Goal: Task Accomplishment & Management: Manage account settings

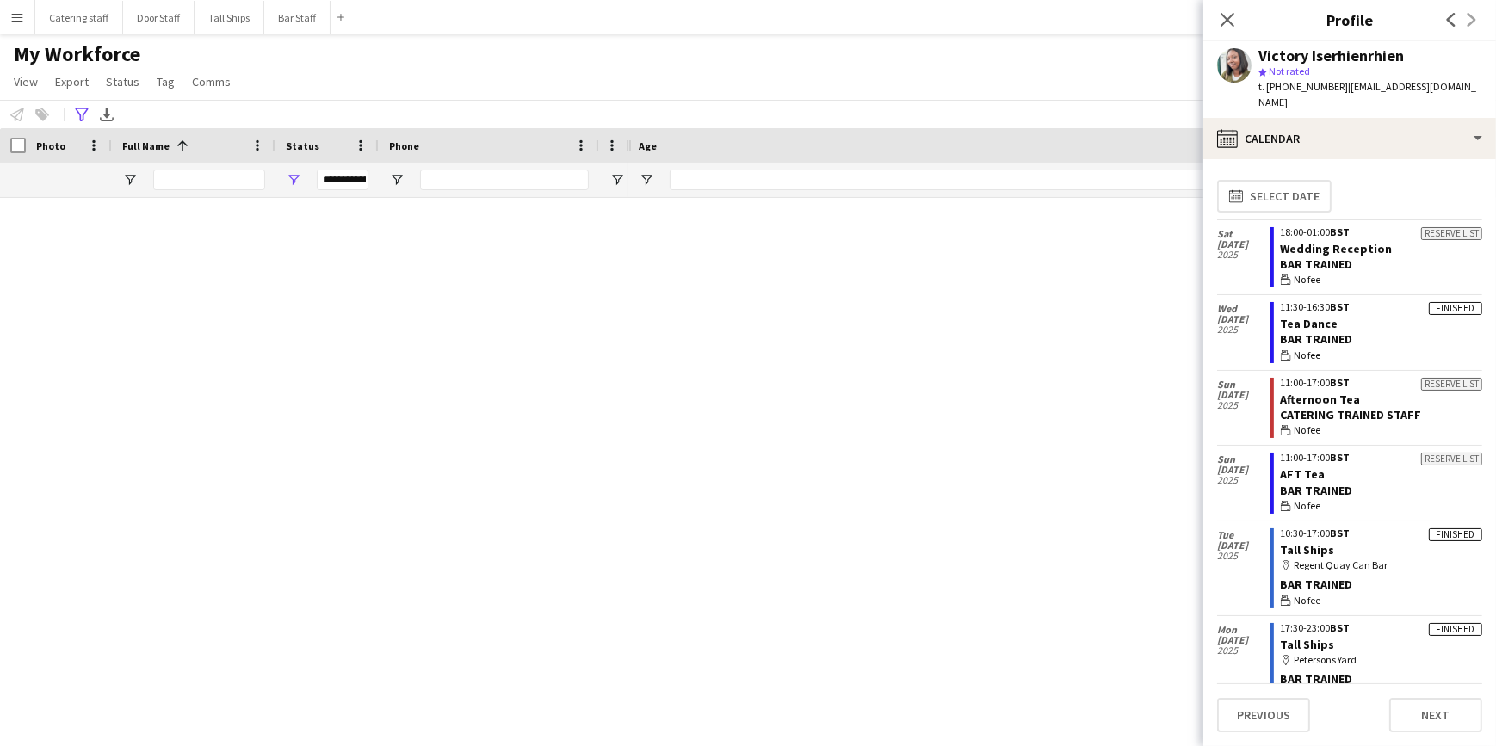
scroll to position [2916, 0]
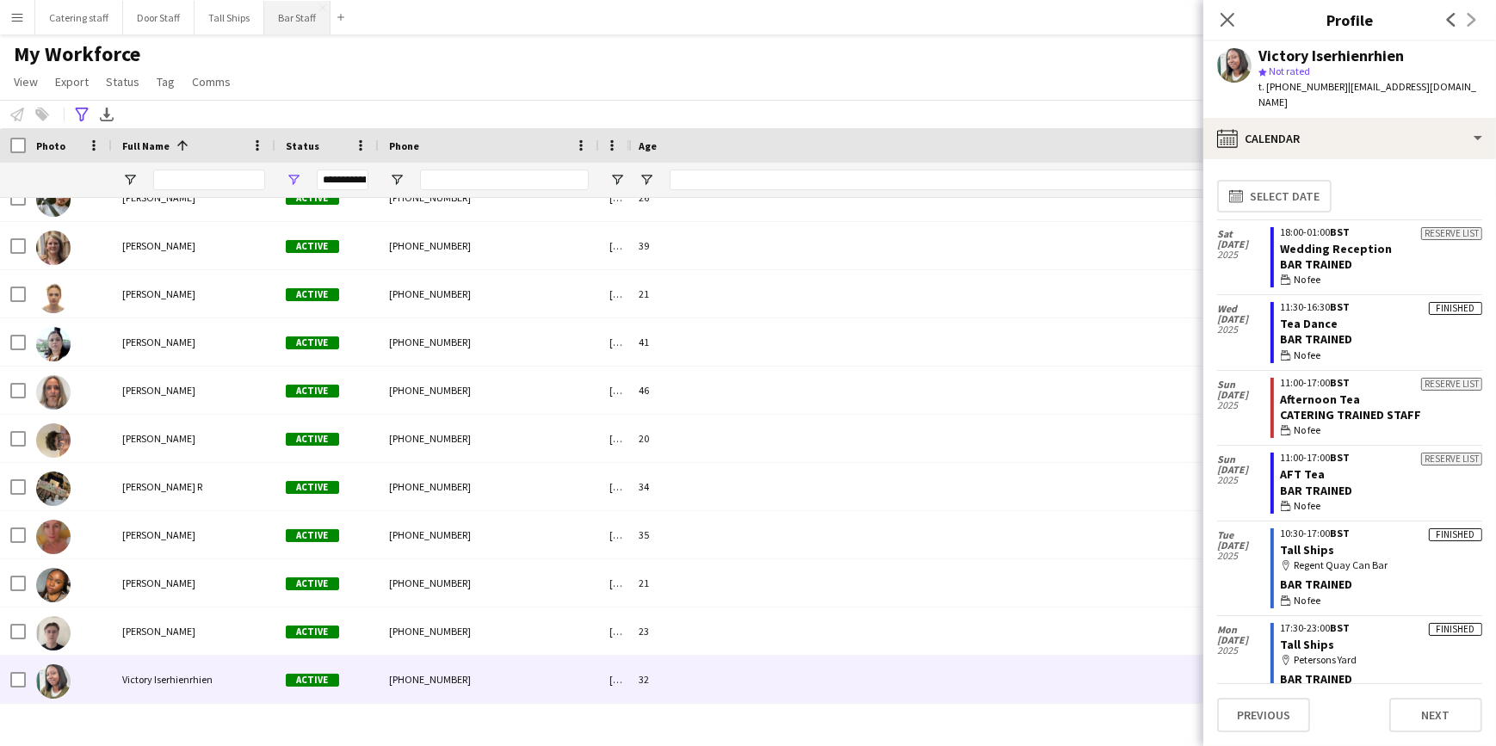
click at [273, 15] on button "Bar Staff Close" at bounding box center [297, 18] width 66 height 34
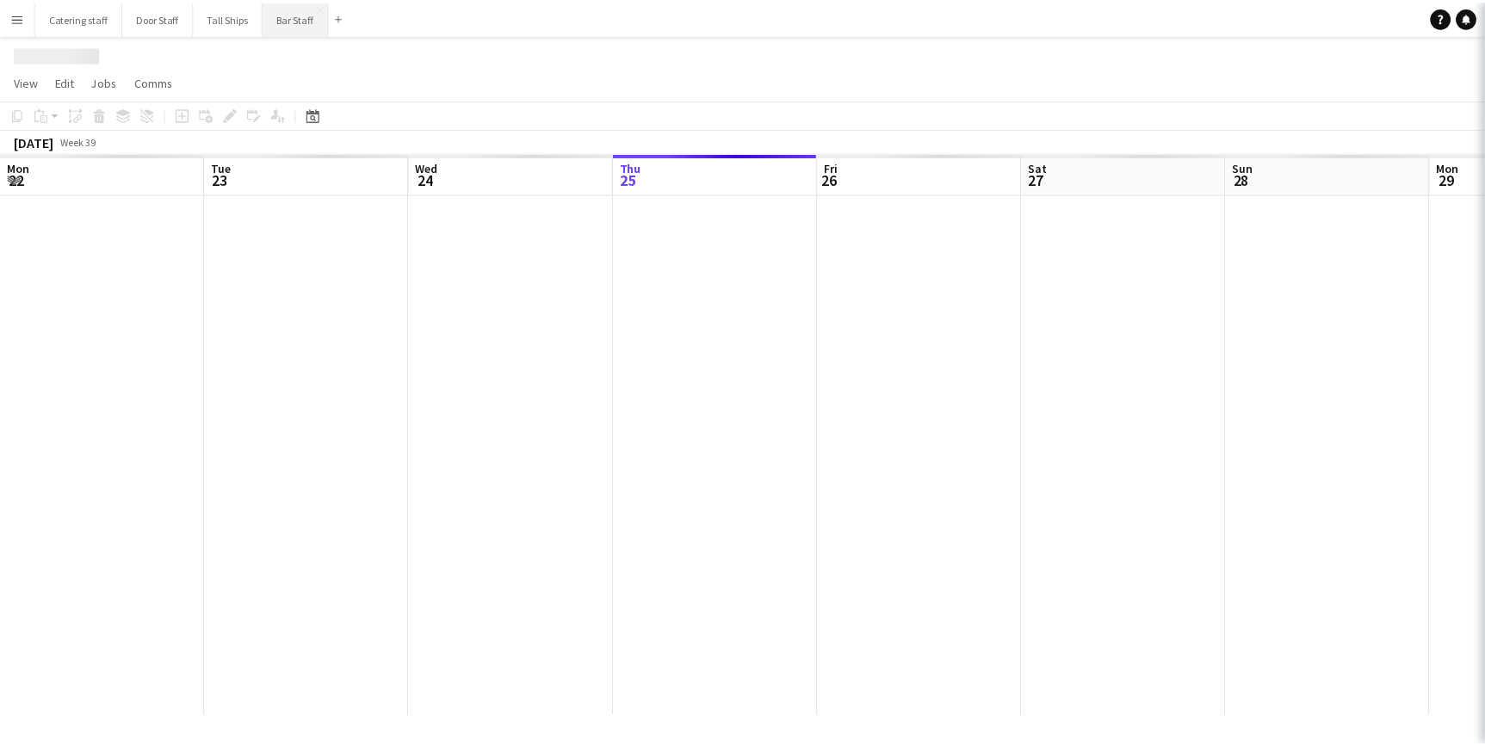
scroll to position [0, 411]
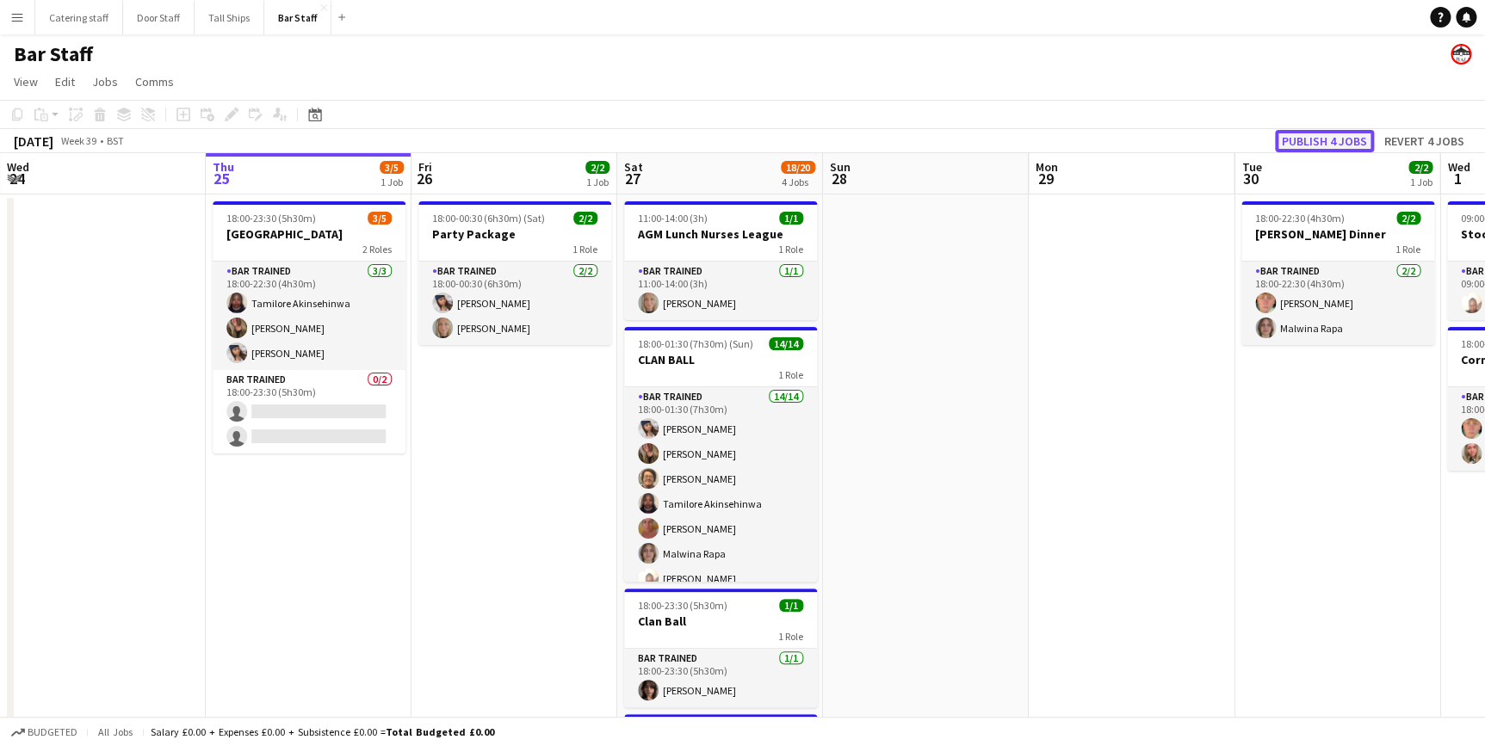
click at [1326, 137] on button "Publish 4 jobs" at bounding box center [1324, 141] width 99 height 22
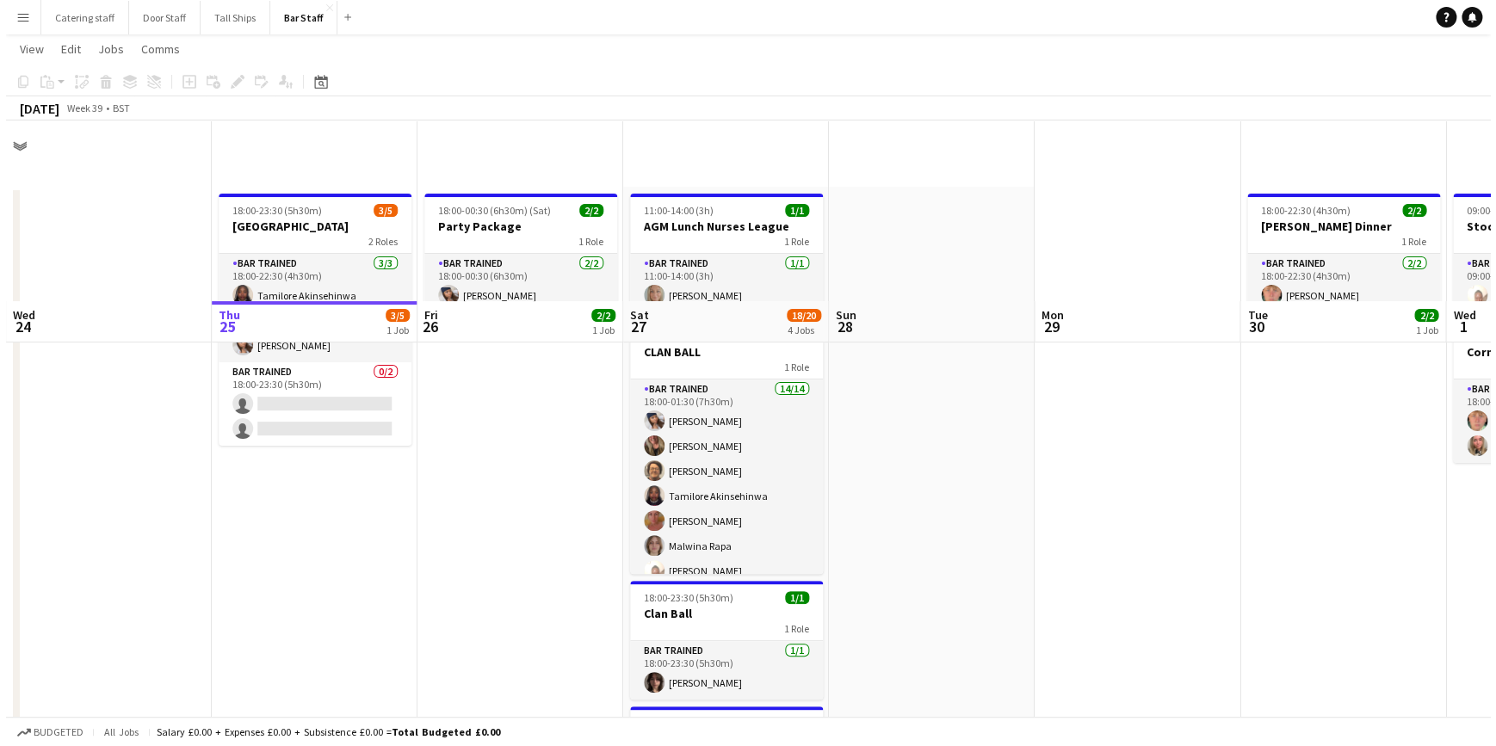
scroll to position [0, 0]
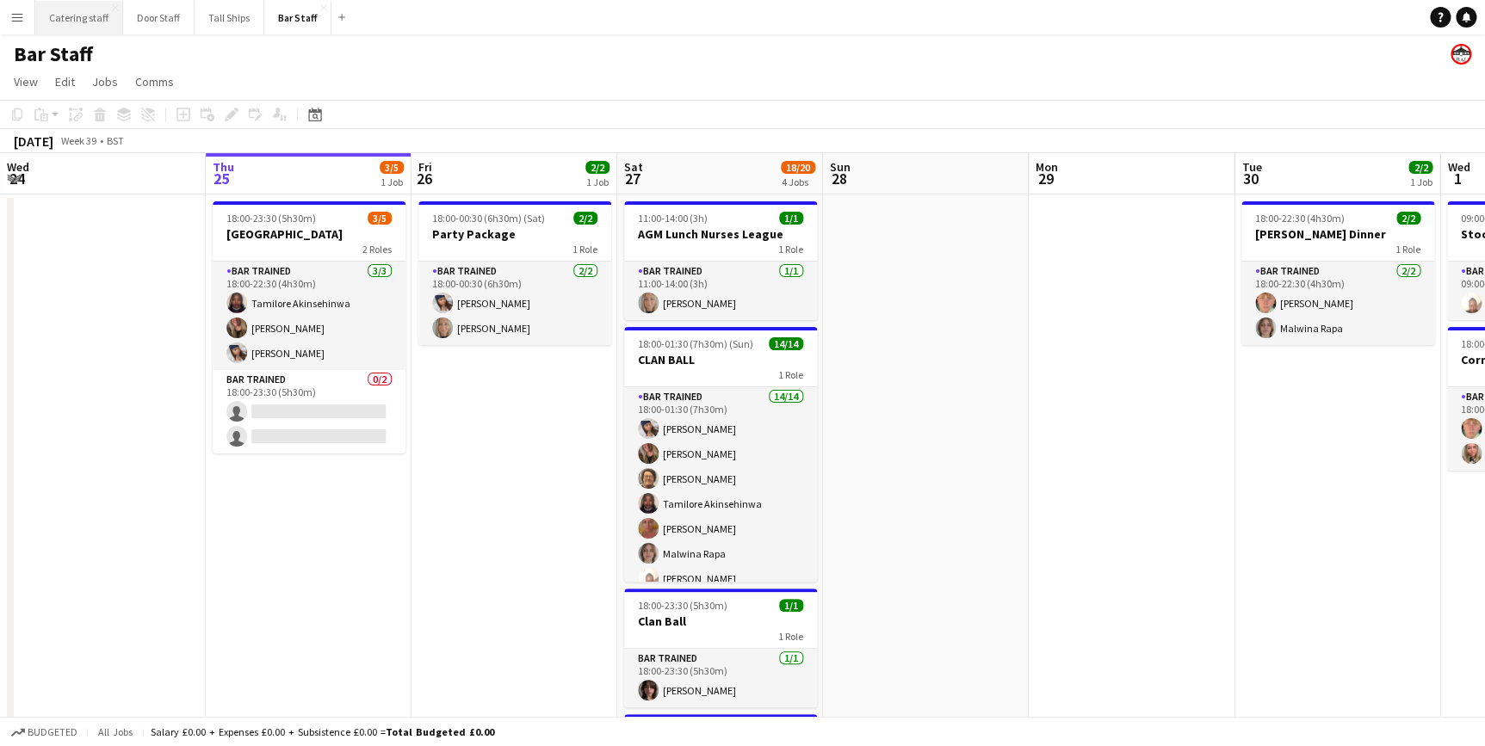
click at [71, 18] on button "Catering staff Close" at bounding box center [79, 18] width 88 height 34
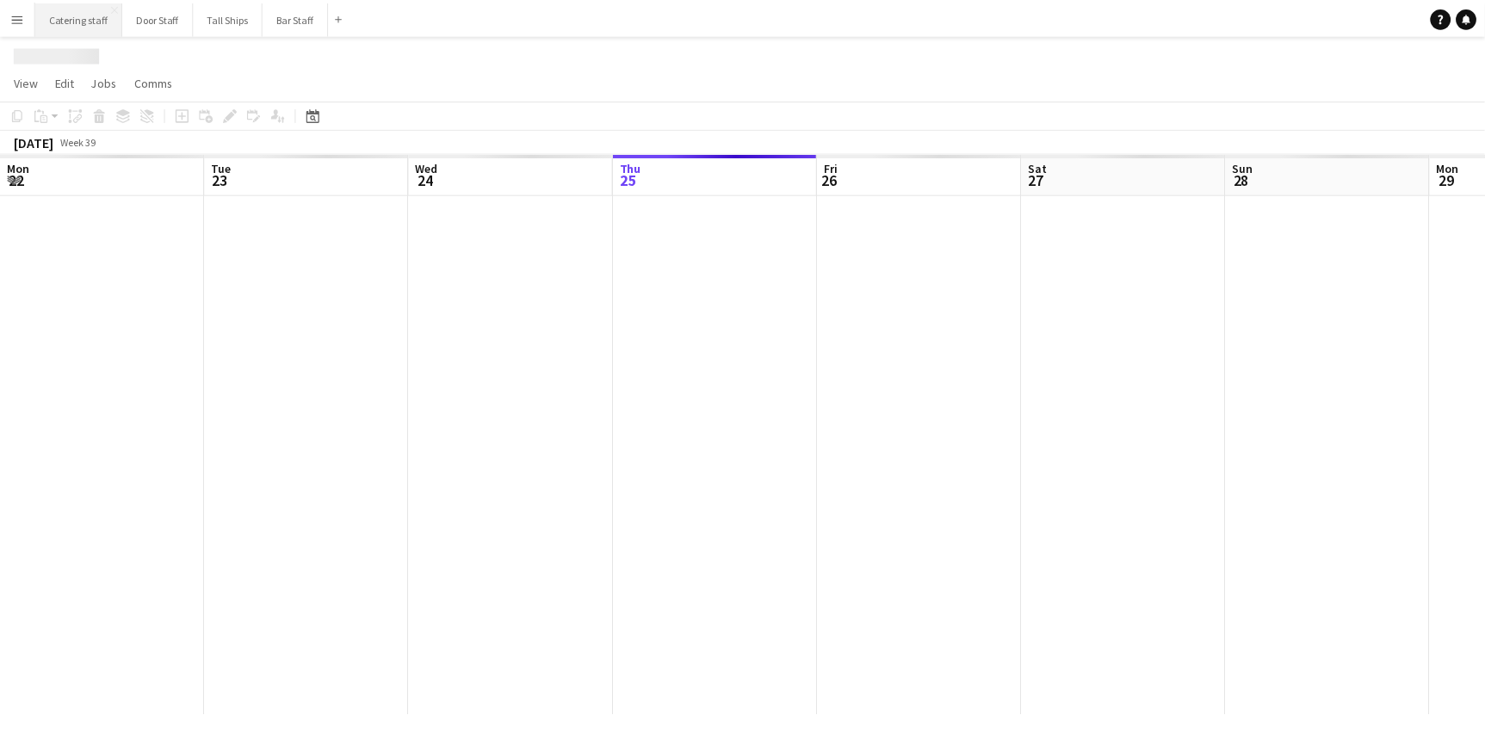
scroll to position [0, 411]
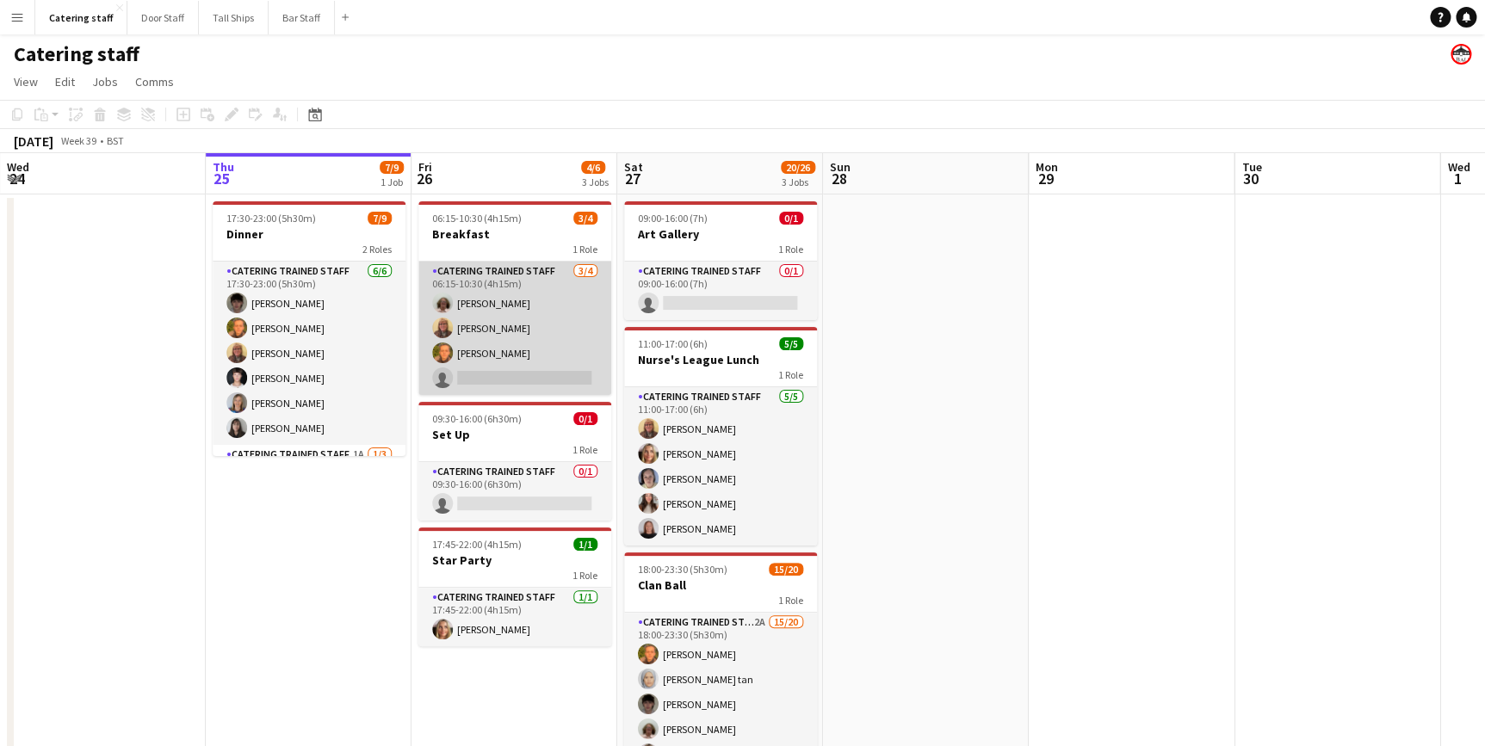
click at [482, 347] on app-card-role "Catering trained staff [DATE] 06:15-10:30 (4h15m) [PERSON_NAME] [PERSON_NAME] […" at bounding box center [514, 328] width 193 height 133
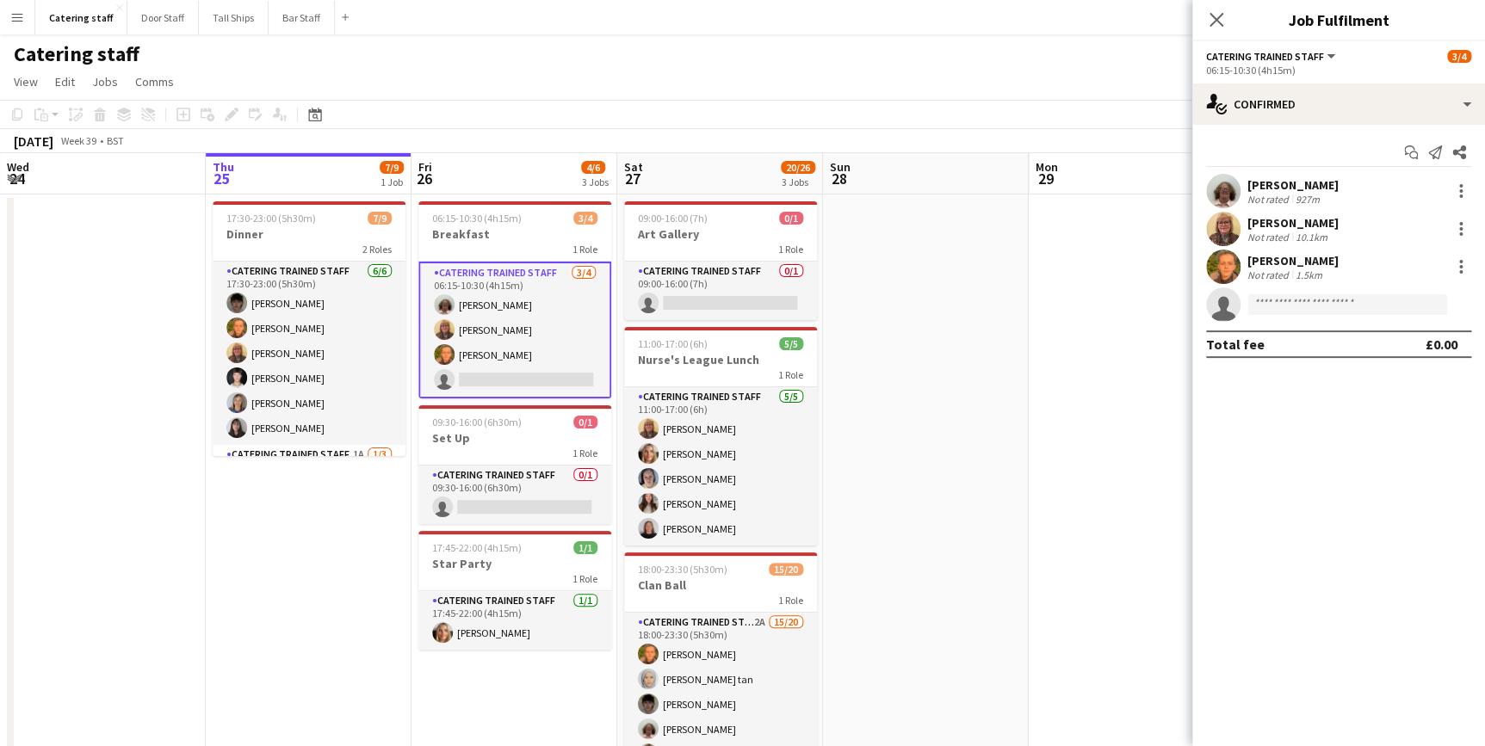
click at [1229, 265] on app-user-avatar at bounding box center [1223, 267] width 34 height 34
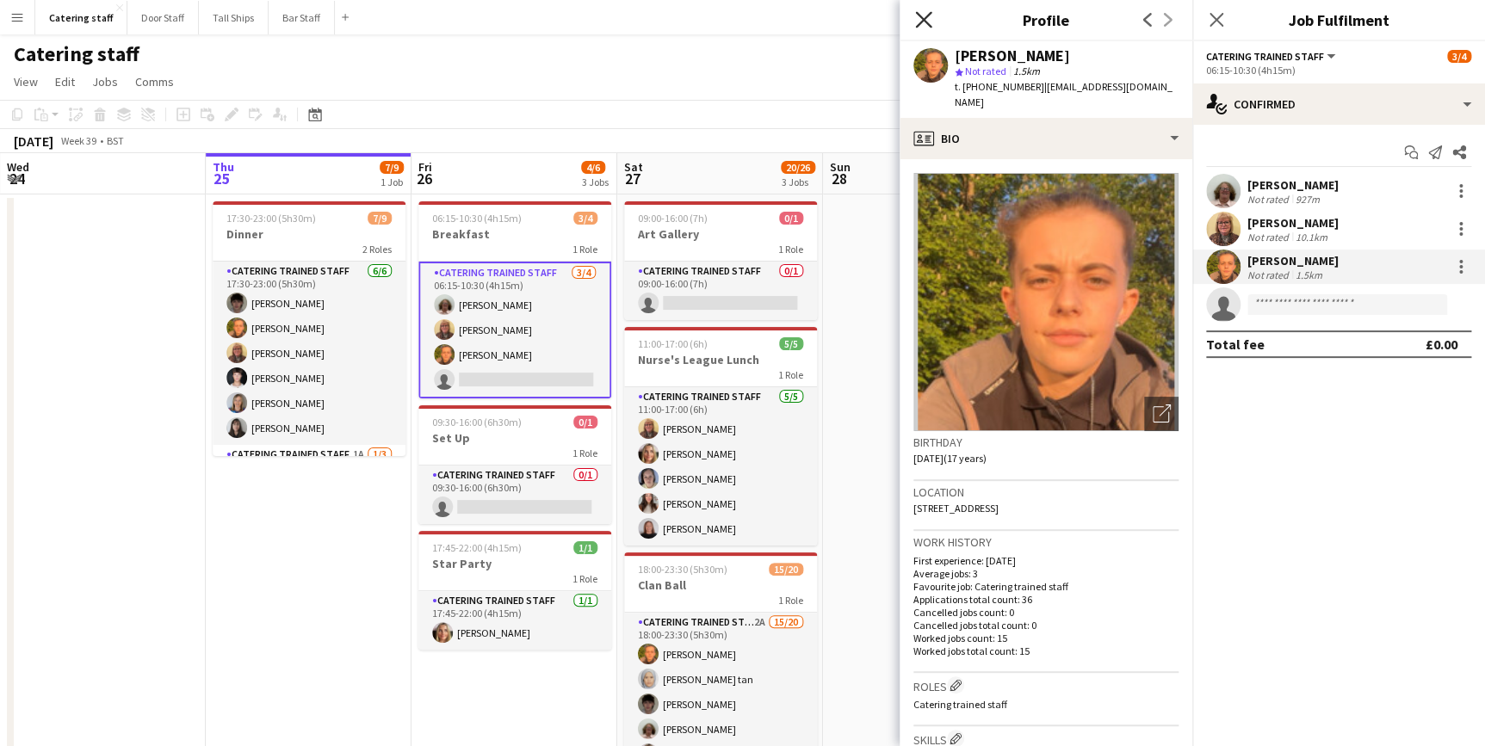
click at [917, 15] on icon "Close pop-in" at bounding box center [923, 19] width 16 height 16
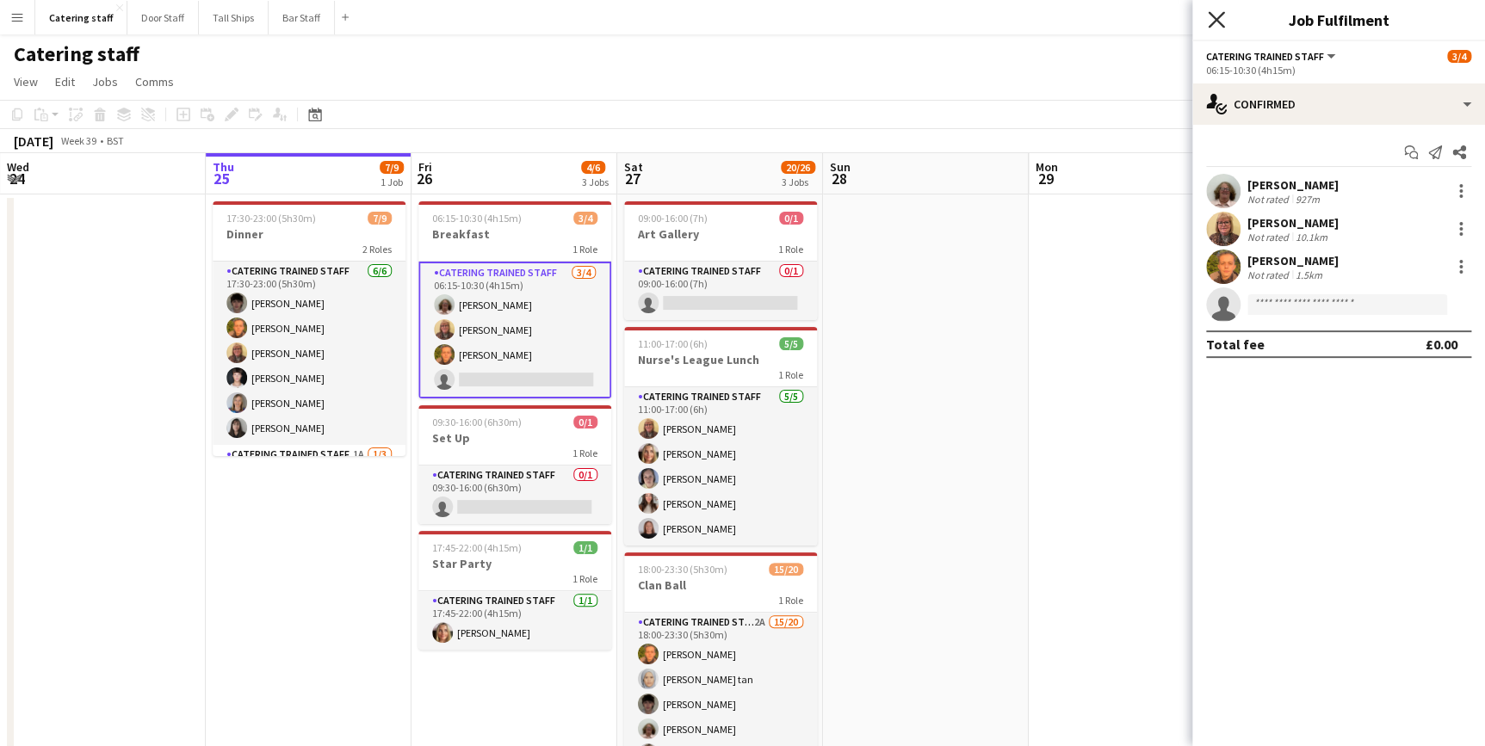
click at [1212, 21] on icon "Close pop-in" at bounding box center [1216, 19] width 16 height 16
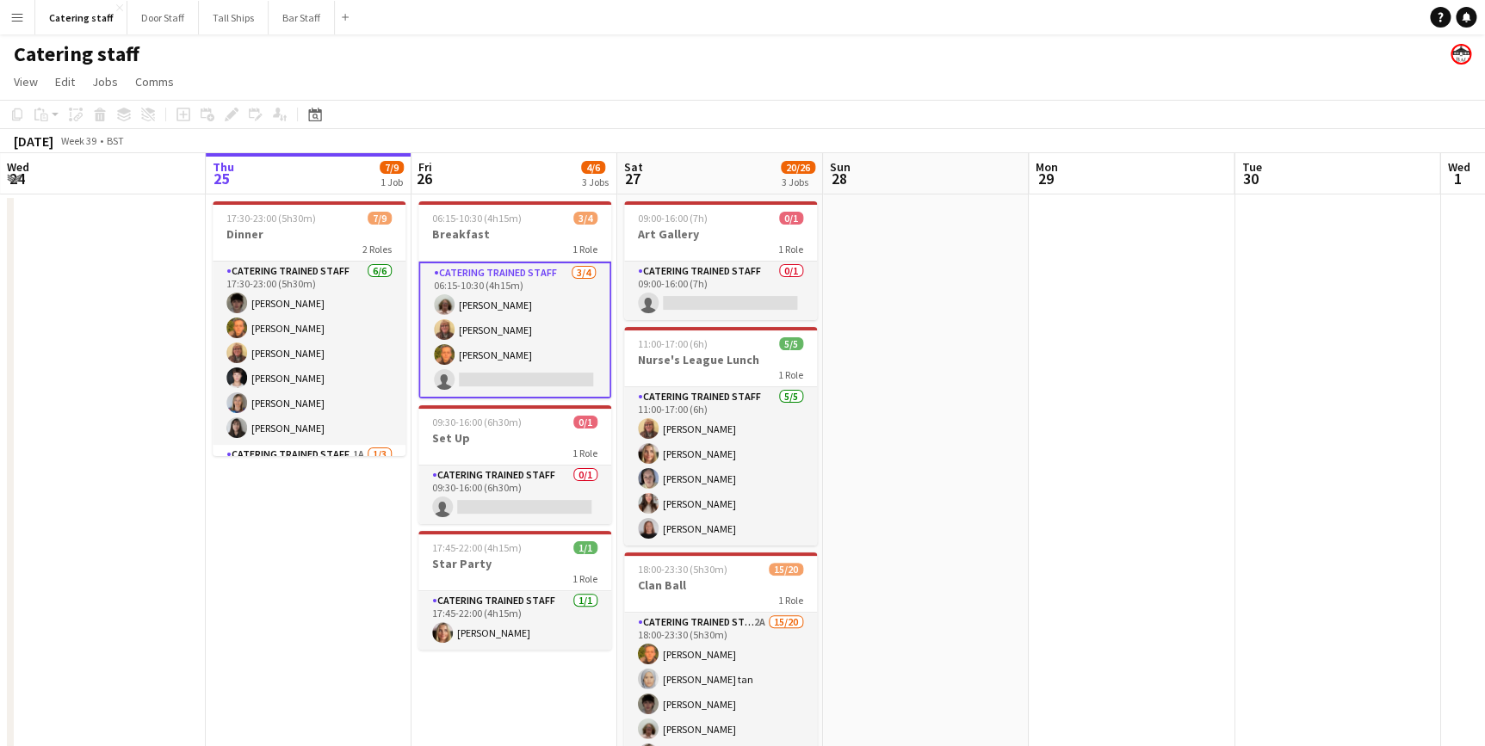
click at [523, 329] on app-card-role "Catering trained staff [DATE] 06:15-10:30 (4h15m) [PERSON_NAME] [PERSON_NAME] […" at bounding box center [514, 330] width 193 height 137
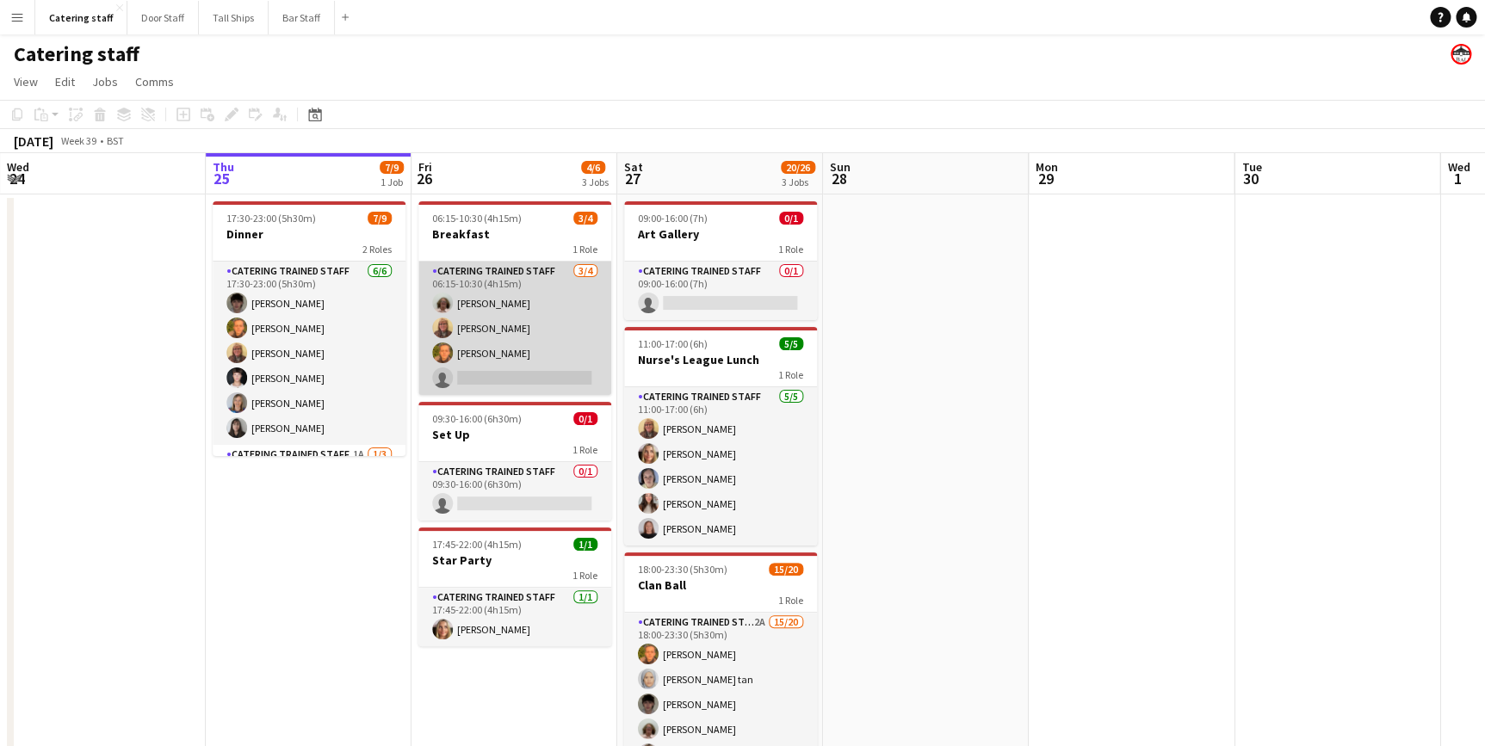
click at [510, 330] on app-card-role "Catering trained staff [DATE] 06:15-10:30 (4h15m) [PERSON_NAME] [PERSON_NAME] […" at bounding box center [514, 328] width 193 height 133
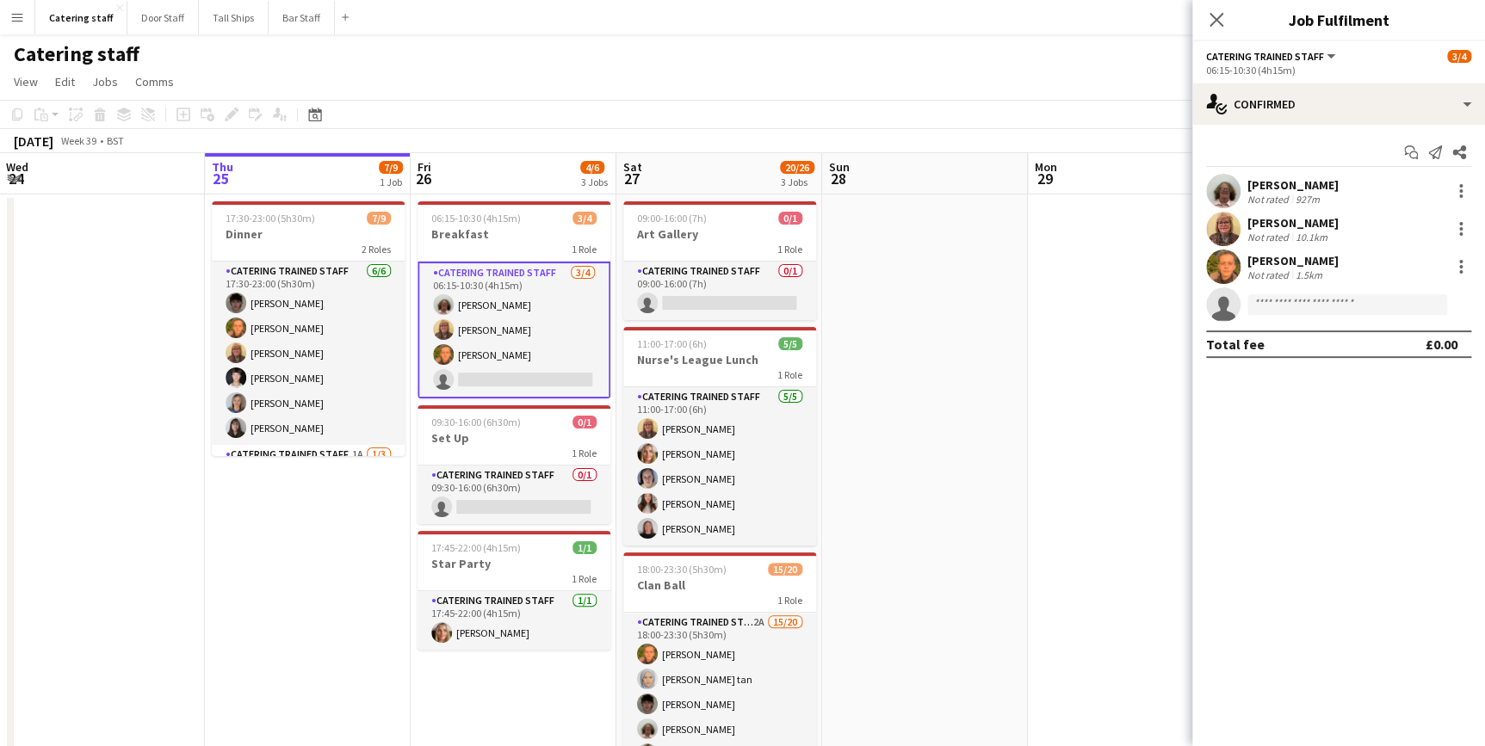
click at [1296, 224] on div "[PERSON_NAME]" at bounding box center [1292, 222] width 91 height 15
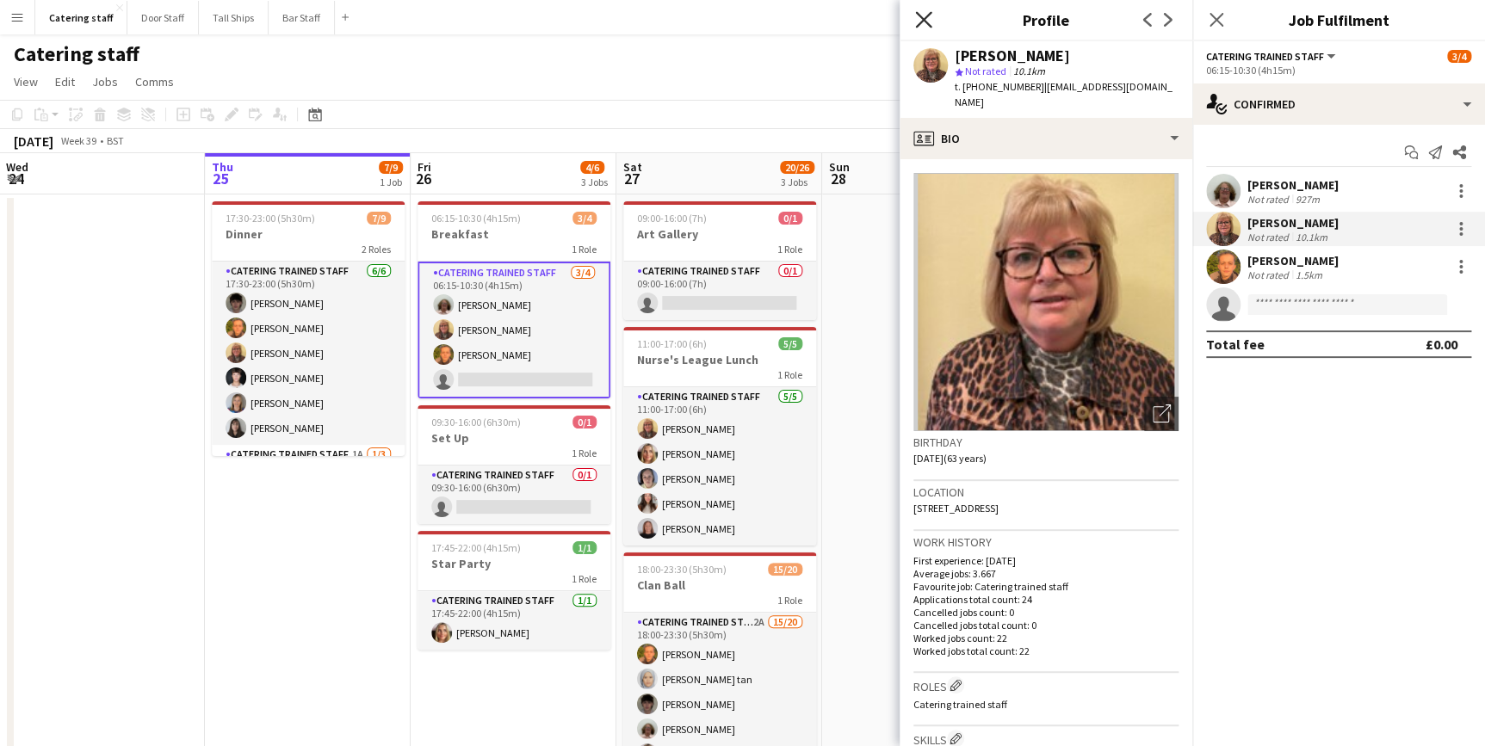
click at [925, 25] on icon "Close pop-in" at bounding box center [923, 19] width 16 height 16
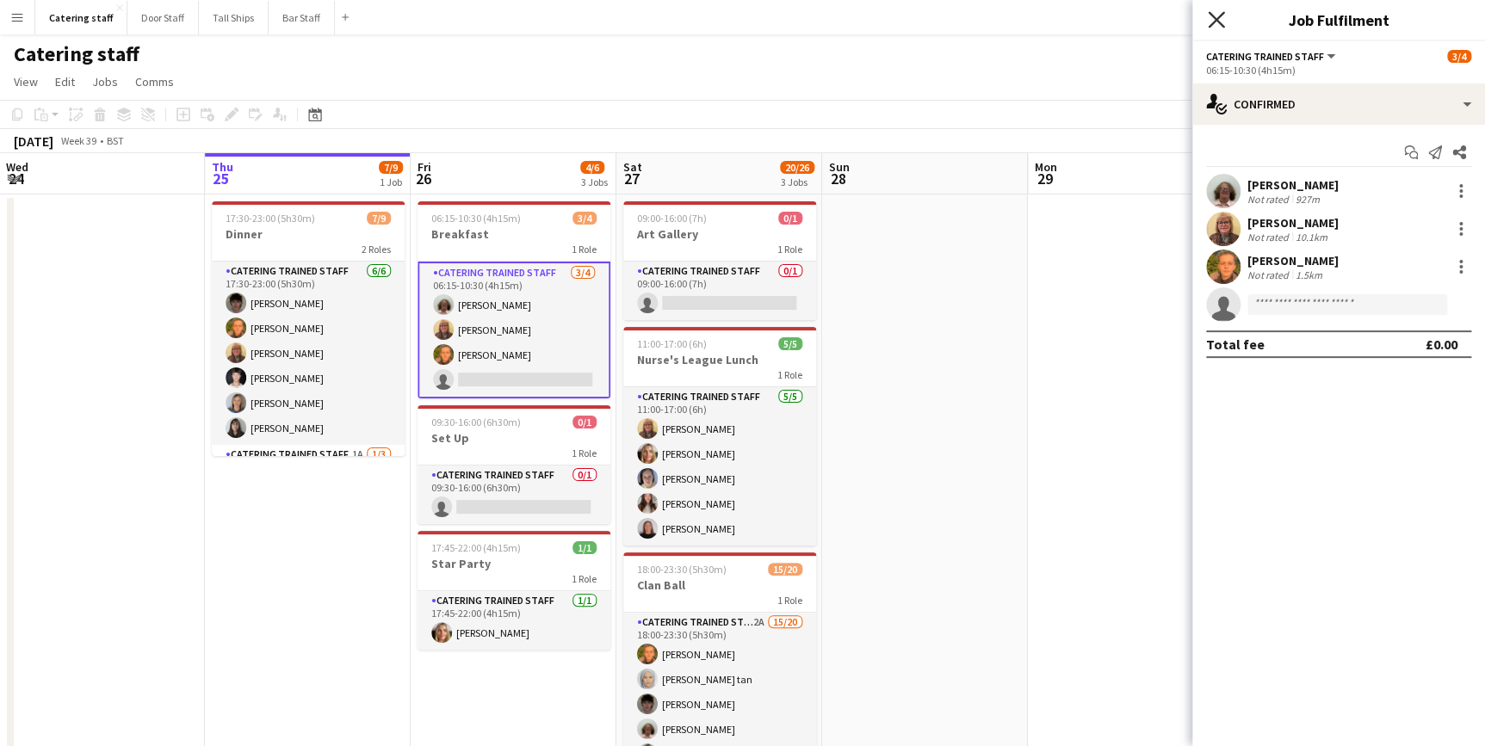
click at [1218, 17] on icon at bounding box center [1216, 19] width 16 height 16
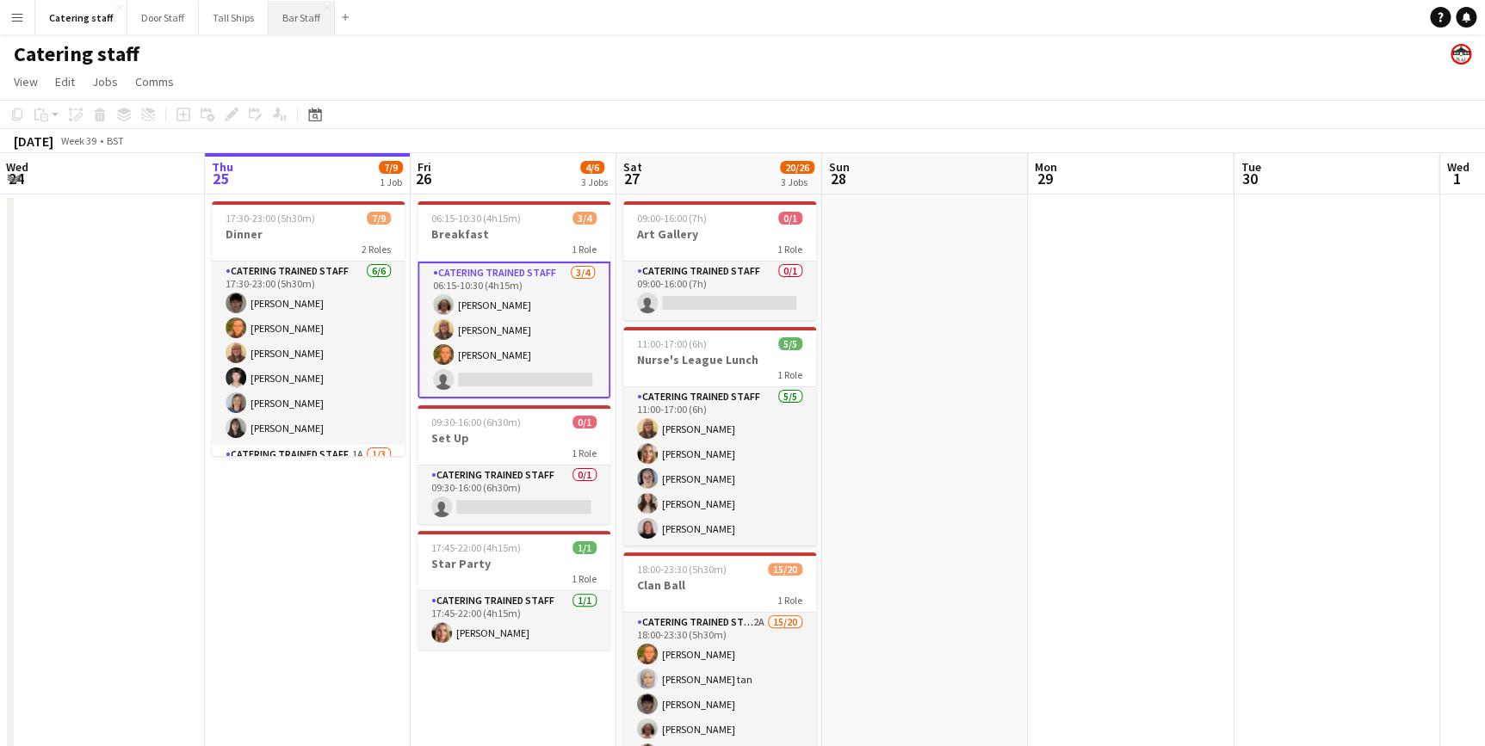
click at [293, 25] on button "Bar Staff Close" at bounding box center [302, 18] width 66 height 34
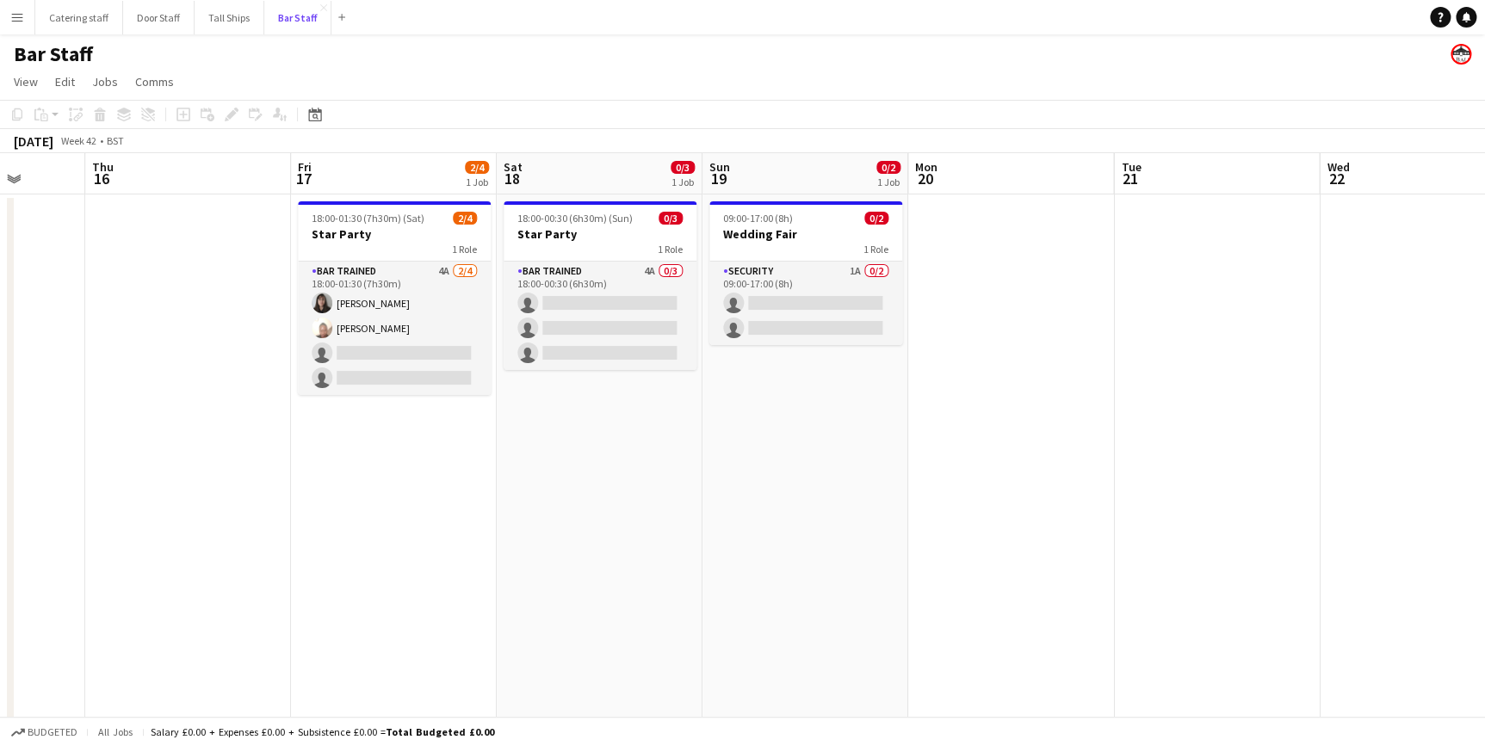
scroll to position [0, 610]
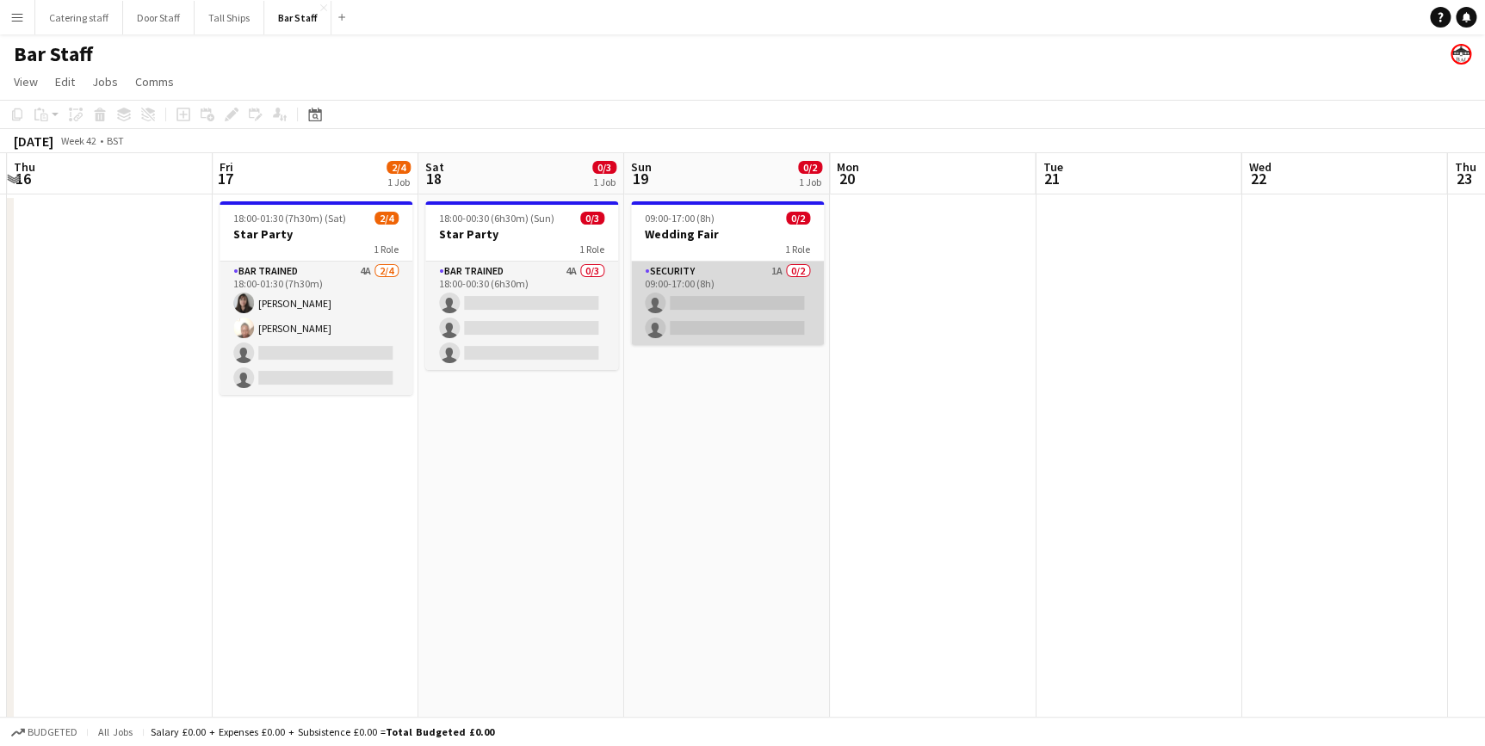
click at [748, 271] on app-card-role "Security 1A 0/2 09:00-17:00 (8h) single-neutral-actions single-neutral-actions" at bounding box center [727, 303] width 193 height 83
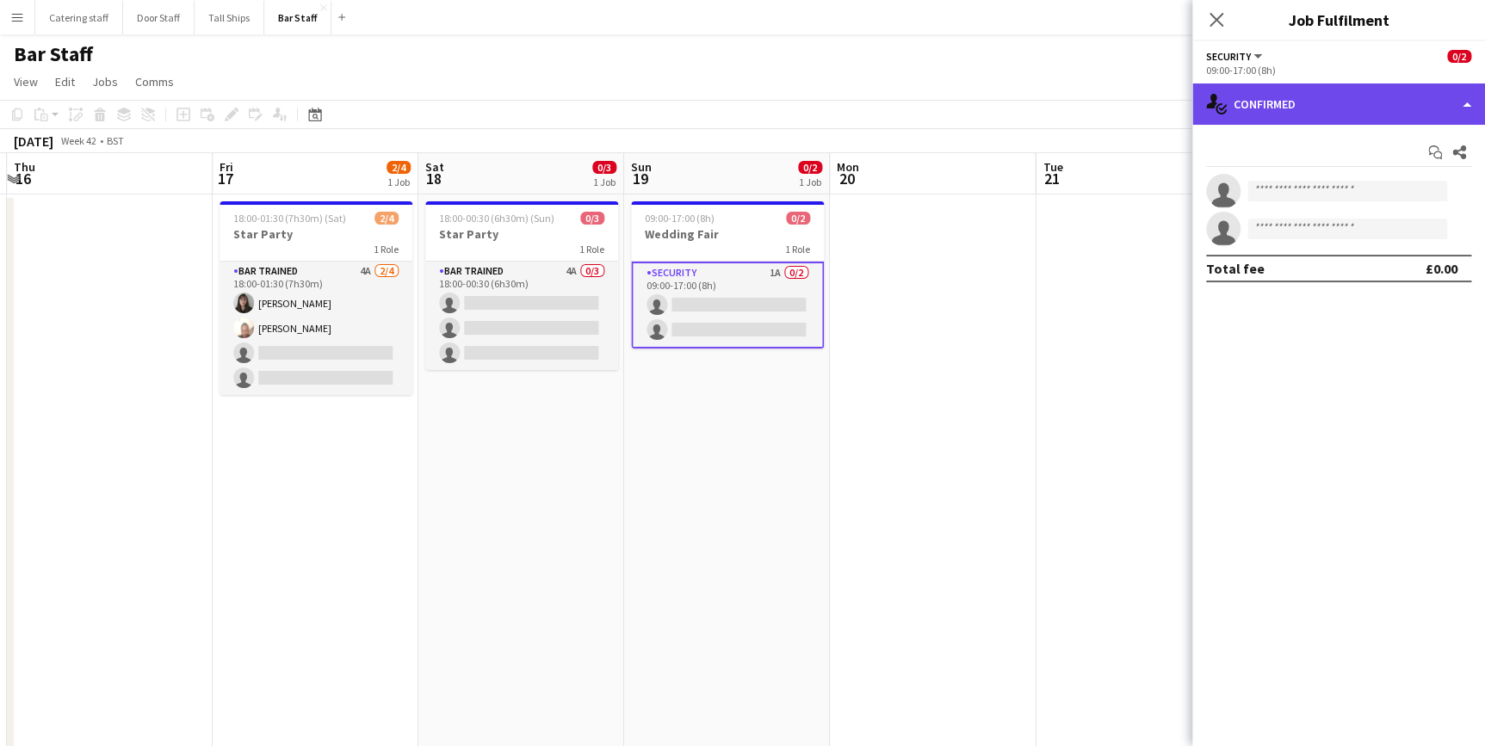
click at [1262, 114] on div "single-neutral-actions-check-2 Confirmed" at bounding box center [1338, 103] width 293 height 41
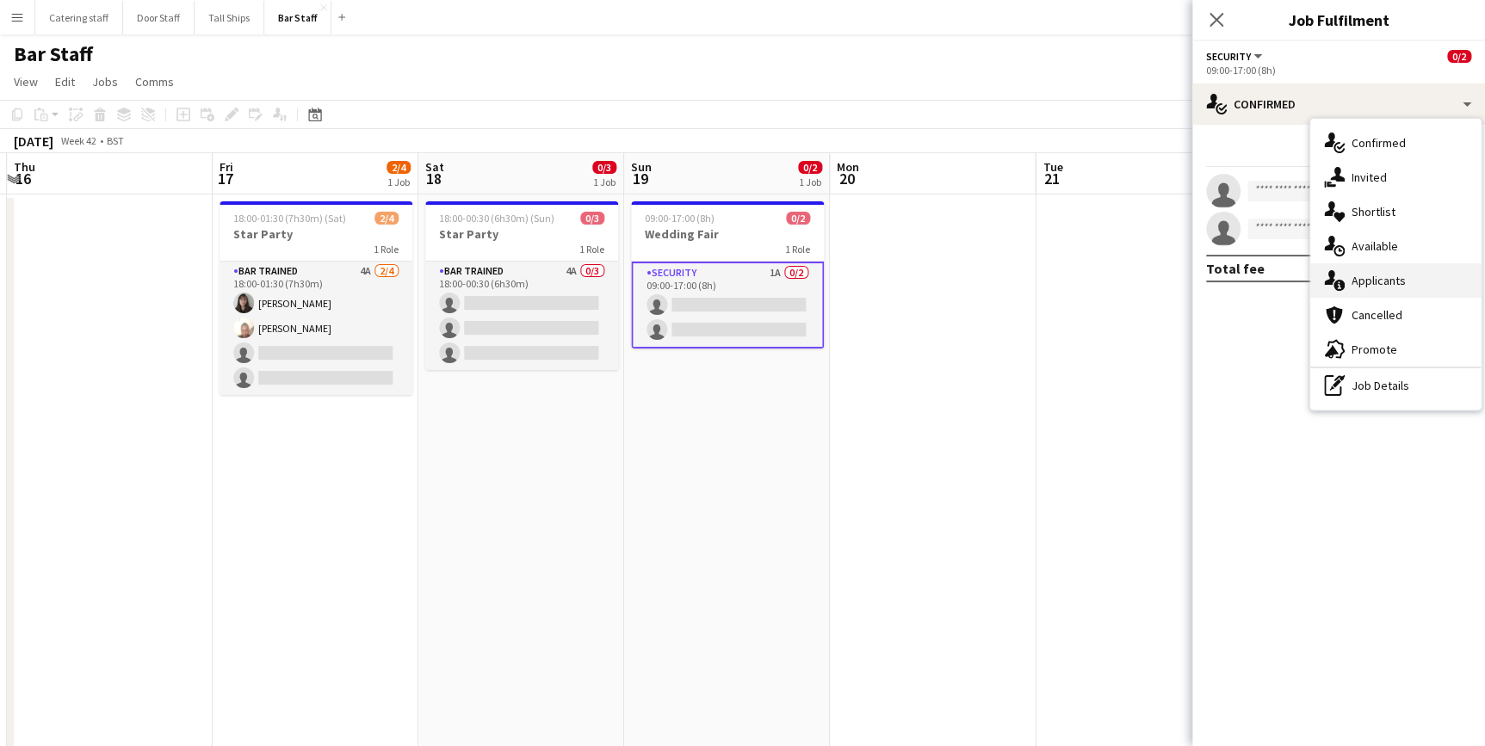
click at [1369, 286] on span "Applicants" at bounding box center [1378, 280] width 54 height 15
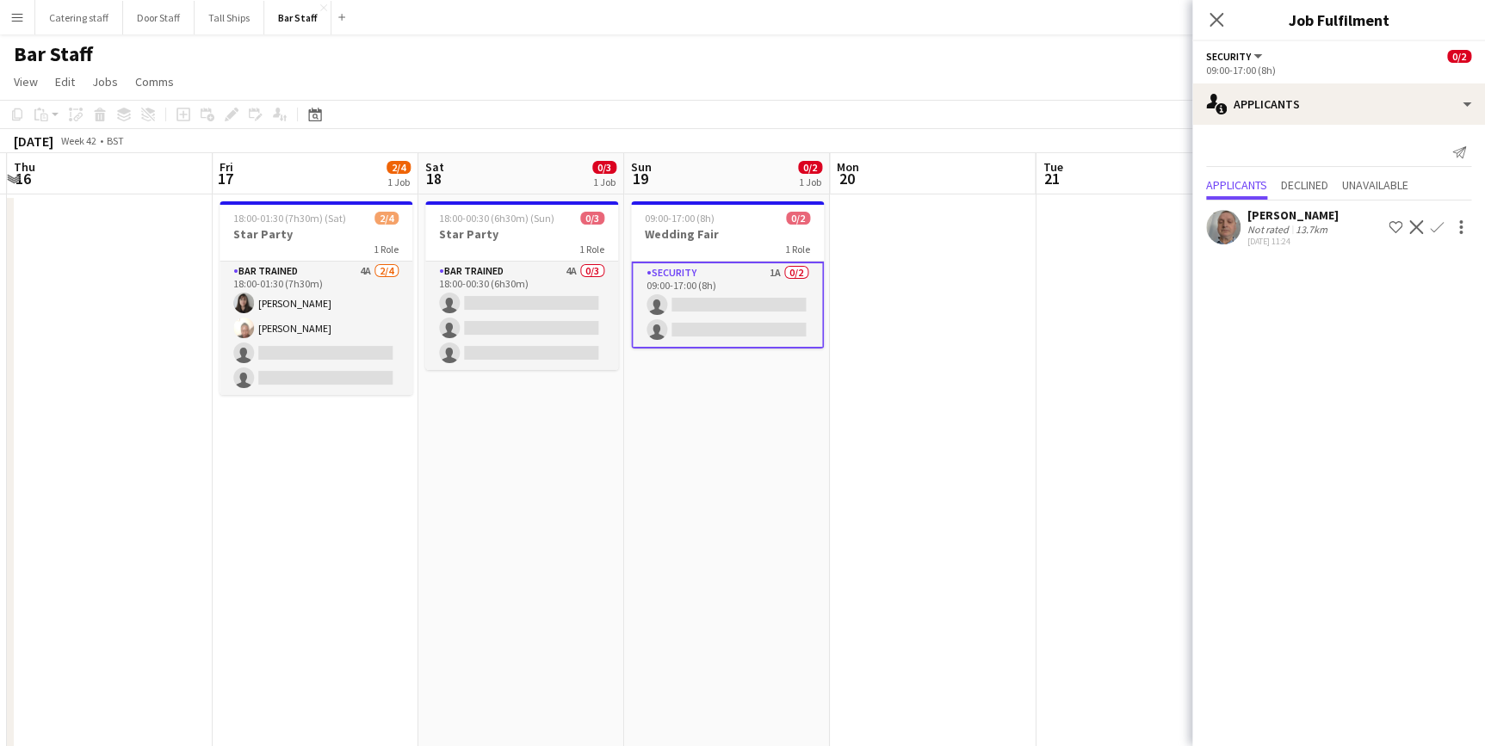
click at [1286, 60] on div "Security All roles Security 0/2" at bounding box center [1338, 55] width 265 height 15
click at [1220, 13] on icon "Close pop-in" at bounding box center [1216, 19] width 16 height 16
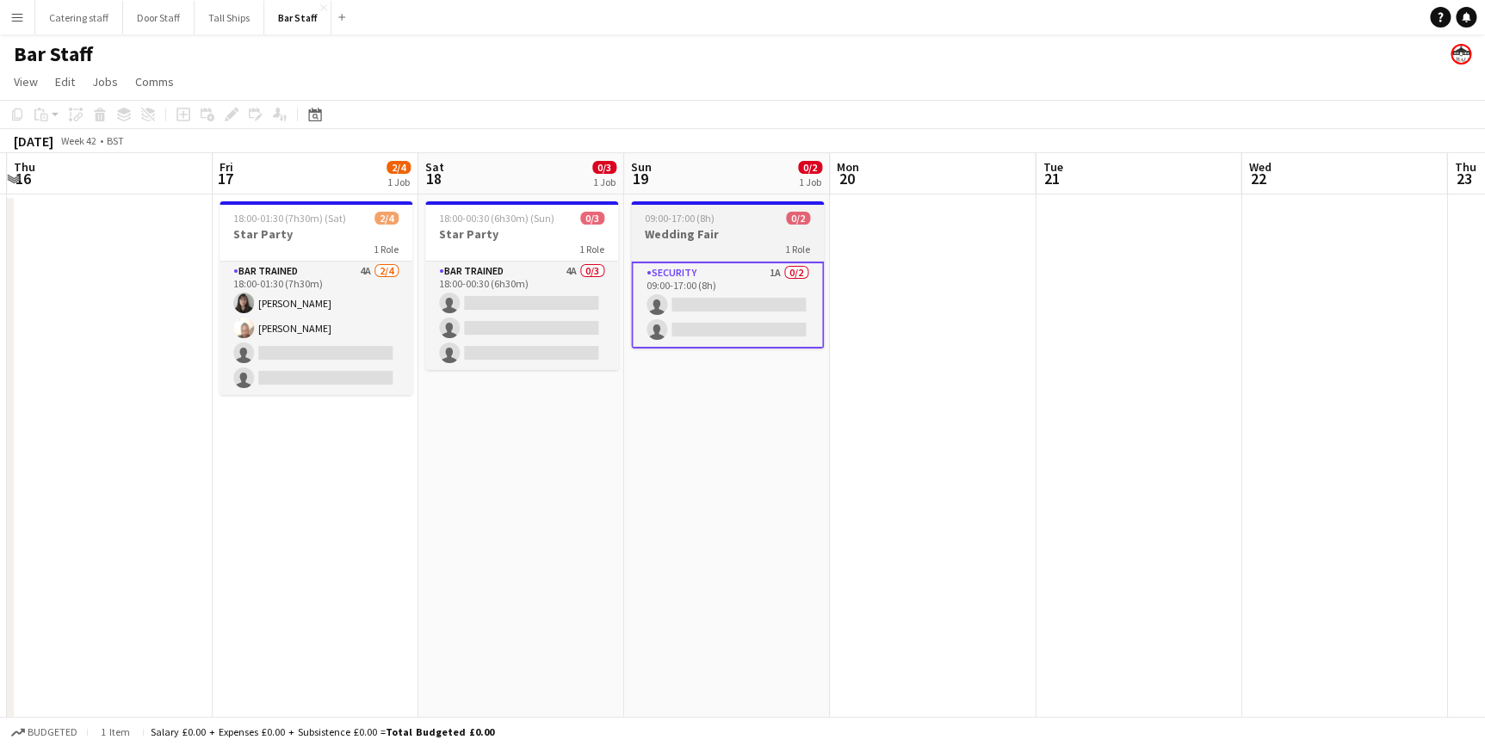
click at [700, 243] on div "1 Role" at bounding box center [727, 249] width 193 height 14
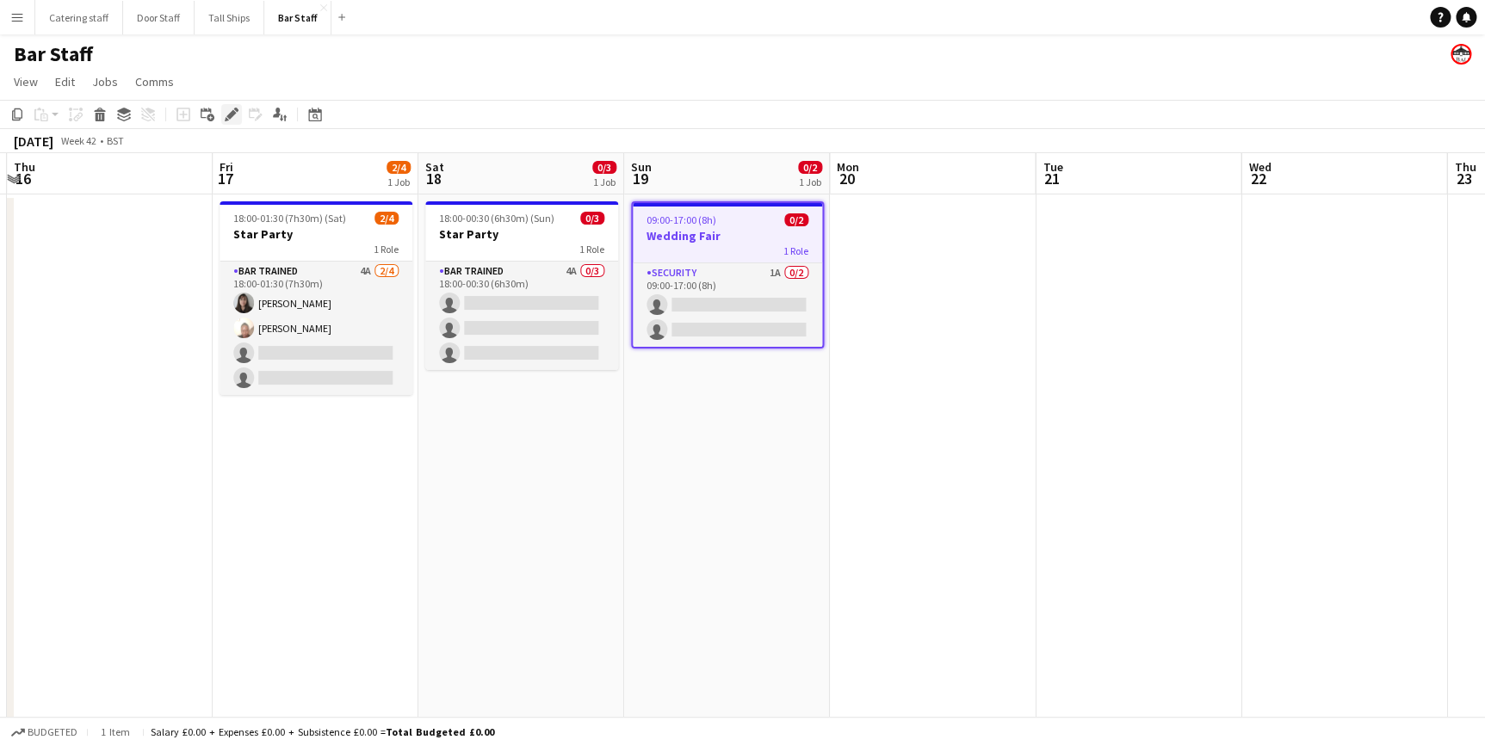
click at [229, 121] on icon "Edit" at bounding box center [232, 115] width 14 height 14
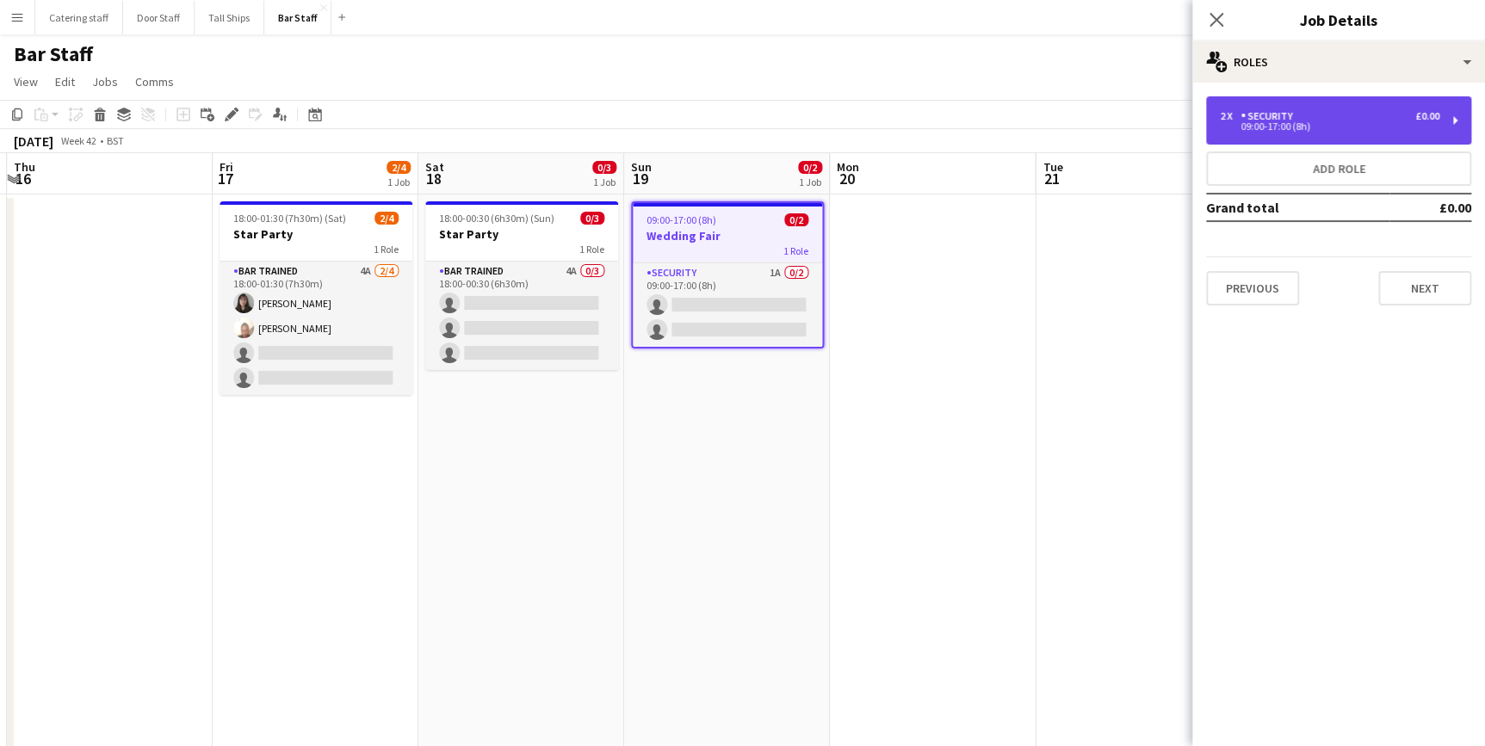
click at [1364, 121] on div "2 x Security £0.00" at bounding box center [1329, 116] width 219 height 12
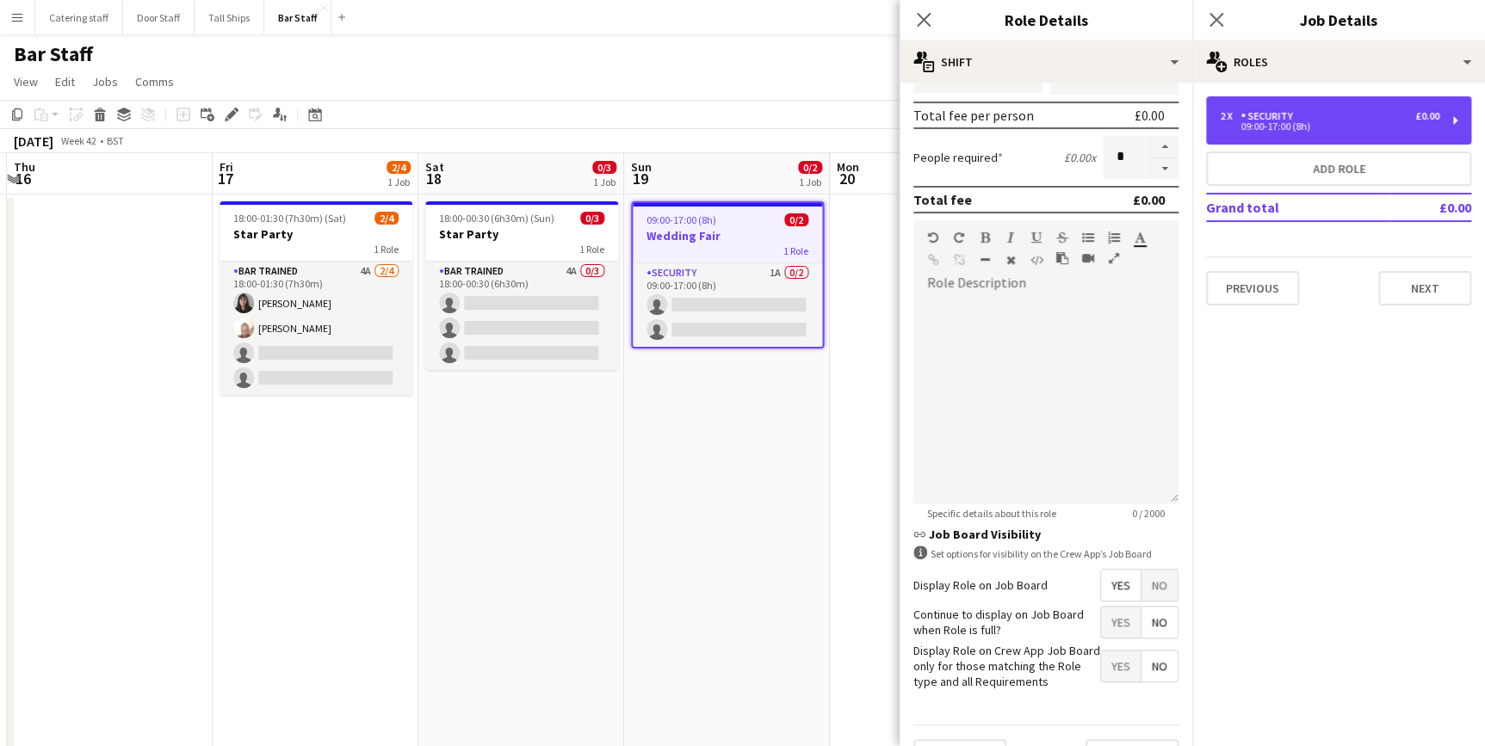
scroll to position [368, 0]
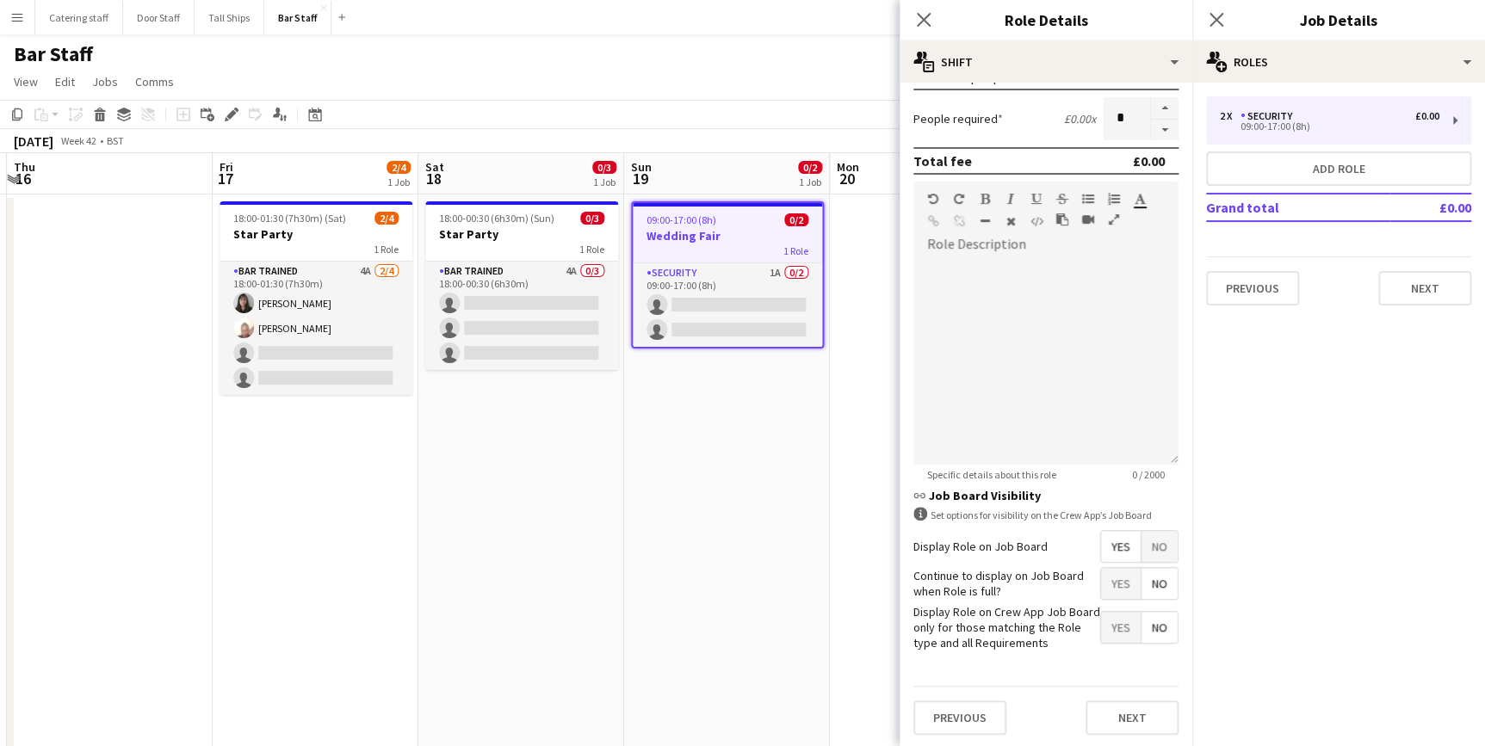
click at [1101, 640] on span "Yes" at bounding box center [1121, 627] width 40 height 31
click at [1395, 296] on button "Next" at bounding box center [1424, 288] width 93 height 34
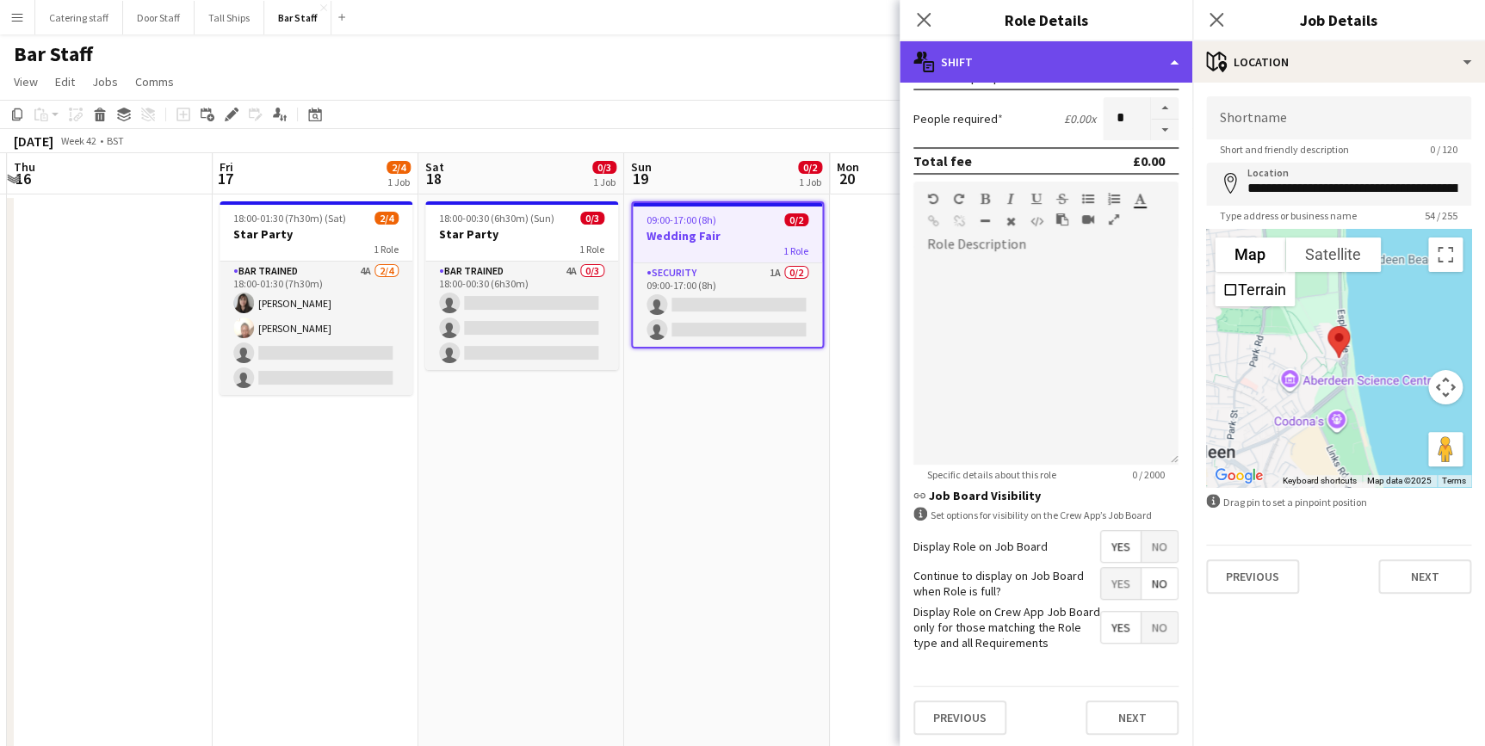
click at [1168, 52] on div "multiple-actions-text Shift" at bounding box center [1045, 61] width 293 height 41
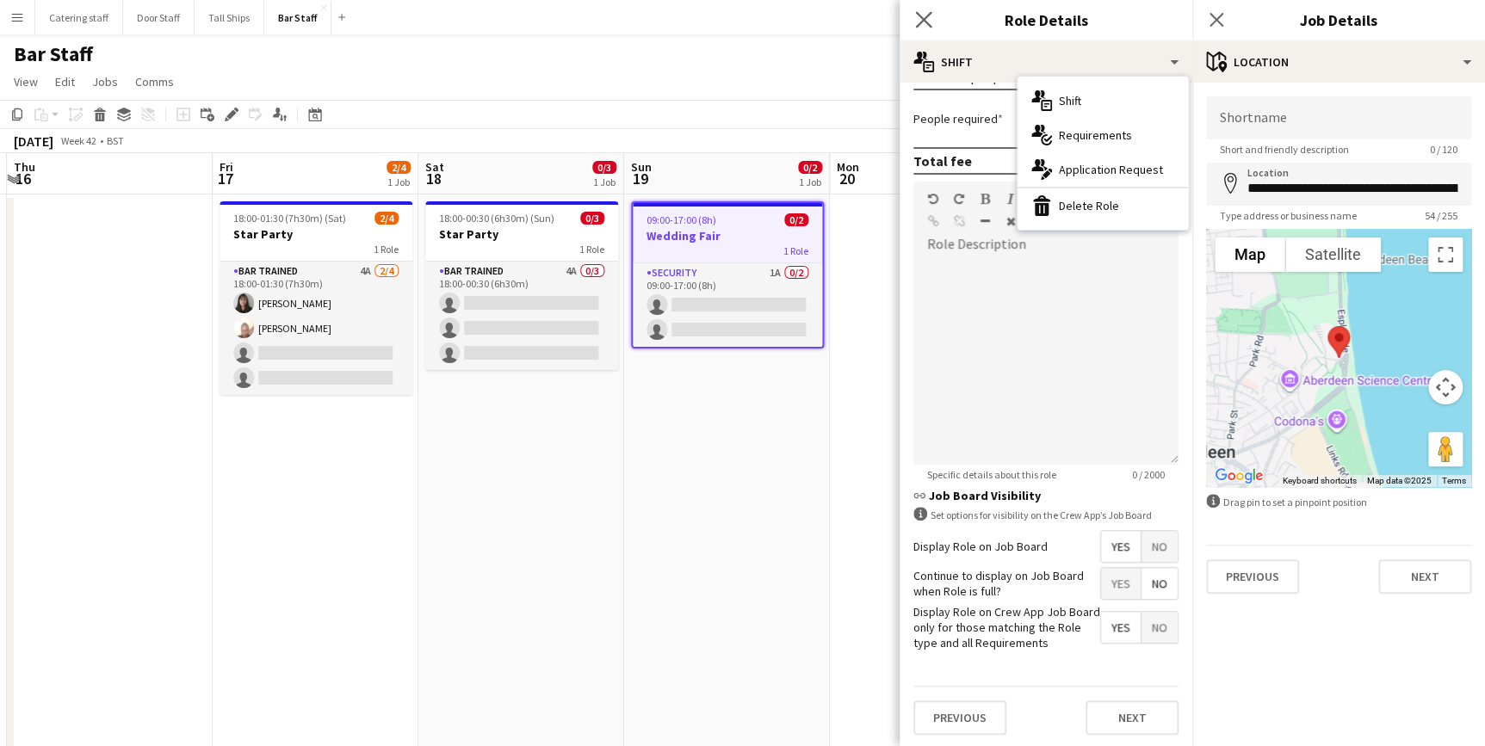
click at [912, 17] on app-icon "Close pop-in" at bounding box center [924, 20] width 25 height 25
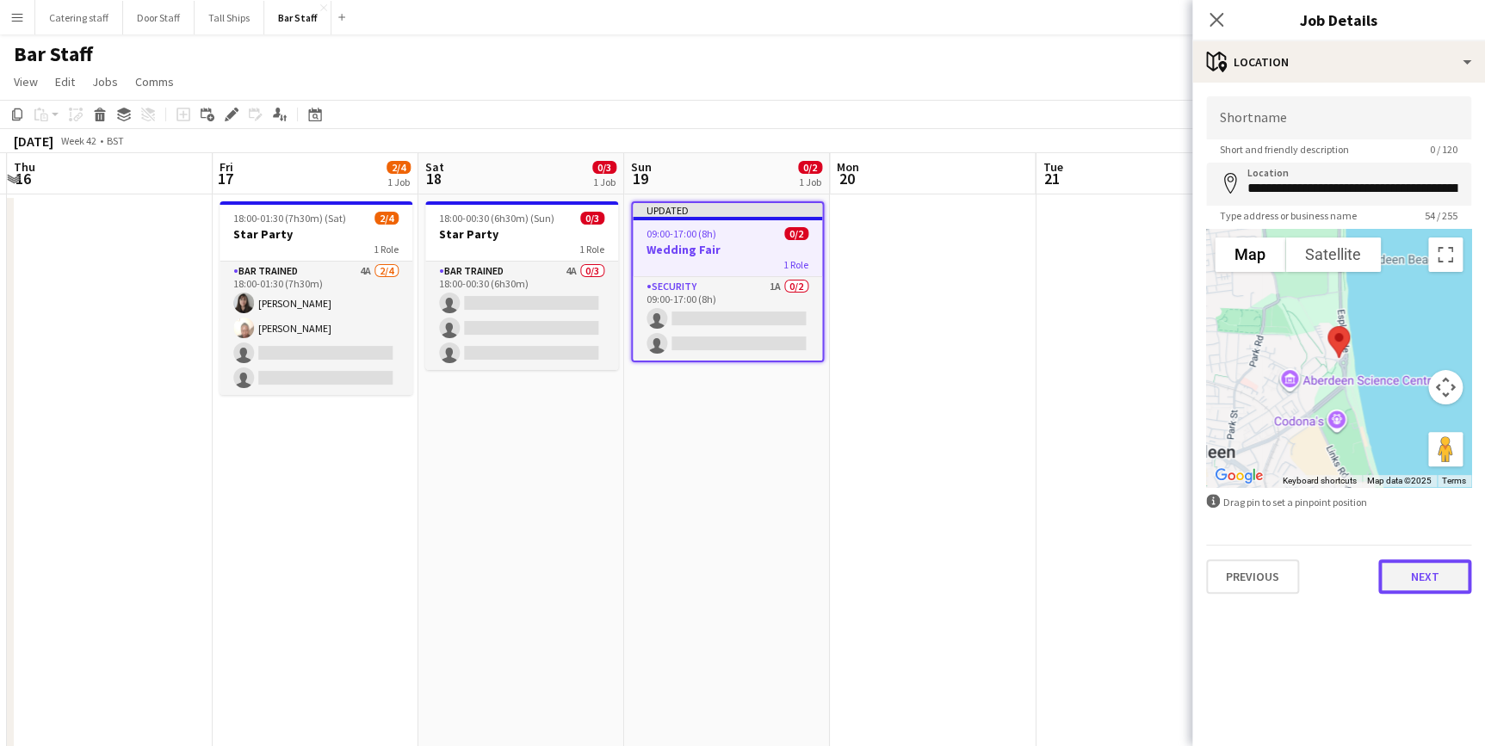
click at [1423, 578] on button "Next" at bounding box center [1424, 576] width 93 height 34
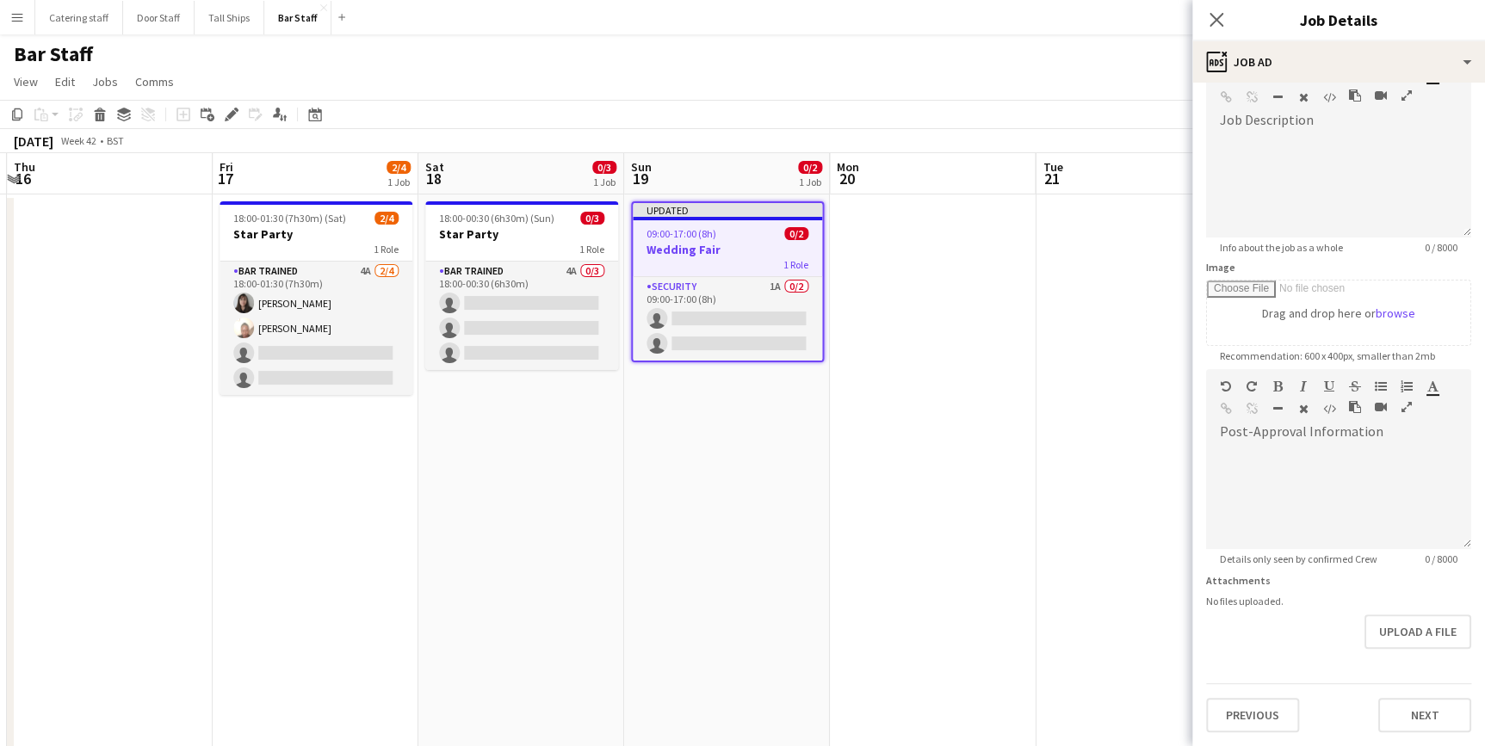
scroll to position [158, 0]
click at [1393, 662] on form "**********" at bounding box center [1338, 361] width 293 height 741
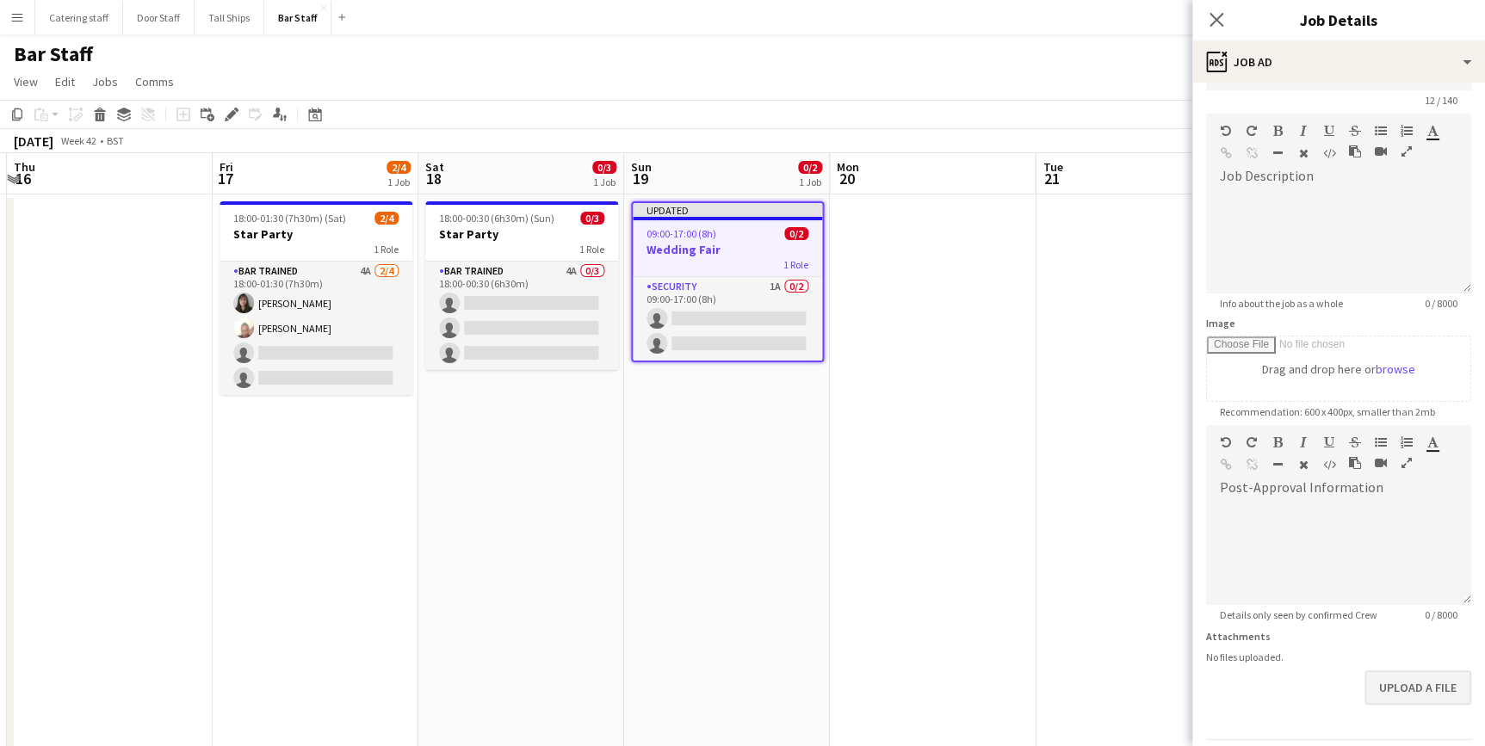
scroll to position [103, 0]
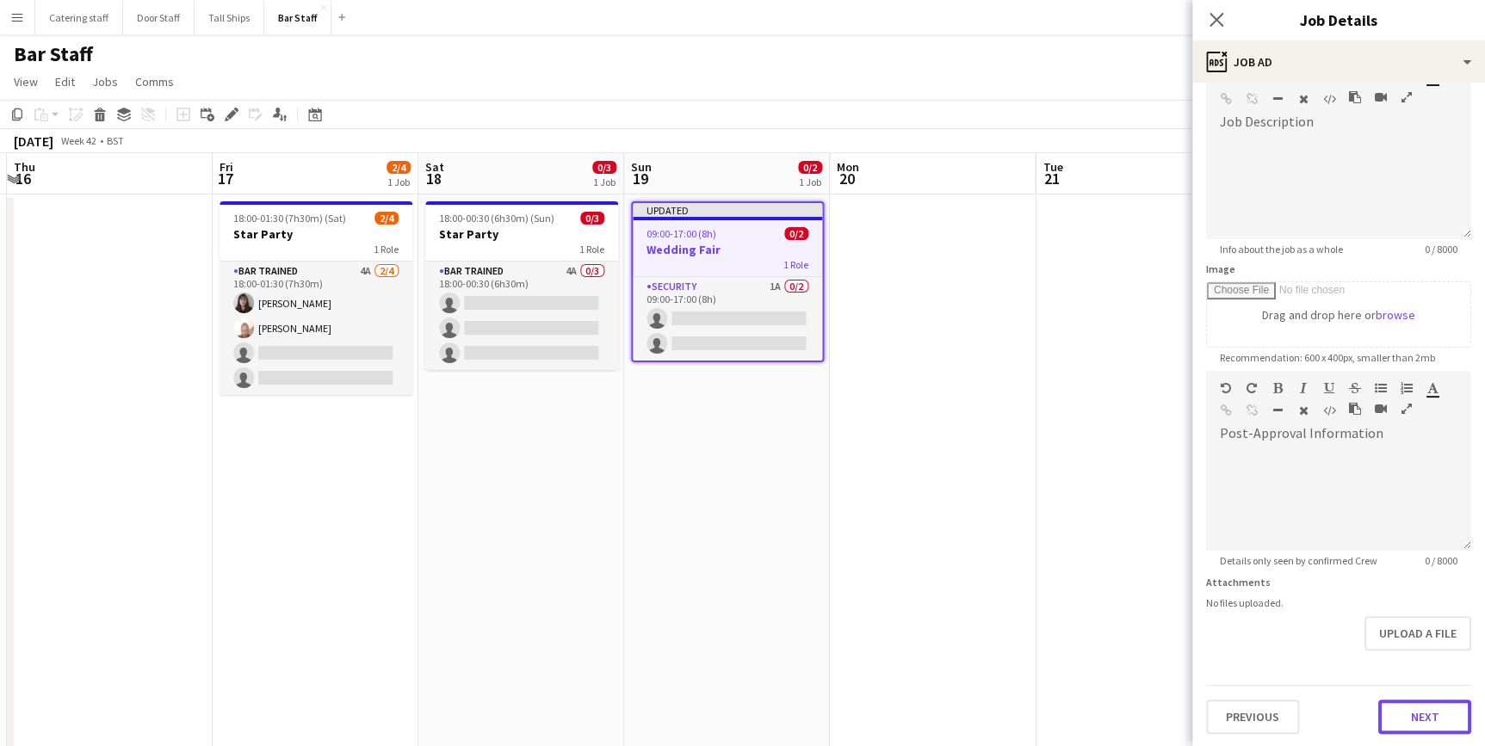
click at [1400, 714] on button "Next" at bounding box center [1424, 717] width 93 height 34
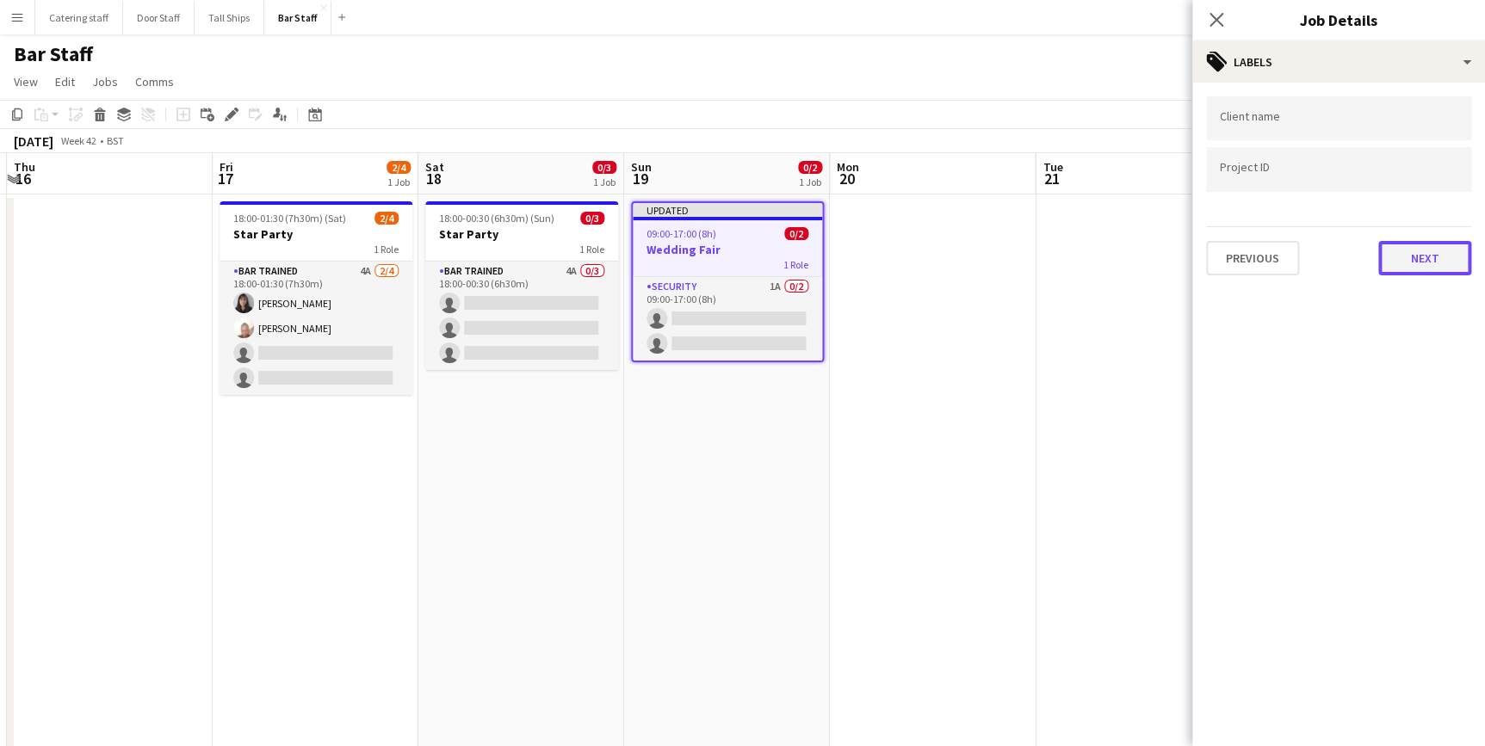
click at [1406, 245] on button "Next" at bounding box center [1424, 258] width 93 height 34
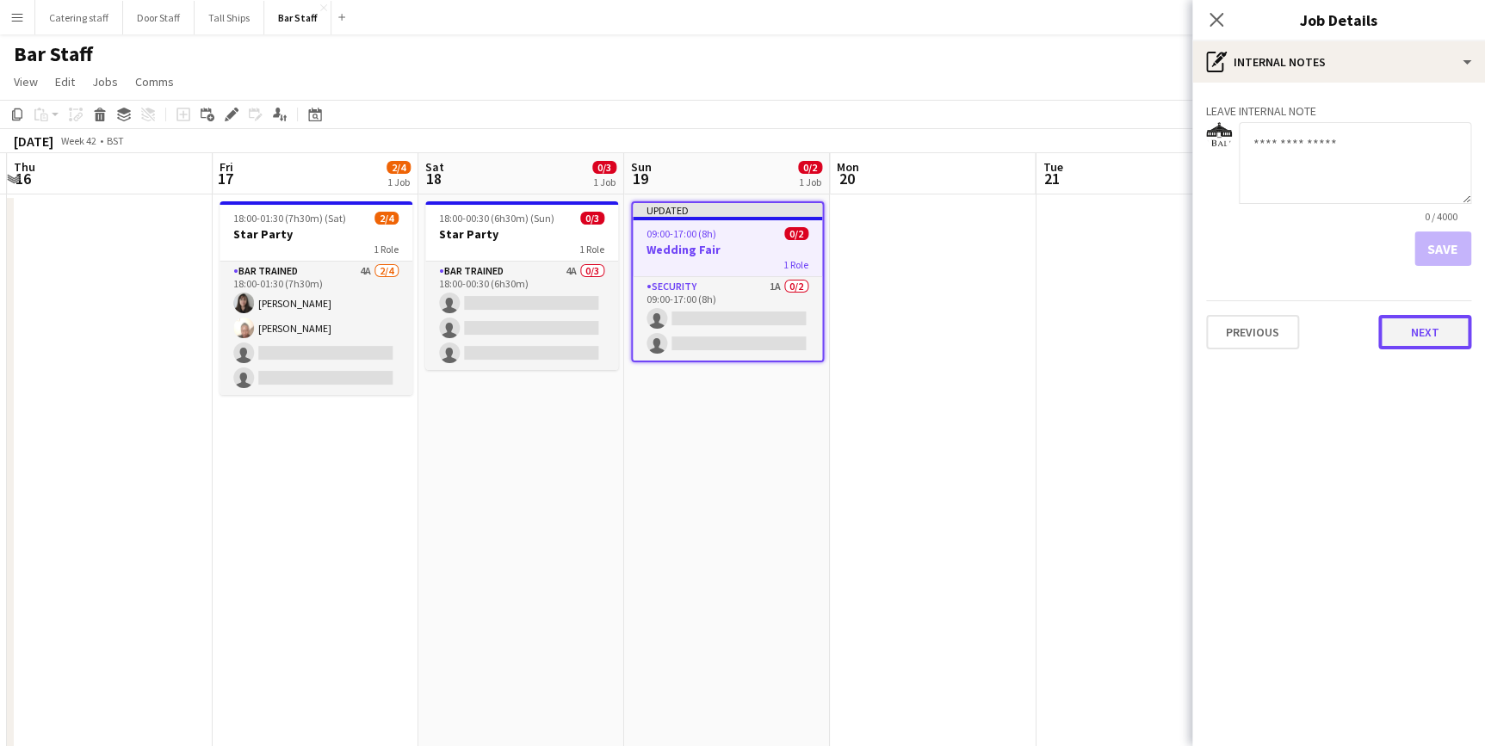
click at [1420, 329] on button "Next" at bounding box center [1424, 332] width 93 height 34
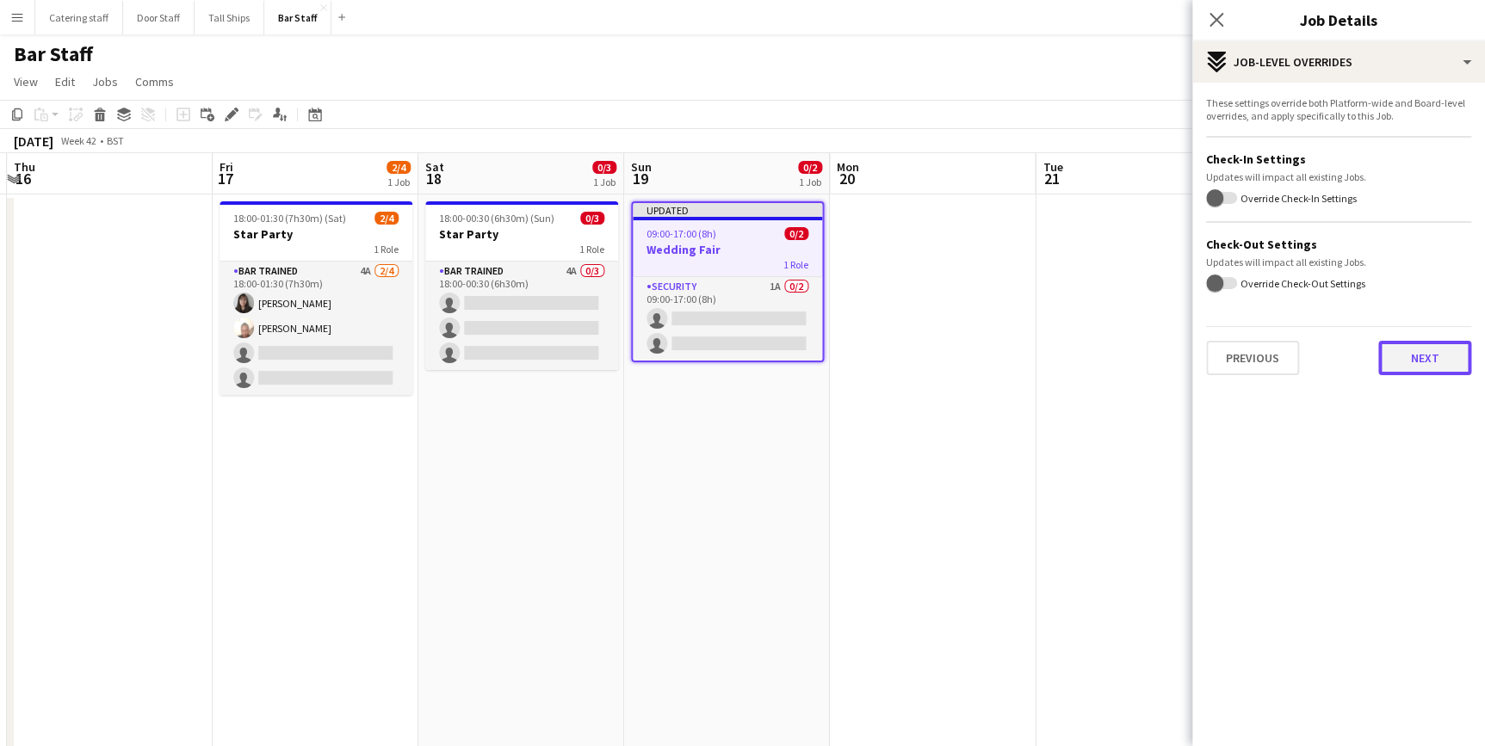
click at [1420, 361] on button "Next" at bounding box center [1424, 358] width 93 height 34
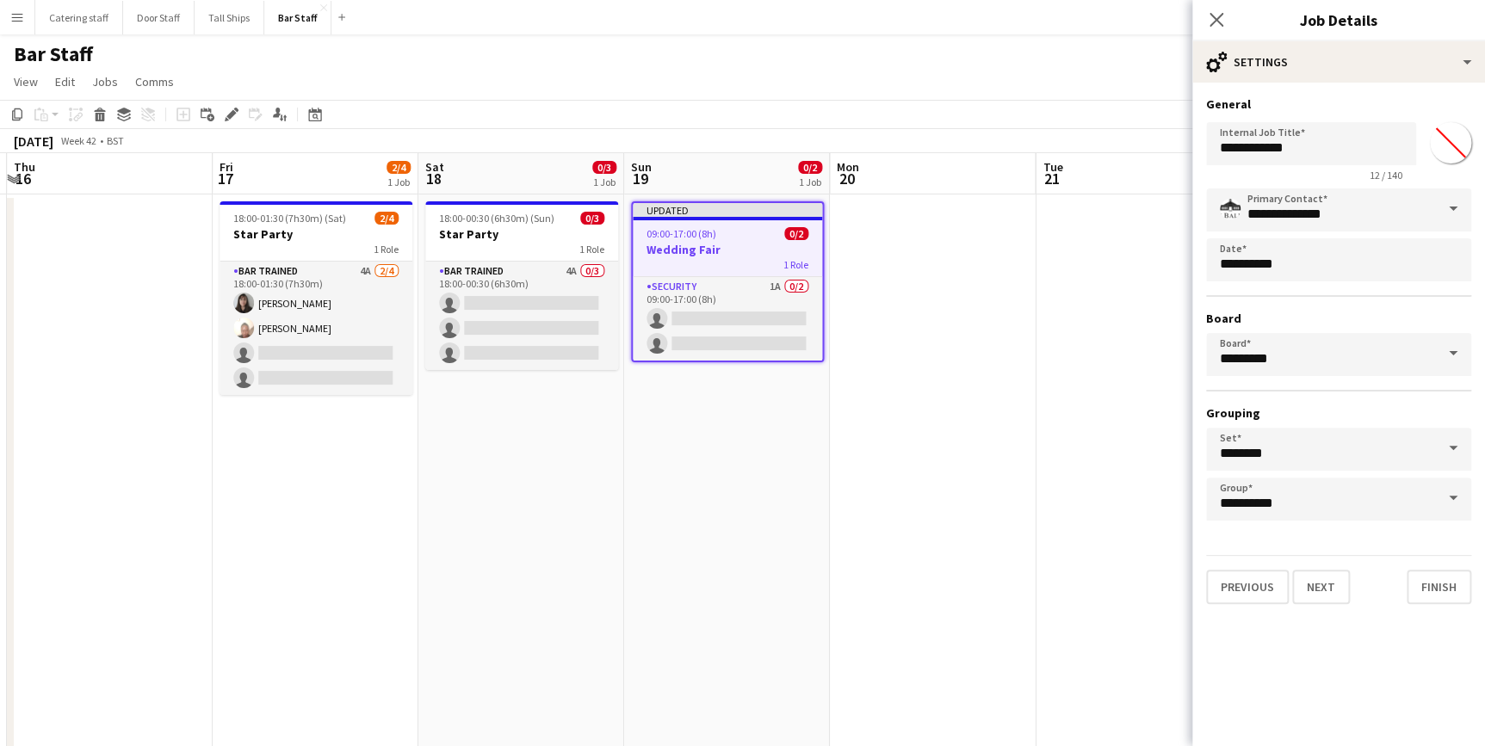
click at [1444, 355] on span at bounding box center [1453, 353] width 36 height 41
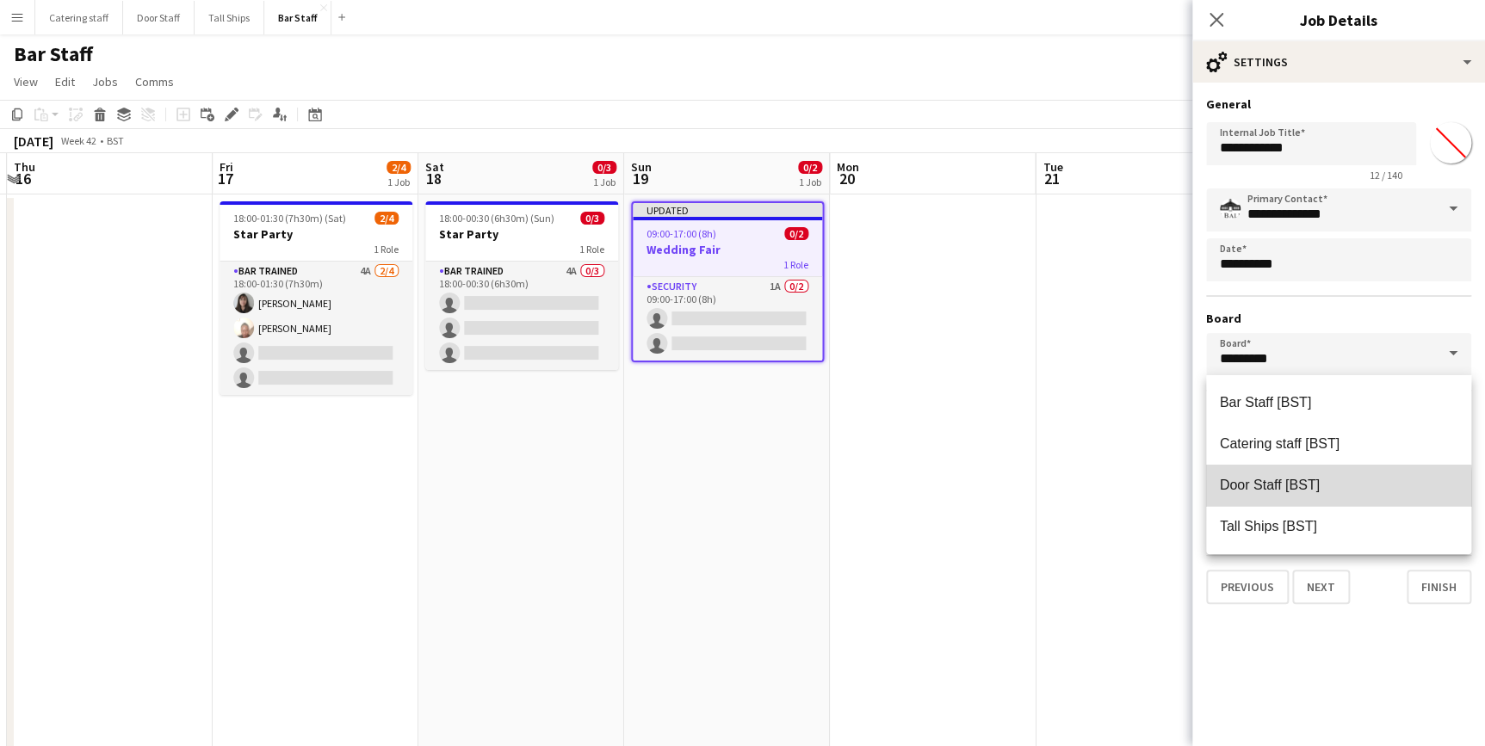
click at [1336, 492] on span "Door Staff [BST]" at bounding box center [1339, 485] width 238 height 16
type input "**********"
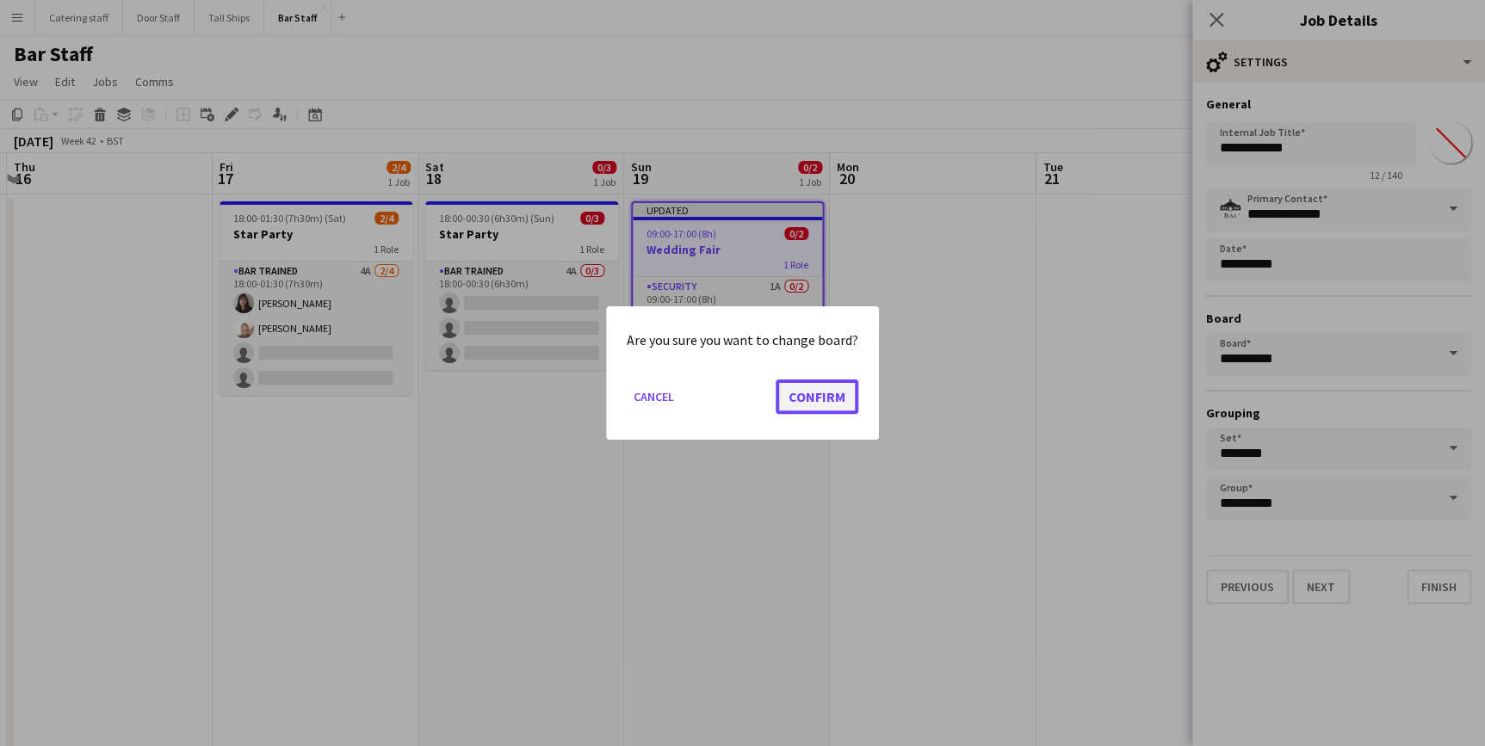
click at [813, 404] on button "Confirm" at bounding box center [817, 397] width 83 height 34
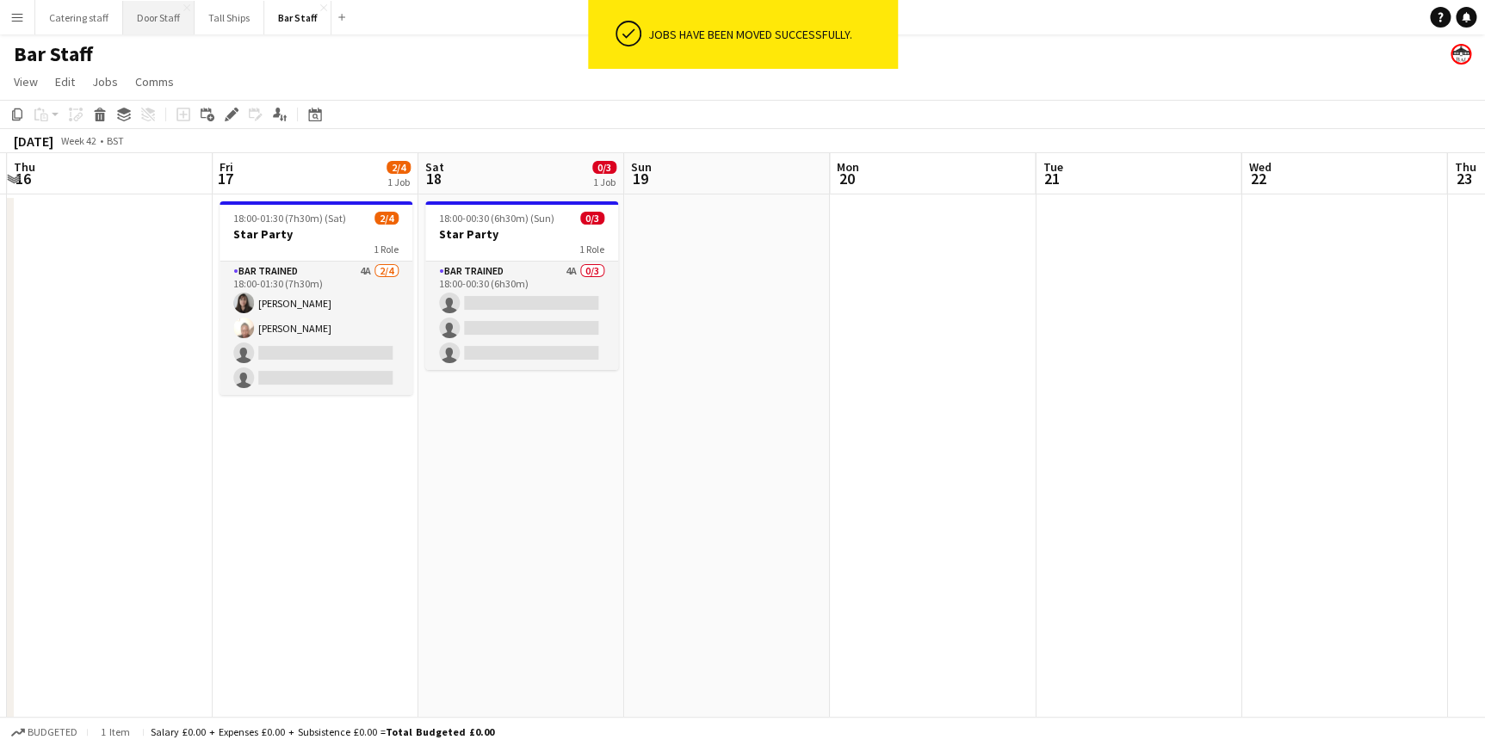
click at [145, 22] on button "Door Staff Close" at bounding box center [158, 18] width 71 height 34
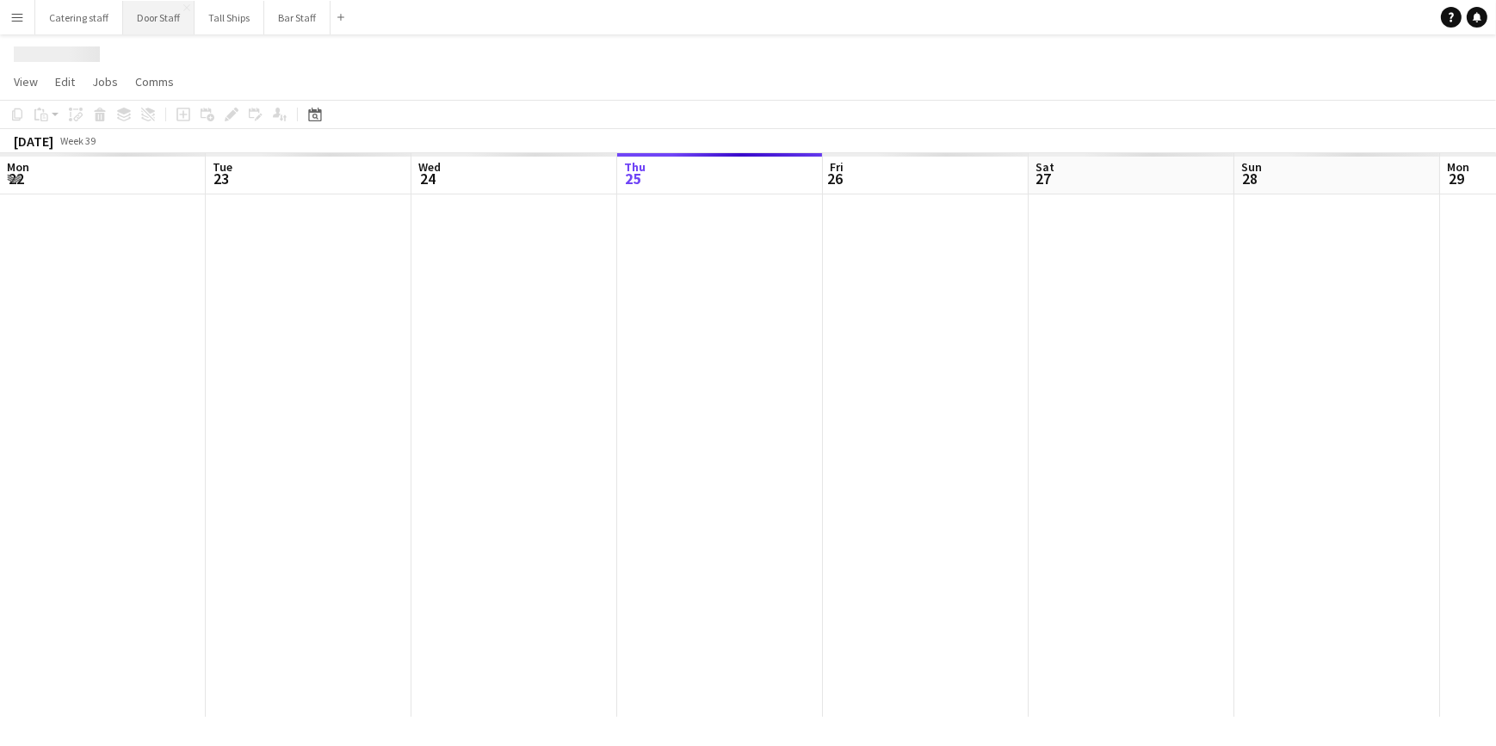
scroll to position [0, 411]
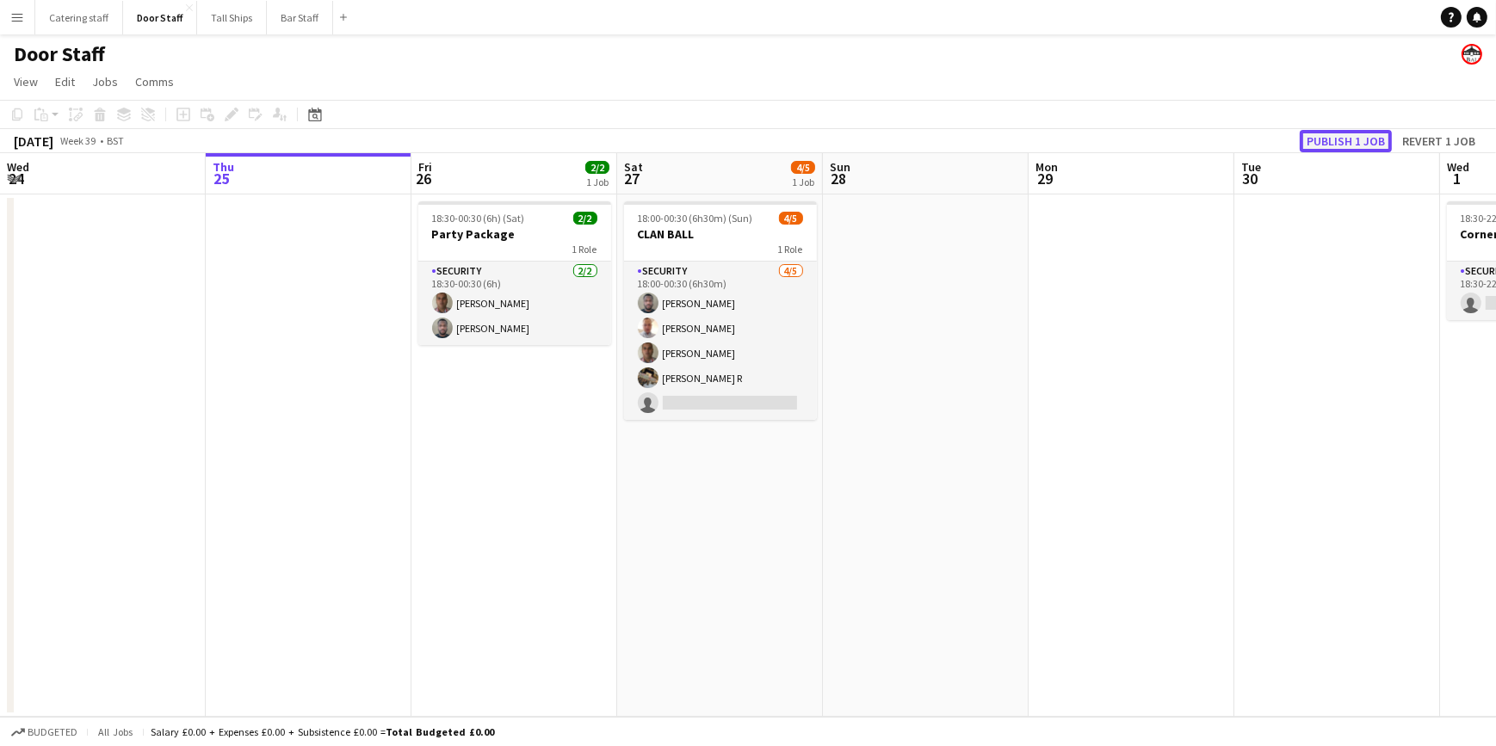
click at [1311, 138] on button "Publish 1 job" at bounding box center [1346, 141] width 92 height 22
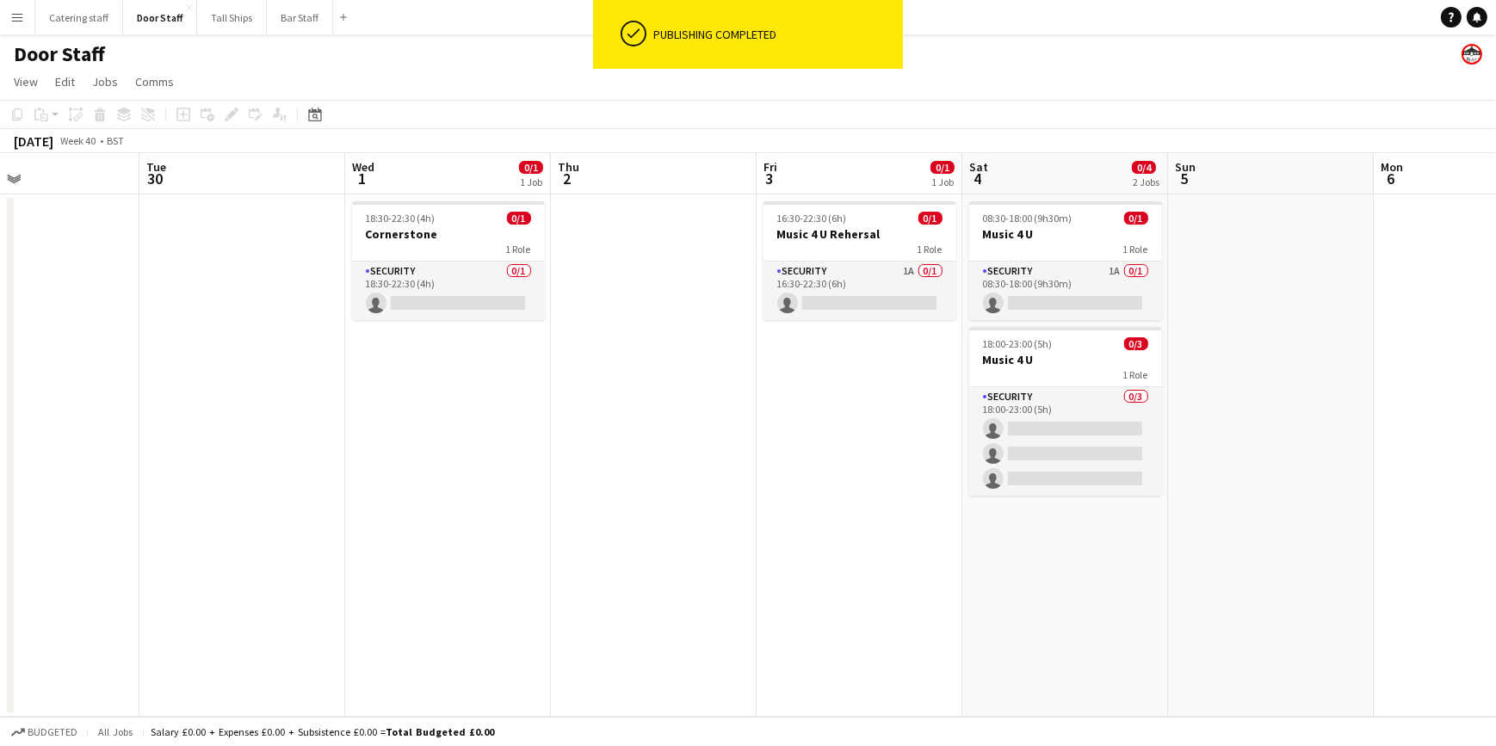
scroll to position [0, 762]
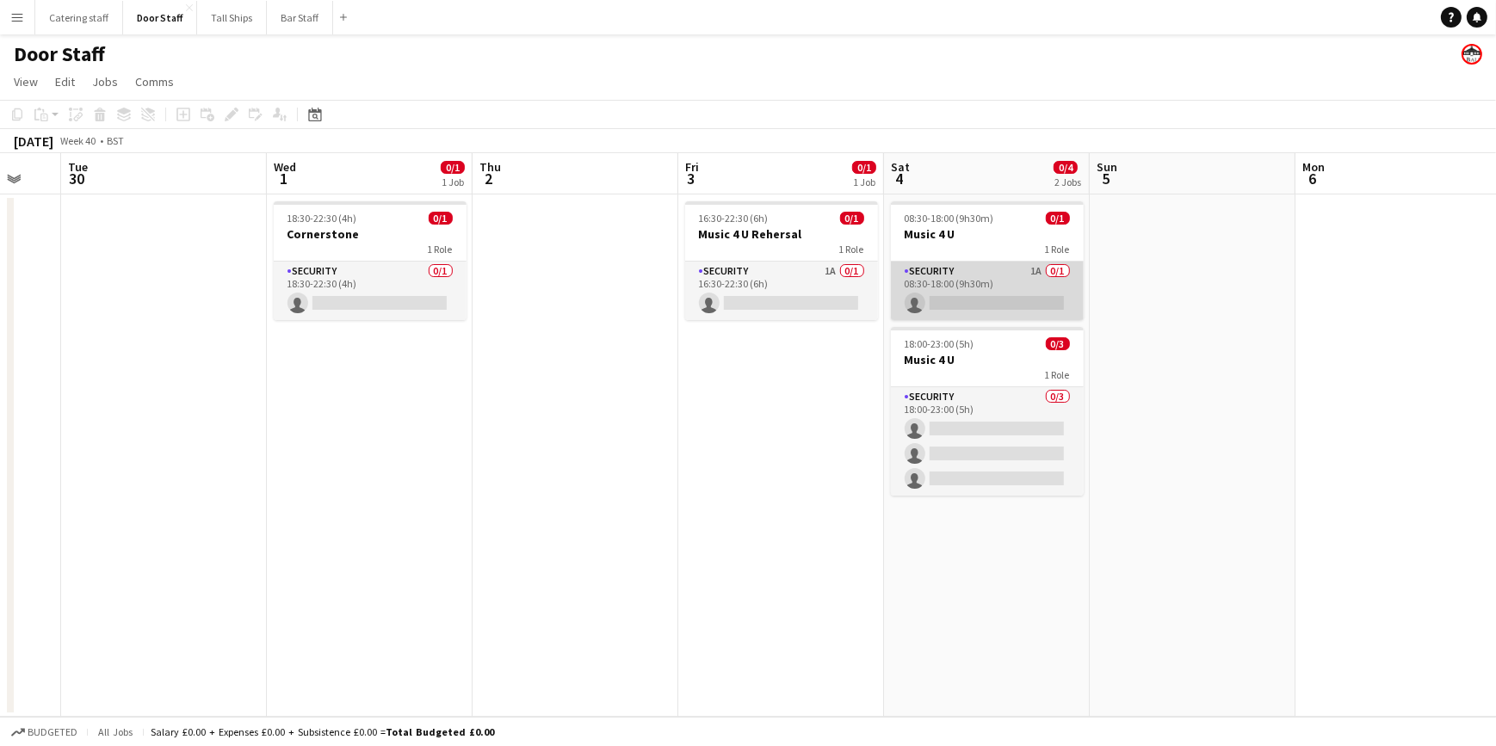
click at [1015, 275] on app-card-role "Security 1A 0/1 08:30-18:00 (9h30m) single-neutral-actions" at bounding box center [987, 291] width 193 height 59
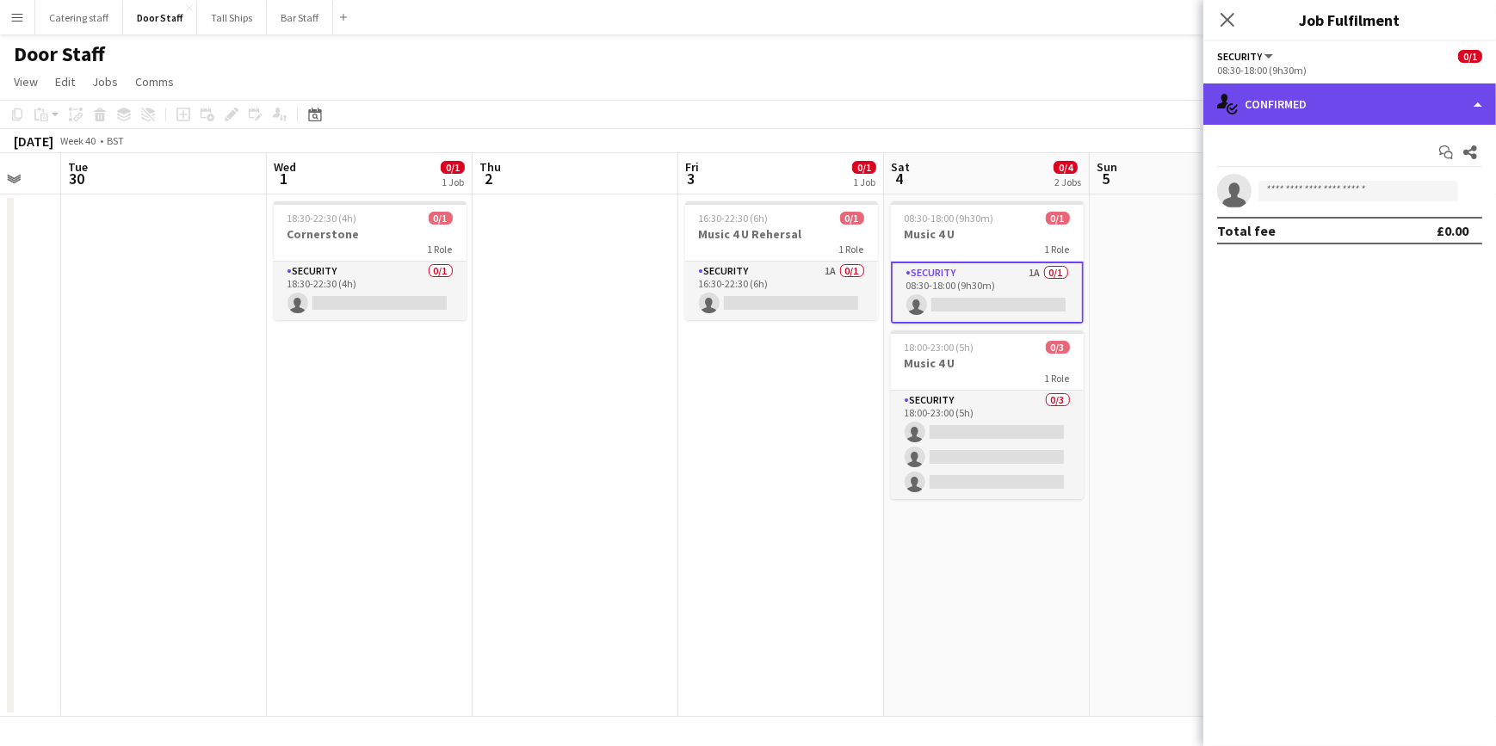
click at [1317, 120] on div "single-neutral-actions-check-2 Confirmed" at bounding box center [1349, 103] width 293 height 41
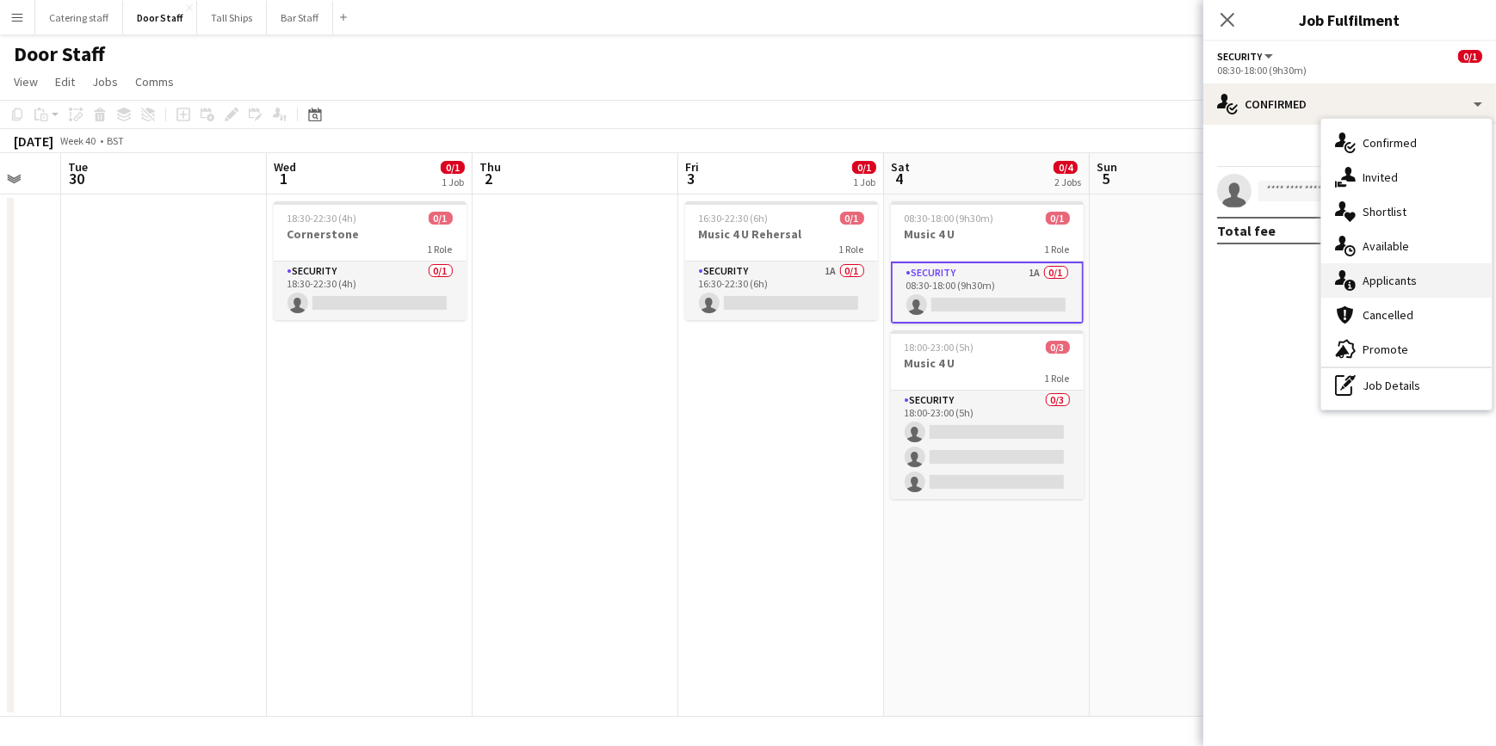
click at [1381, 270] on div "single-neutral-actions-information Applicants" at bounding box center [1406, 280] width 170 height 34
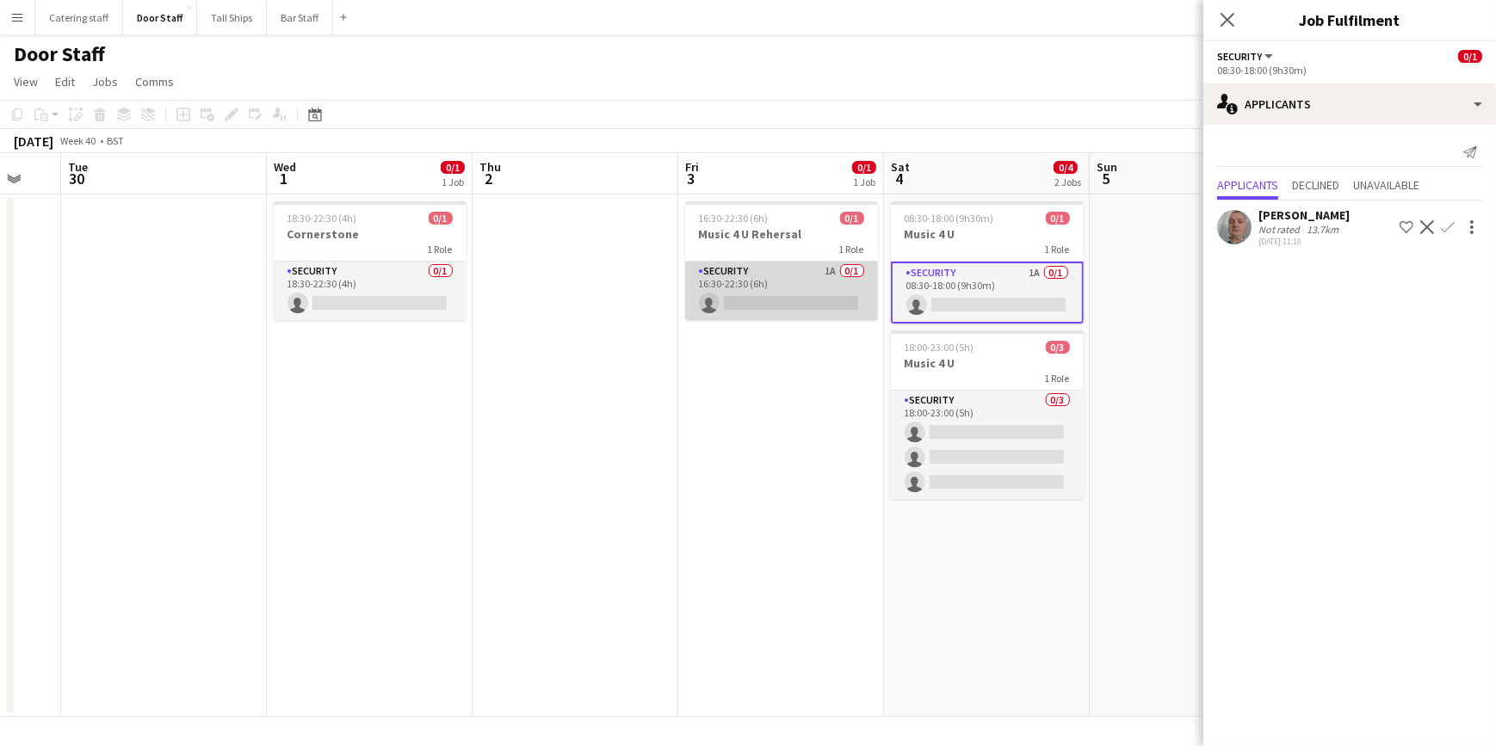
click at [808, 283] on app-card-role "Security 1A 0/1 16:30-22:30 (6h) single-neutral-actions" at bounding box center [781, 291] width 193 height 59
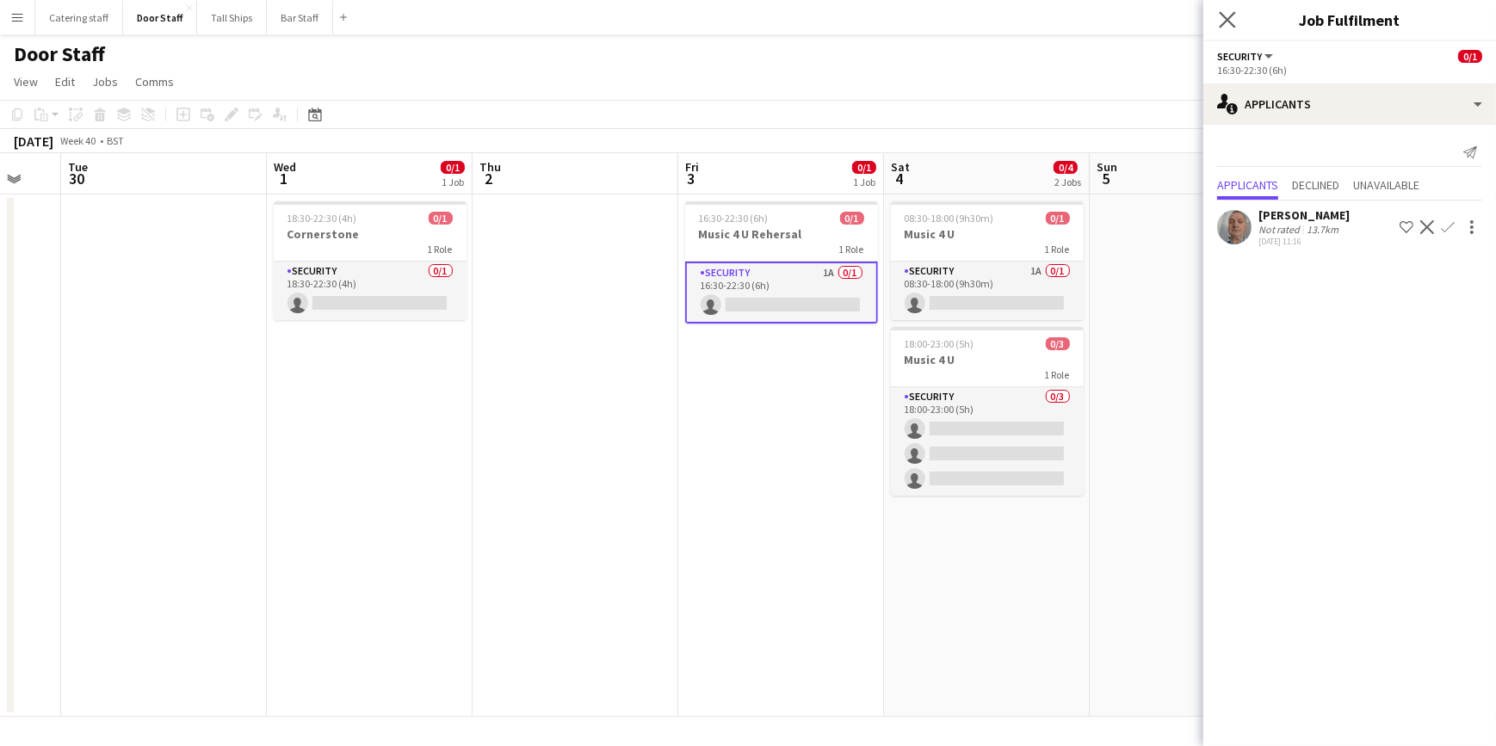
click at [1226, 28] on app-icon "Close pop-in" at bounding box center [1227, 20] width 25 height 25
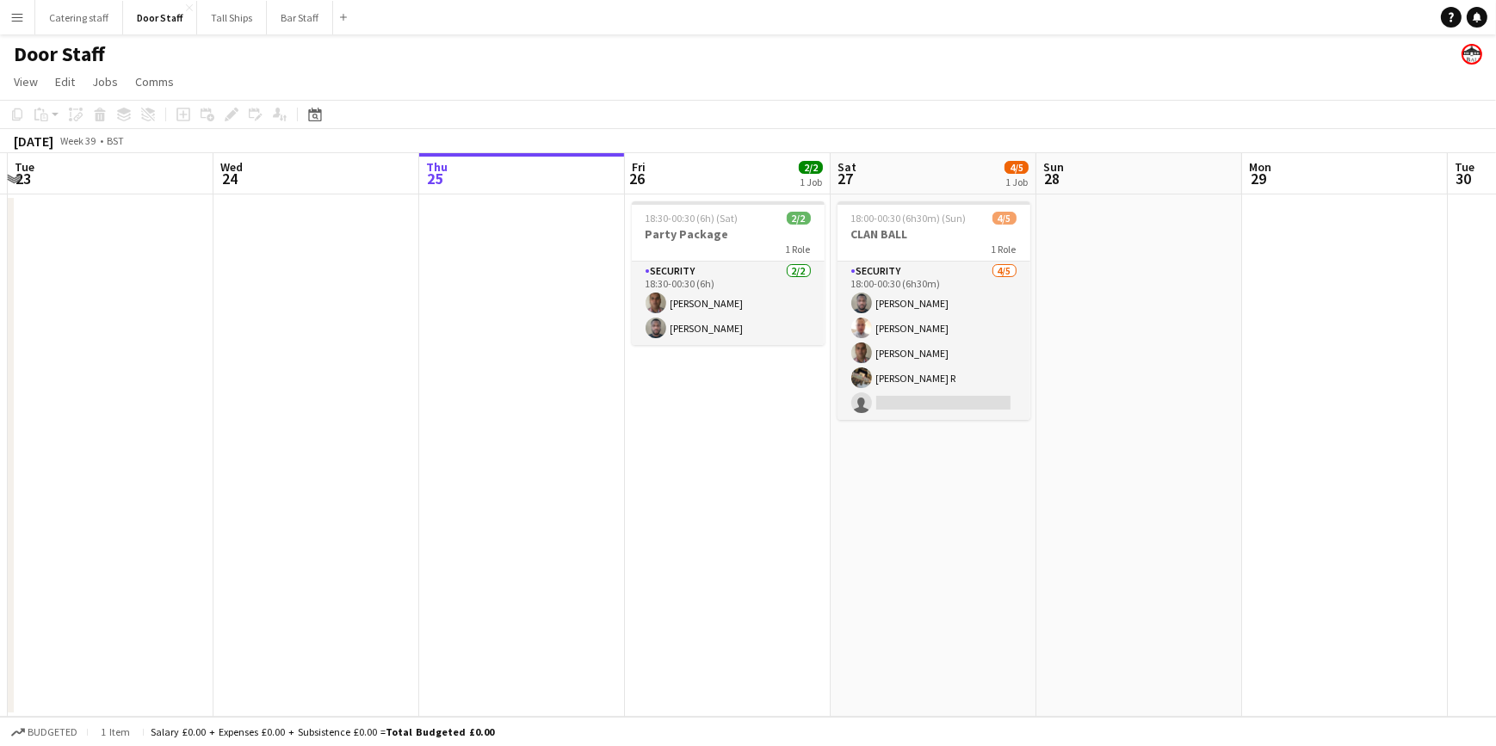
scroll to position [0, 403]
click at [280, 15] on button "Bar Staff Close" at bounding box center [300, 18] width 66 height 34
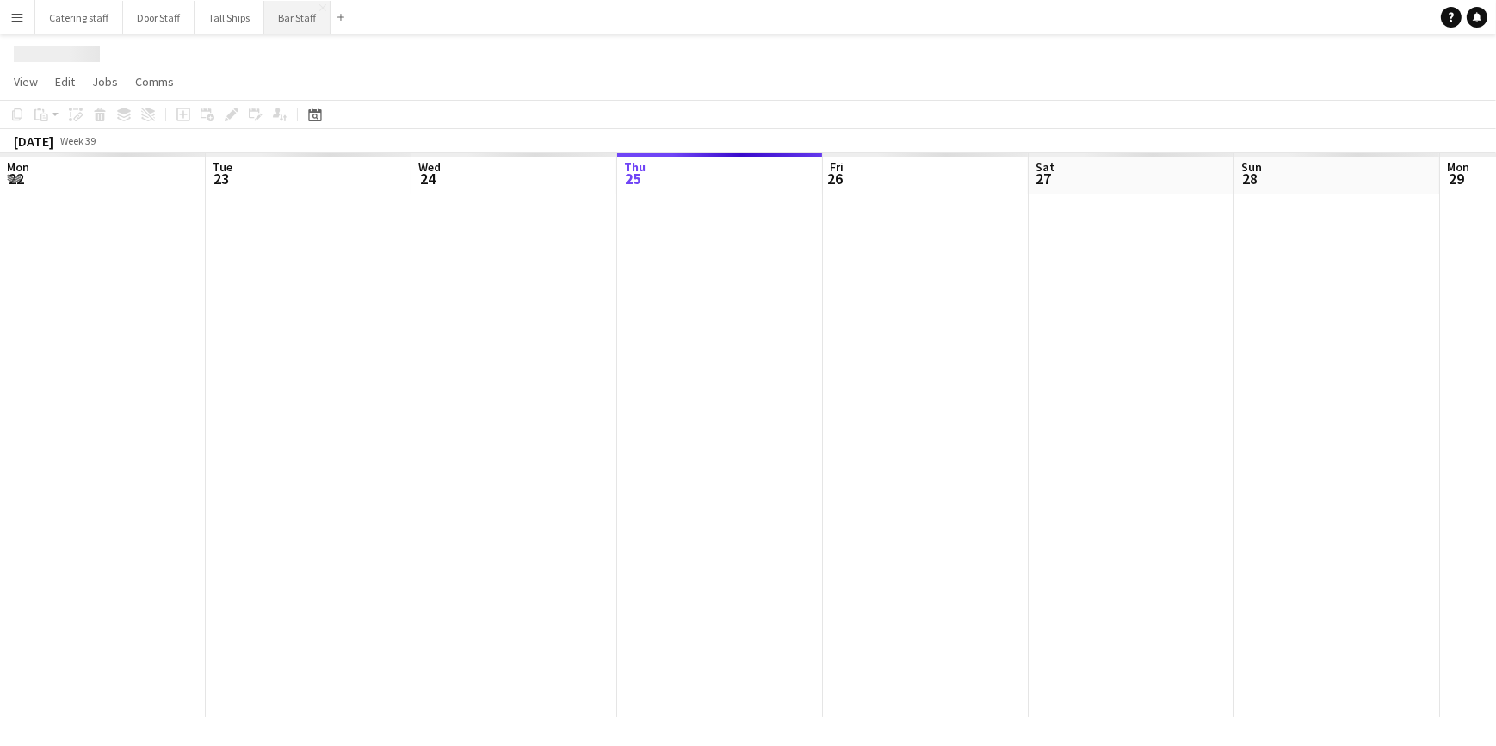
scroll to position [0, 411]
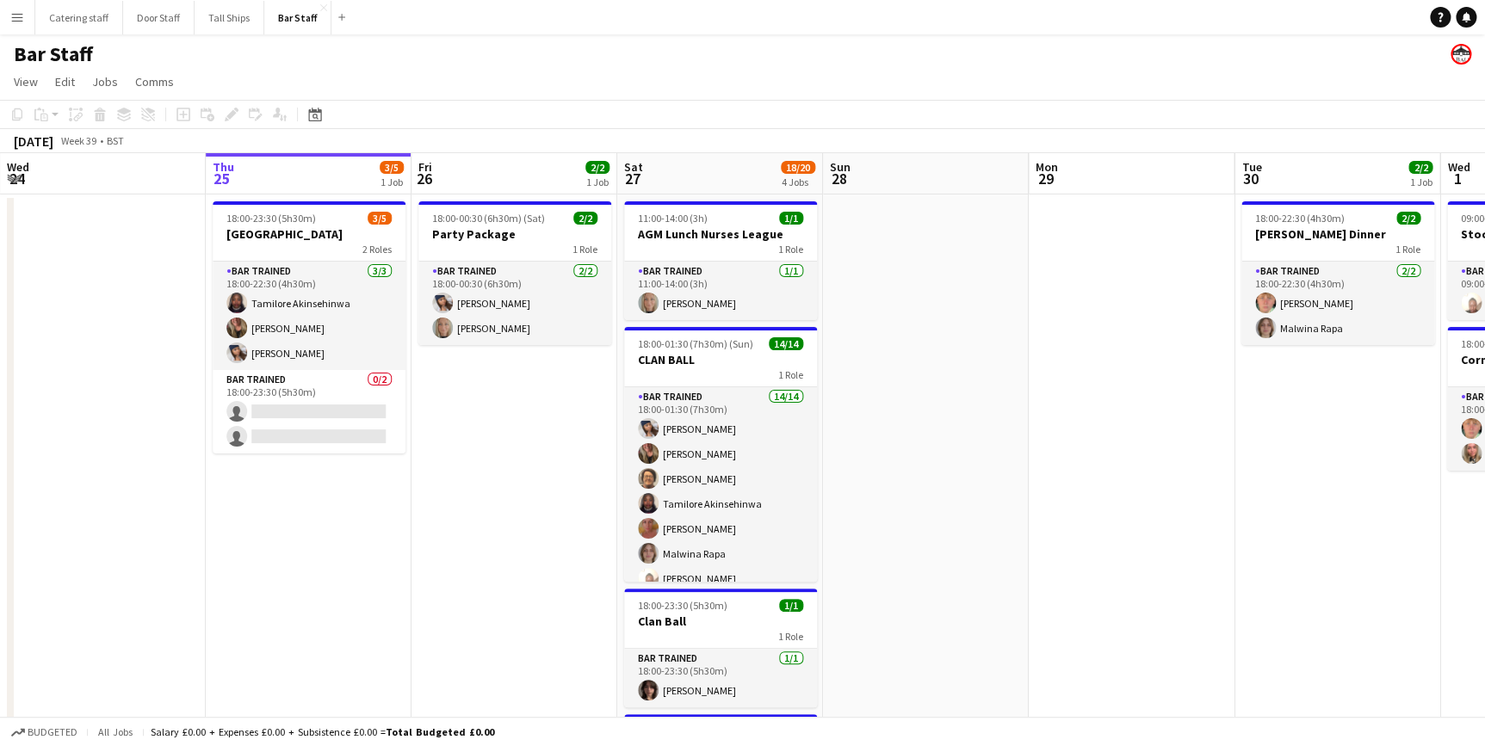
click at [19, 17] on app-icon "Menu" at bounding box center [17, 17] width 14 height 14
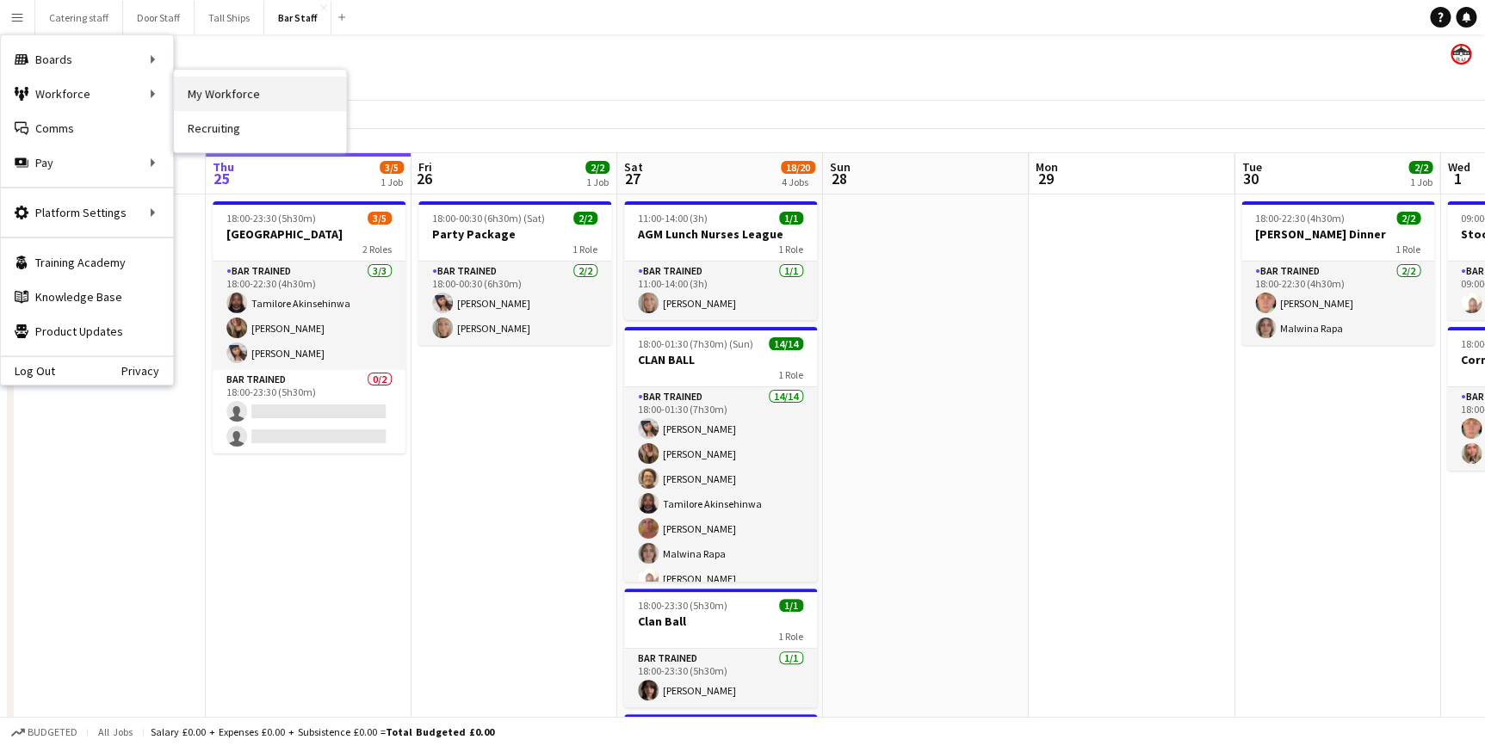
click at [210, 88] on link "My Workforce" at bounding box center [260, 94] width 172 height 34
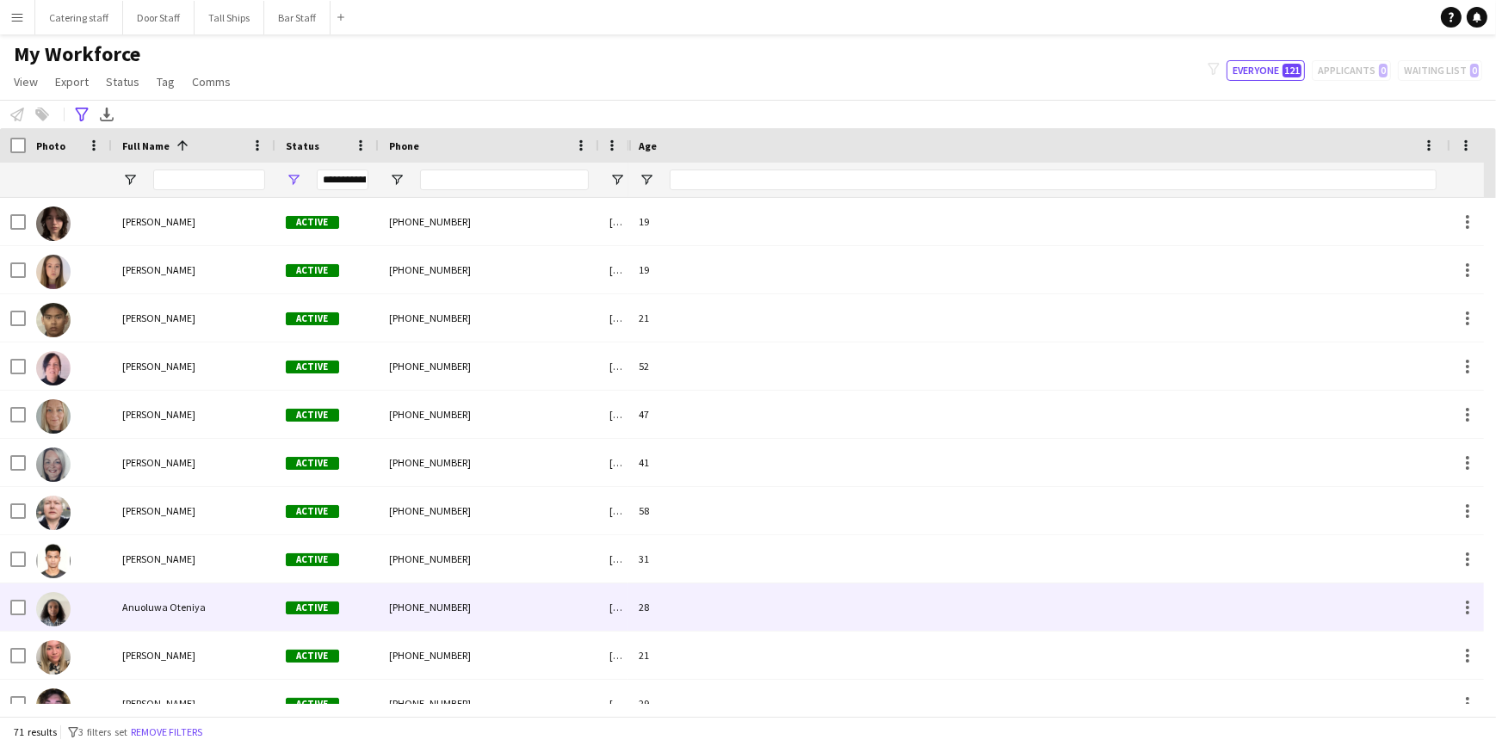
click at [494, 607] on div "[PHONE_NUMBER]" at bounding box center [489, 607] width 220 height 47
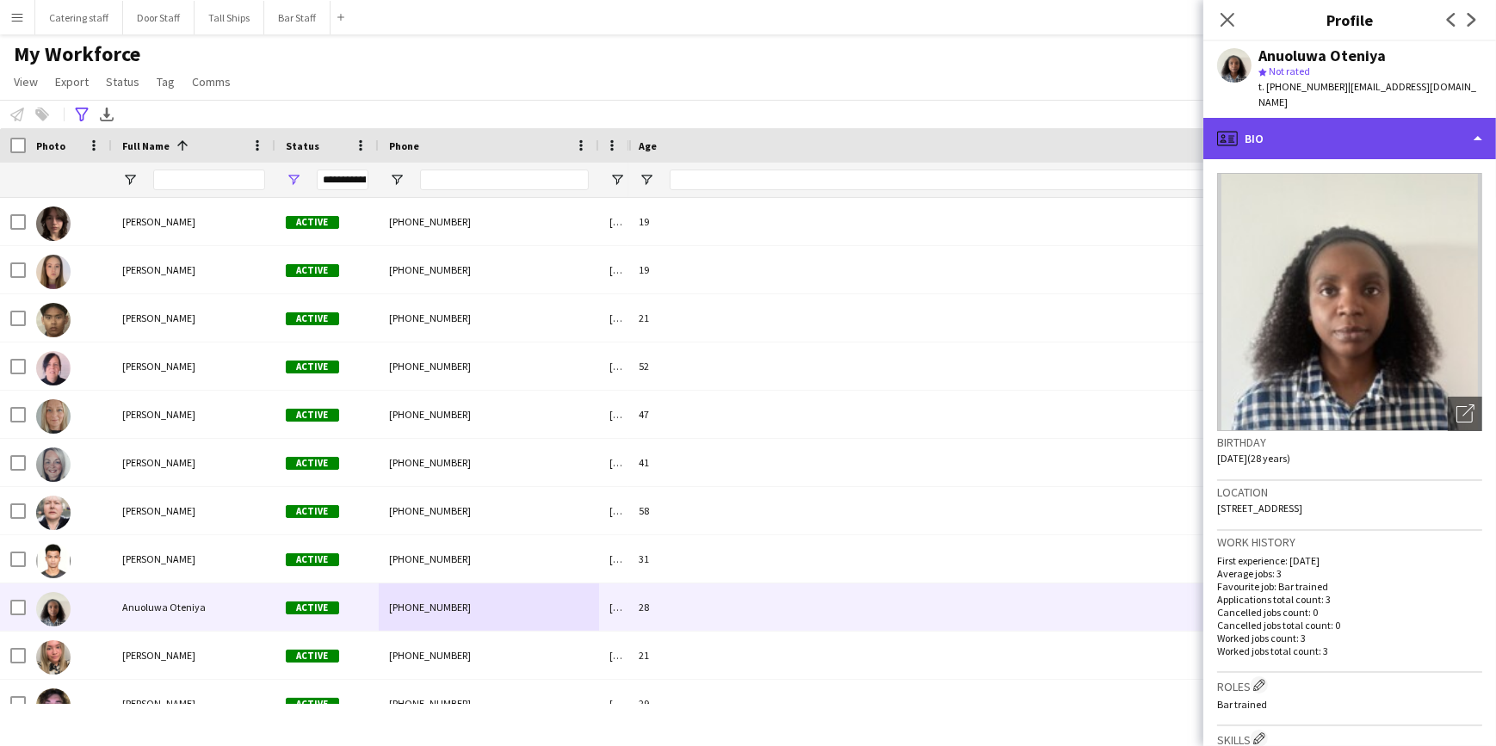
click at [1380, 129] on div "profile Bio" at bounding box center [1349, 138] width 293 height 41
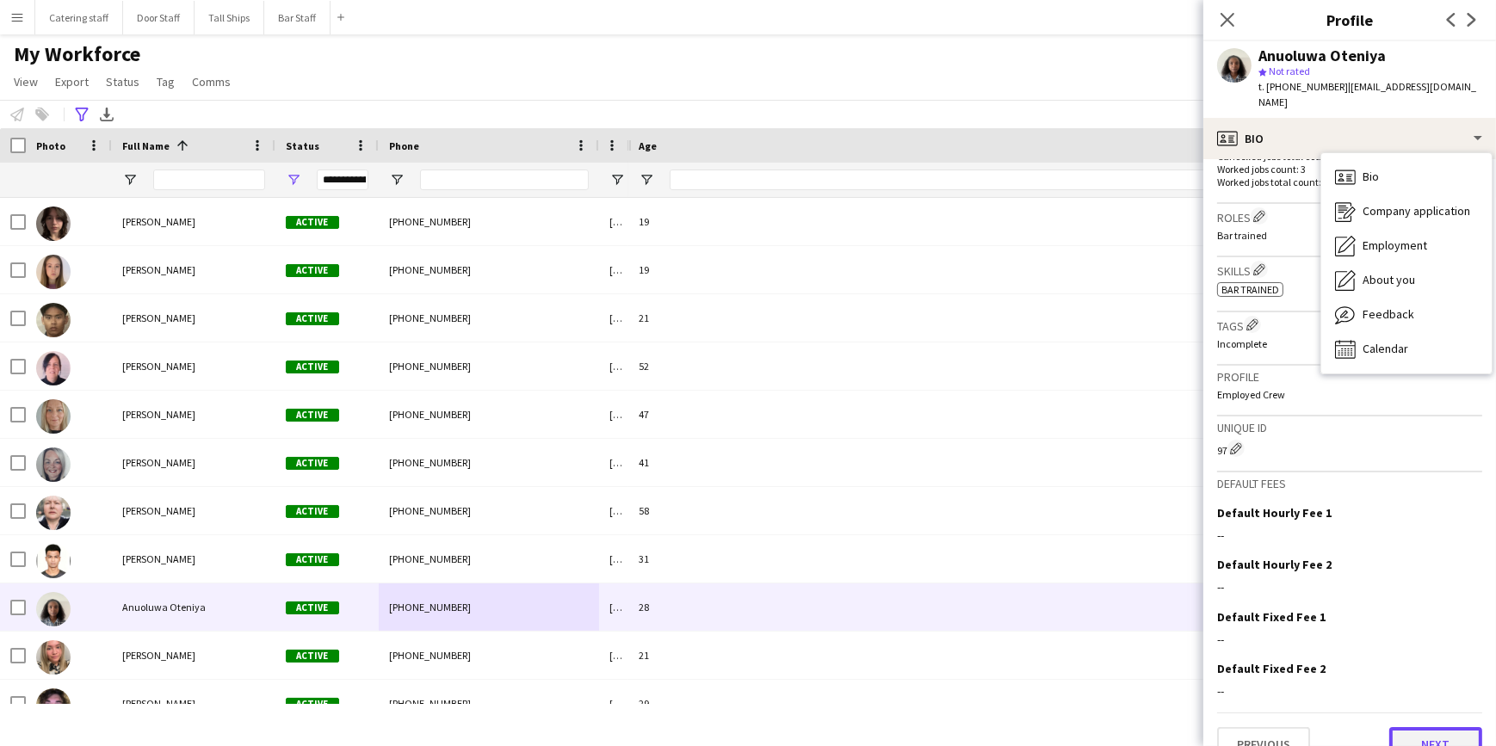
click at [1425, 729] on button "Next" at bounding box center [1435, 744] width 93 height 34
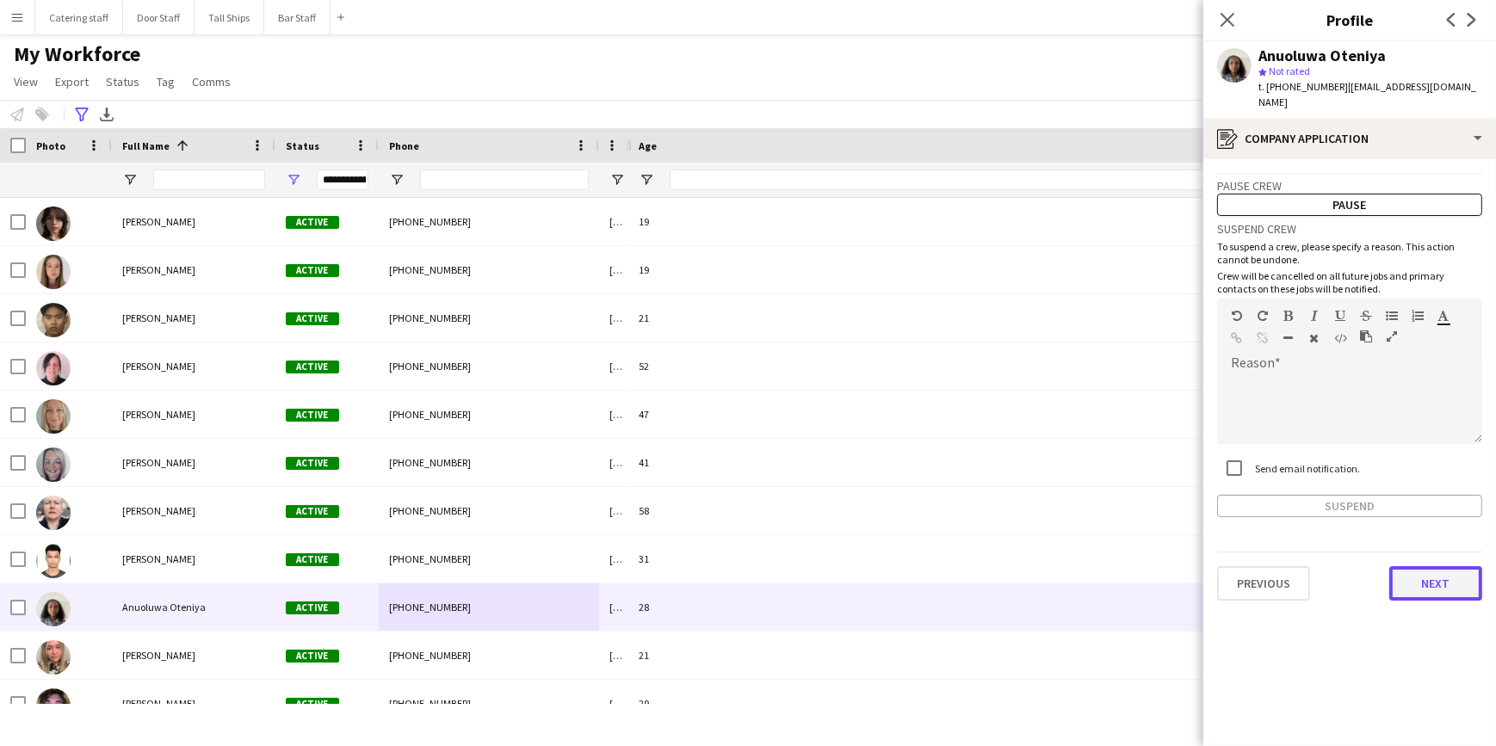
click at [1407, 578] on button "Next" at bounding box center [1435, 583] width 93 height 34
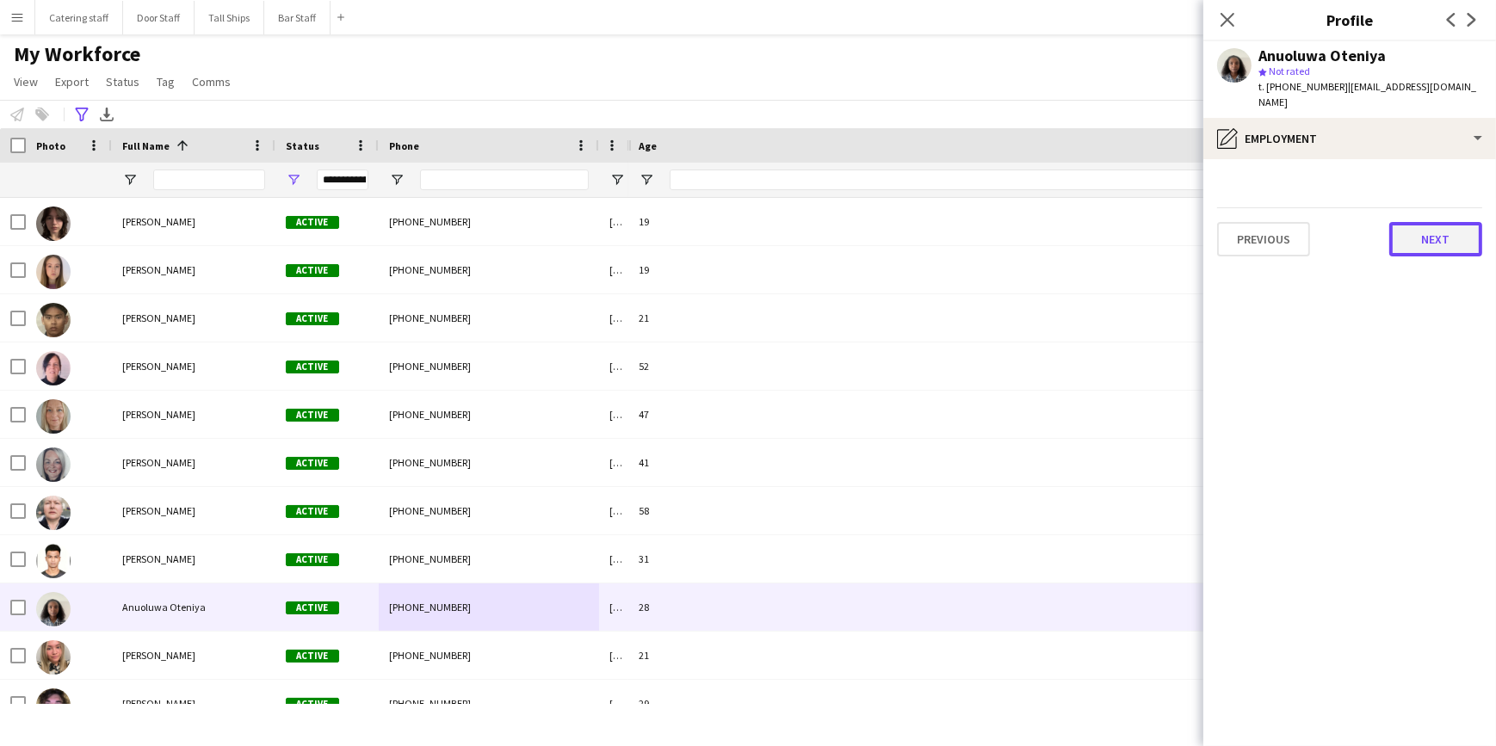
click at [1430, 234] on button "Next" at bounding box center [1435, 239] width 93 height 34
click at [1415, 222] on button "Next" at bounding box center [1435, 239] width 93 height 34
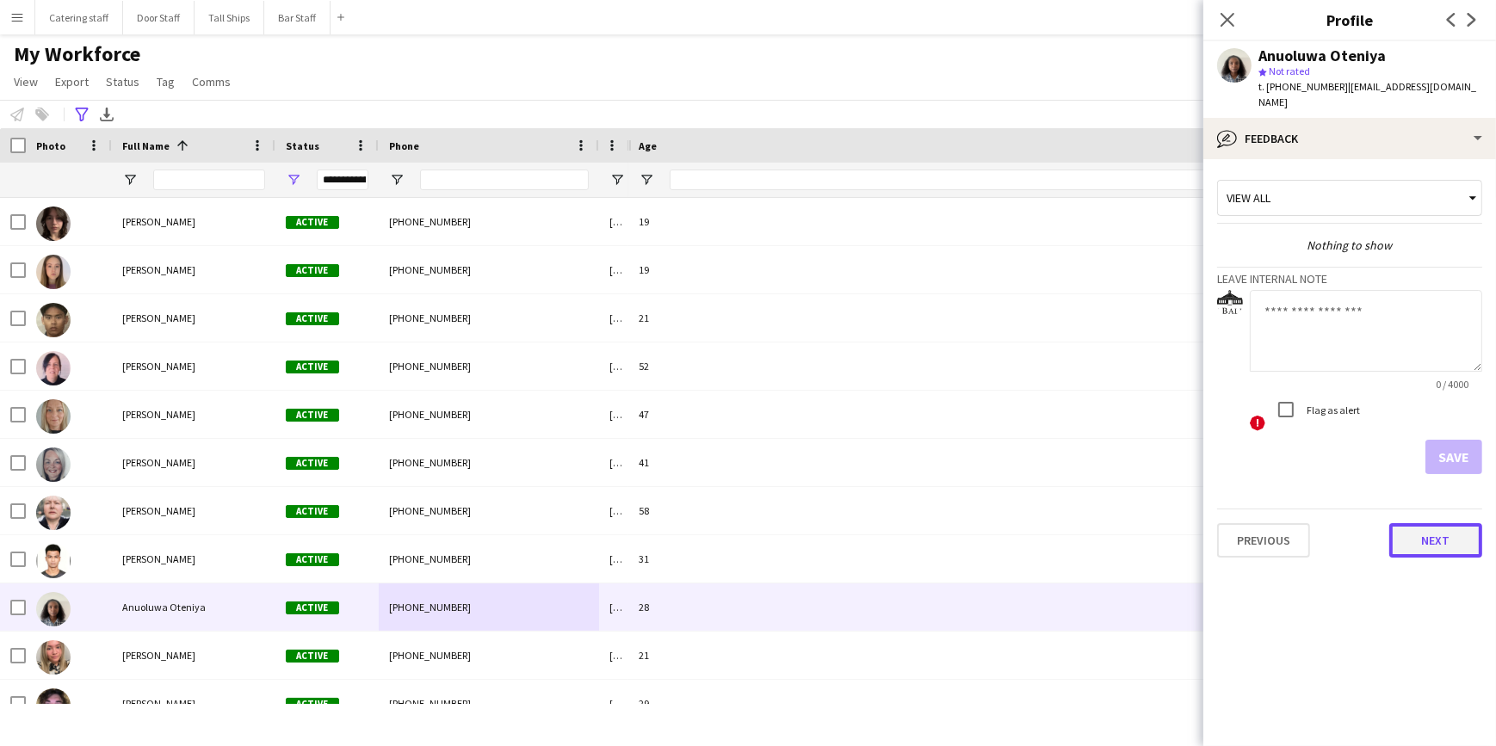
click at [1436, 532] on button "Next" at bounding box center [1435, 540] width 93 height 34
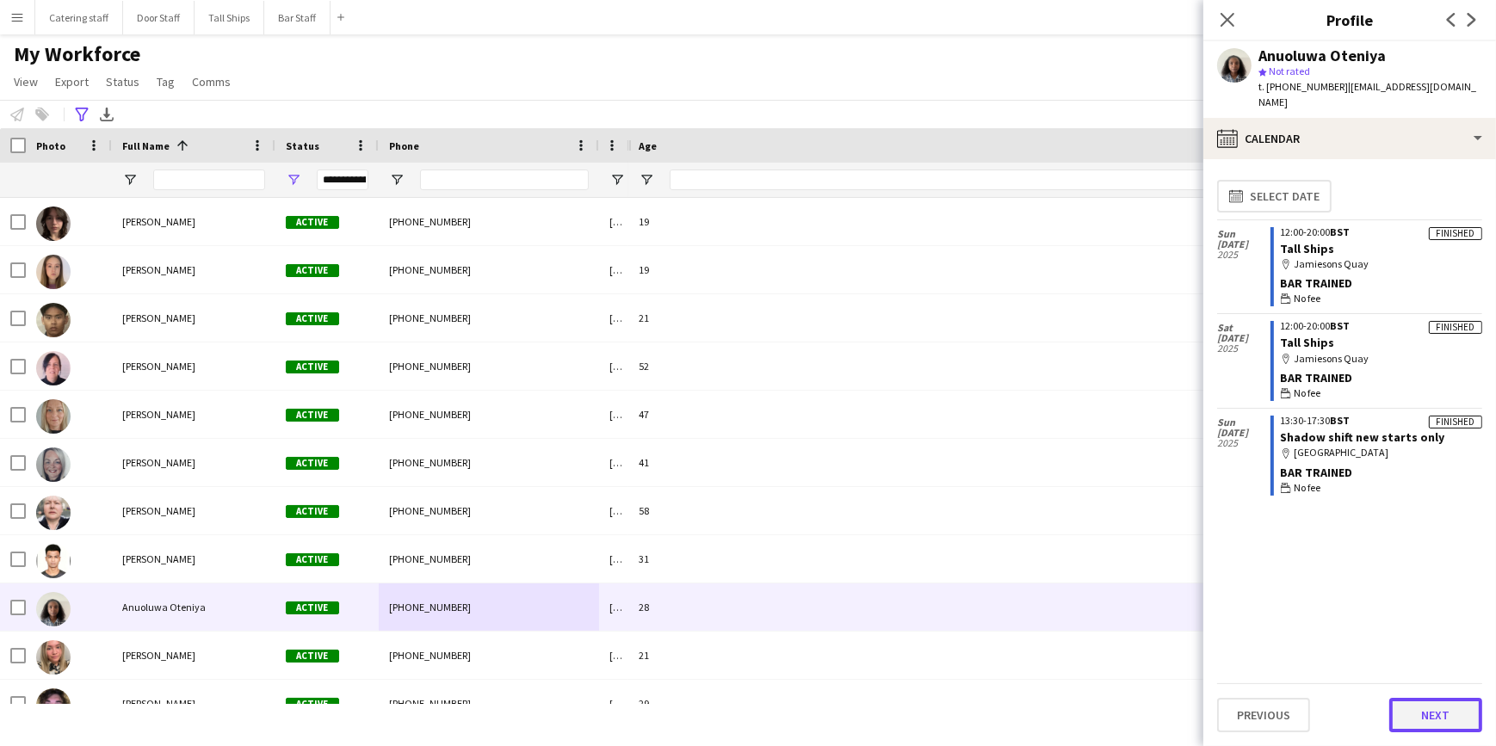
click at [1405, 710] on button "Next" at bounding box center [1435, 715] width 93 height 34
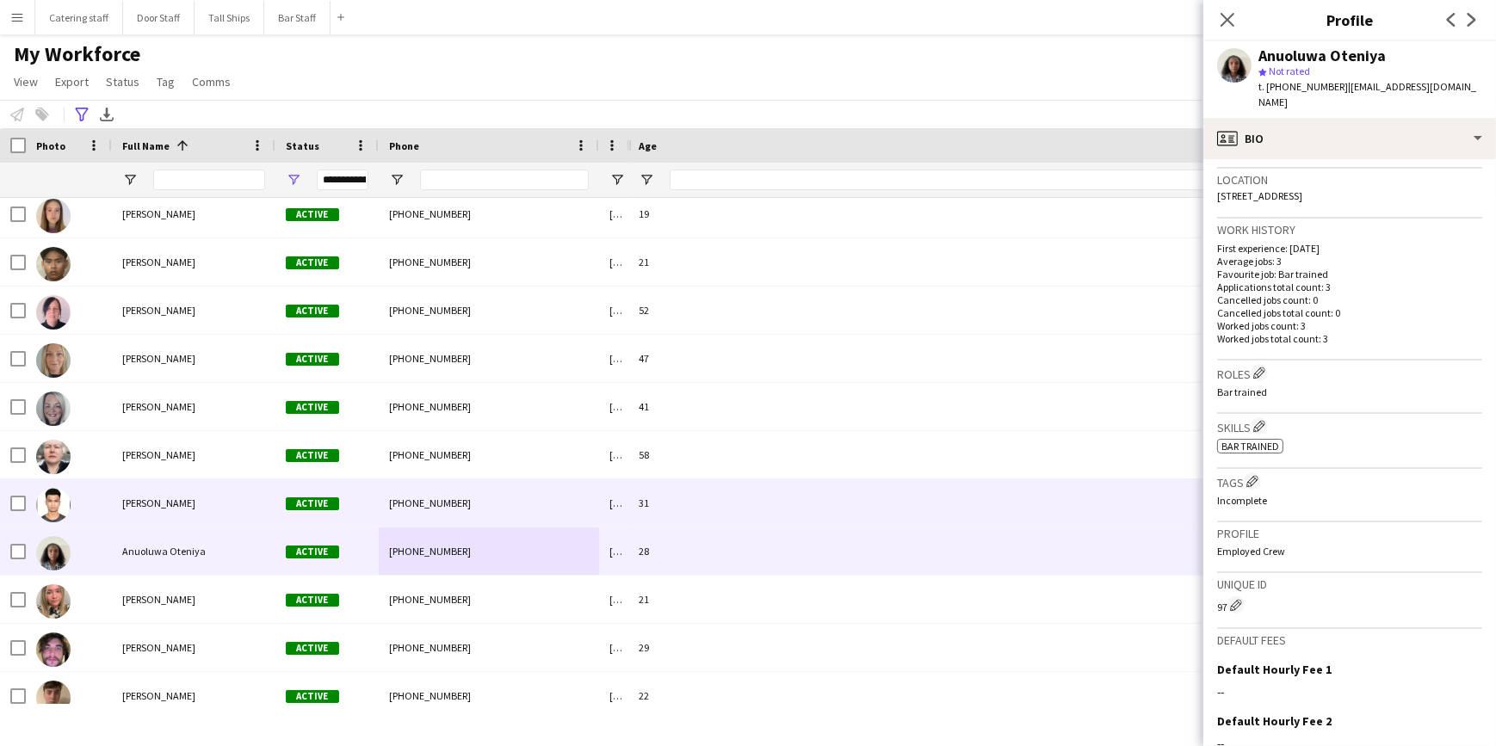
scroll to position [156, 0]
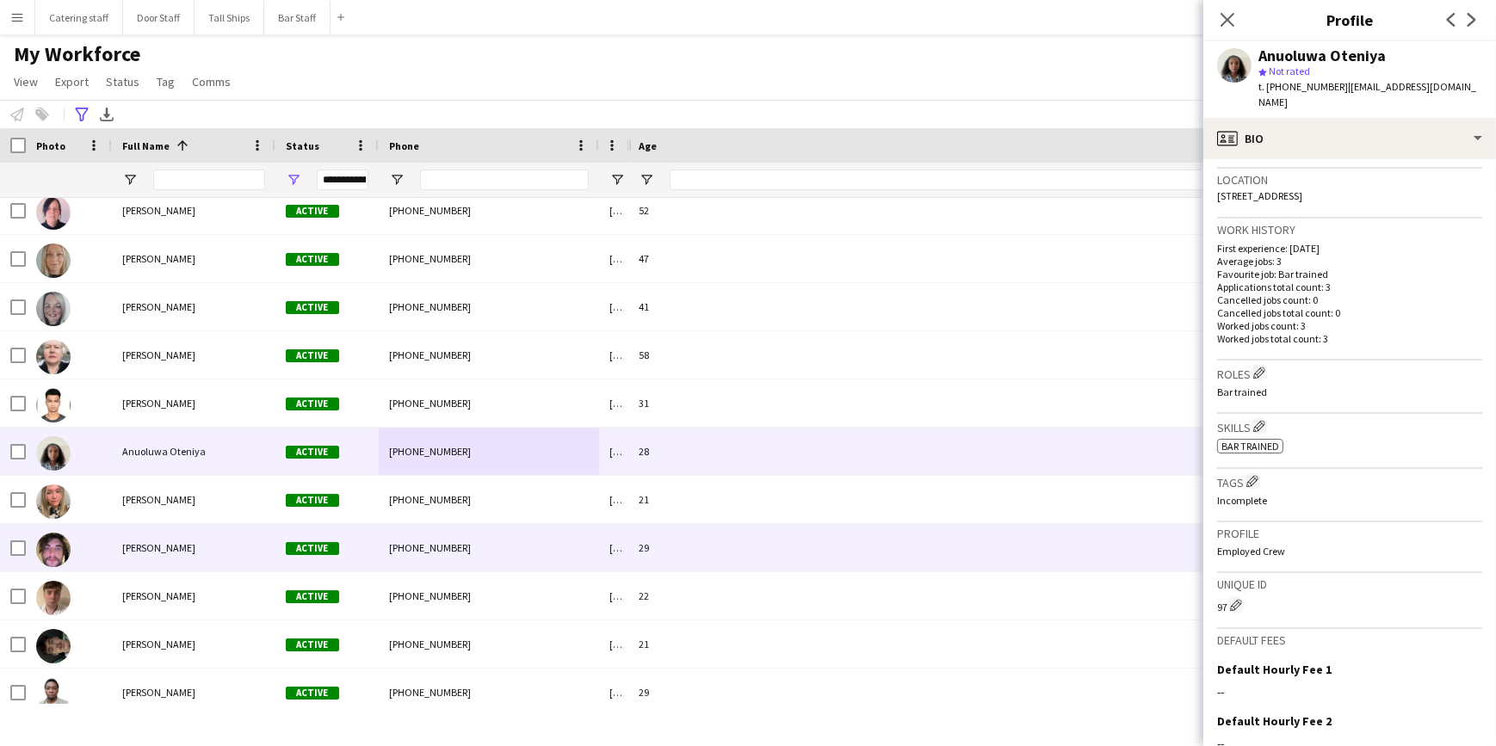
click at [512, 550] on div "[PHONE_NUMBER]" at bounding box center [489, 547] width 220 height 47
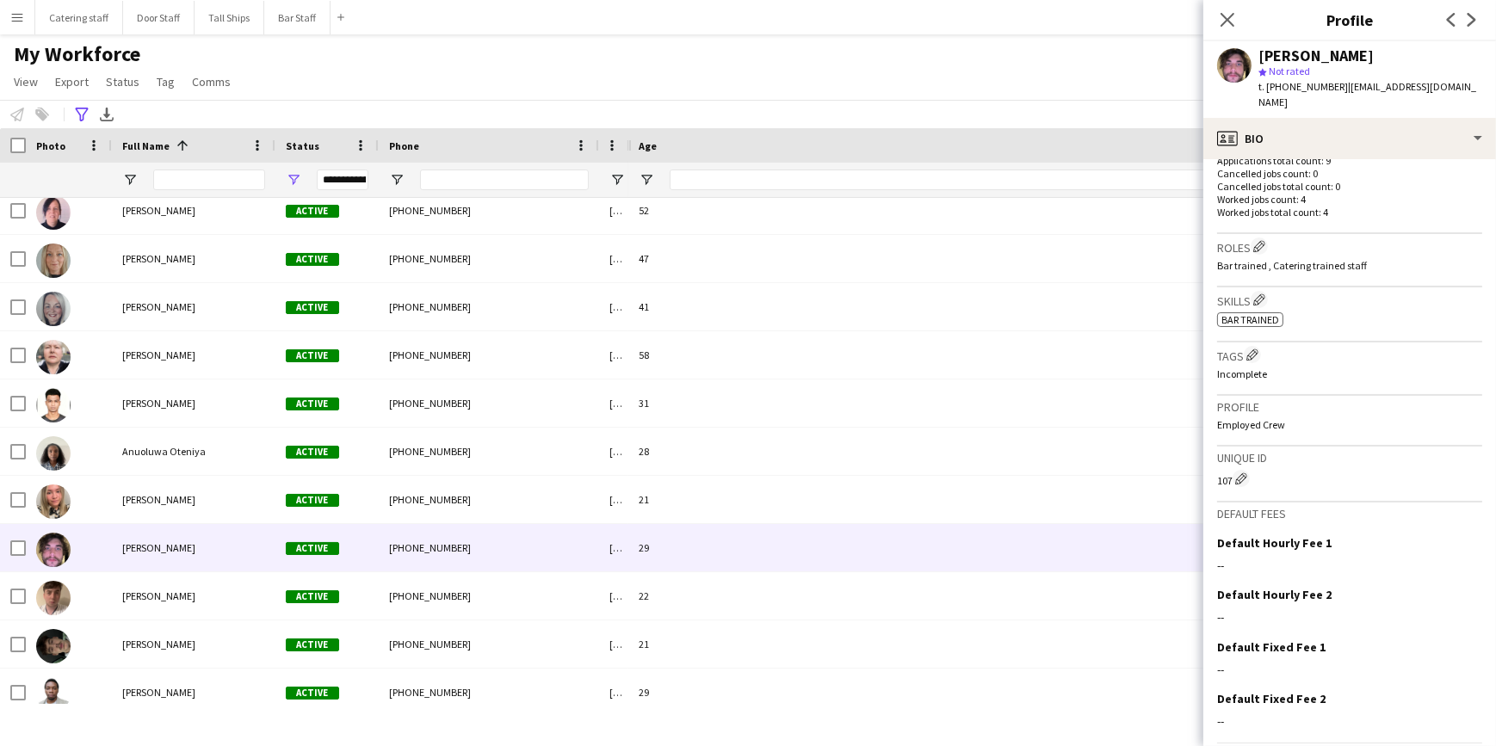
scroll to position [483, 0]
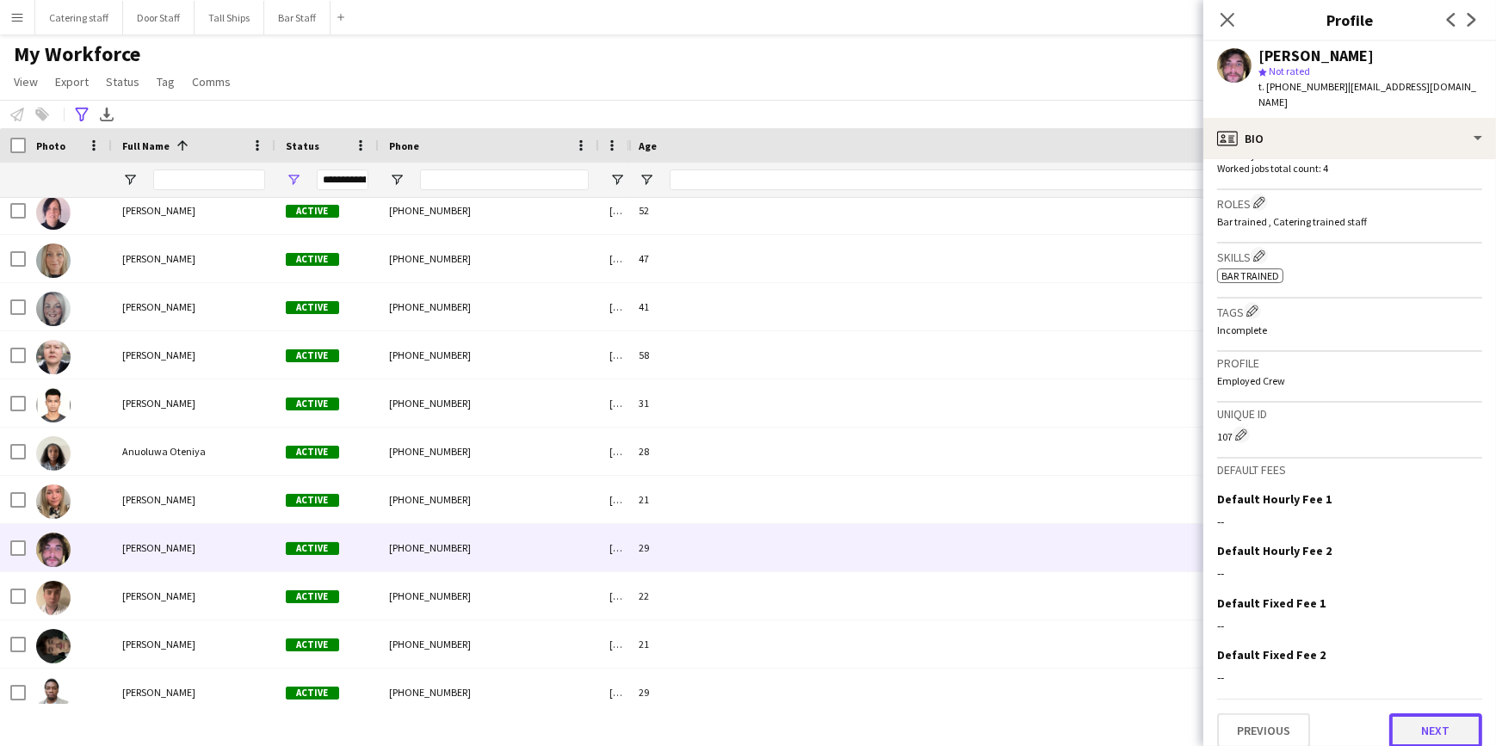
click at [1418, 714] on button "Next" at bounding box center [1435, 731] width 93 height 34
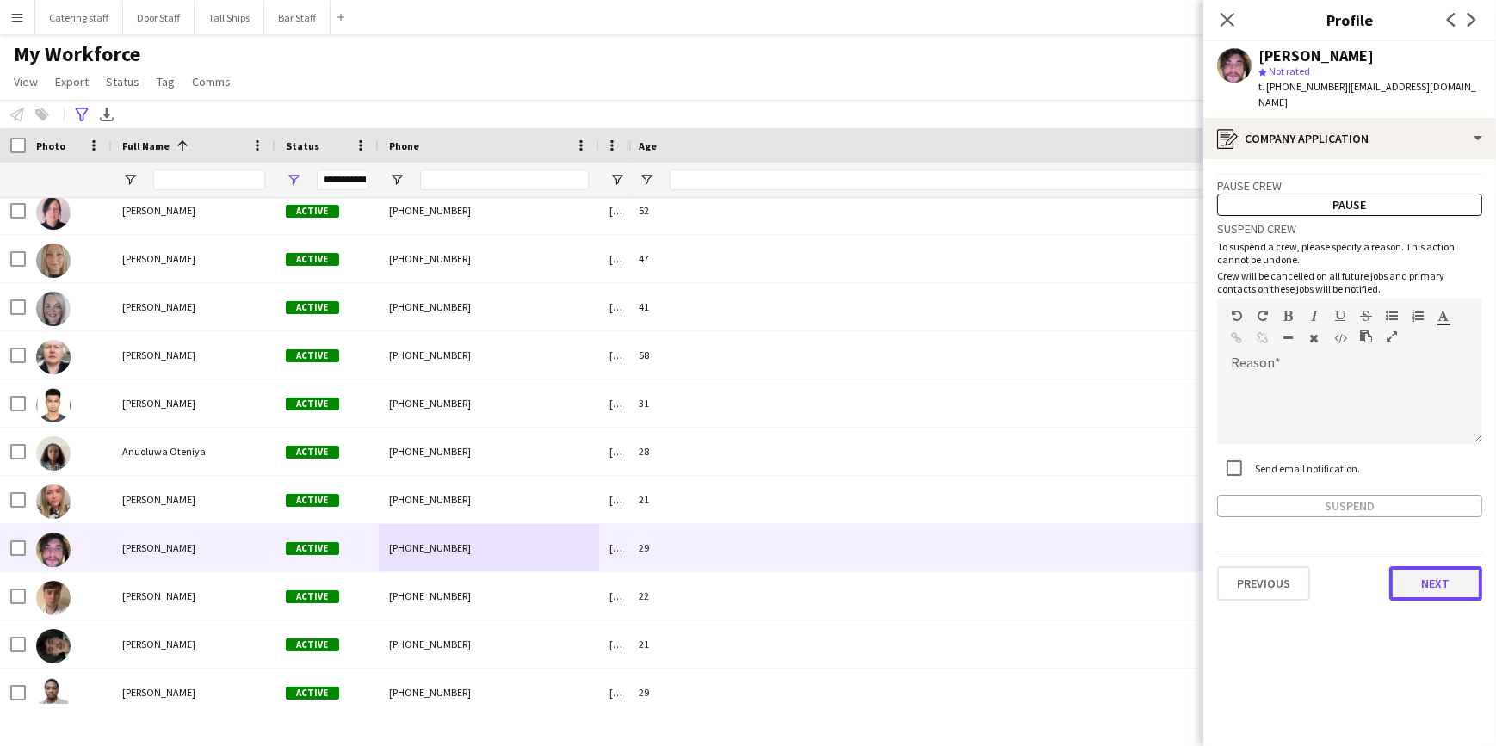
click at [1417, 568] on button "Next" at bounding box center [1435, 583] width 93 height 34
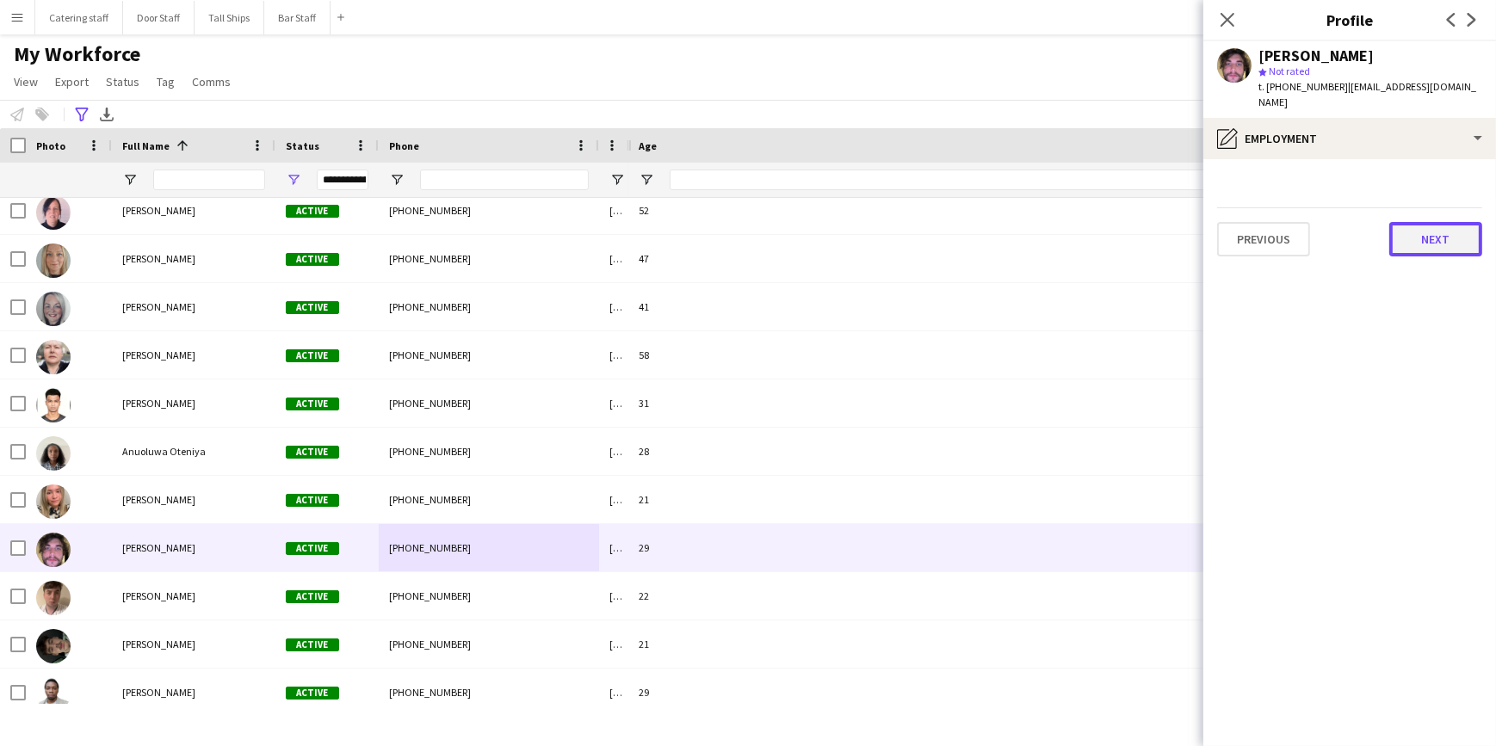
click at [1425, 231] on button "Next" at bounding box center [1435, 239] width 93 height 34
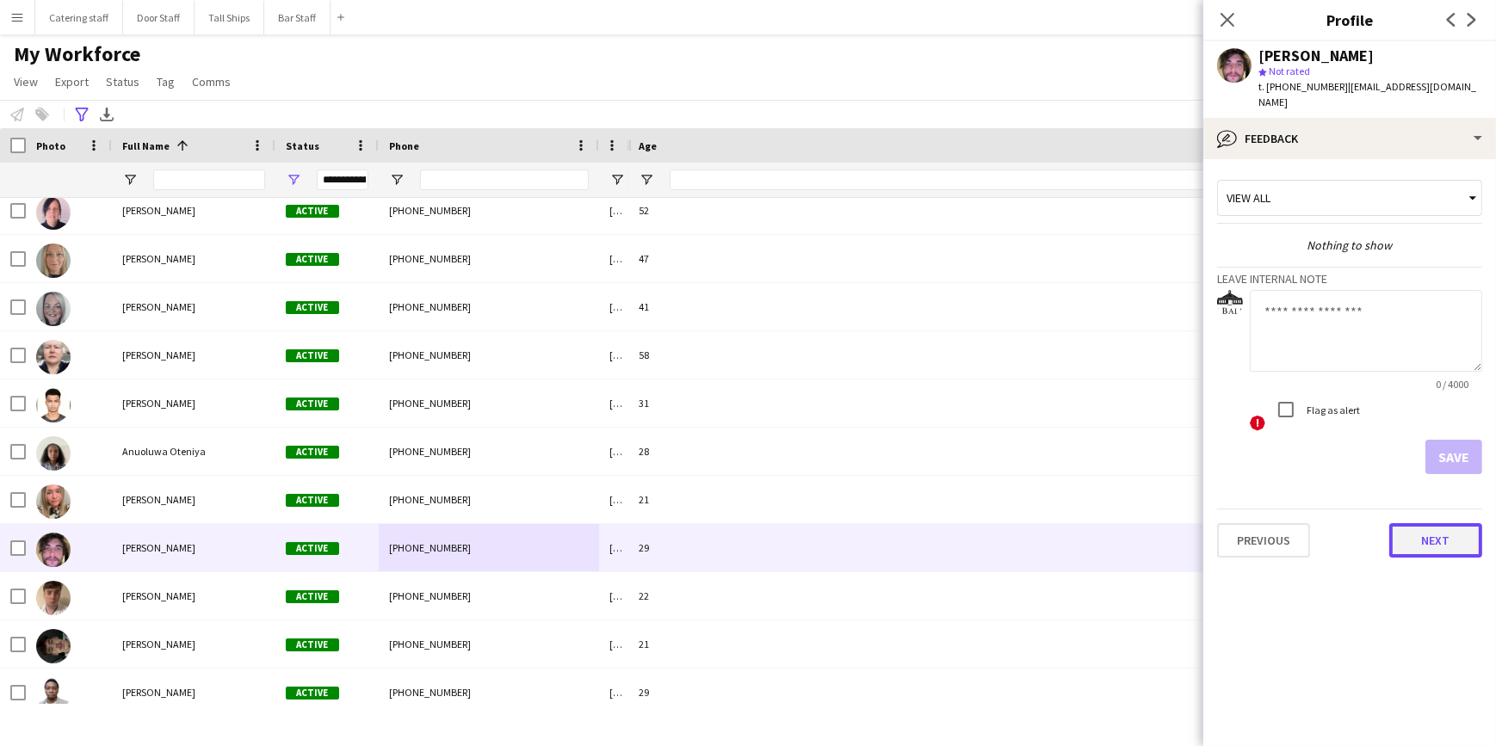
click at [1445, 523] on button "Next" at bounding box center [1435, 540] width 93 height 34
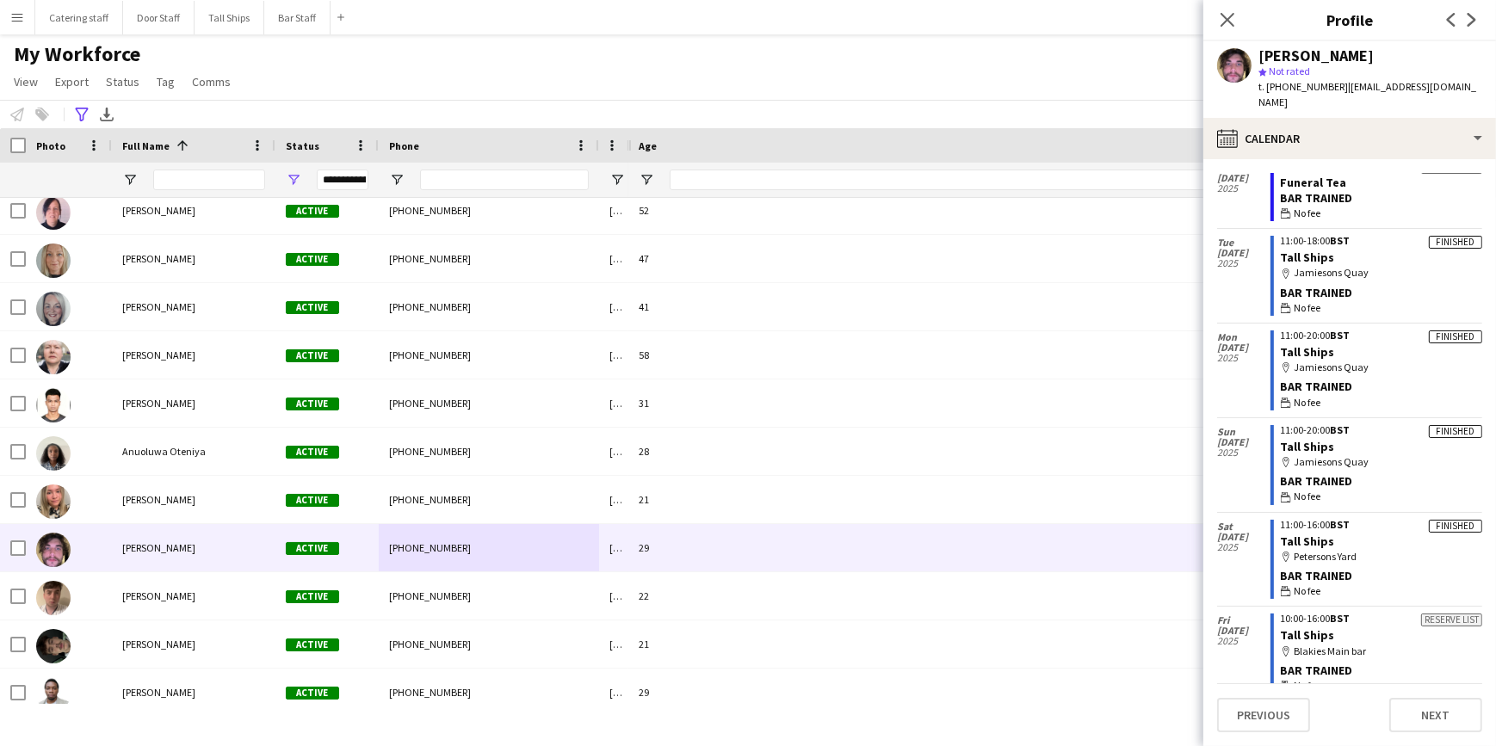
scroll to position [0, 0]
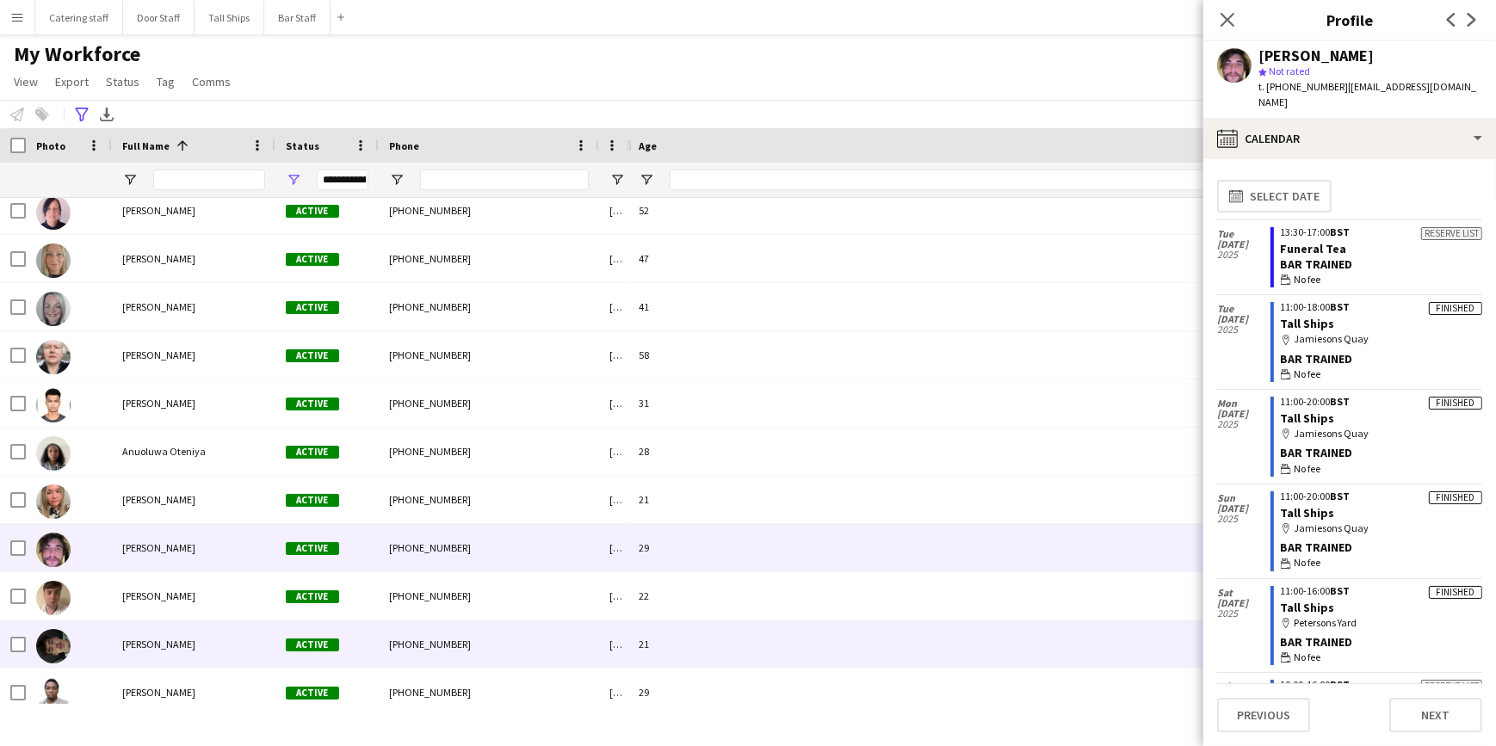
click at [469, 637] on div "[PHONE_NUMBER]" at bounding box center [489, 644] width 220 height 47
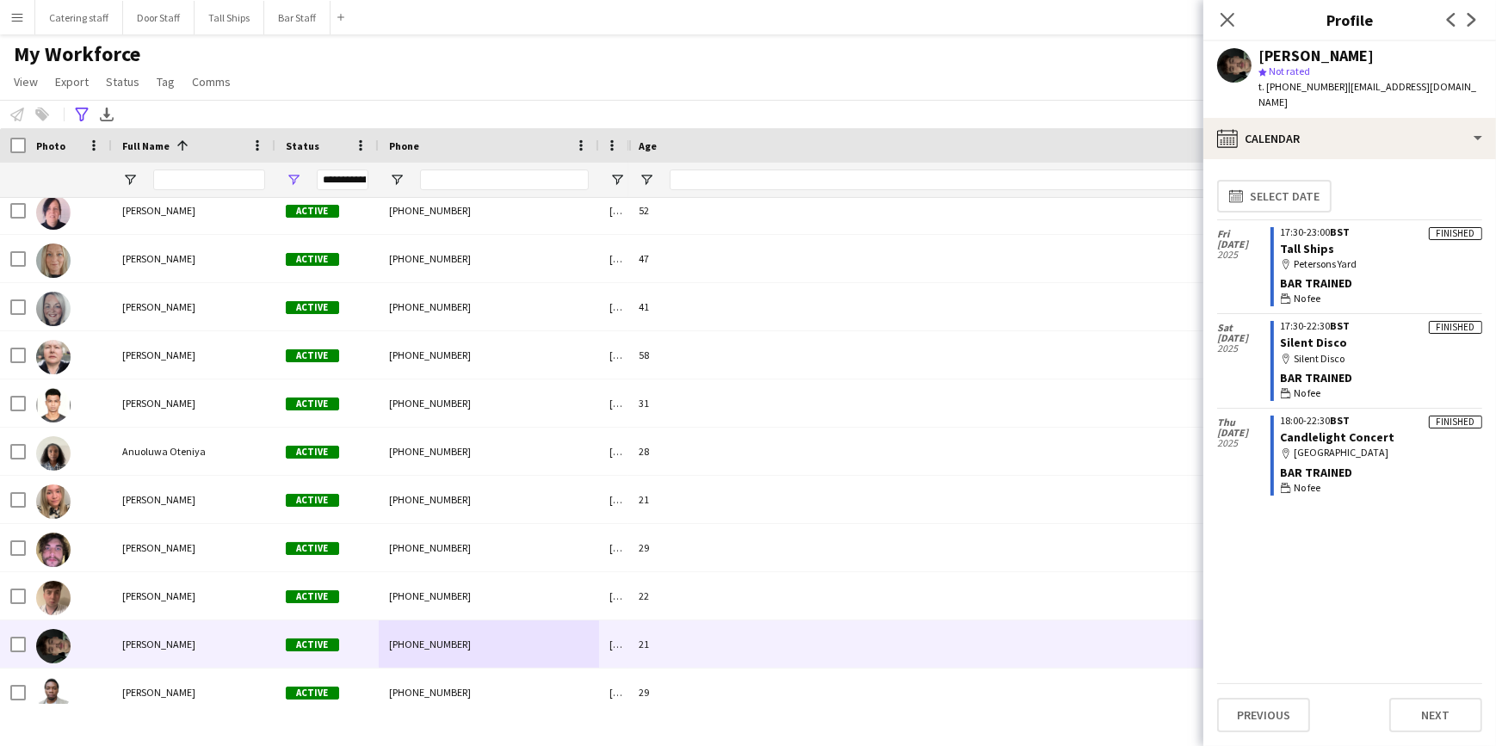
click at [1229, 69] on app-user-avatar at bounding box center [1234, 65] width 34 height 34
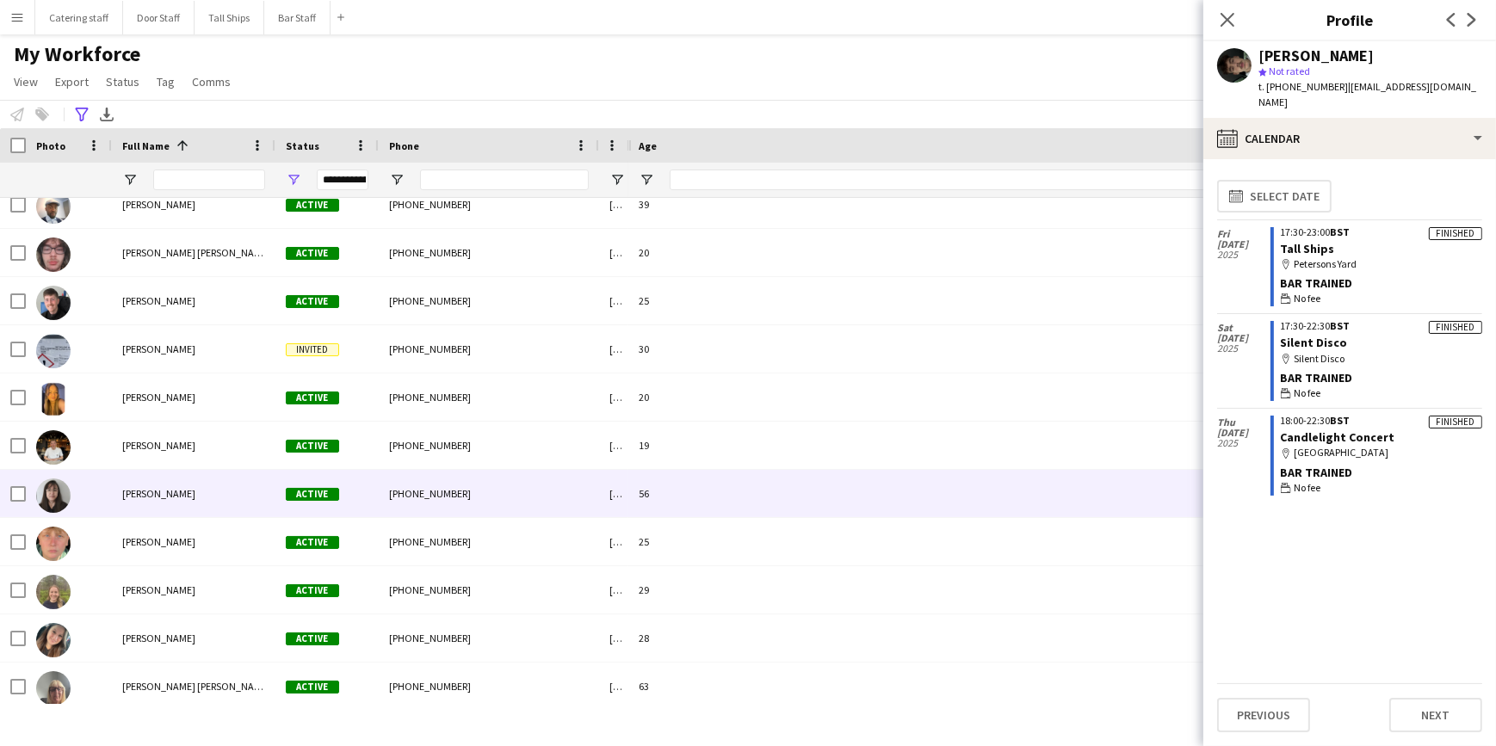
scroll to position [782, 0]
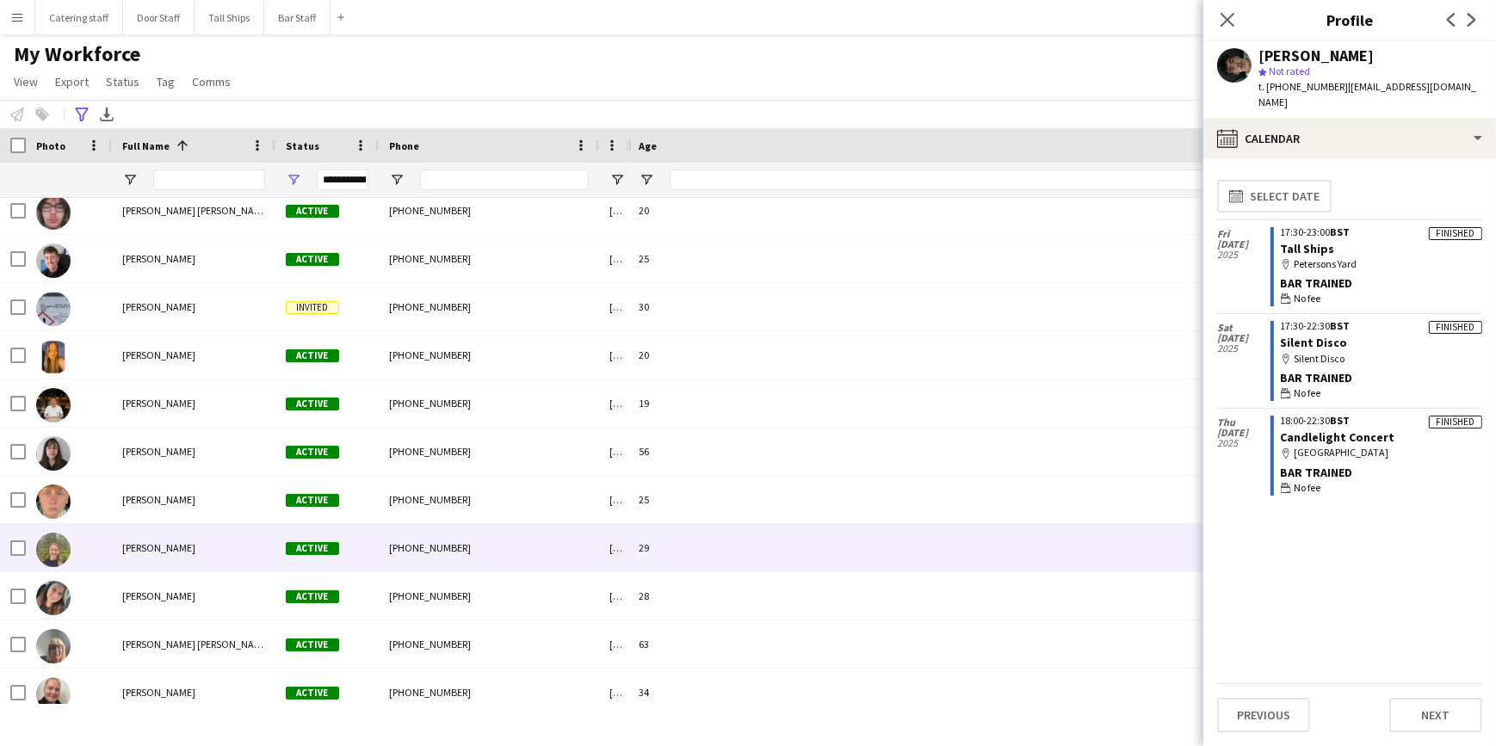
click at [213, 553] on div "[PERSON_NAME]" at bounding box center [194, 547] width 164 height 47
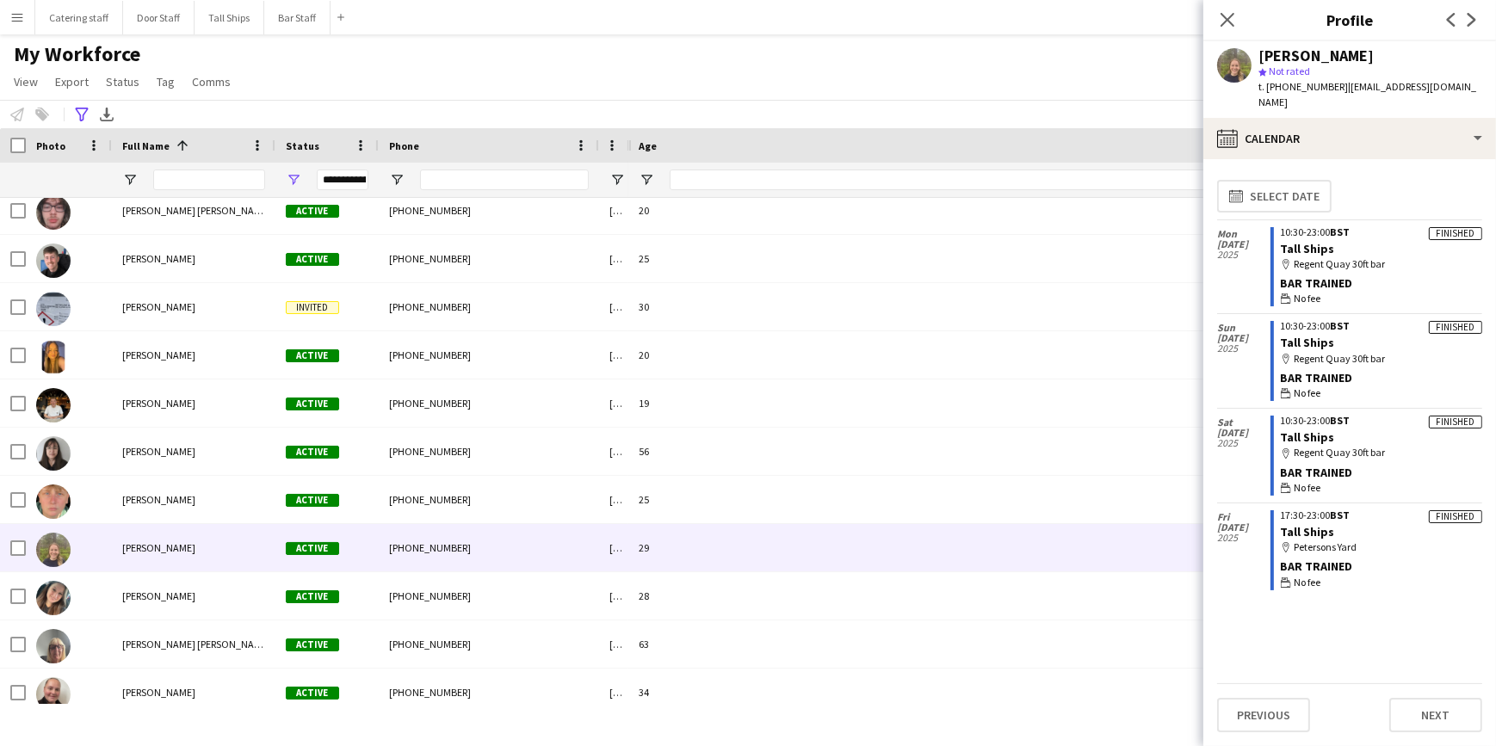
click at [1233, 48] on app-user-avatar at bounding box center [1234, 65] width 34 height 34
click at [1230, 64] on app-user-avatar at bounding box center [1234, 65] width 34 height 34
click at [1277, 55] on div "[PERSON_NAME]" at bounding box center [1315, 55] width 115 height 15
click at [1236, 68] on app-user-avatar at bounding box center [1234, 65] width 34 height 34
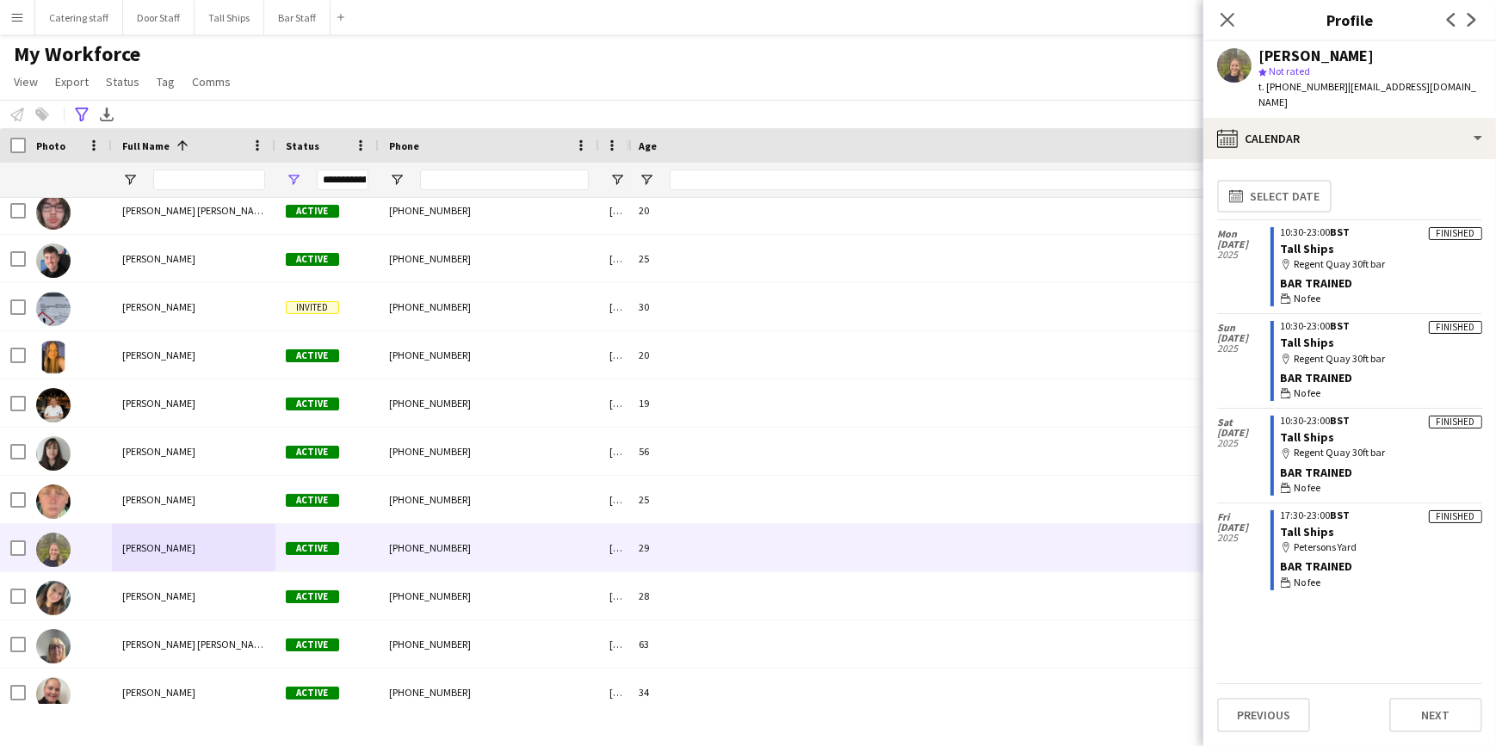
click at [1236, 69] on app-user-avatar at bounding box center [1234, 65] width 34 height 34
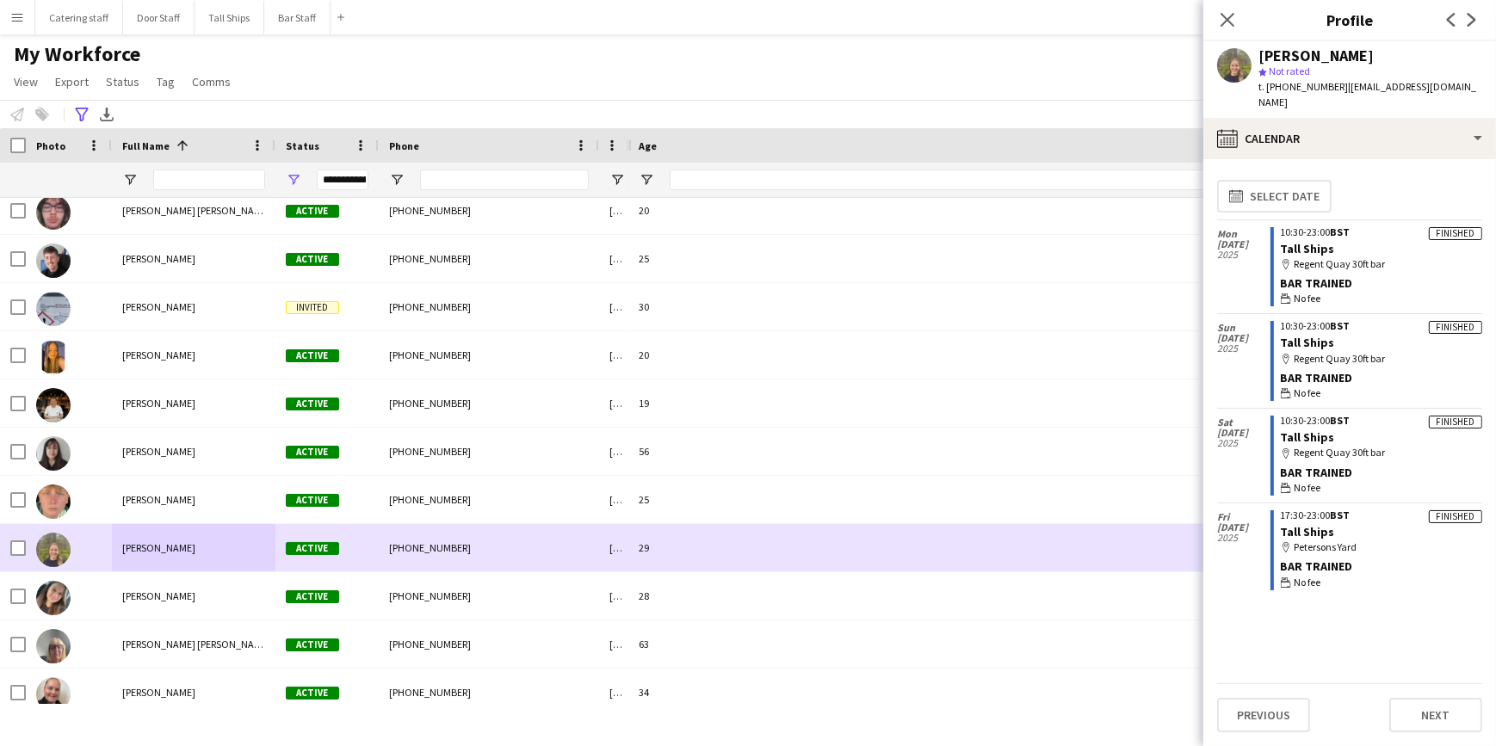
click at [62, 547] on img at bounding box center [53, 550] width 34 height 34
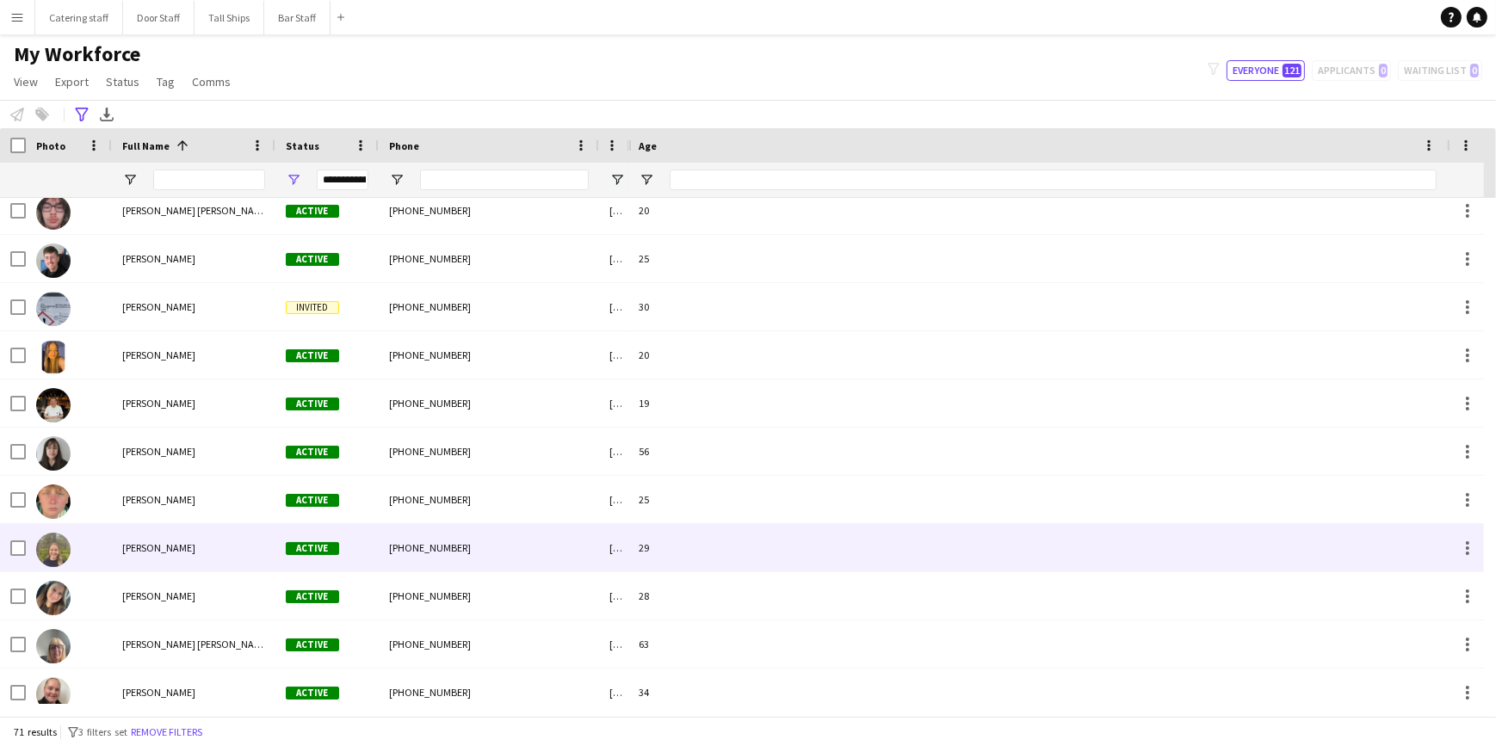
click at [62, 547] on img at bounding box center [53, 550] width 34 height 34
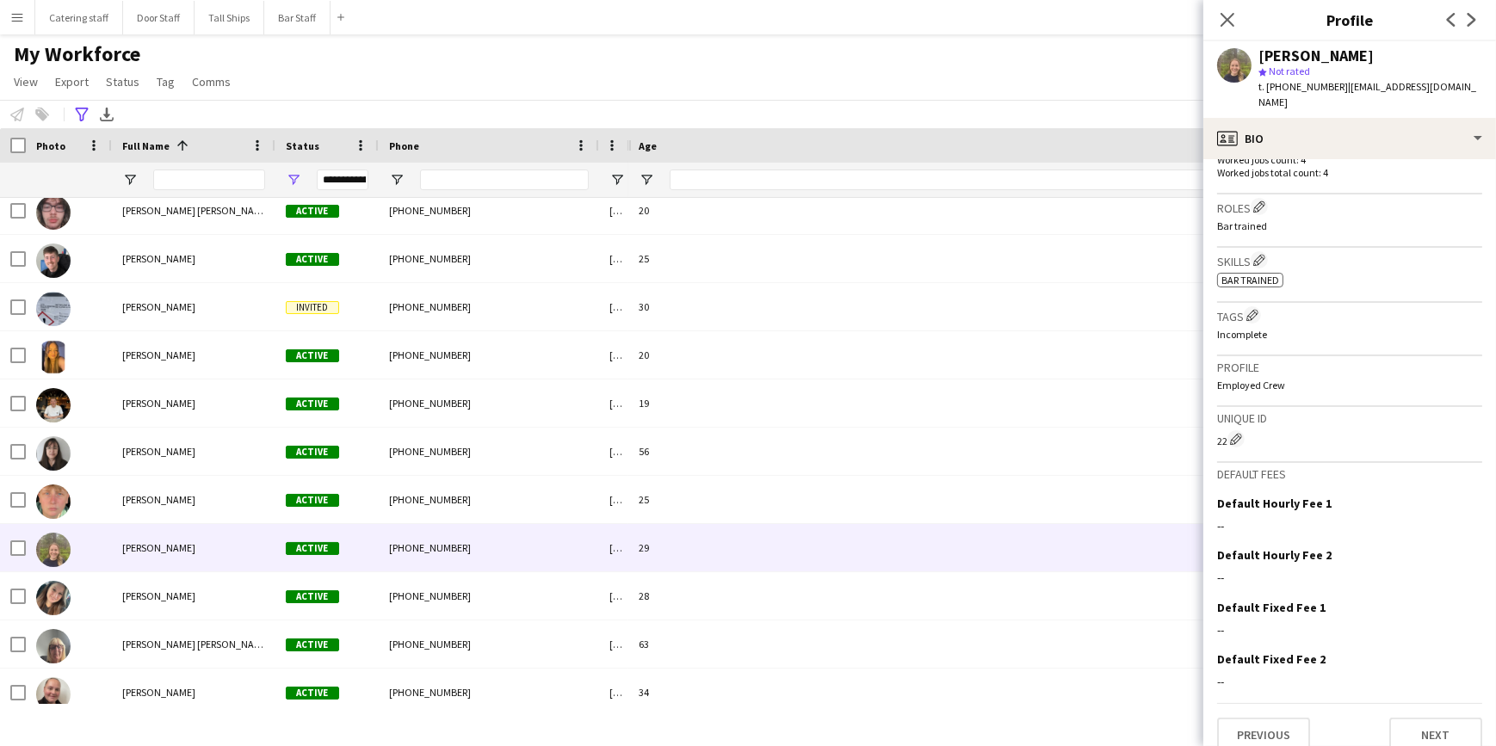
scroll to position [483, 0]
click at [1389, 714] on button "Next" at bounding box center [1435, 731] width 93 height 34
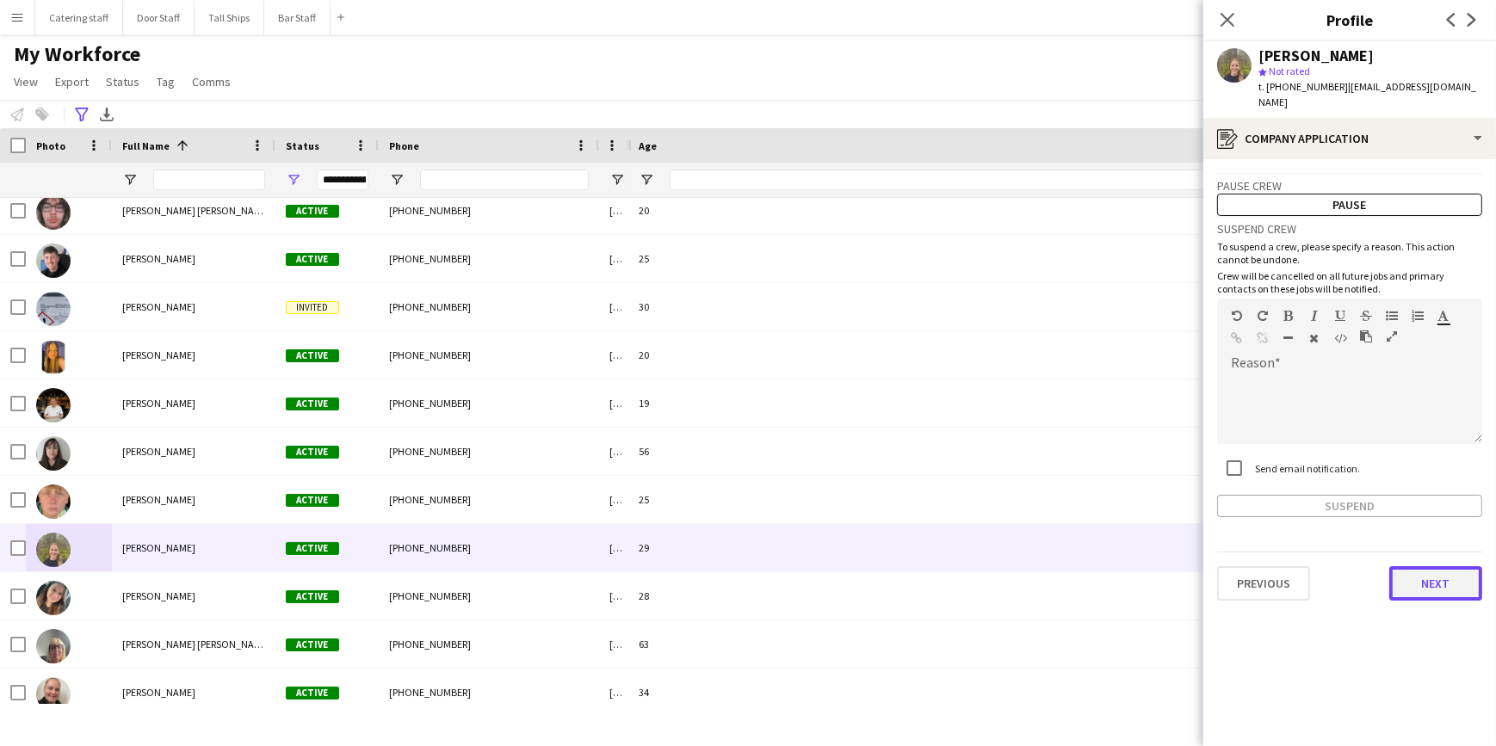
click at [1408, 566] on button "Next" at bounding box center [1435, 583] width 93 height 34
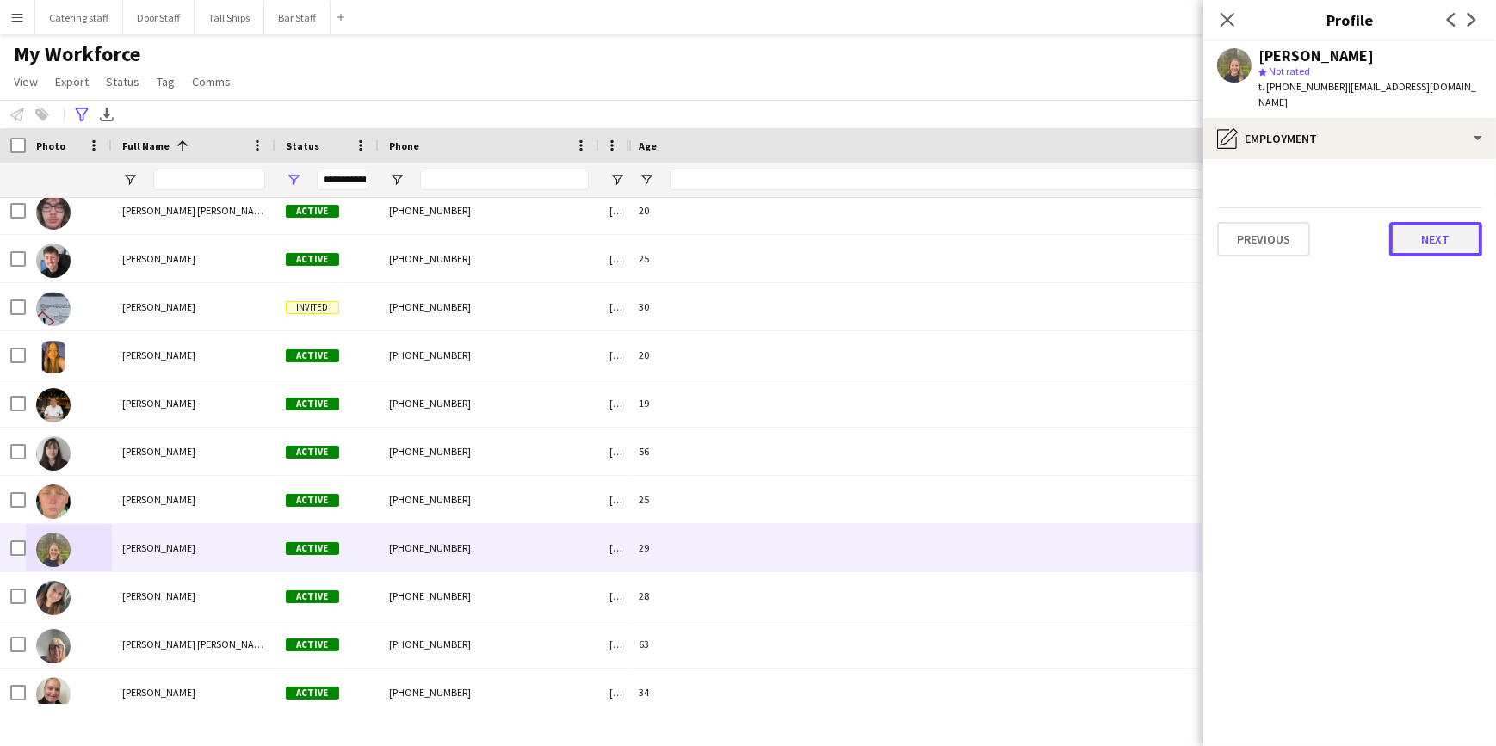
click at [1410, 222] on button "Next" at bounding box center [1435, 239] width 93 height 34
click at [1419, 222] on button "Next" at bounding box center [1435, 239] width 93 height 34
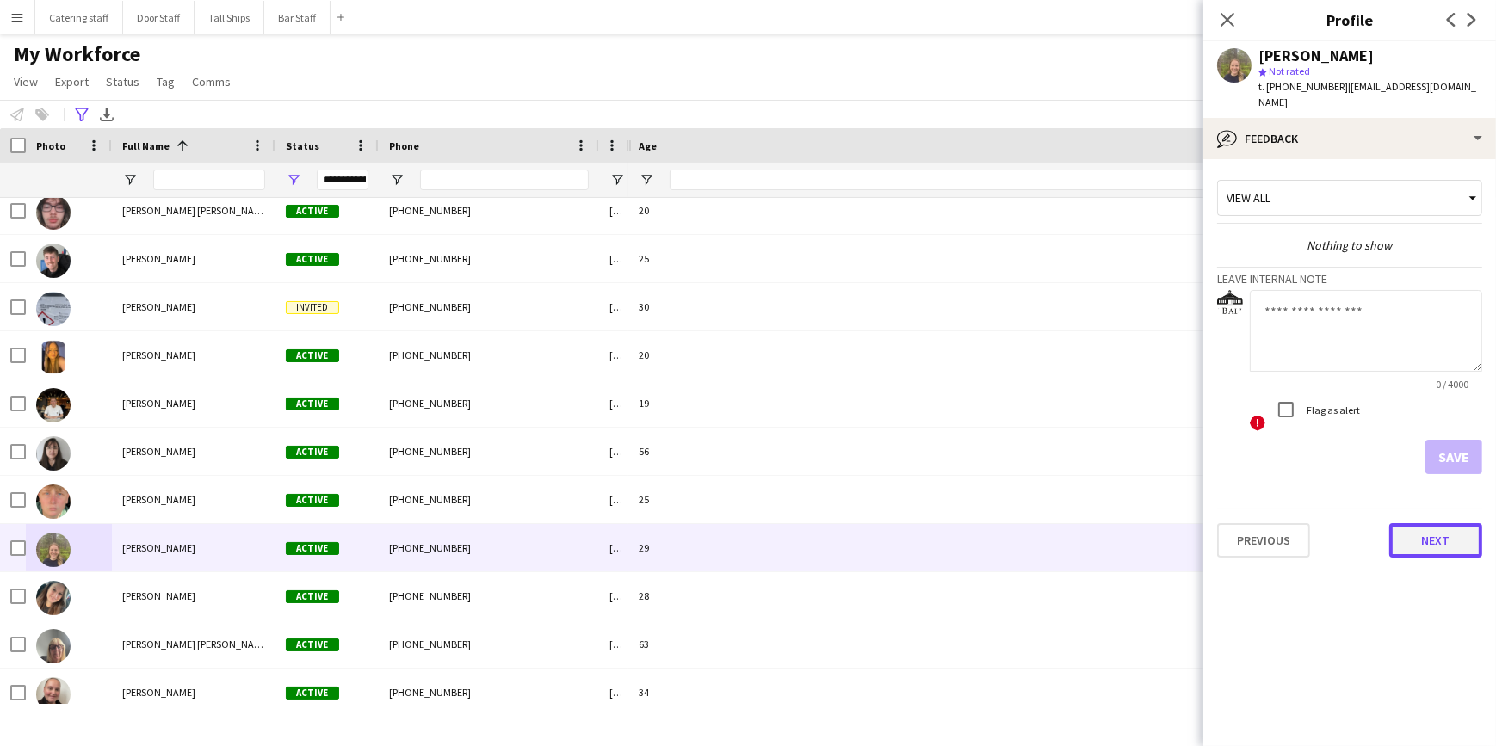
click at [1410, 525] on button "Next" at bounding box center [1435, 540] width 93 height 34
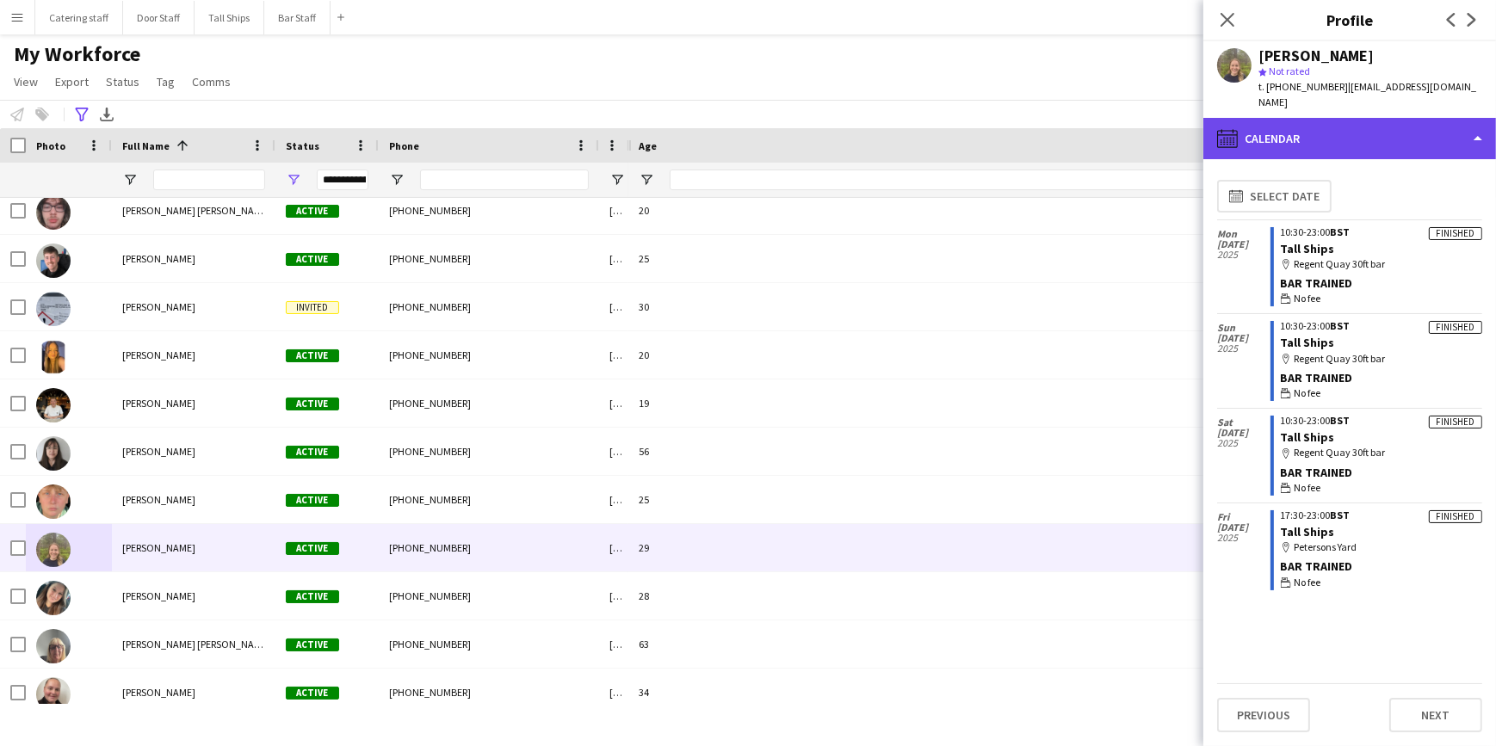
click at [1437, 128] on div "calendar-full Calendar" at bounding box center [1349, 138] width 293 height 41
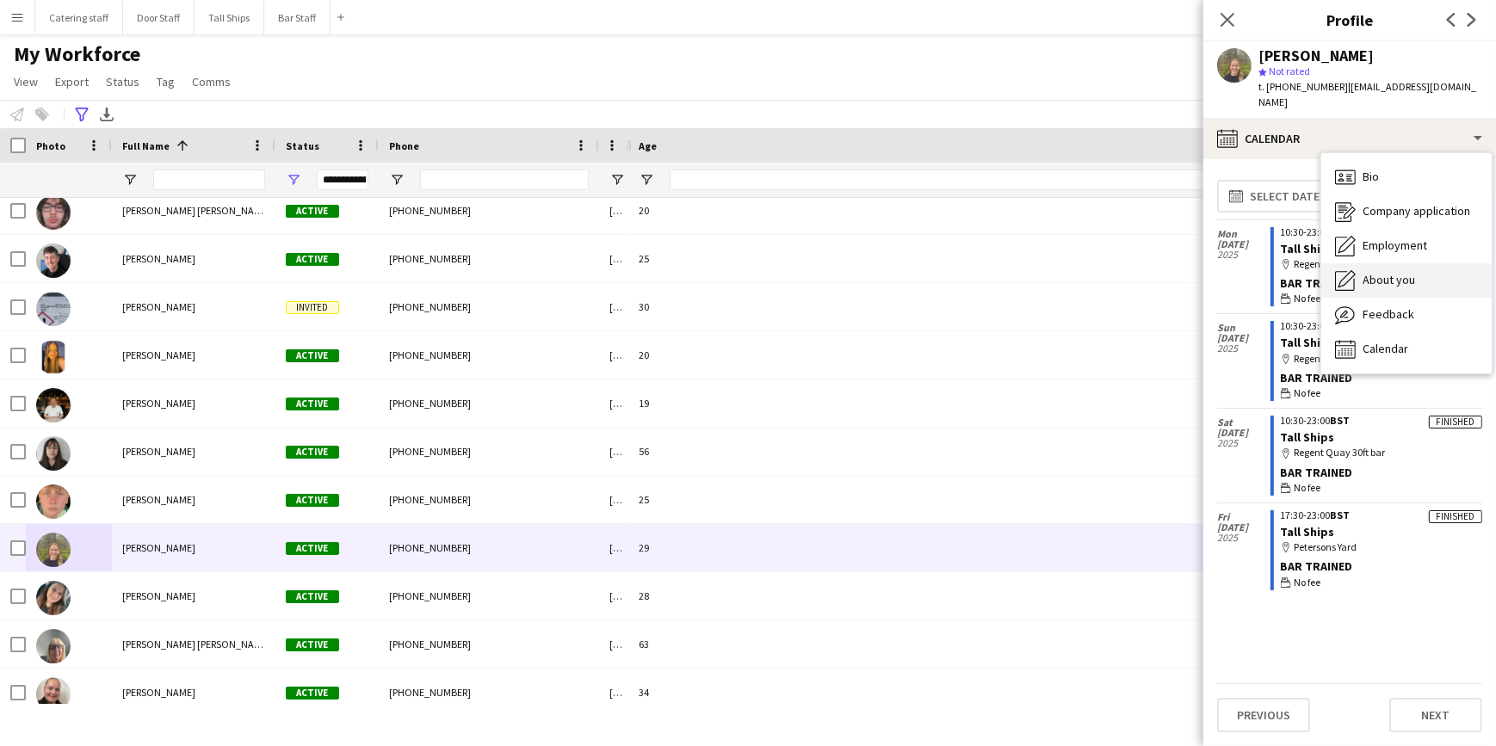
click at [1403, 272] on span "About you" at bounding box center [1389, 279] width 53 height 15
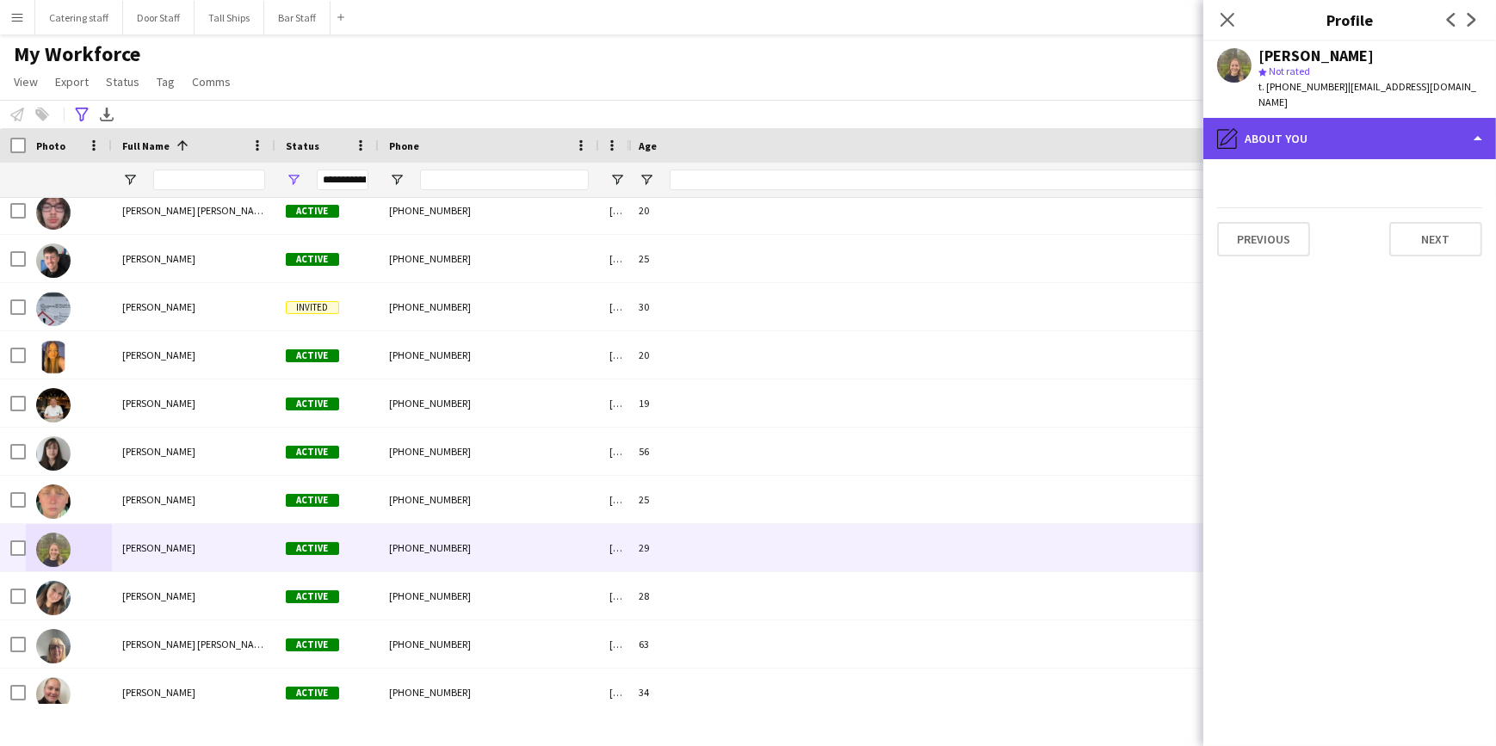
click at [1369, 120] on div "pencil4 About you" at bounding box center [1349, 138] width 293 height 41
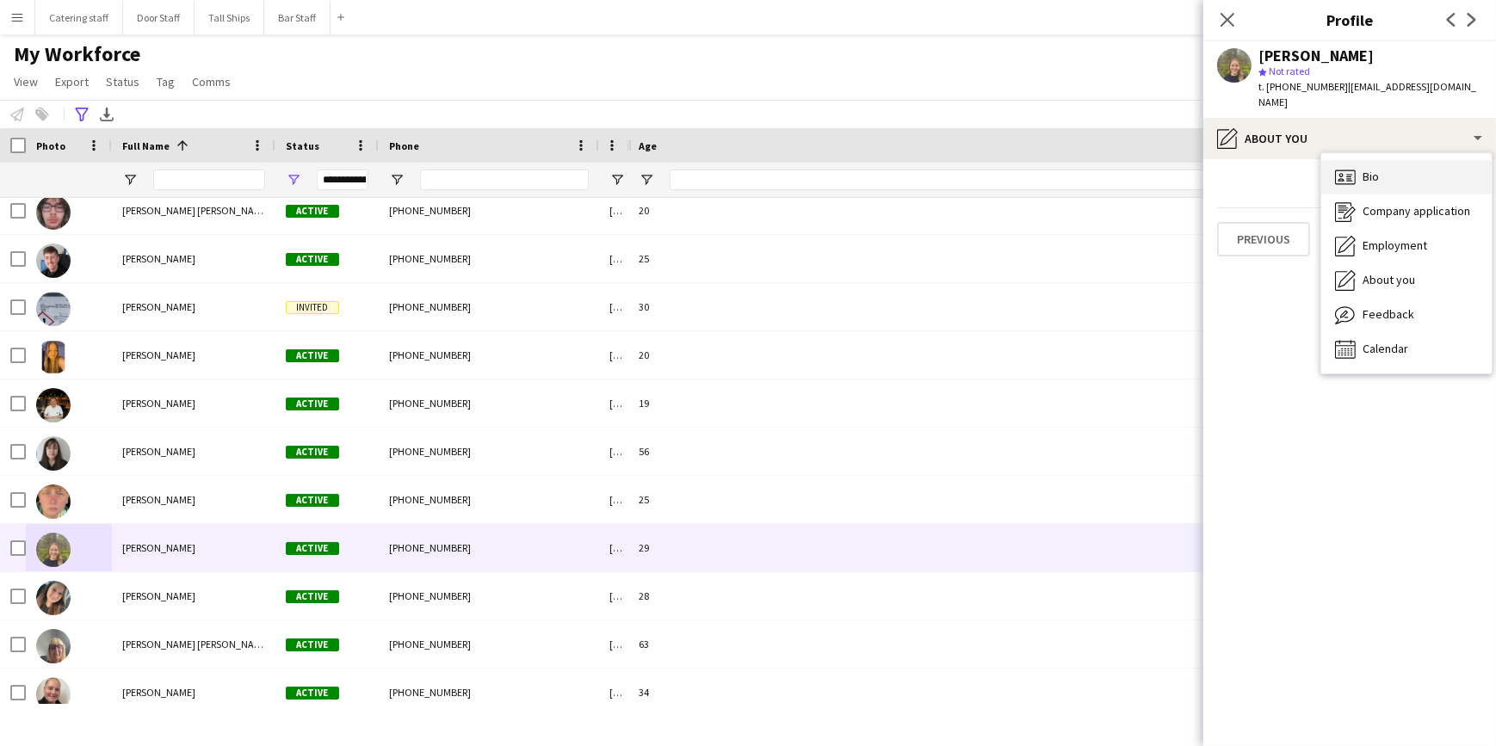
click at [1386, 170] on div "Bio Bio" at bounding box center [1406, 177] width 170 height 34
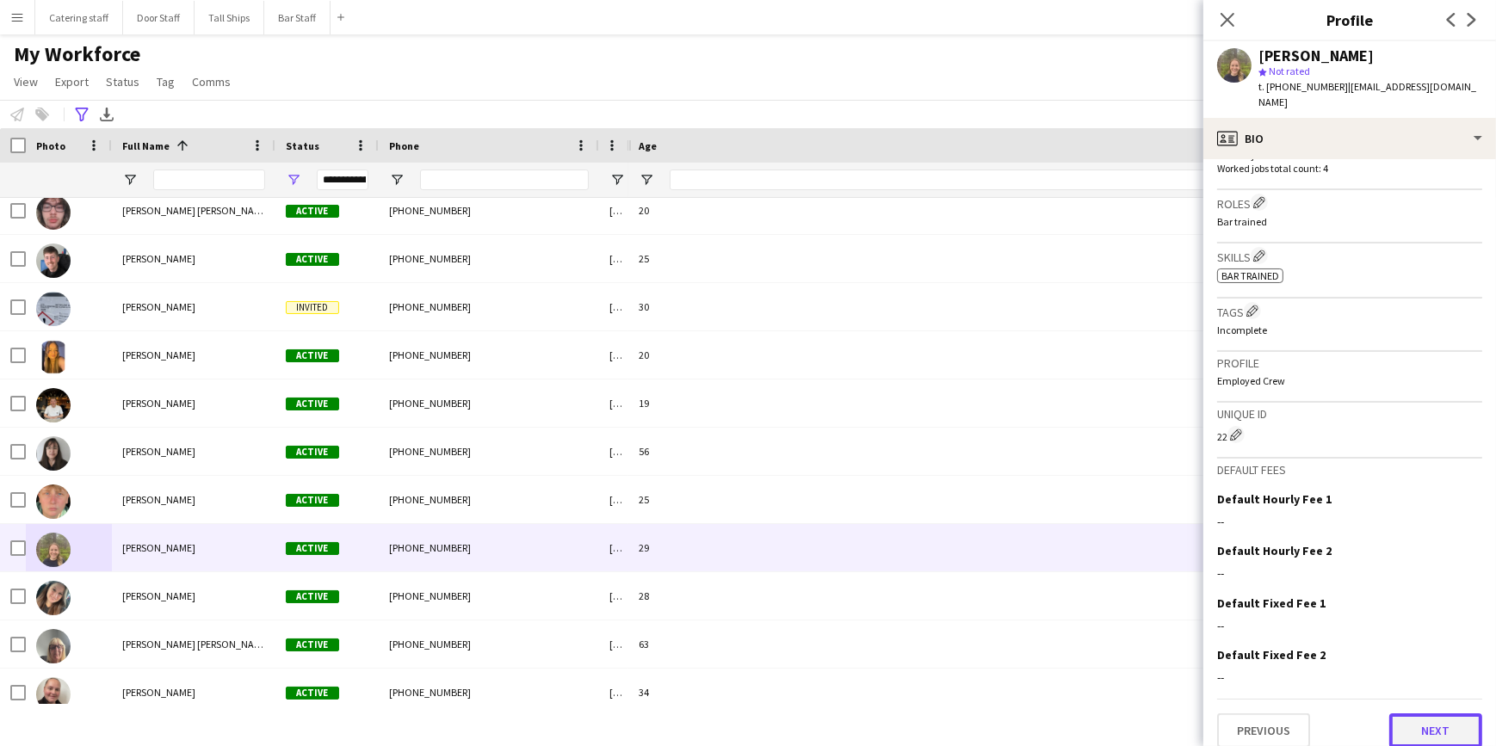
click at [1420, 719] on button "Next" at bounding box center [1435, 731] width 93 height 34
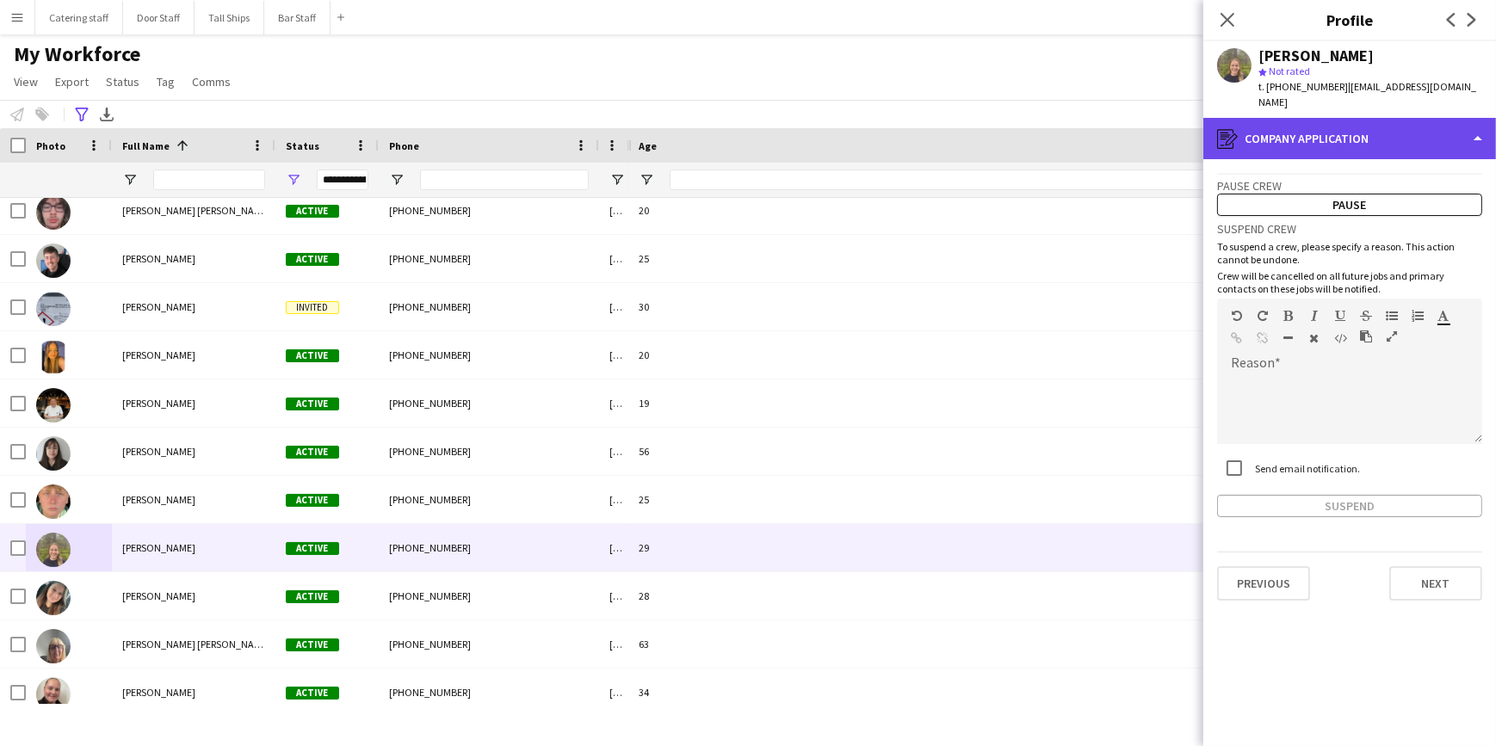
click at [1465, 120] on div "register Company application" at bounding box center [1349, 138] width 293 height 41
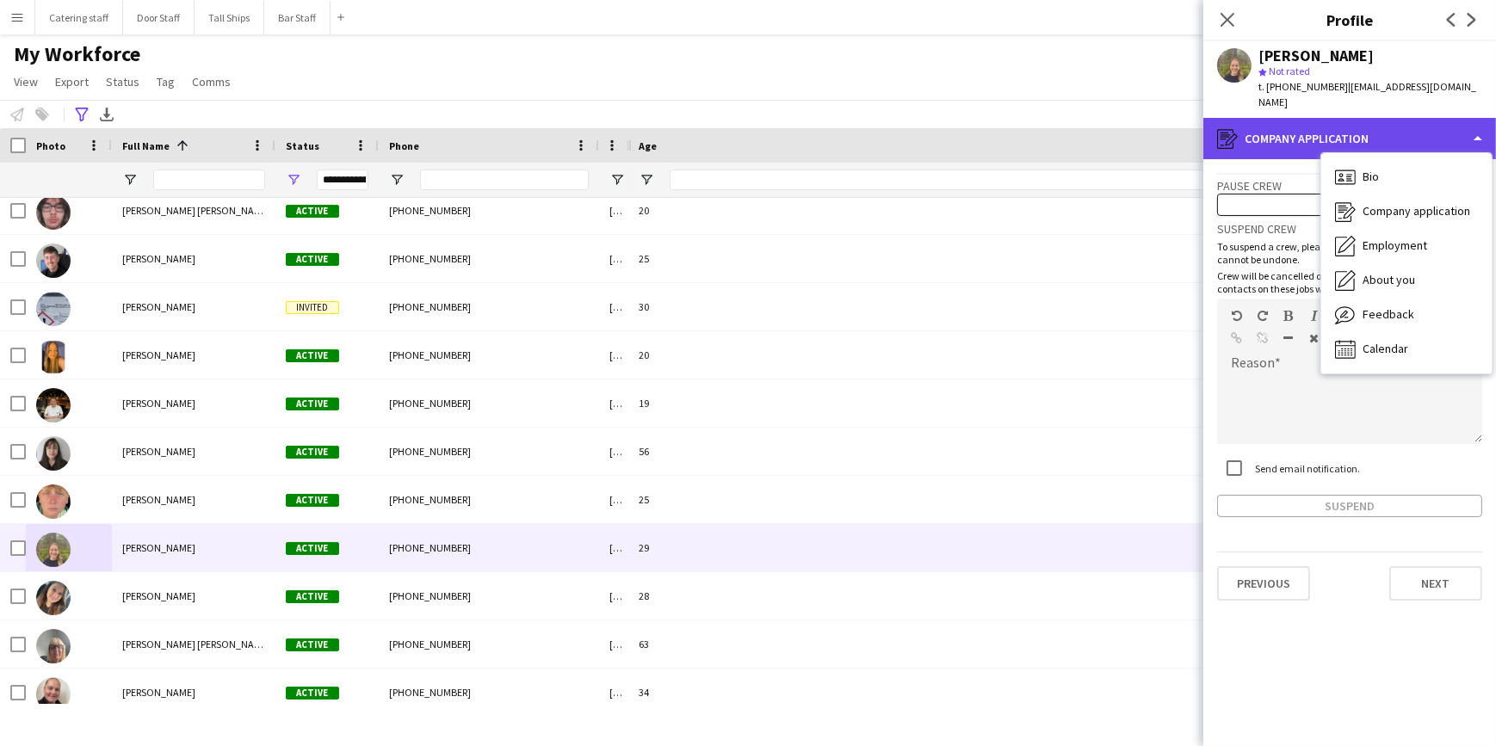
click at [1465, 120] on div "register Company application" at bounding box center [1349, 138] width 293 height 41
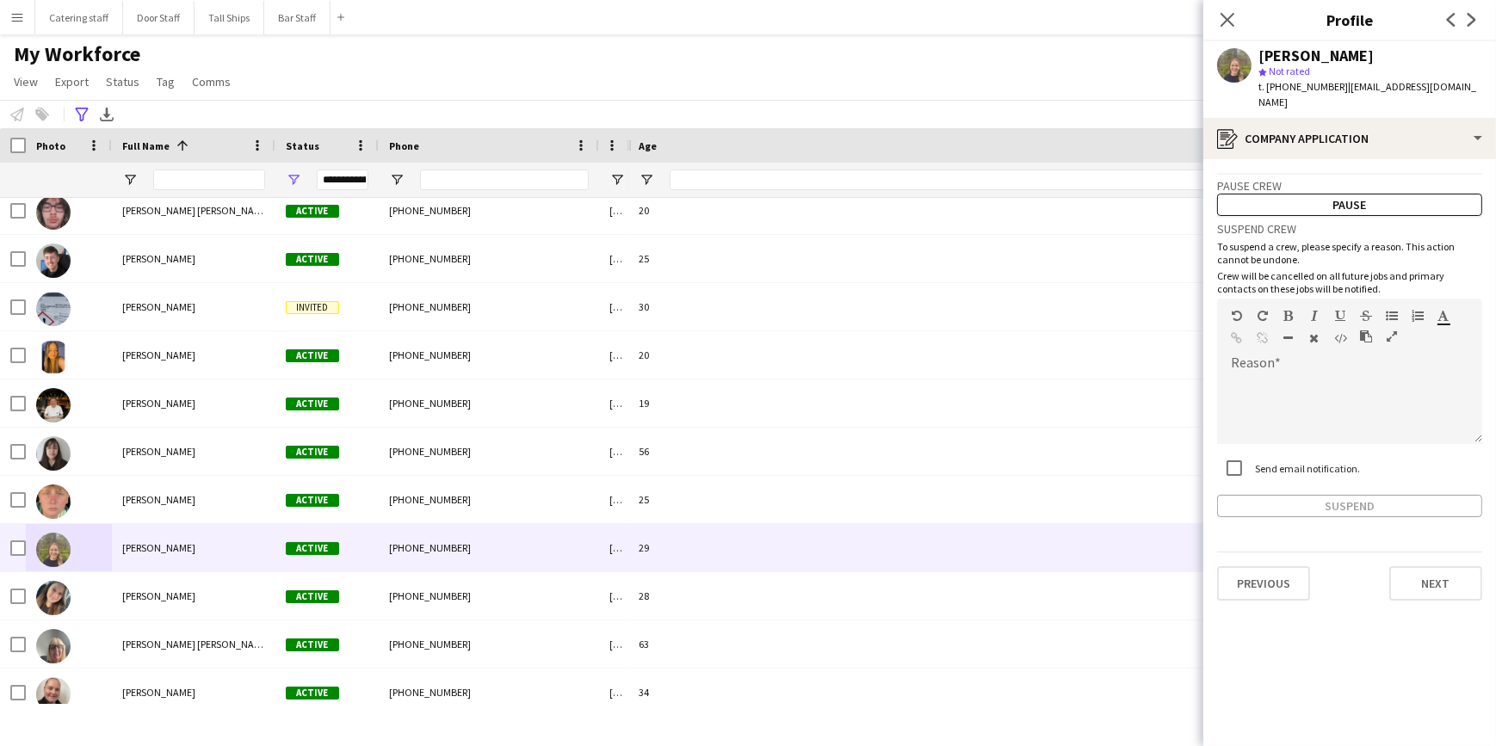
click at [1373, 495] on div "Suspend" at bounding box center [1349, 506] width 265 height 22
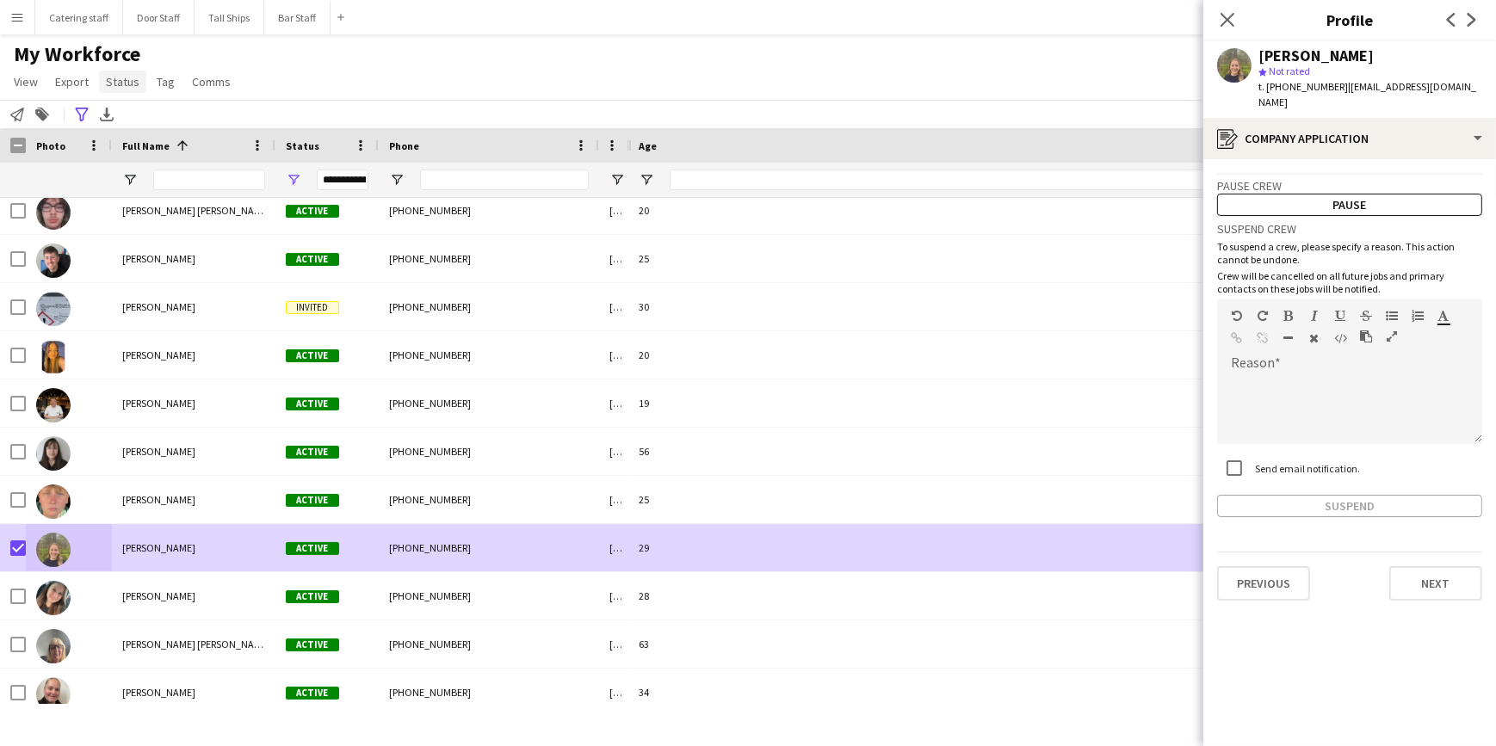
click at [128, 83] on span "Status" at bounding box center [123, 81] width 34 height 15
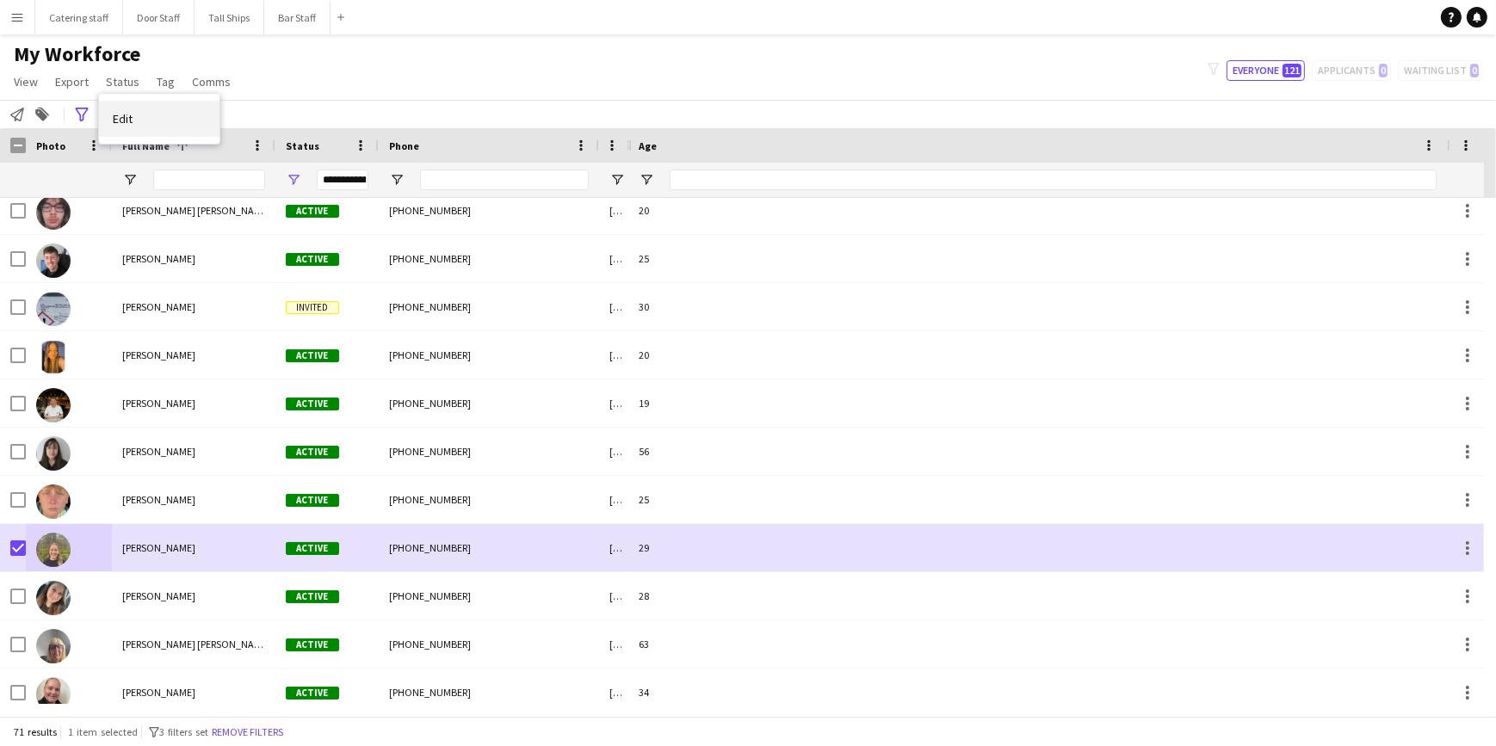
click at [130, 112] on span "Edit" at bounding box center [123, 118] width 20 height 15
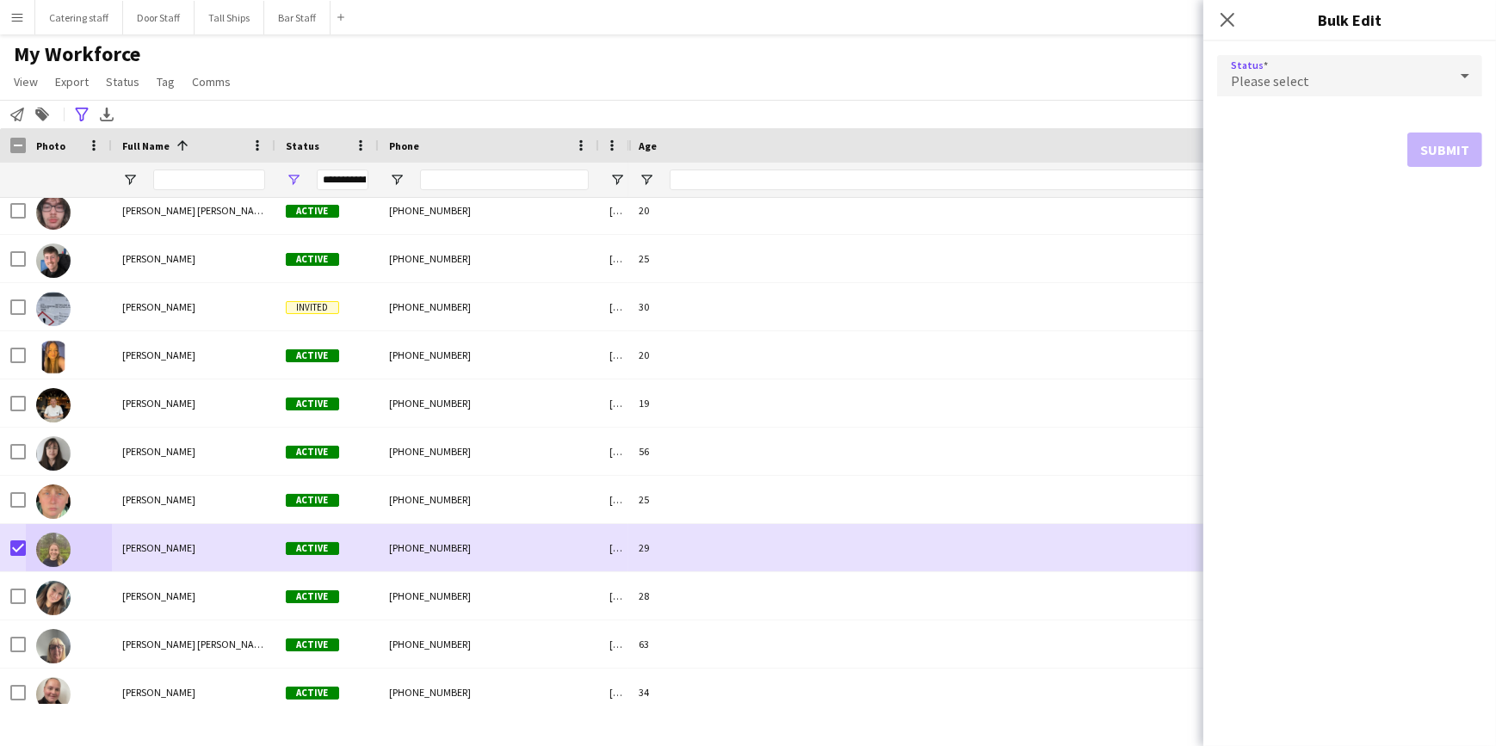
click at [1386, 71] on div "Please select" at bounding box center [1332, 75] width 231 height 41
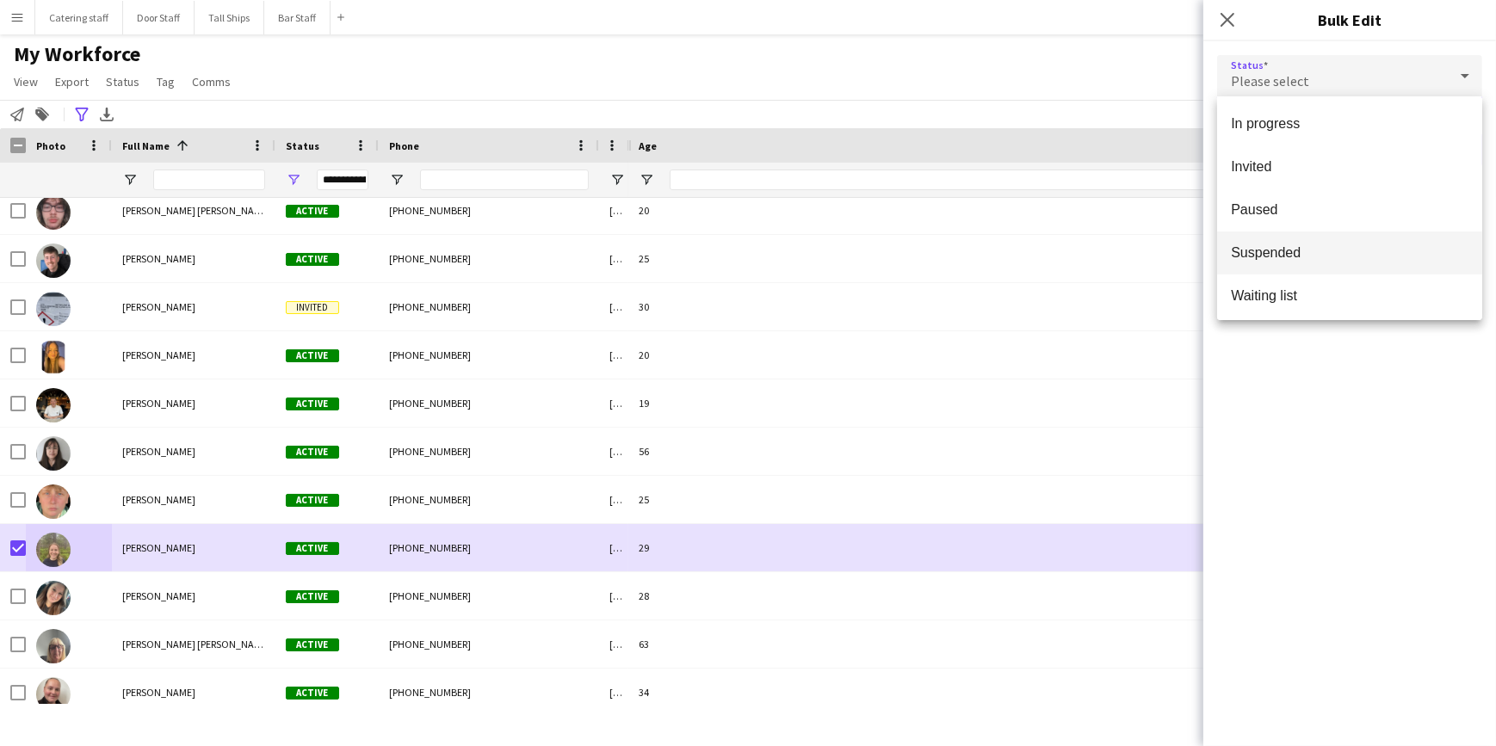
scroll to position [177, 0]
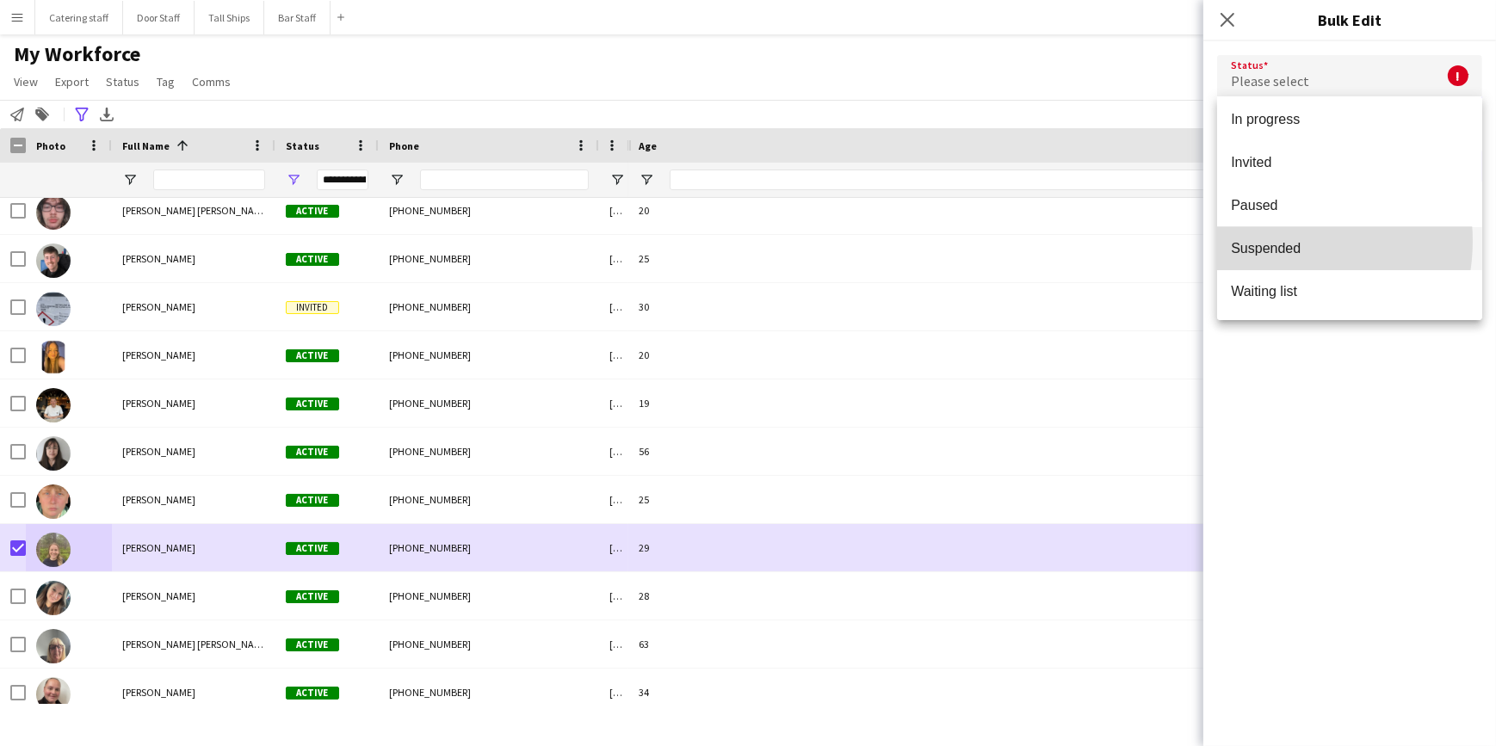
click at [1273, 241] on span "Suspended" at bounding box center [1350, 248] width 238 height 16
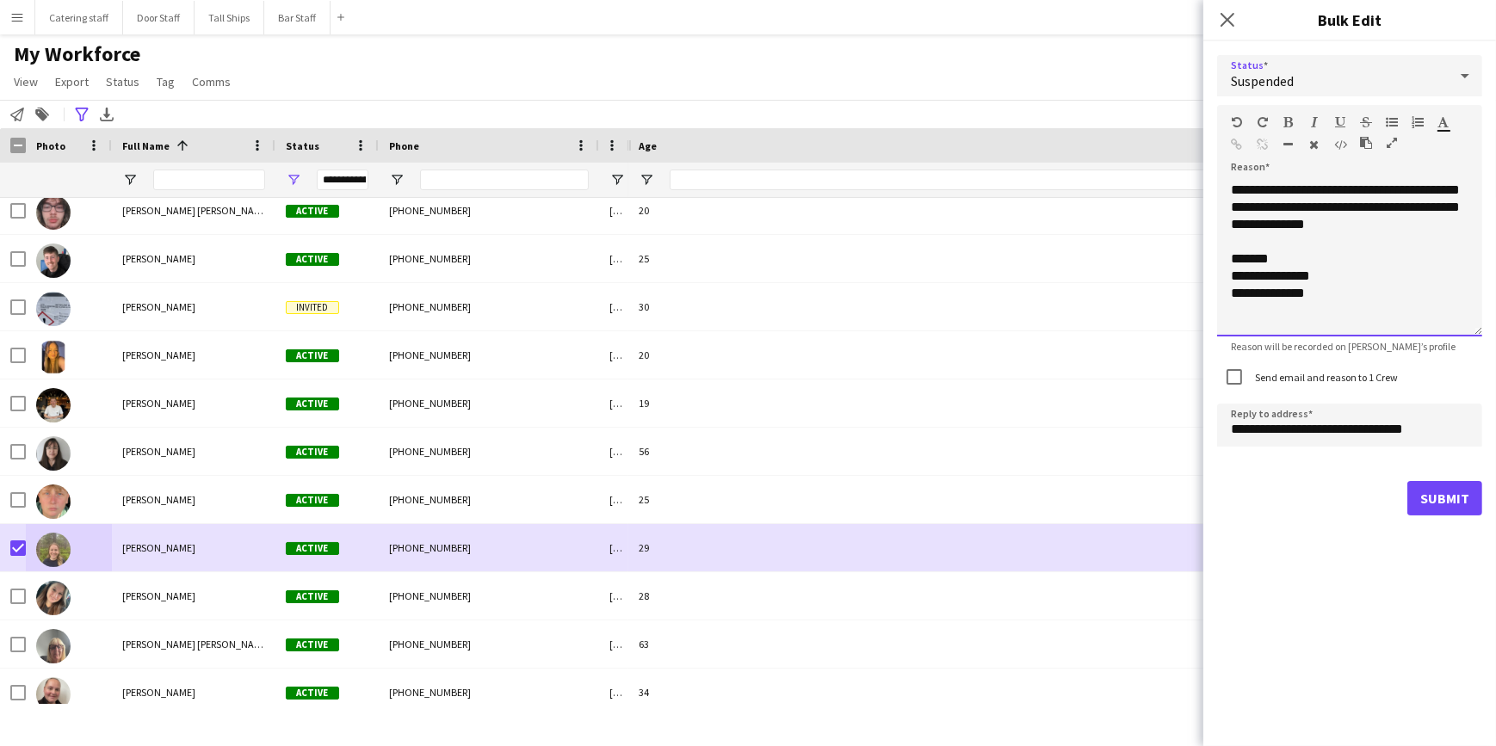
click at [1331, 300] on div "**********" at bounding box center [1349, 259] width 265 height 155
click at [1438, 495] on button "Submit" at bounding box center [1444, 498] width 75 height 34
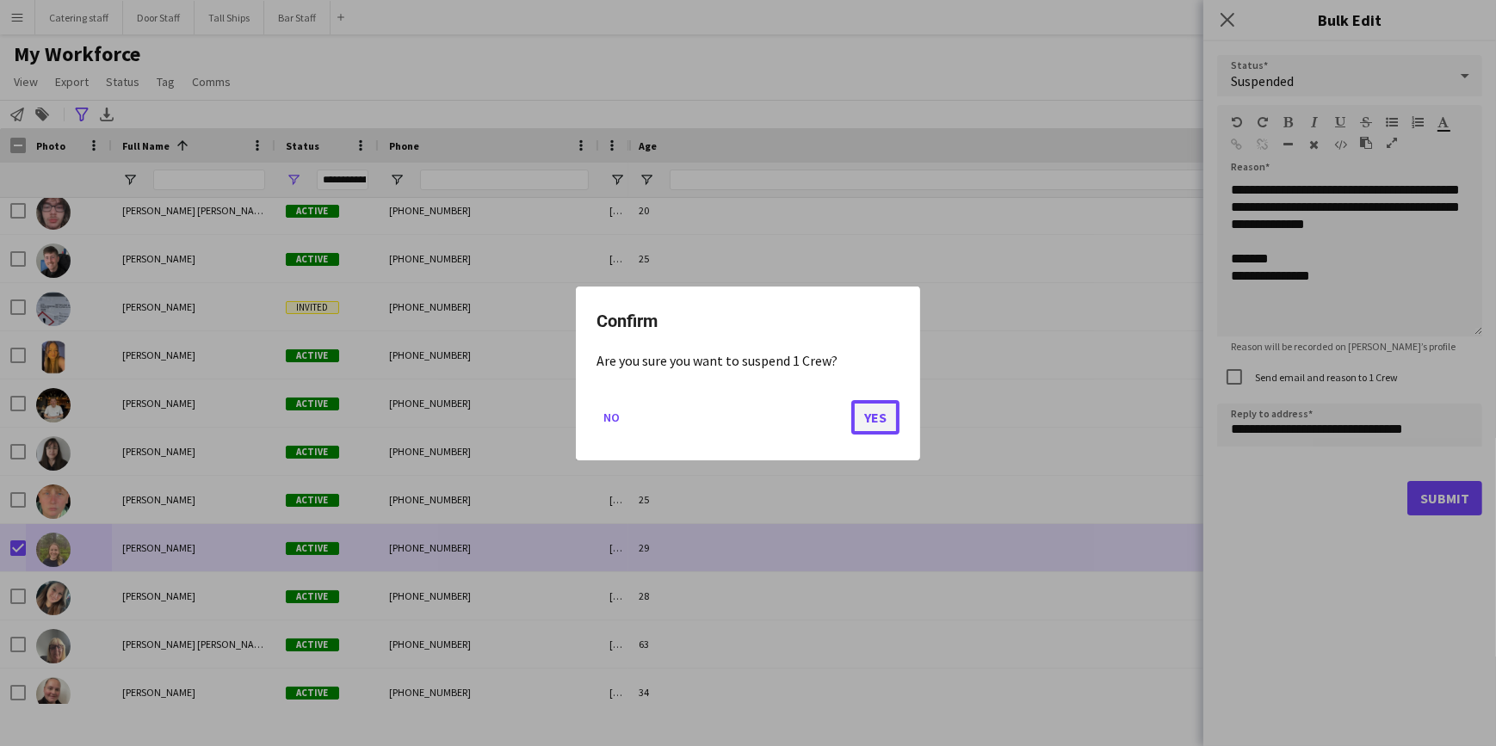
click at [868, 412] on button "Yes" at bounding box center [875, 416] width 48 height 34
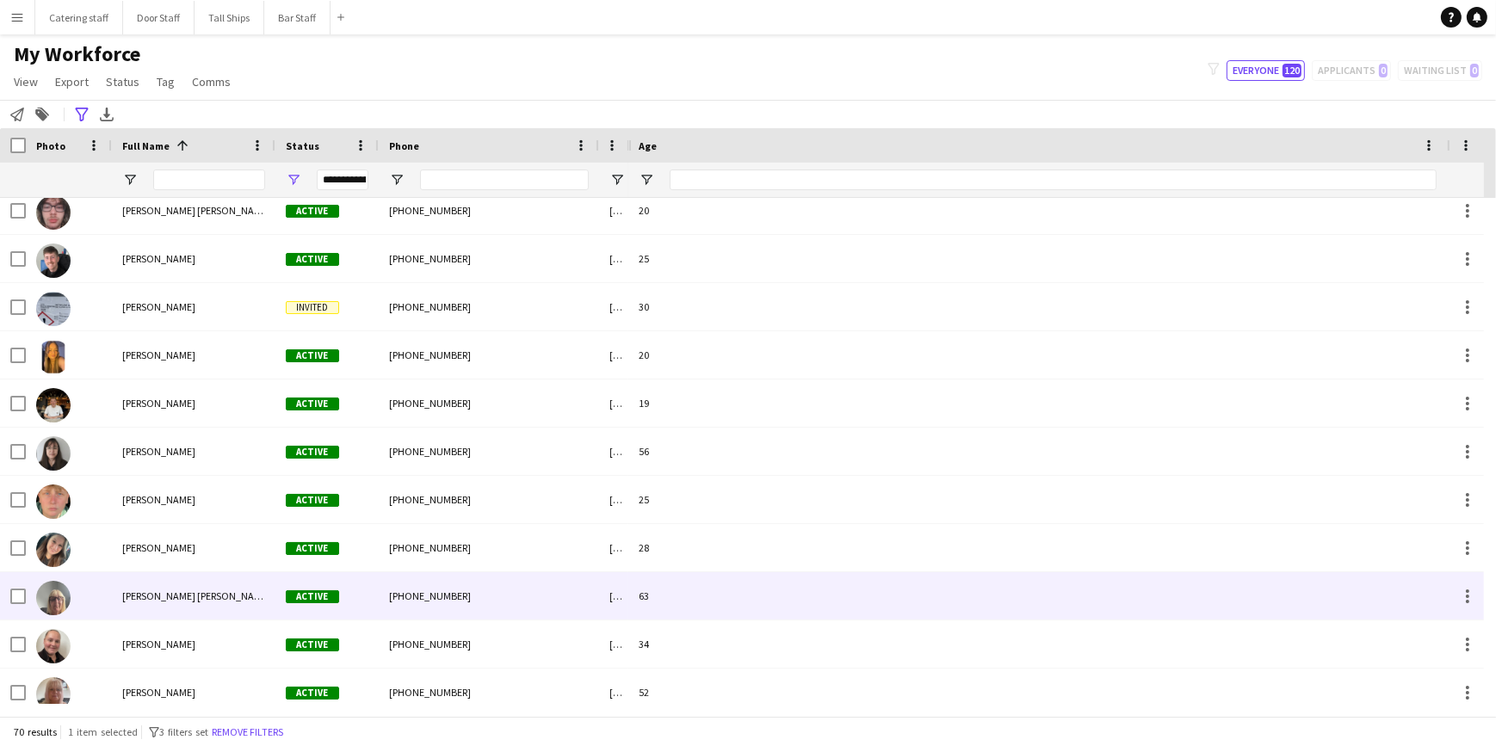
click at [176, 602] on span "[PERSON_NAME] [PERSON_NAME]" at bounding box center [196, 596] width 148 height 13
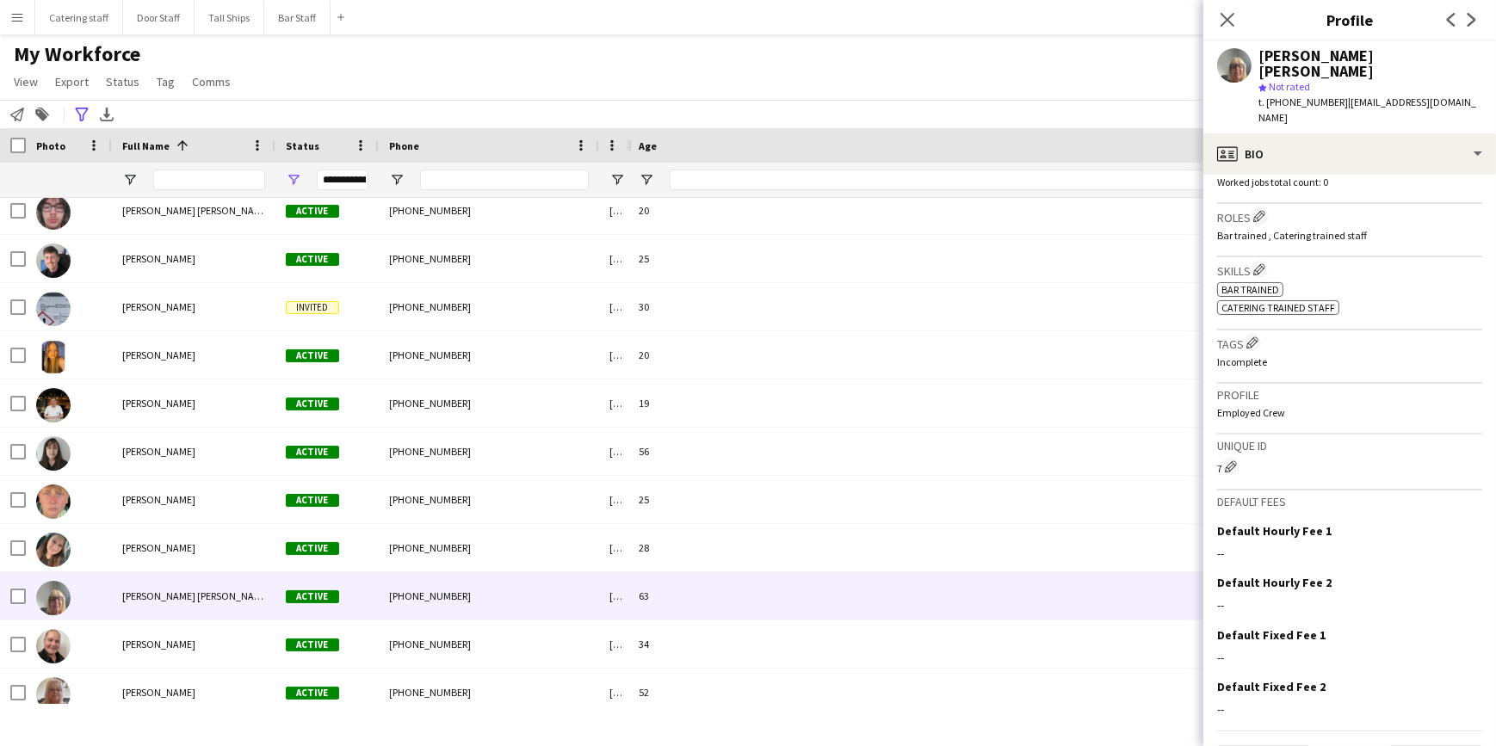
scroll to position [463, 0]
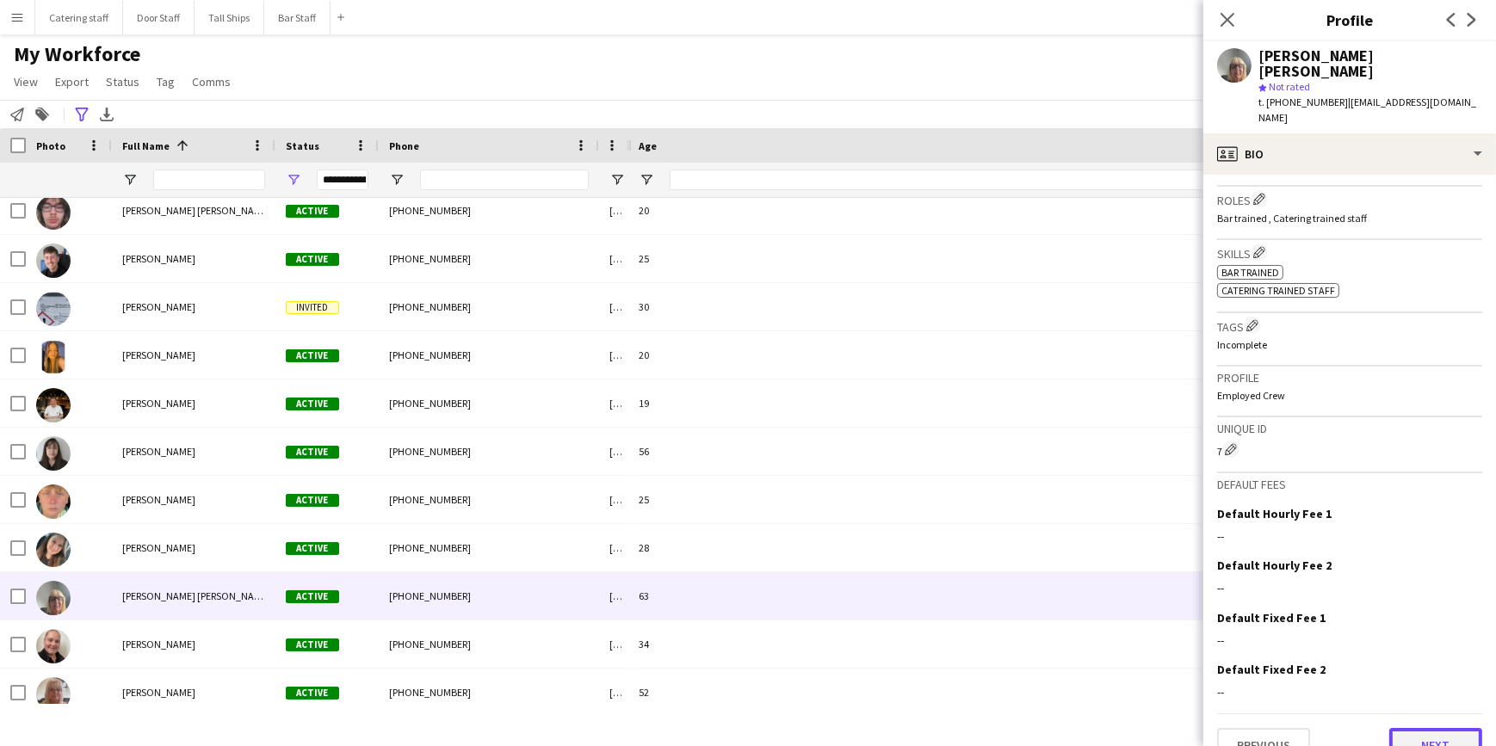
click at [1418, 728] on button "Next" at bounding box center [1435, 745] width 93 height 34
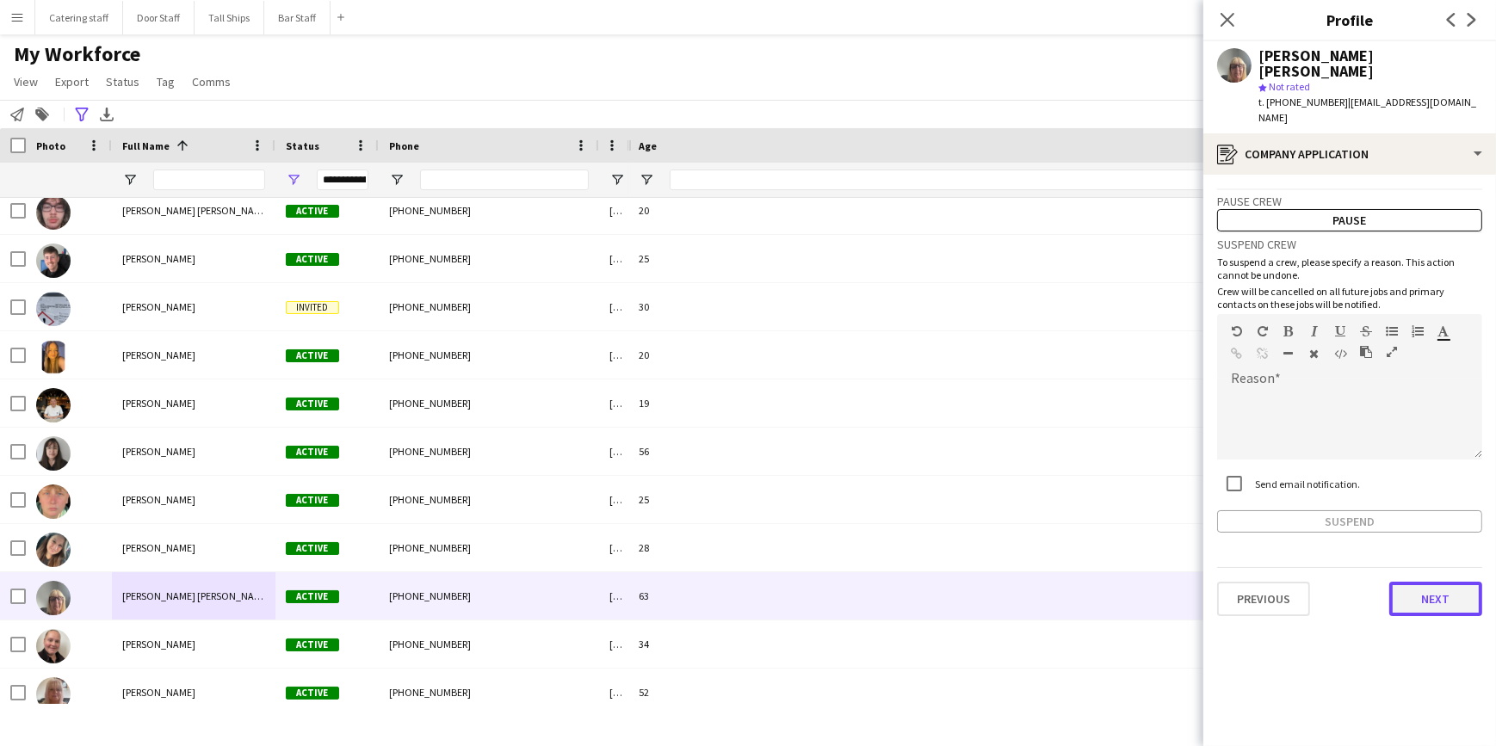
click at [1423, 582] on button "Next" at bounding box center [1435, 599] width 93 height 34
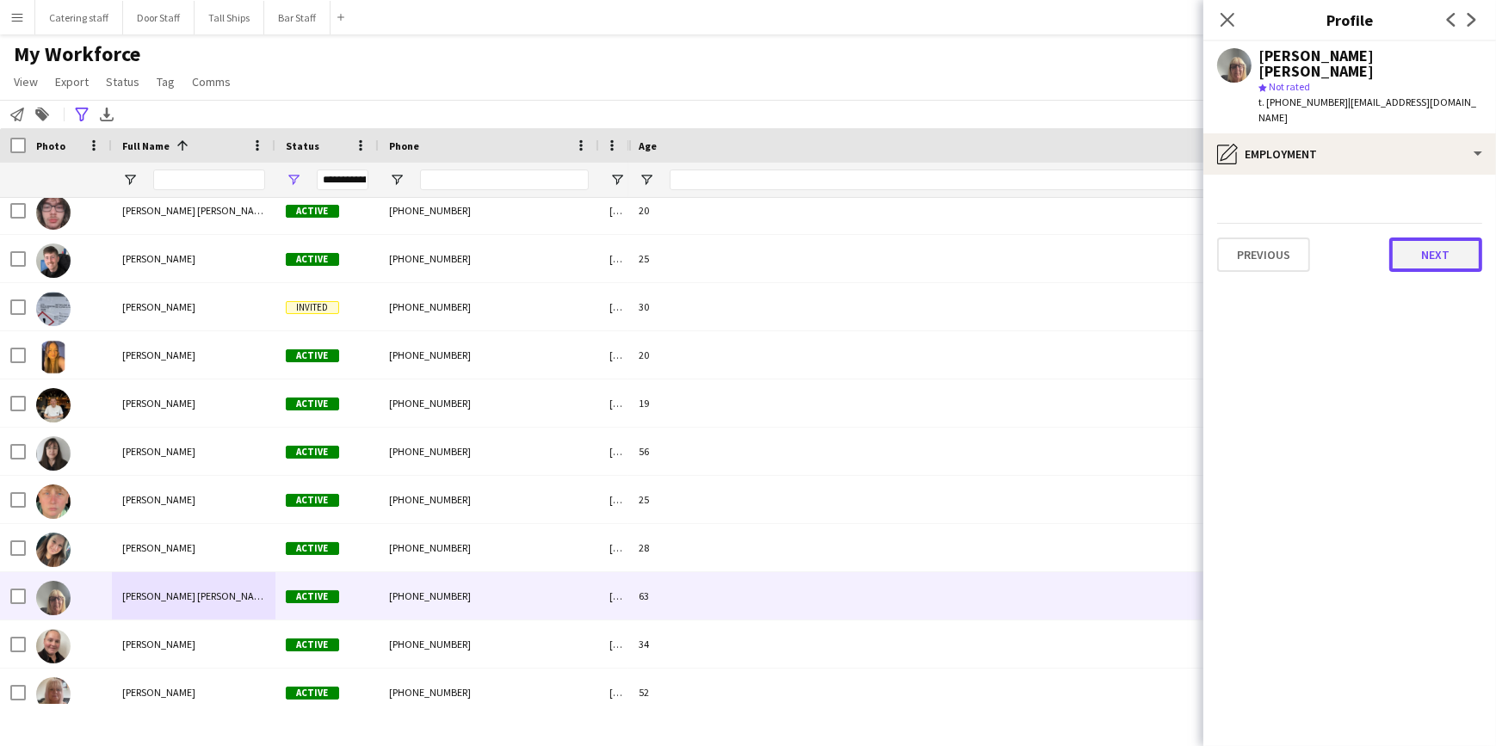
click at [1417, 238] on button "Next" at bounding box center [1435, 255] width 93 height 34
click at [1413, 238] on button "Next" at bounding box center [1435, 255] width 93 height 34
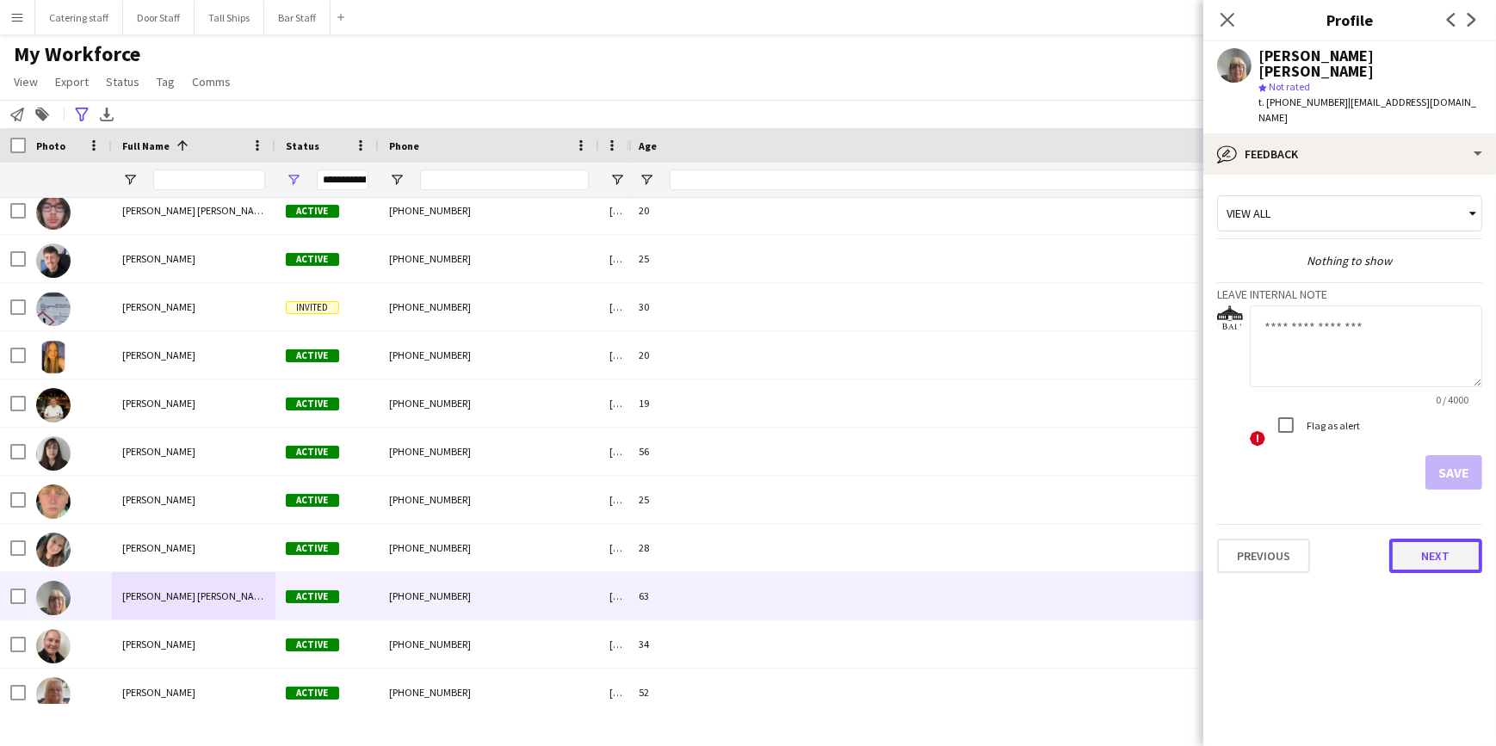
click at [1425, 539] on button "Next" at bounding box center [1435, 556] width 93 height 34
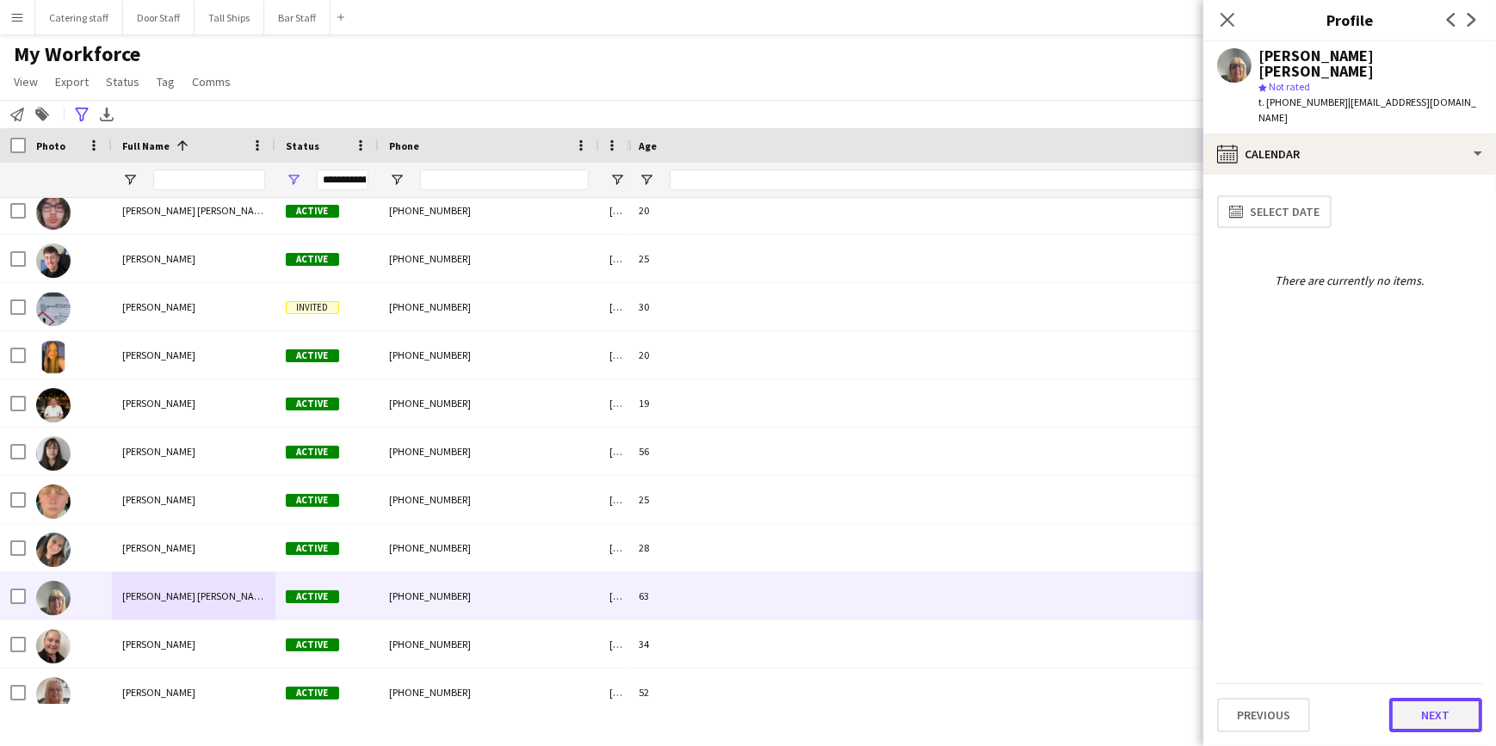
click at [1420, 708] on button "Next" at bounding box center [1435, 715] width 93 height 34
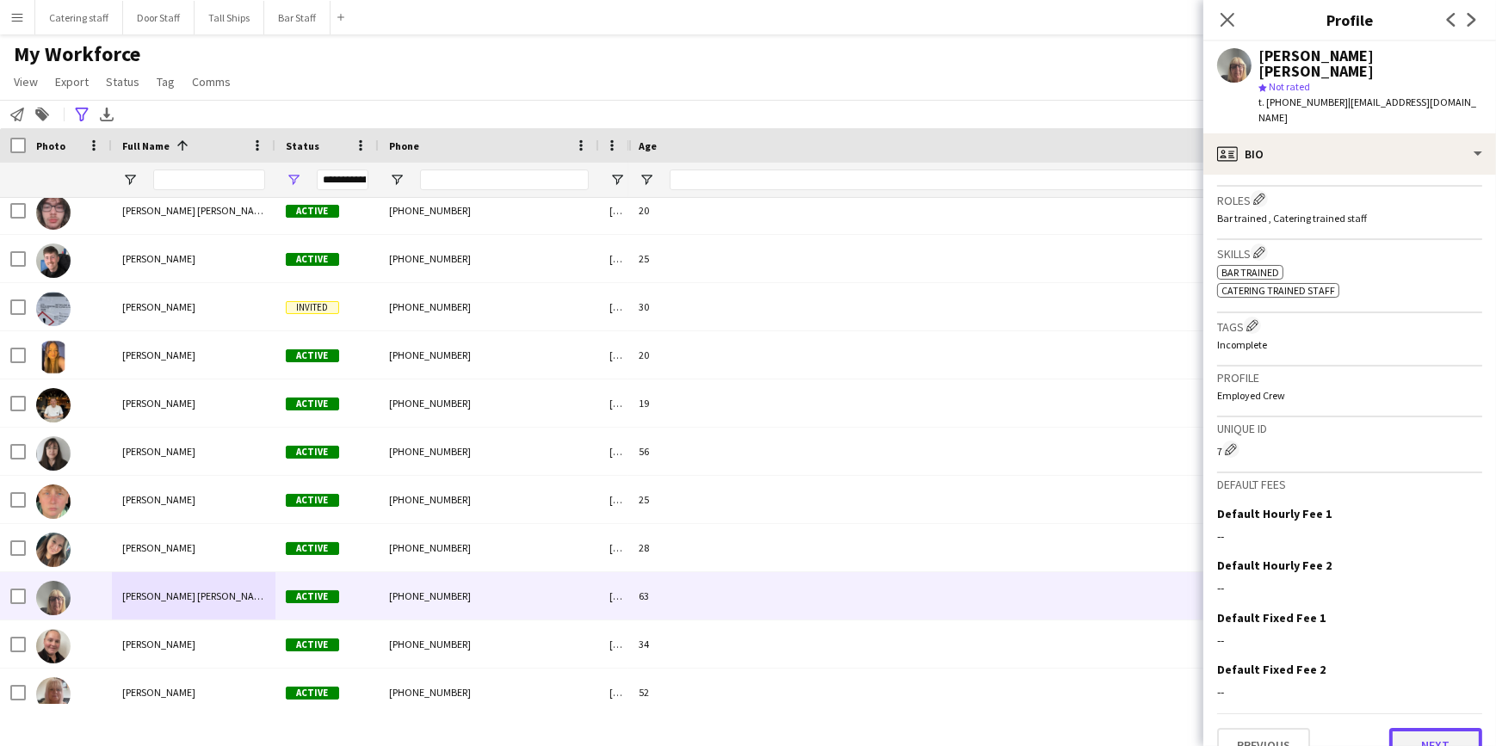
click at [1416, 728] on button "Next" at bounding box center [1435, 745] width 93 height 34
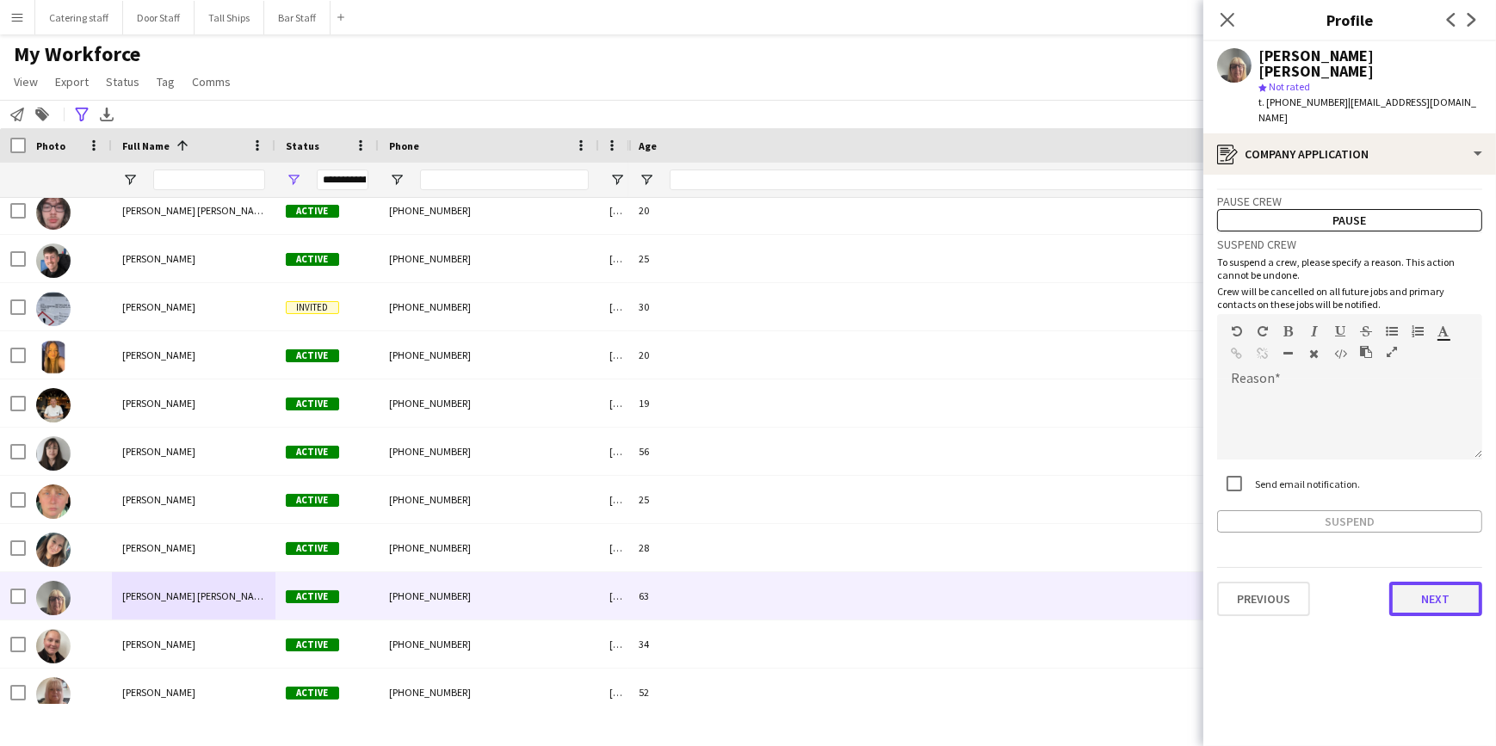
click at [1412, 582] on button "Next" at bounding box center [1435, 599] width 93 height 34
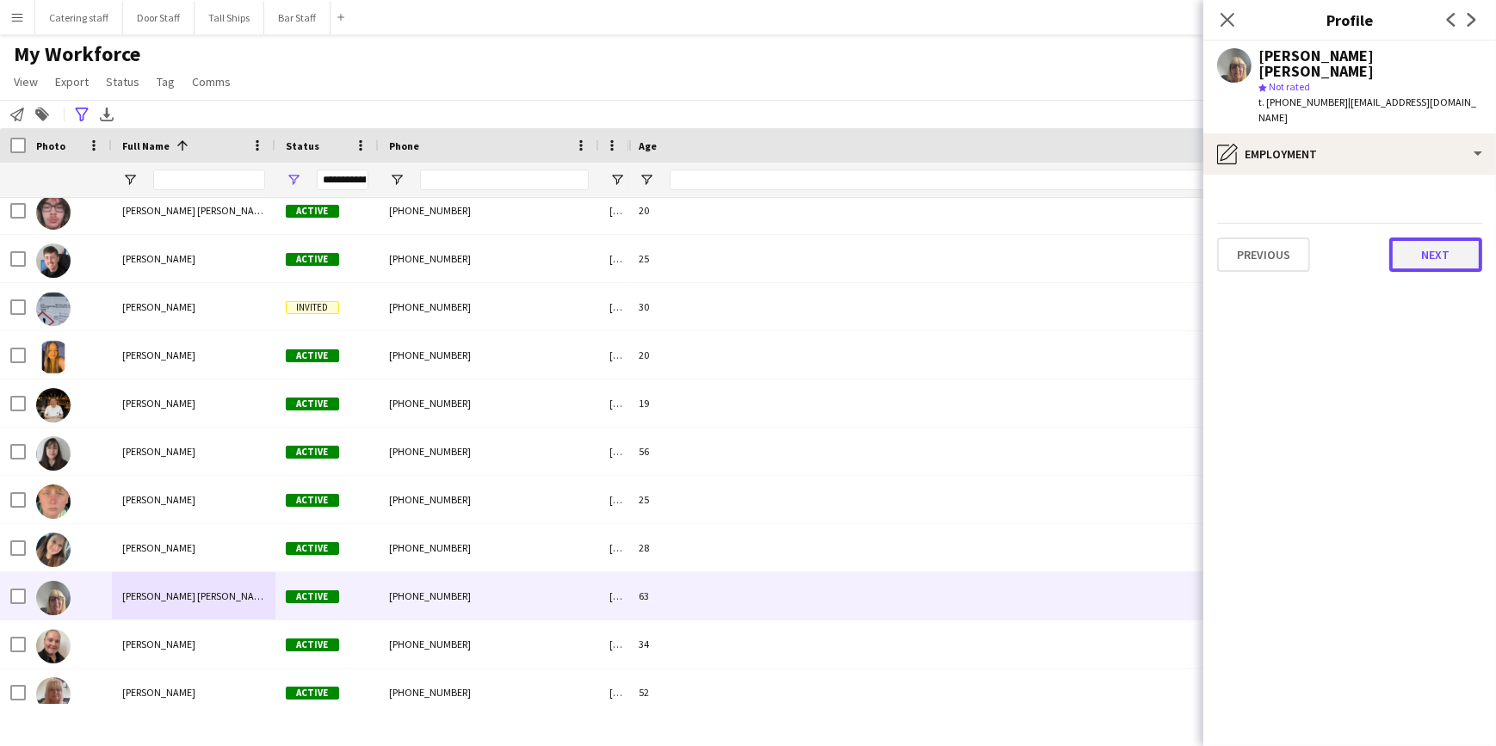
click at [1404, 238] on button "Next" at bounding box center [1435, 255] width 93 height 34
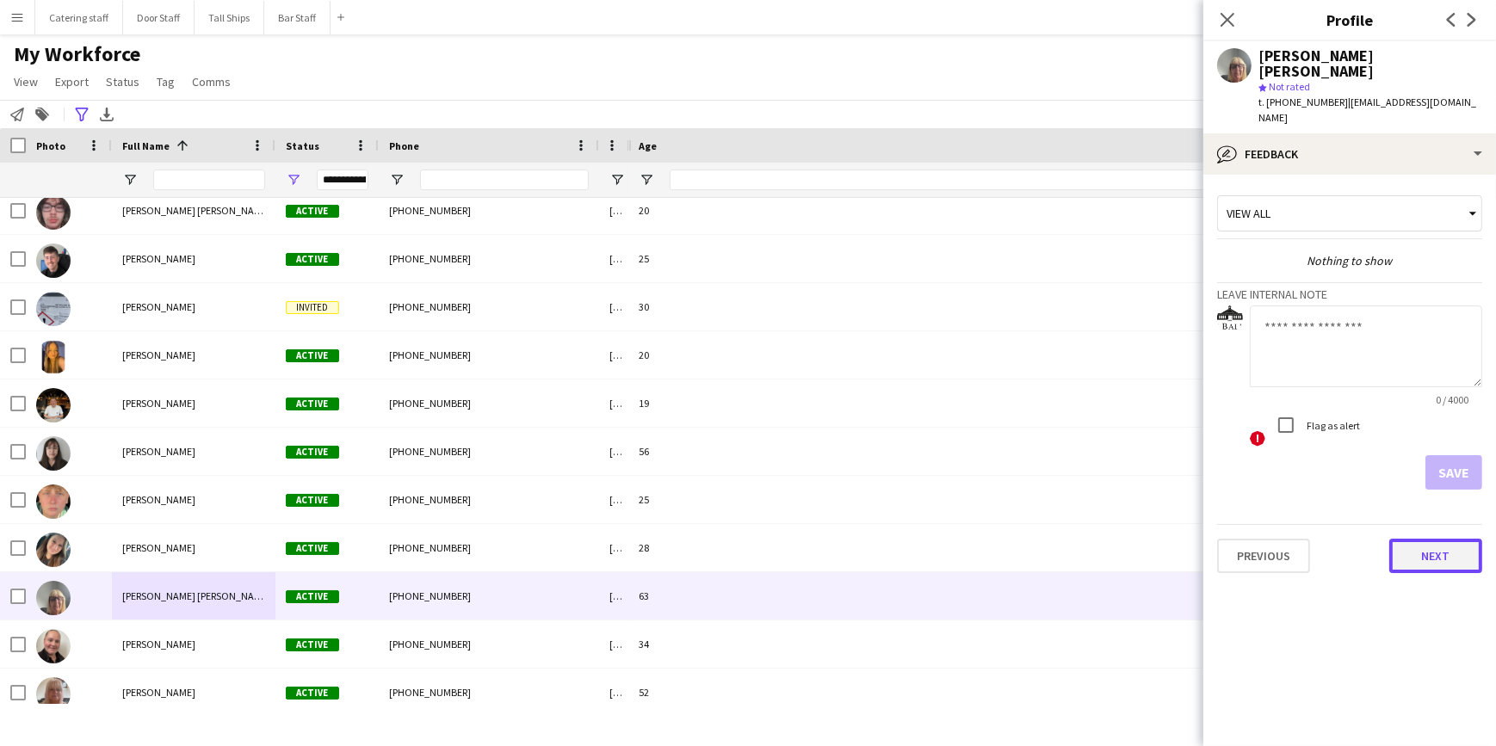
click at [1422, 539] on button "Next" at bounding box center [1435, 556] width 93 height 34
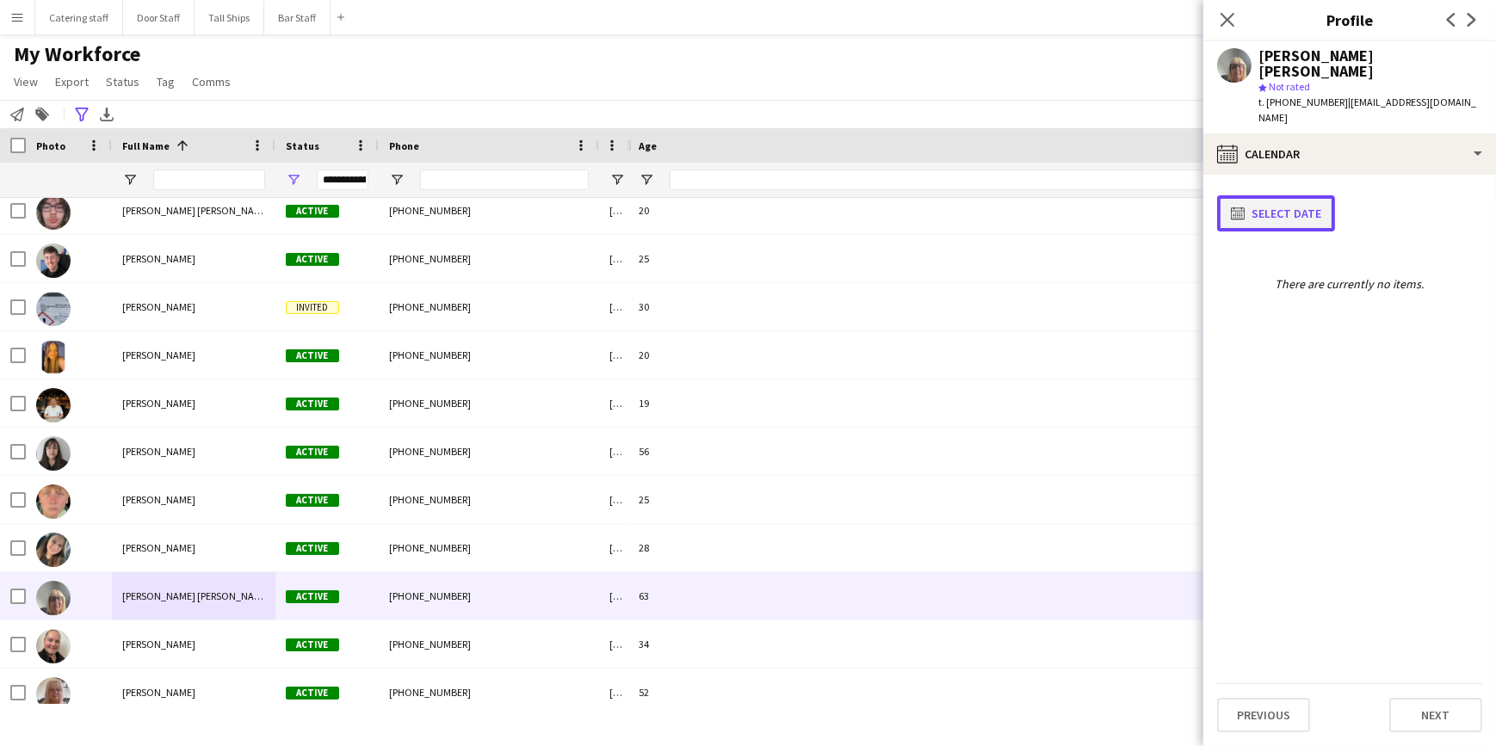
click at [1295, 195] on button "calendar-full Select date" at bounding box center [1276, 213] width 118 height 36
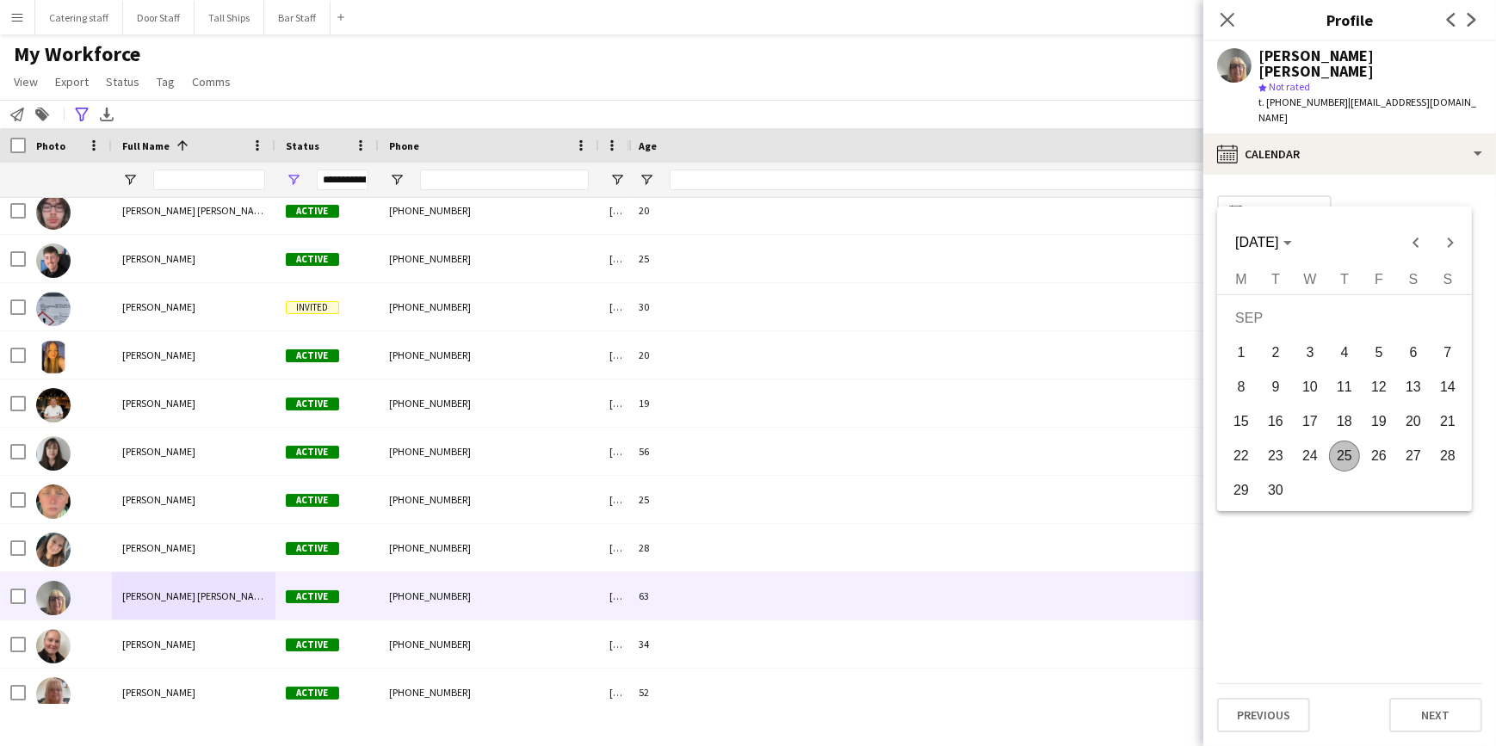
click at [1364, 174] on div at bounding box center [748, 373] width 1496 height 746
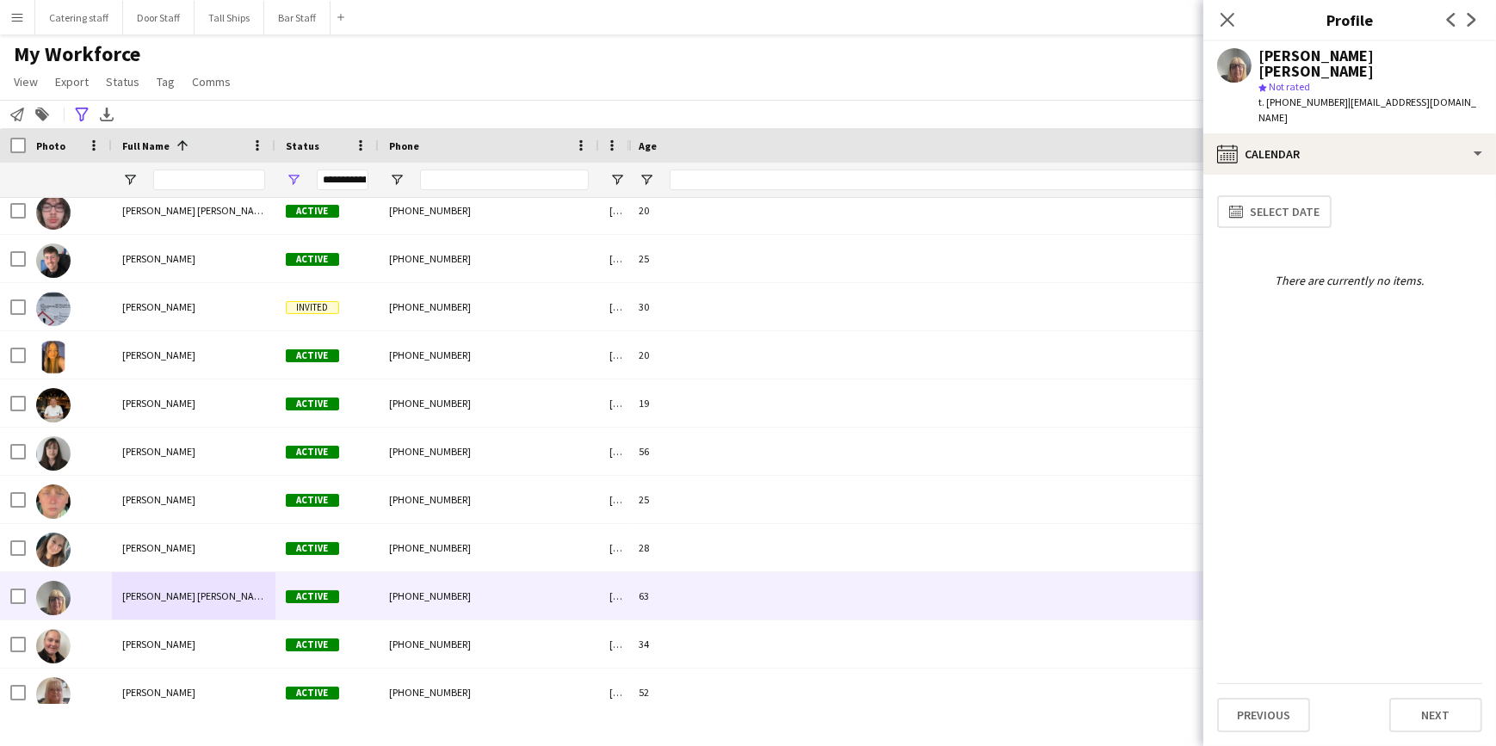
click at [1235, 71] on app-user-avatar at bounding box center [1234, 65] width 34 height 34
click at [1231, 64] on app-user-avatar at bounding box center [1234, 65] width 34 height 34
click at [1224, 26] on icon "Close pop-in" at bounding box center [1227, 19] width 16 height 16
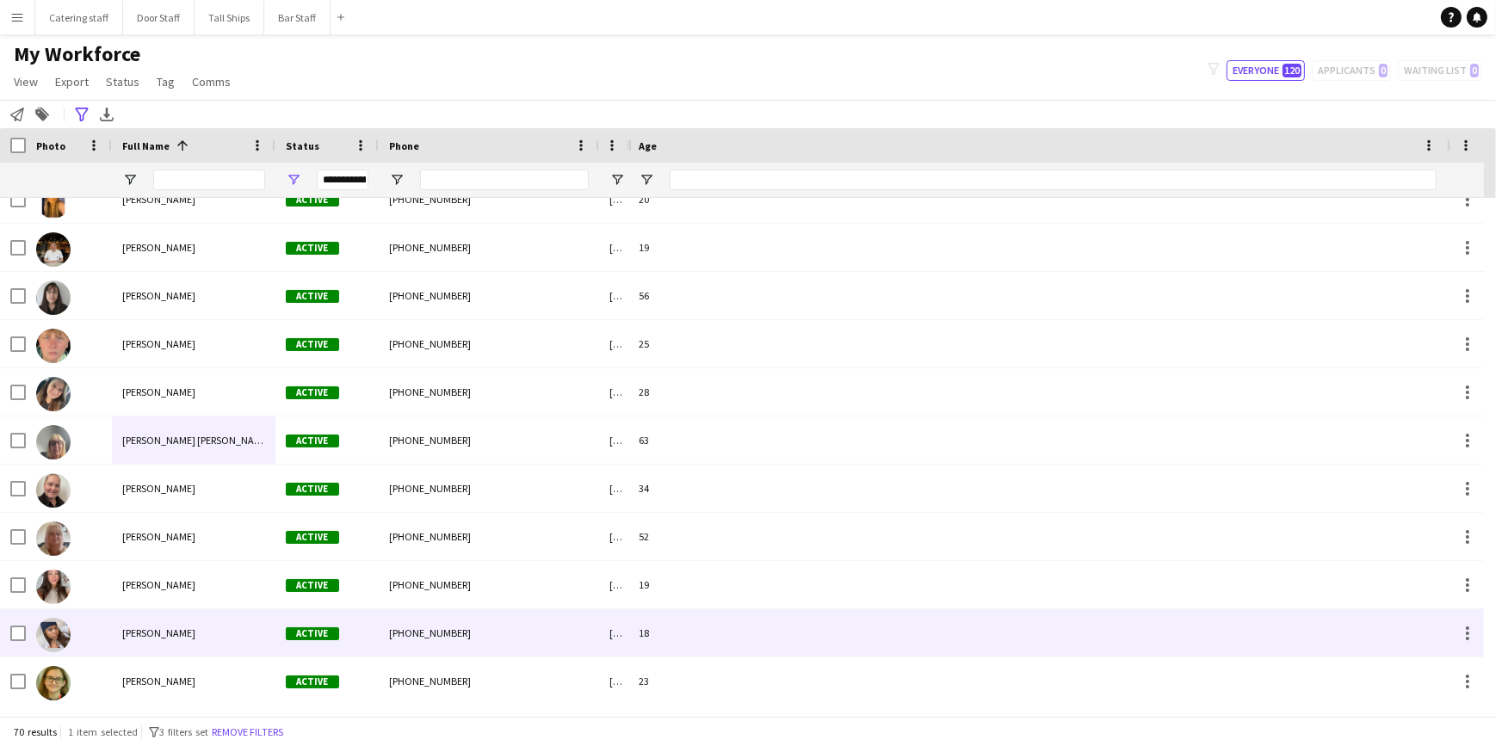
scroll to position [1095, 0]
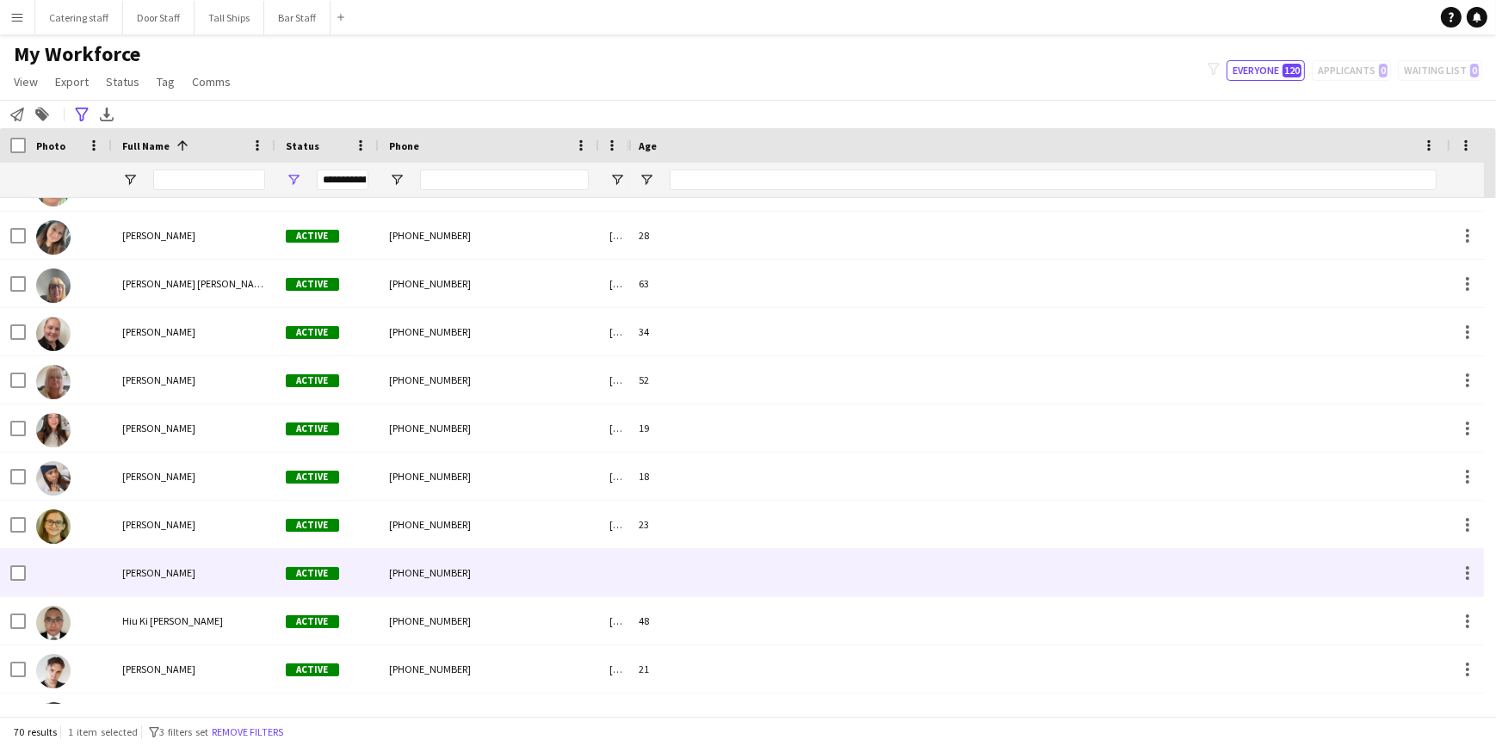
click at [181, 572] on span "[PERSON_NAME]" at bounding box center [158, 572] width 73 height 13
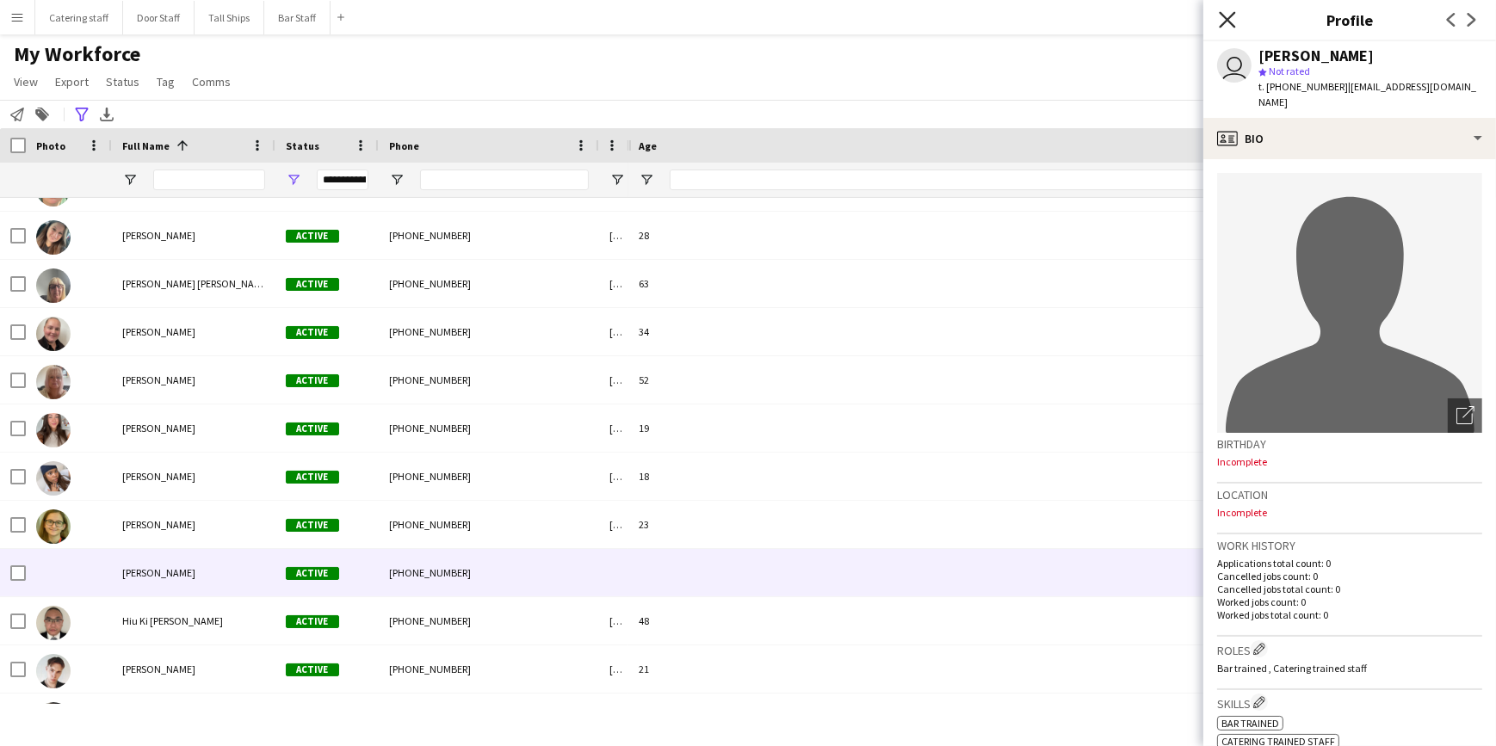
click at [1229, 17] on icon at bounding box center [1227, 19] width 16 height 16
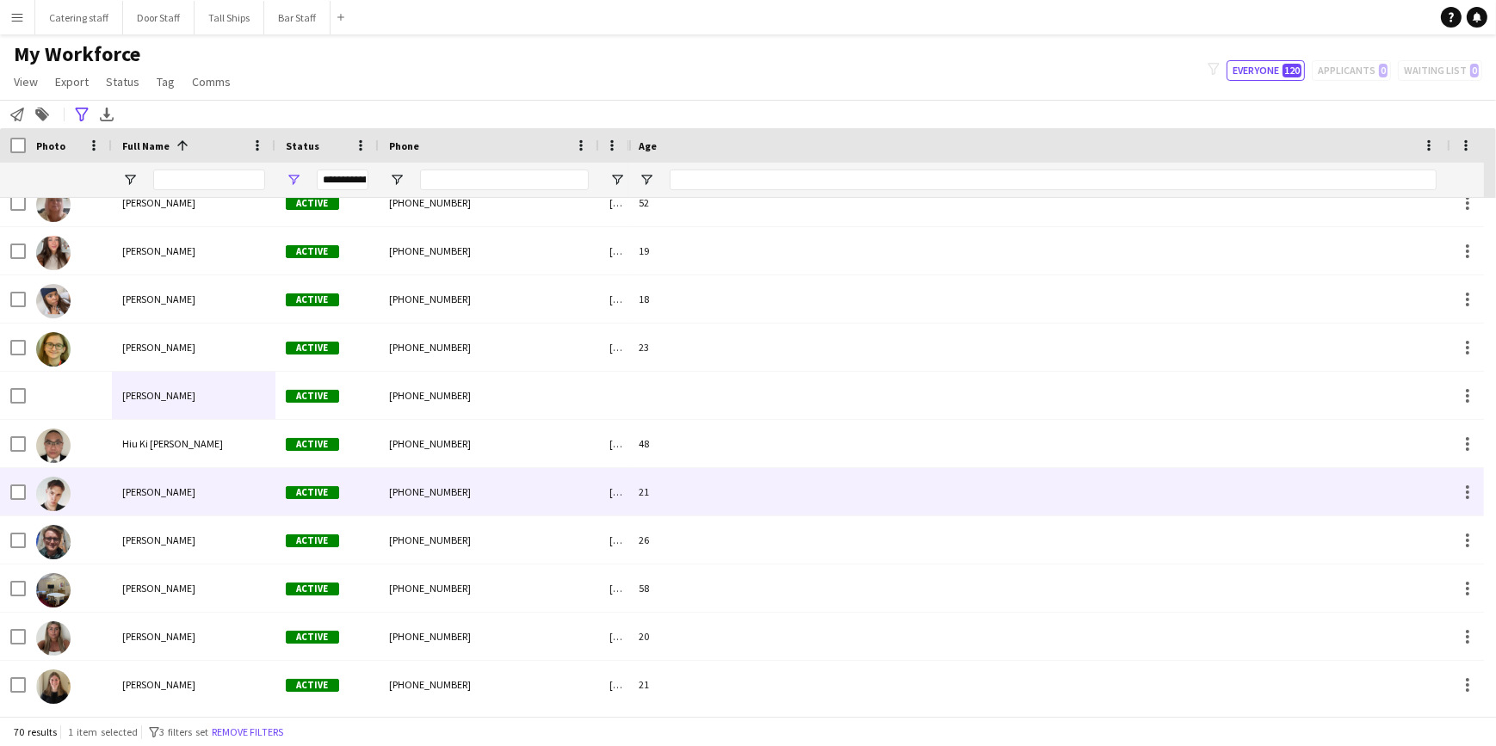
scroll to position [1330, 0]
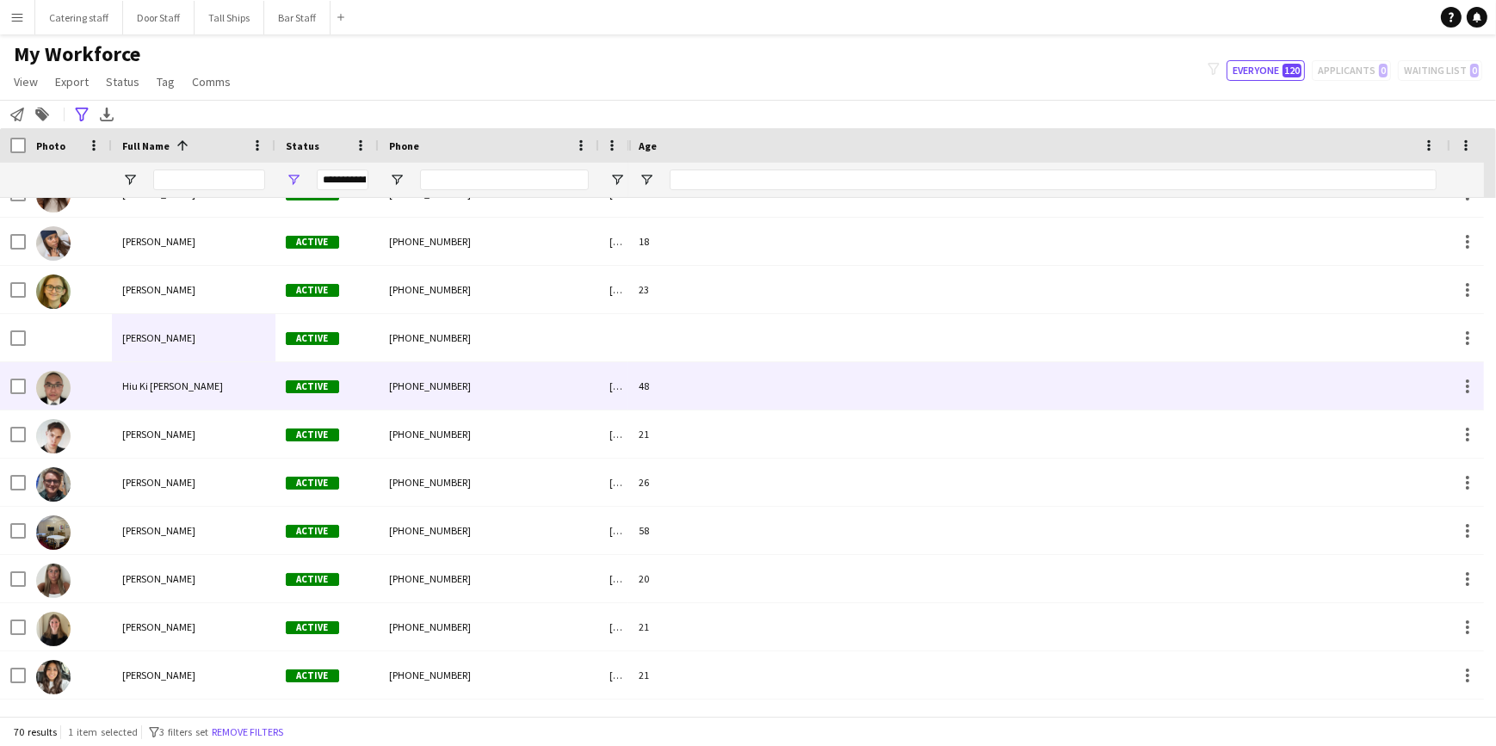
click at [172, 386] on span "Hiu Ki [PERSON_NAME]" at bounding box center [172, 386] width 101 height 13
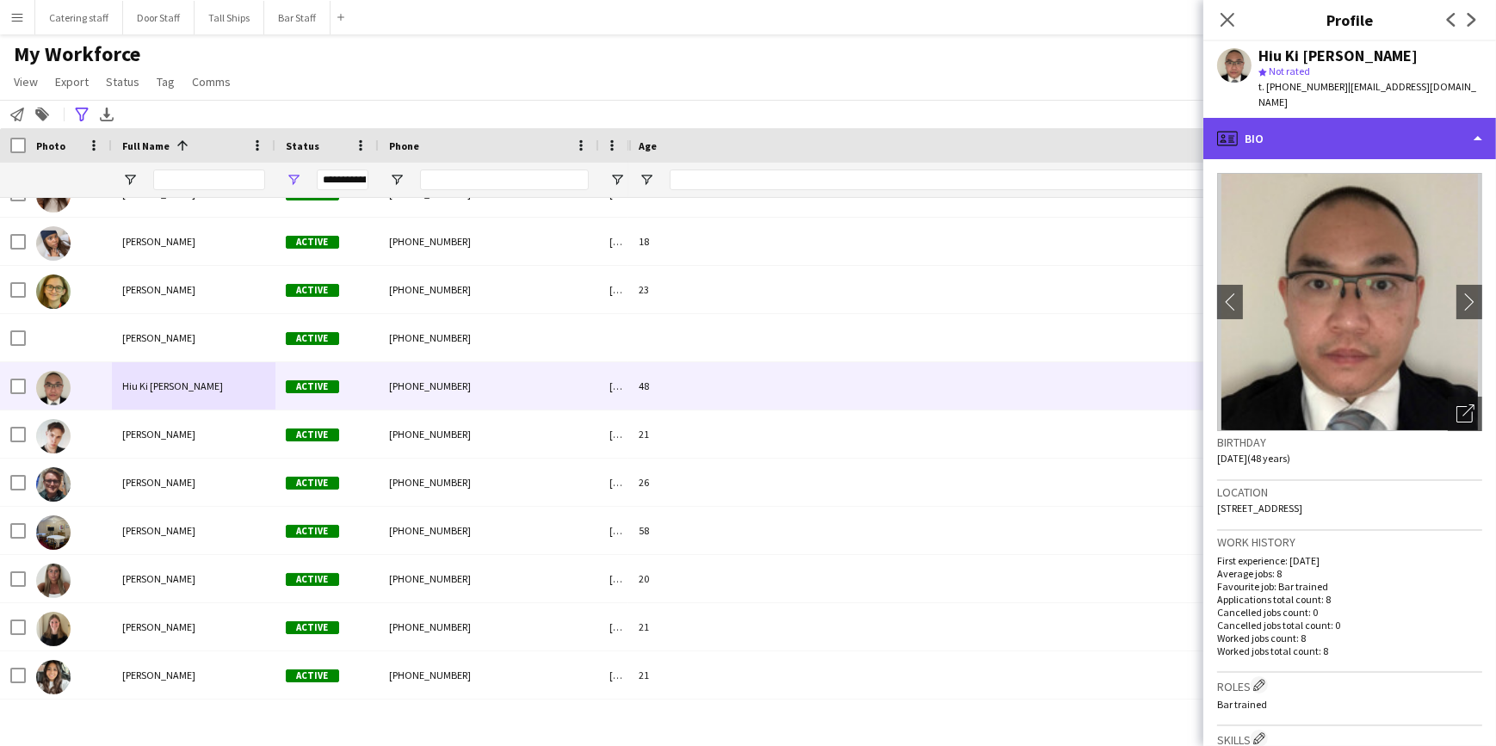
click at [1345, 136] on div "profile Bio" at bounding box center [1349, 138] width 293 height 41
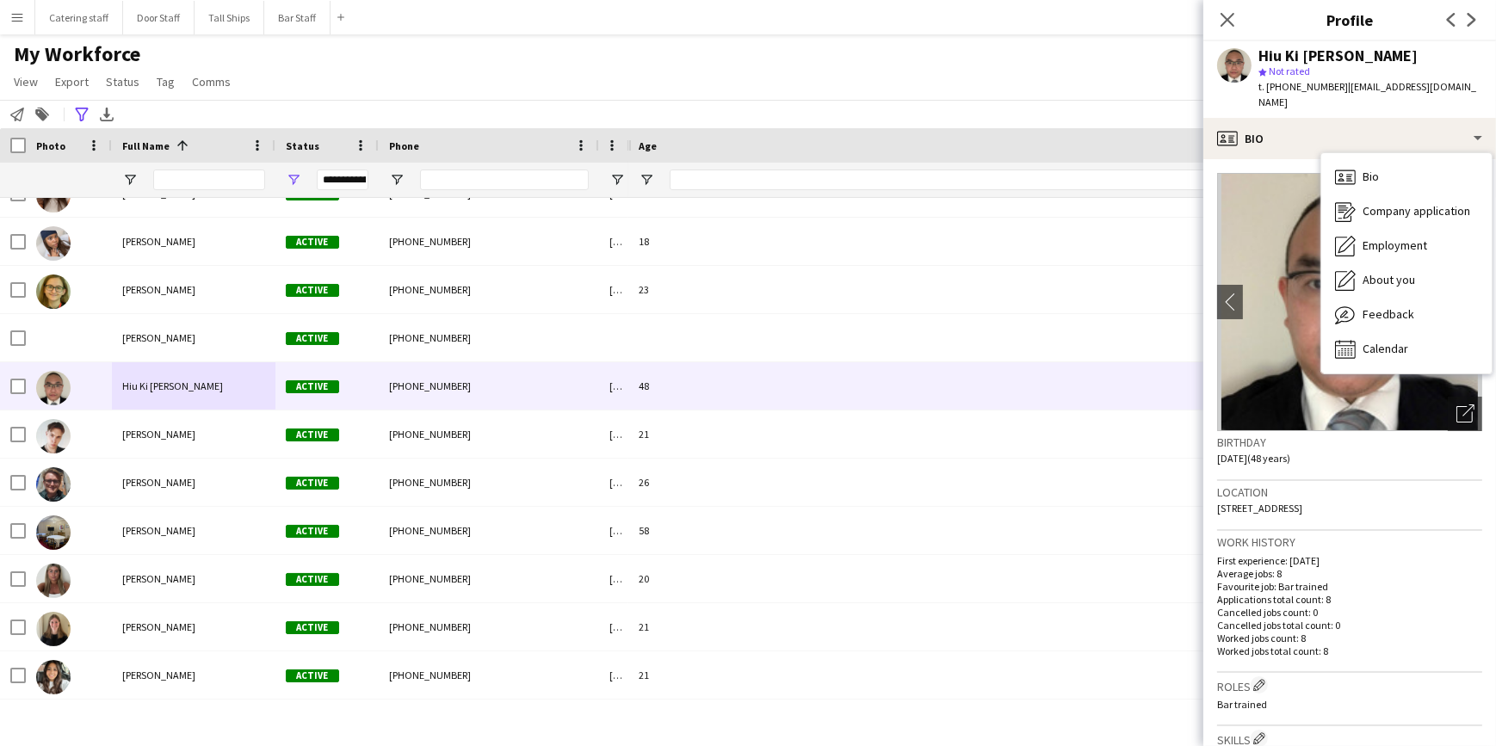
click at [1426, 593] on p "Applications total count: 8" at bounding box center [1349, 599] width 265 height 13
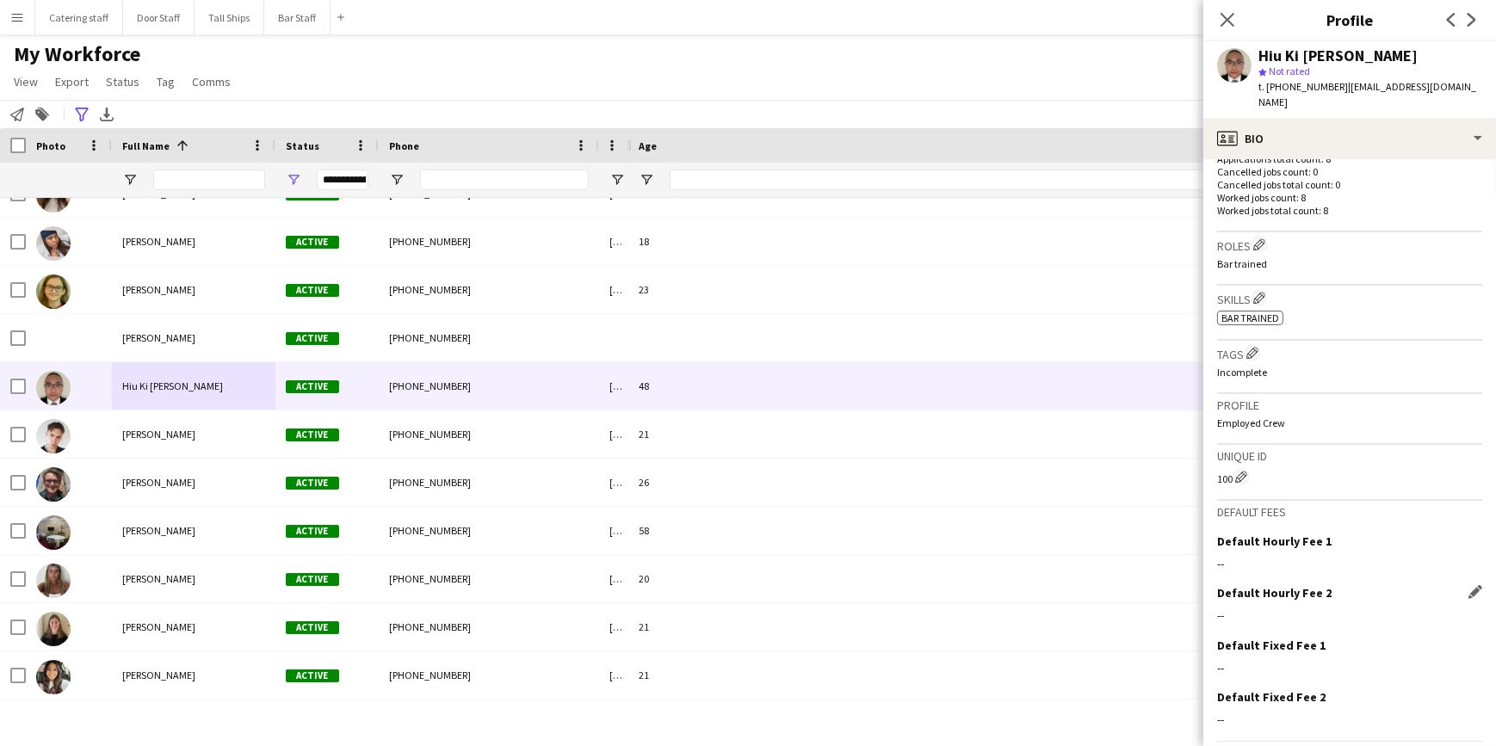
scroll to position [483, 0]
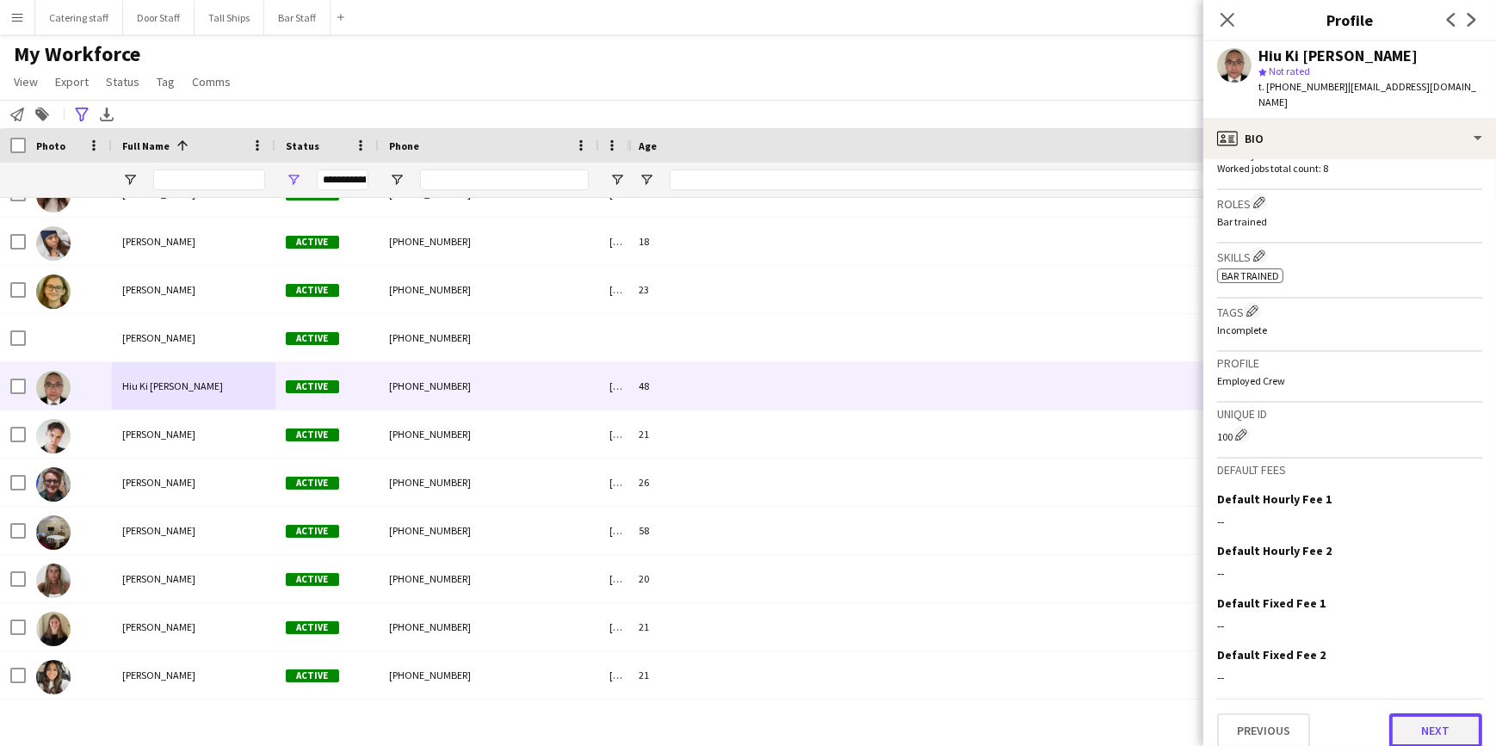
click at [1406, 718] on button "Next" at bounding box center [1435, 731] width 93 height 34
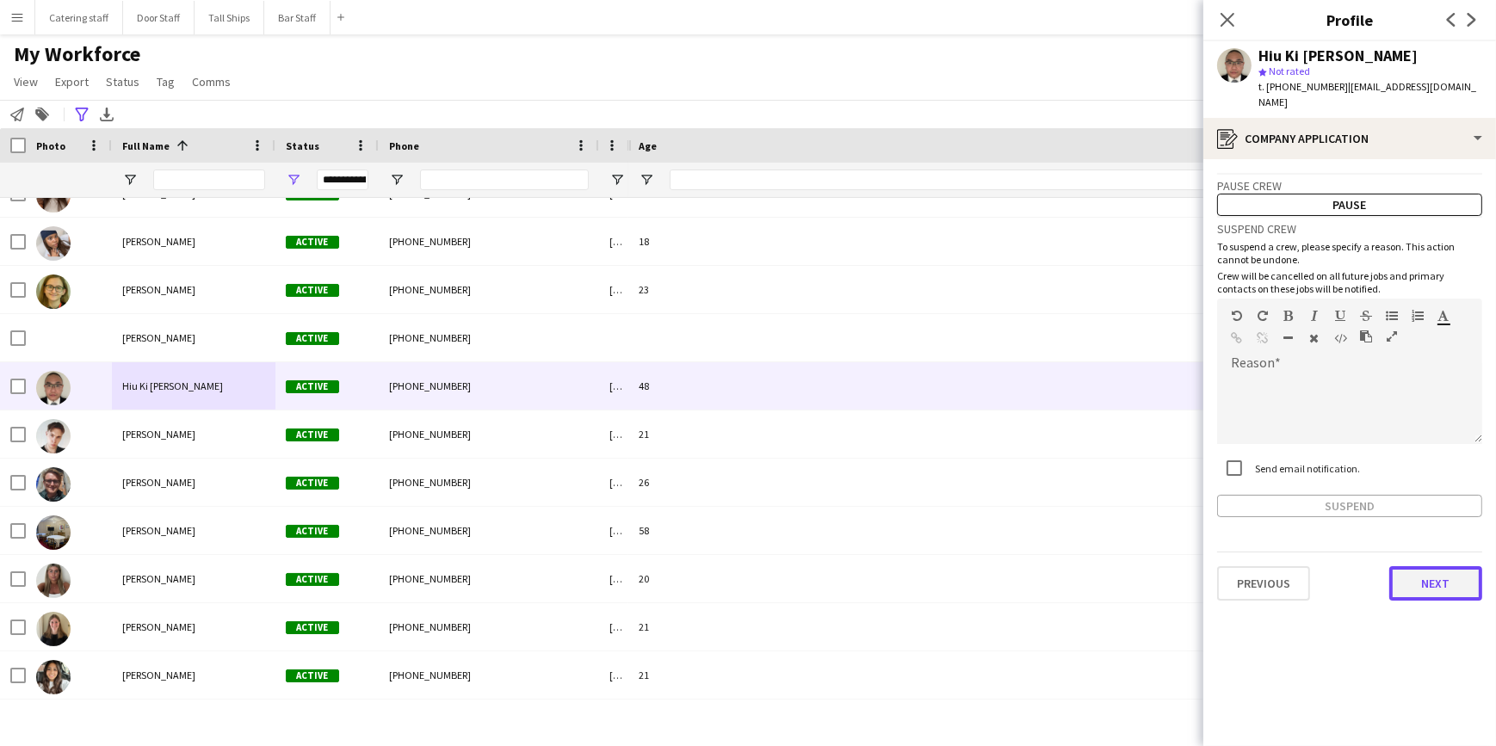
click at [1431, 568] on button "Next" at bounding box center [1435, 583] width 93 height 34
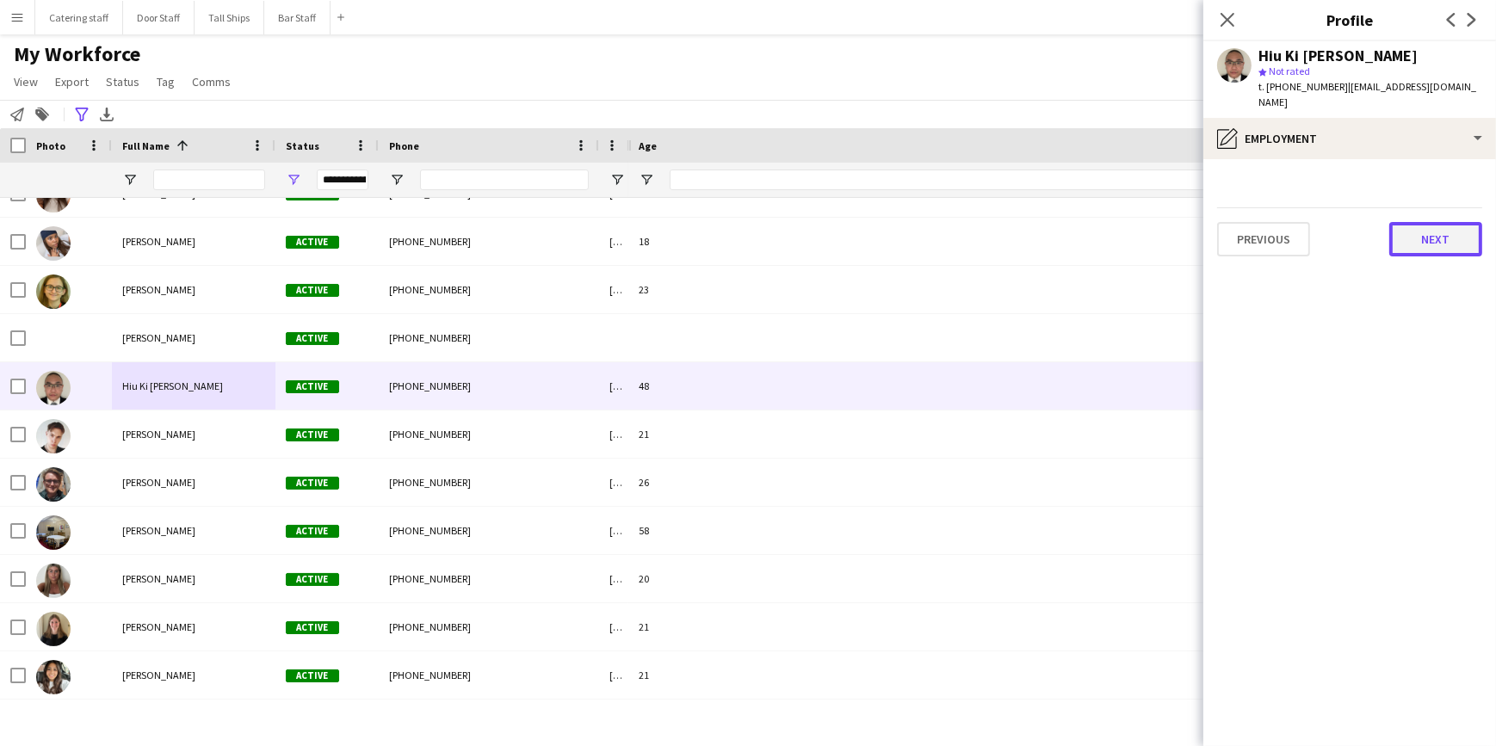
click at [1412, 226] on button "Next" at bounding box center [1435, 239] width 93 height 34
click at [1414, 226] on button "Next" at bounding box center [1435, 239] width 93 height 34
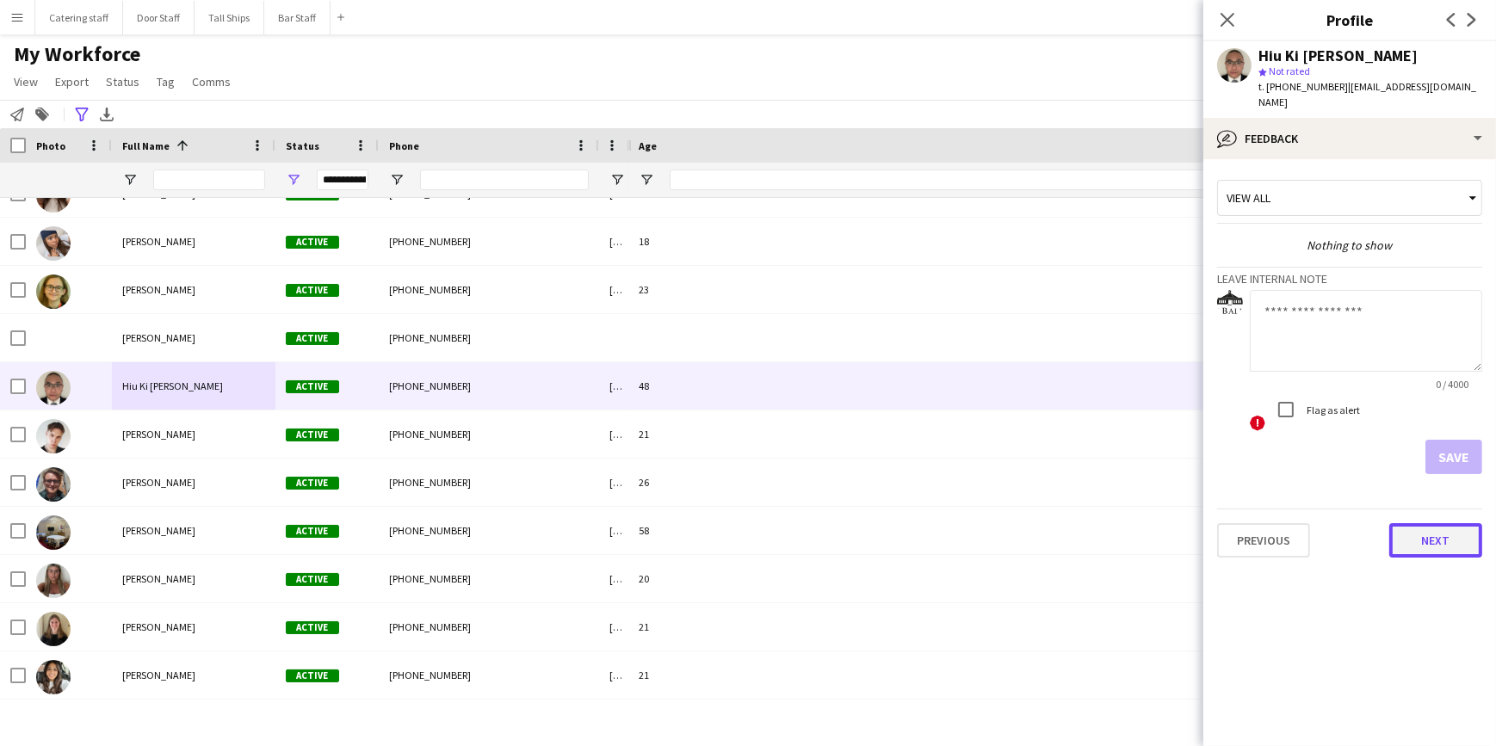
click at [1442, 525] on button "Next" at bounding box center [1435, 540] width 93 height 34
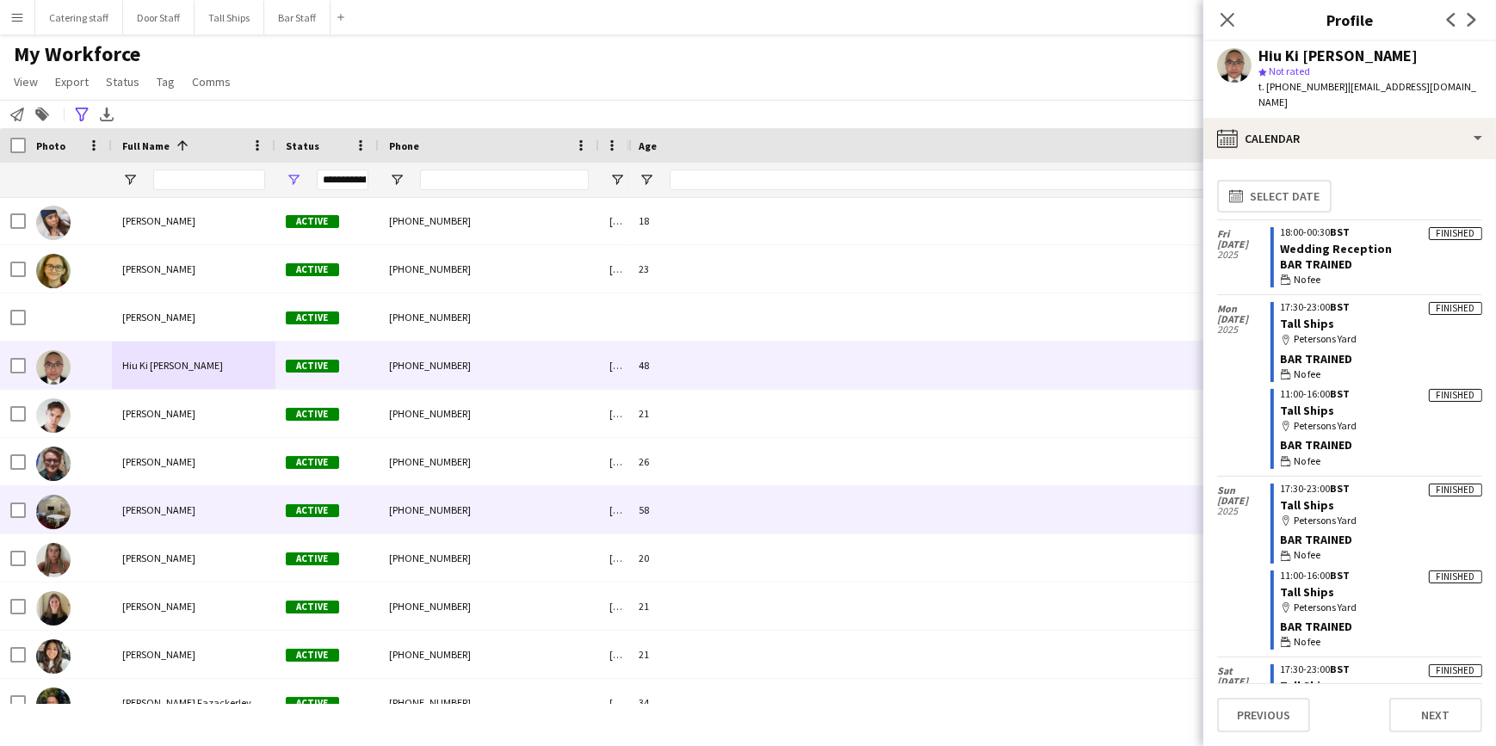
scroll to position [1408, 0]
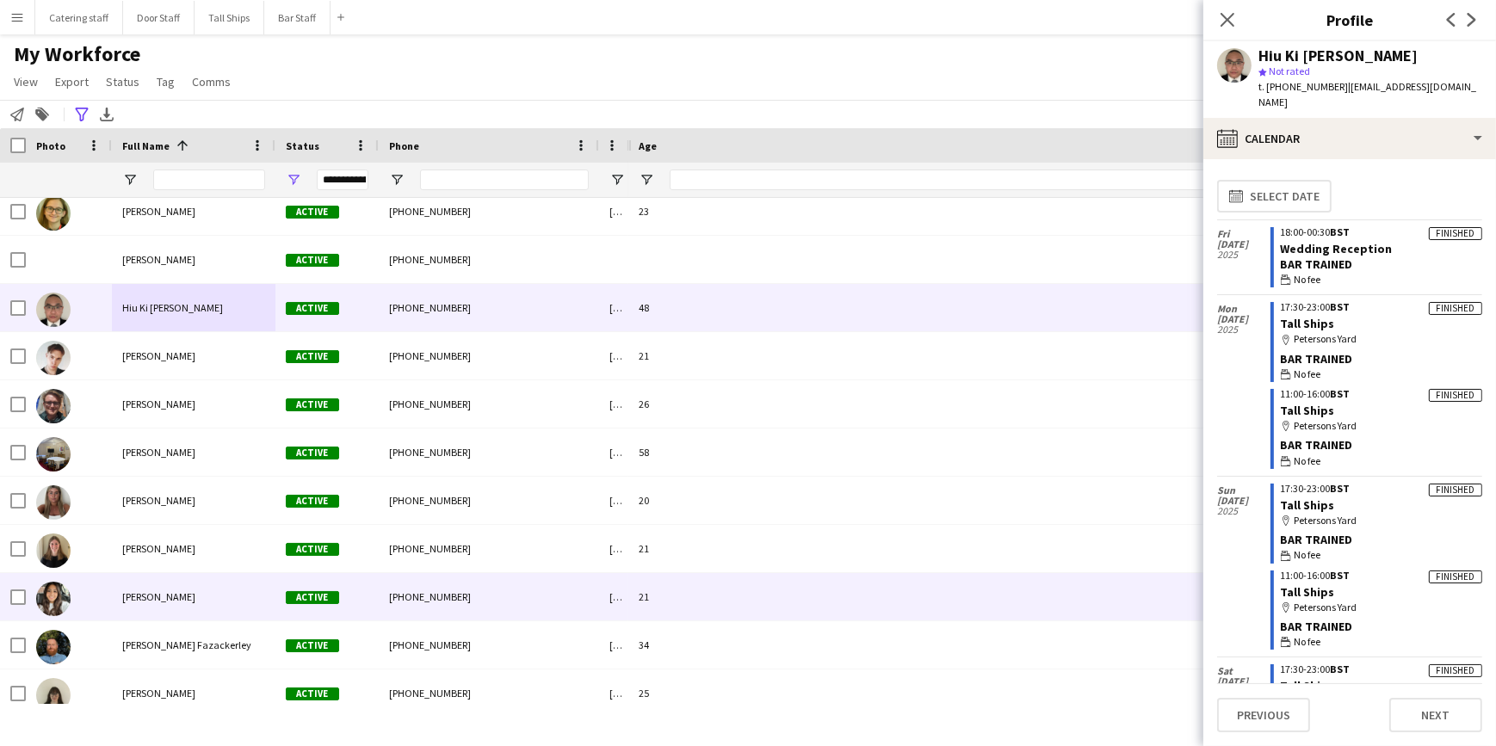
click at [179, 603] on span "[PERSON_NAME]" at bounding box center [158, 596] width 73 height 13
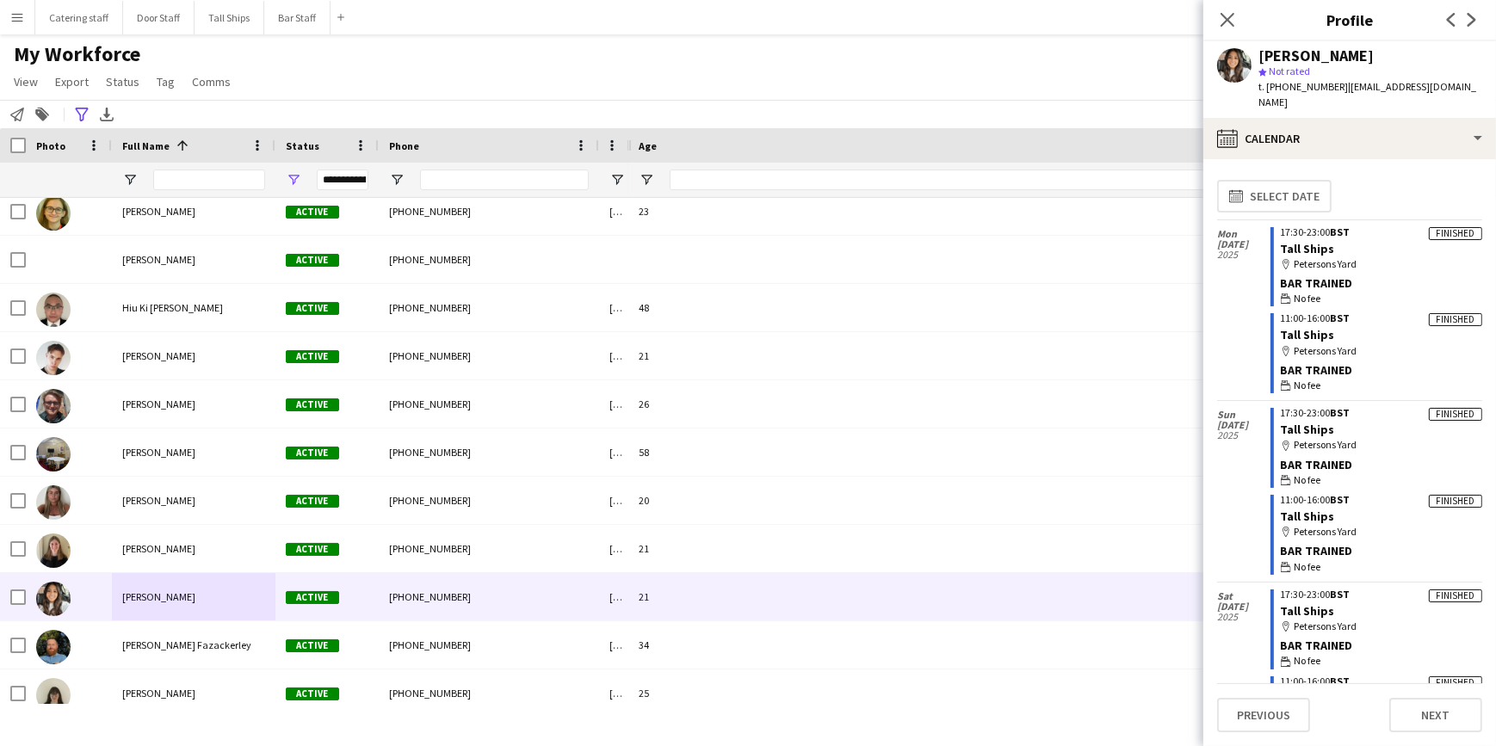
click at [1231, 69] on app-user-avatar at bounding box center [1234, 65] width 34 height 34
click at [1267, 57] on div "[PERSON_NAME]" at bounding box center [1315, 55] width 115 height 15
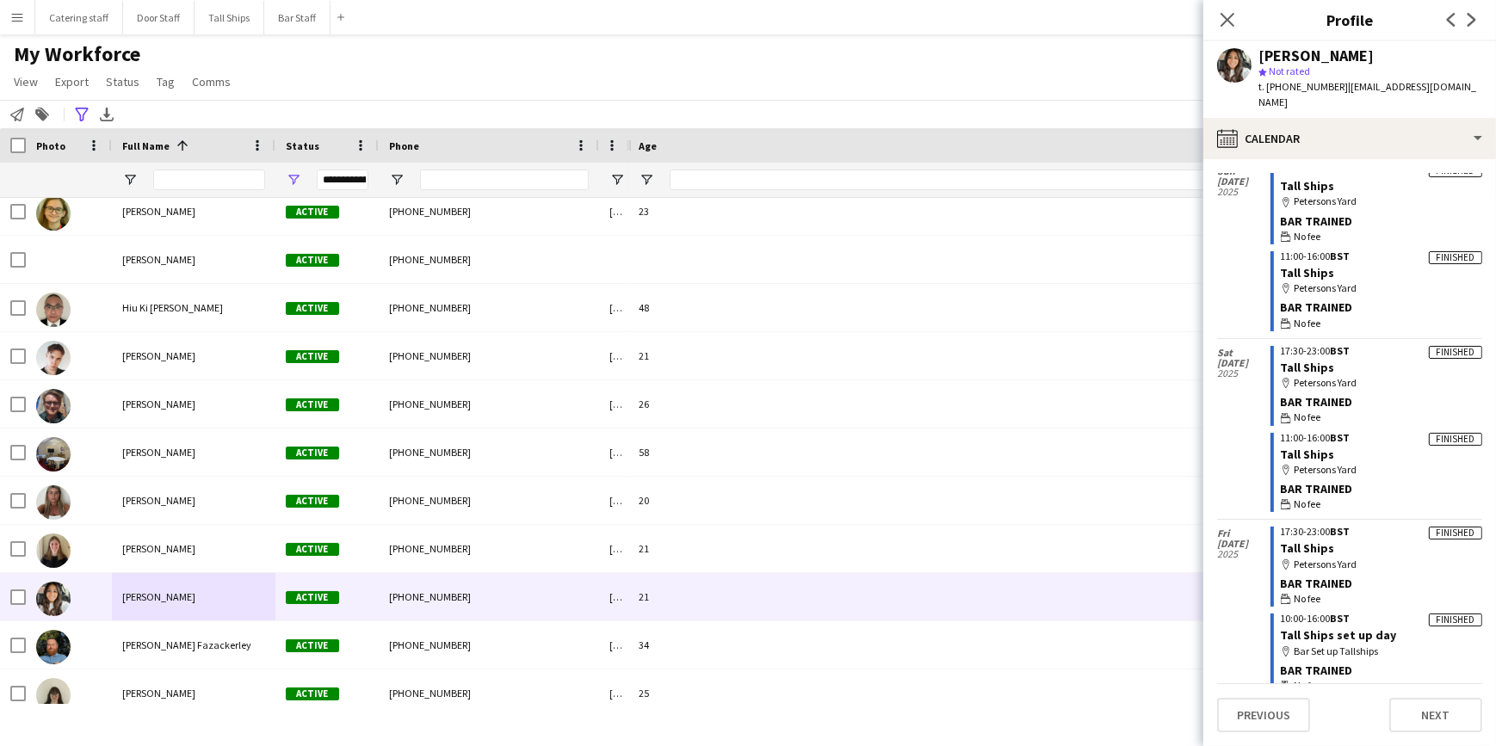
scroll to position [0, 0]
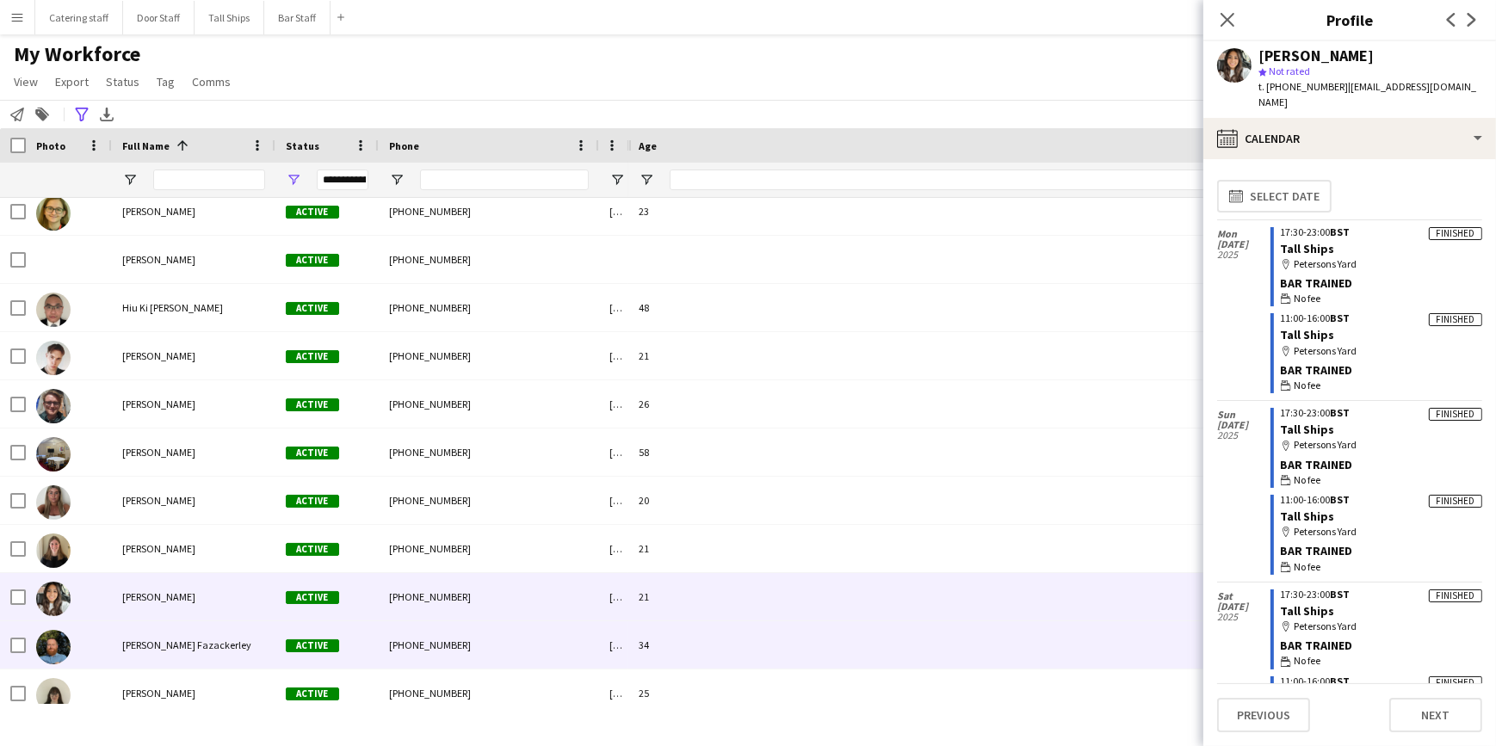
click at [472, 642] on div "[PHONE_NUMBER]" at bounding box center [489, 644] width 220 height 47
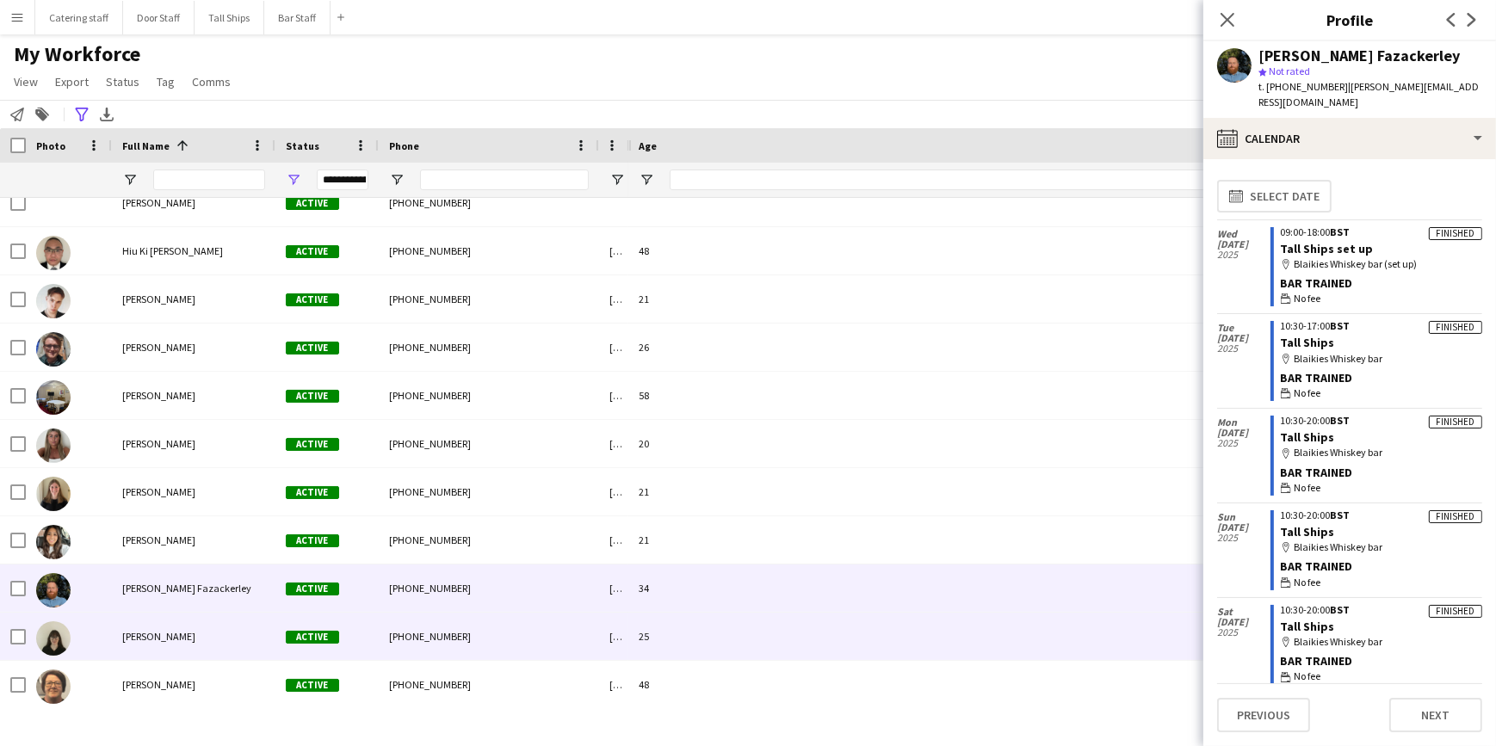
scroll to position [1487, 0]
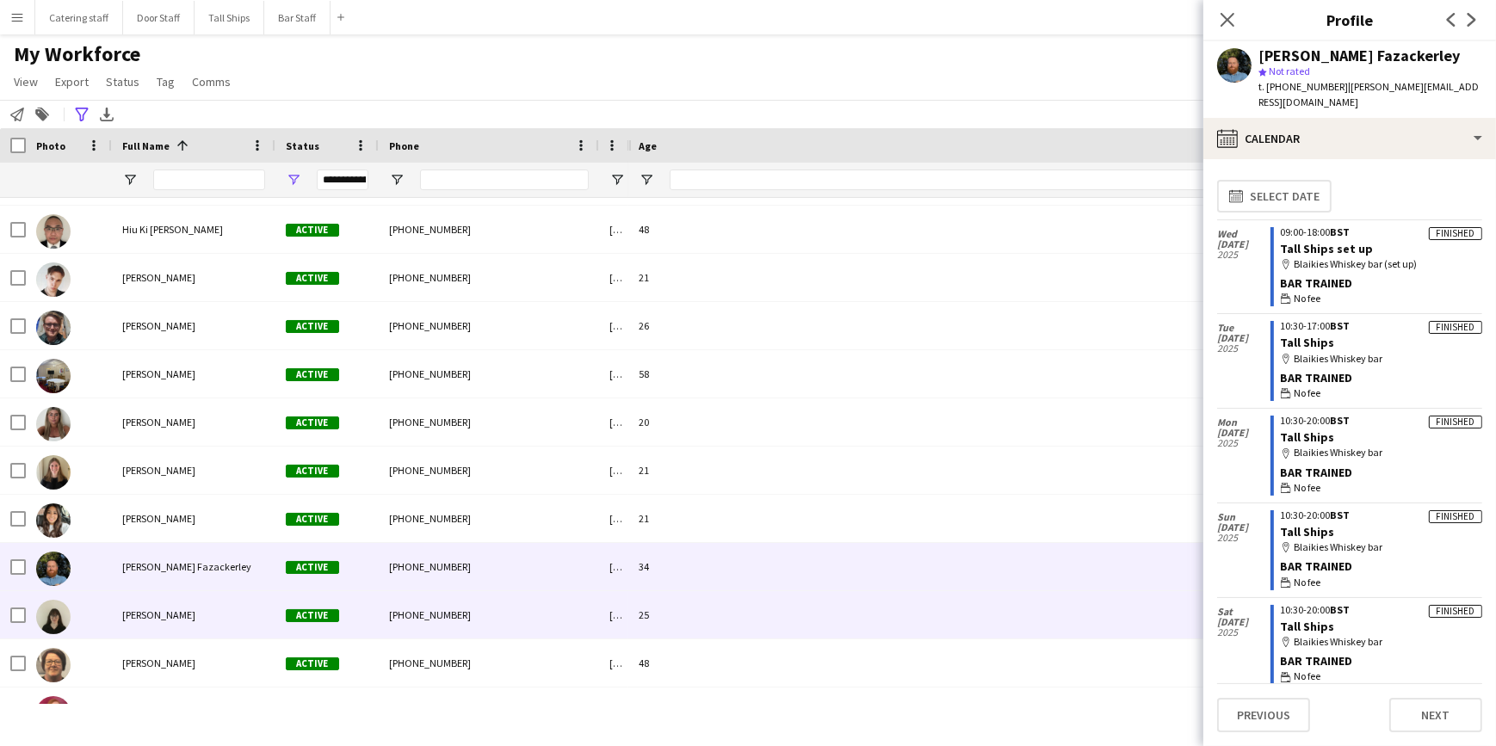
click at [224, 620] on div "[PERSON_NAME]" at bounding box center [194, 614] width 164 height 47
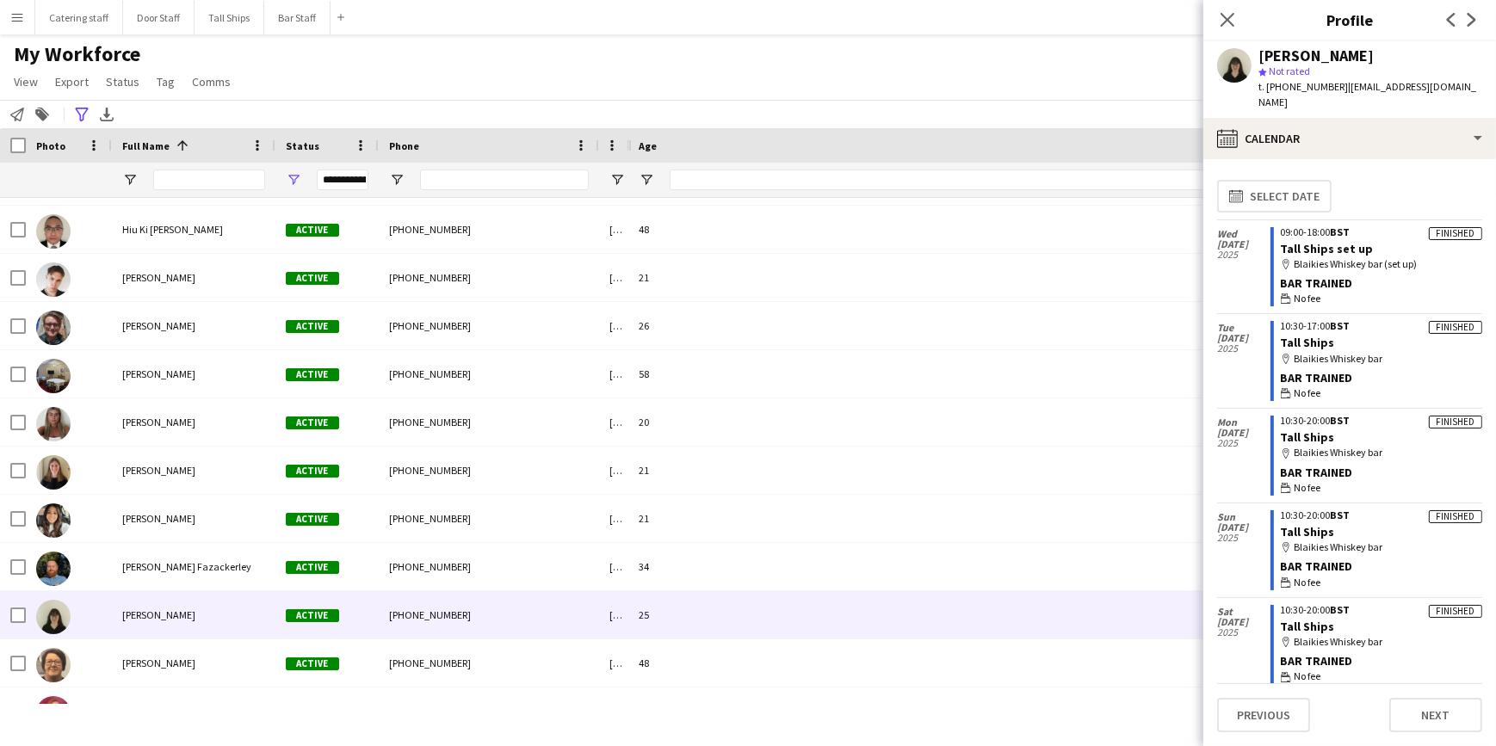
click at [778, 55] on div "My Workforce View Views Default view New view Update view Delete view Edit name…" at bounding box center [748, 70] width 1496 height 59
